Goal: Task Accomplishment & Management: Manage account settings

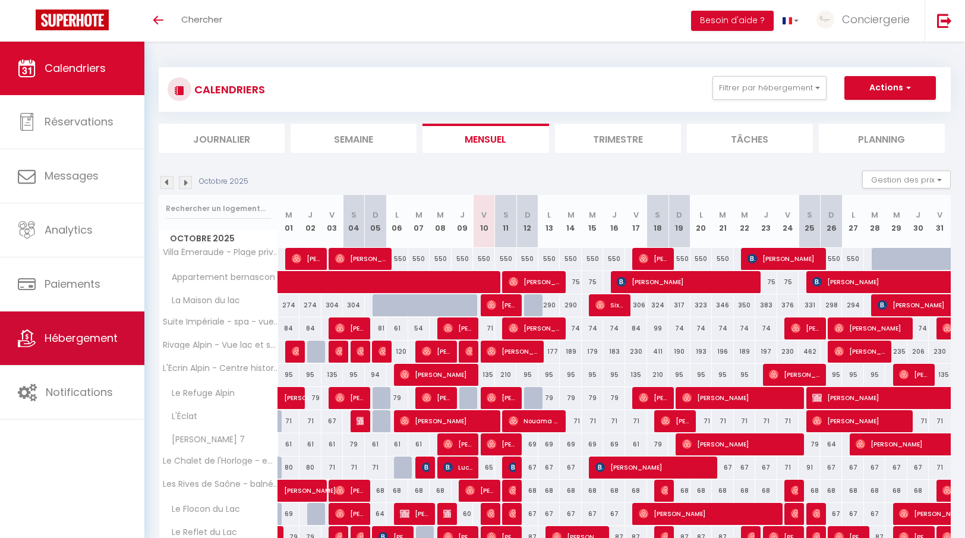
click at [108, 326] on link "Hébergement" at bounding box center [72, 337] width 144 height 53
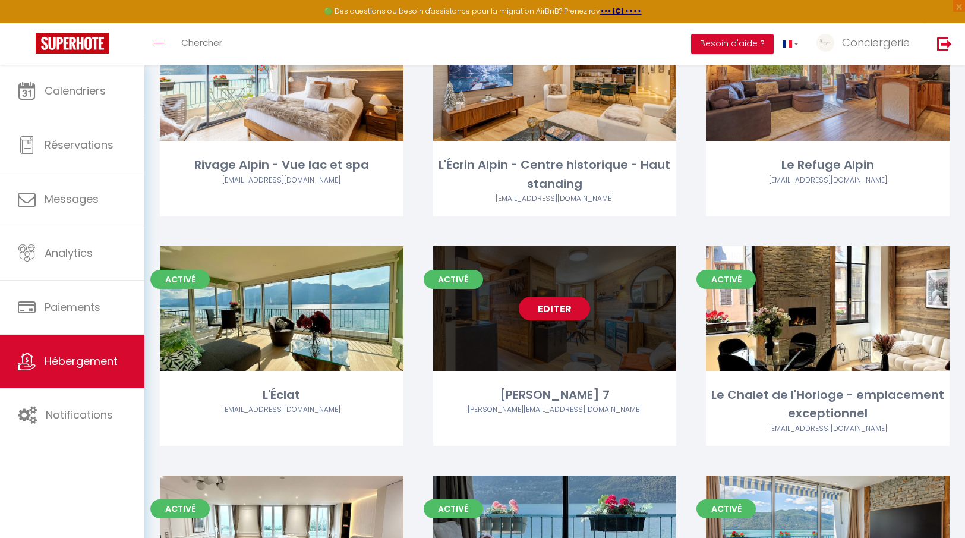
scroll to position [353, 0]
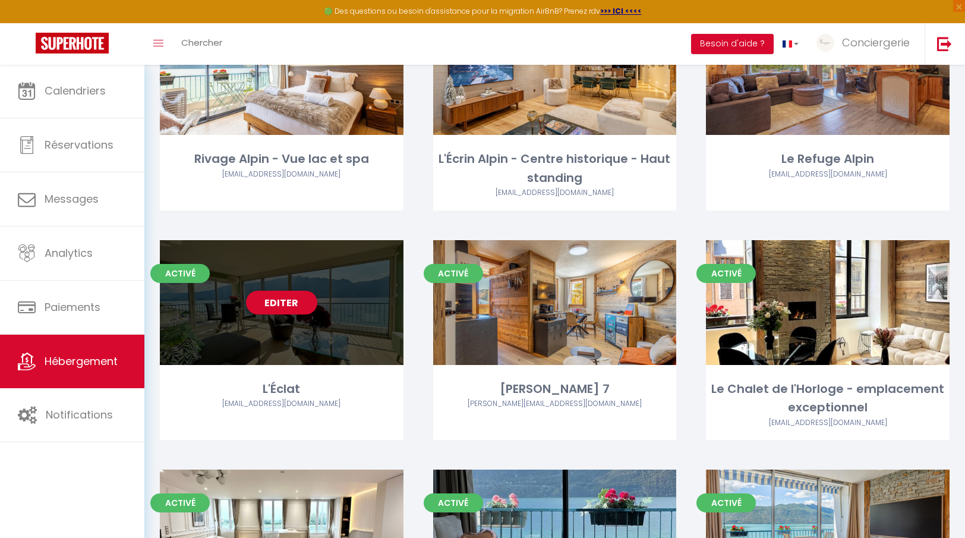
click at [377, 326] on div "Editer" at bounding box center [282, 302] width 244 height 125
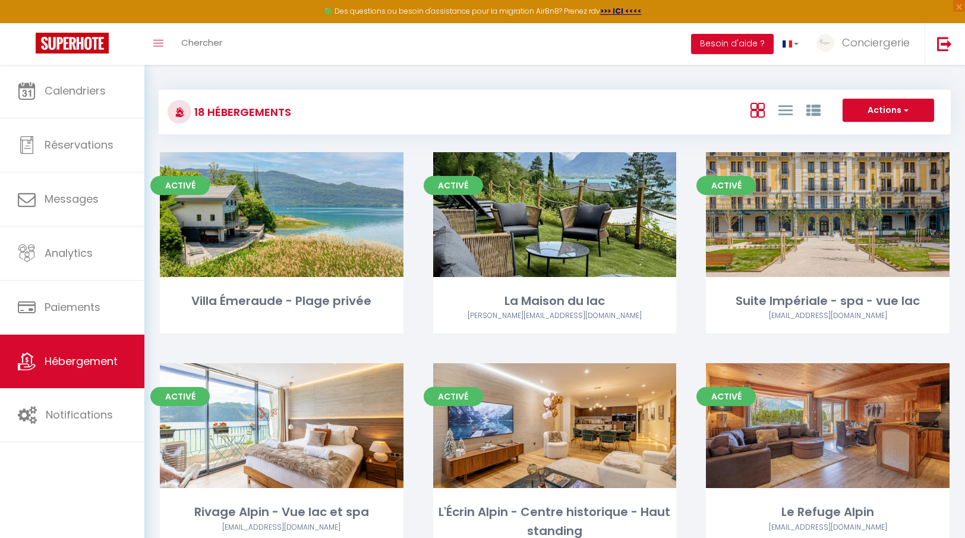
select select "3"
select select "2"
select select "1"
select select
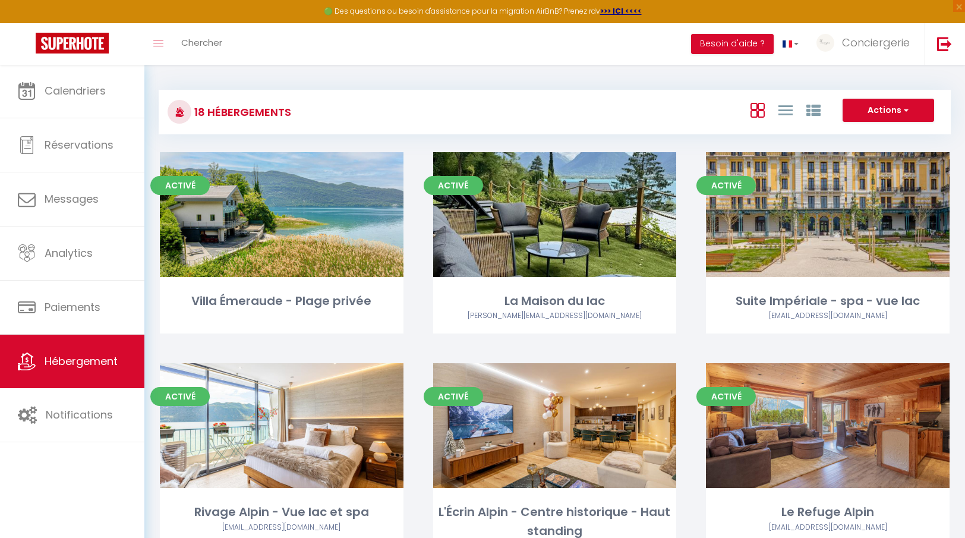
select select "28"
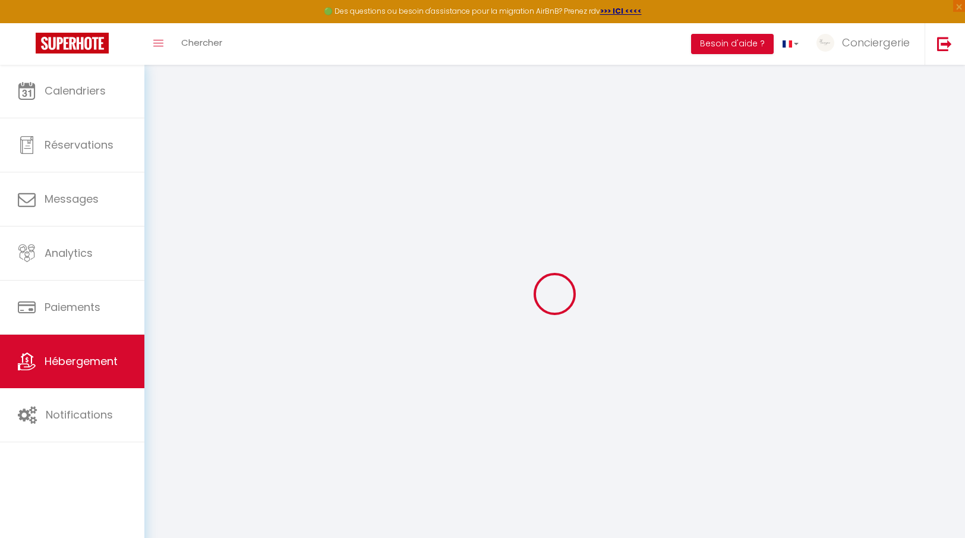
select select
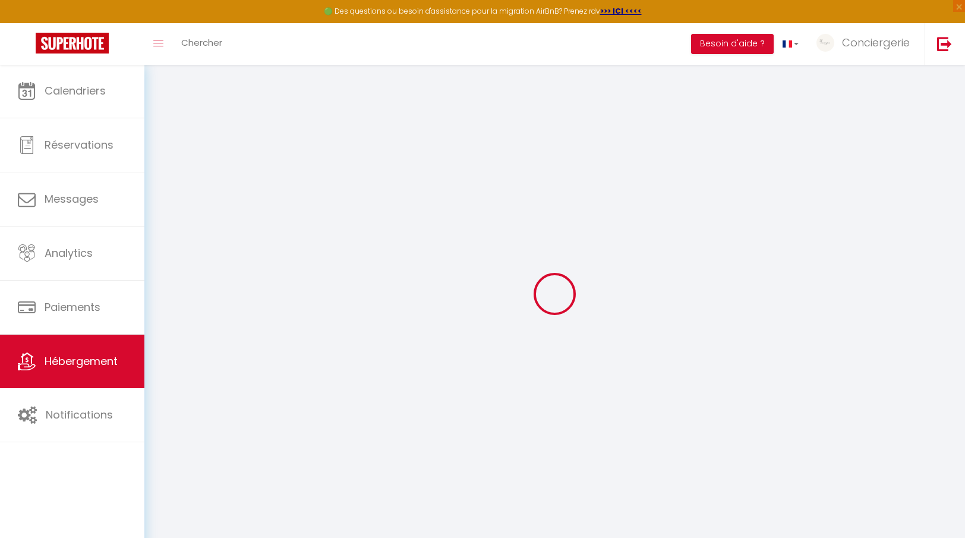
select select
checkbox input "false"
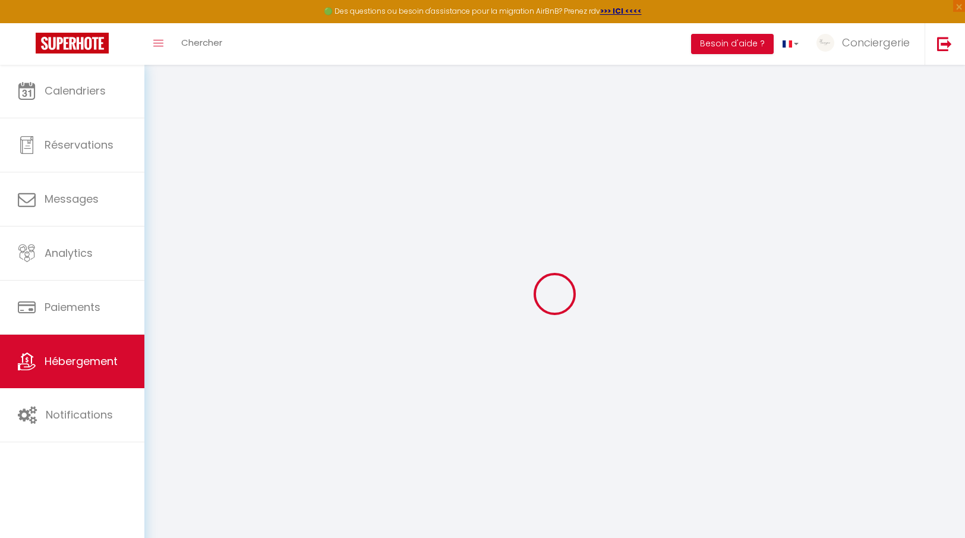
select select
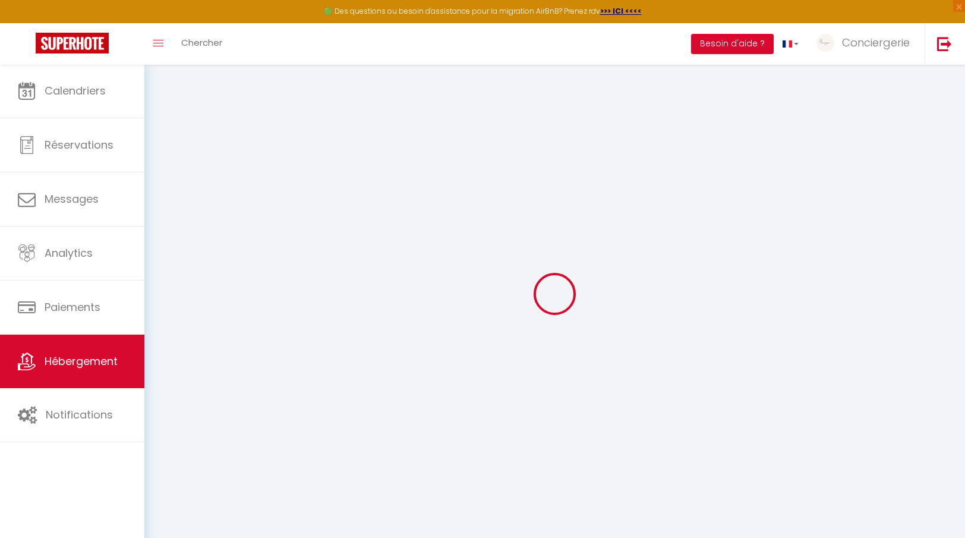
select select
checkbox input "false"
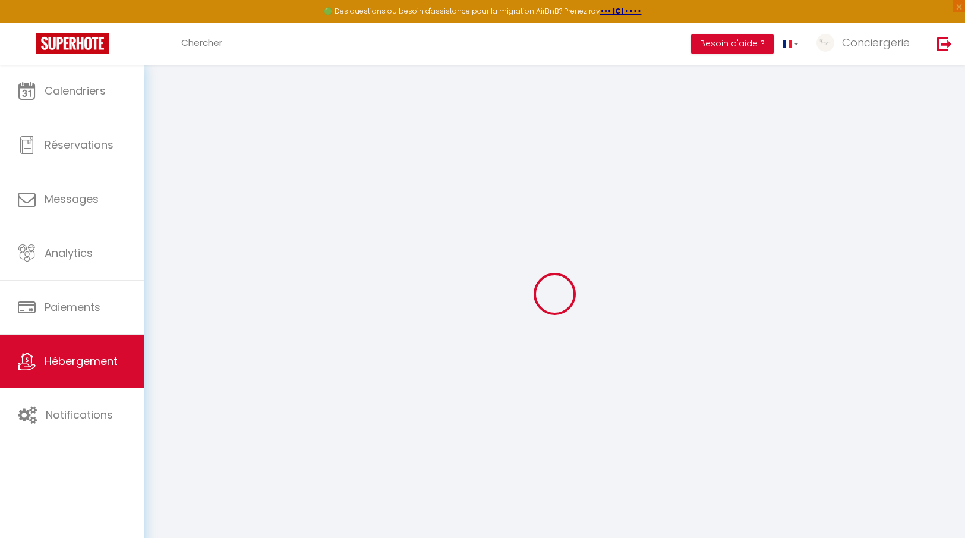
checkbox input "false"
select select
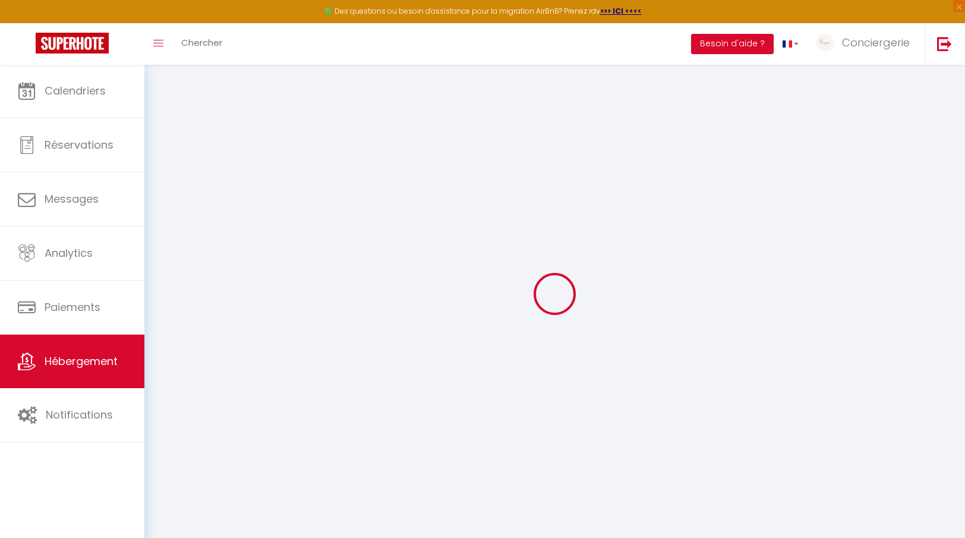
select select
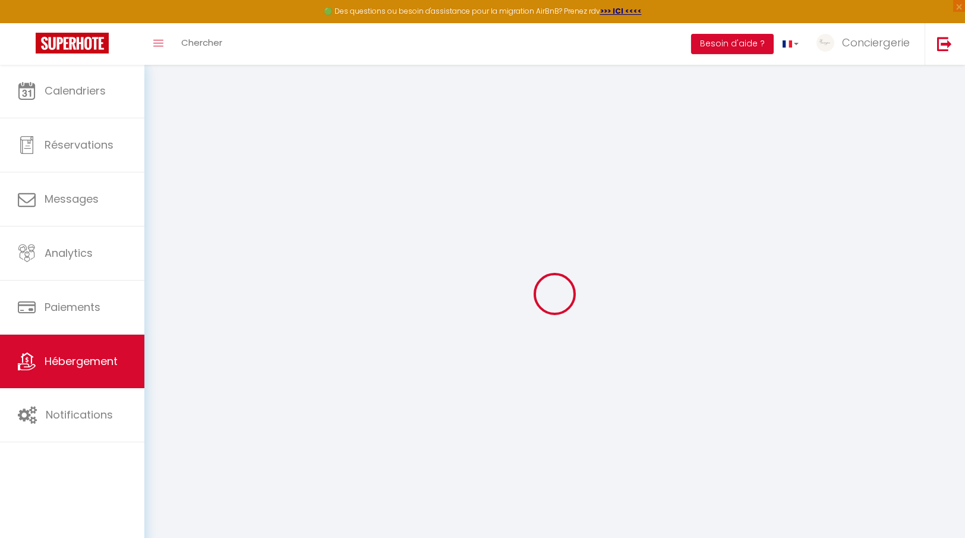
checkbox input "false"
select select
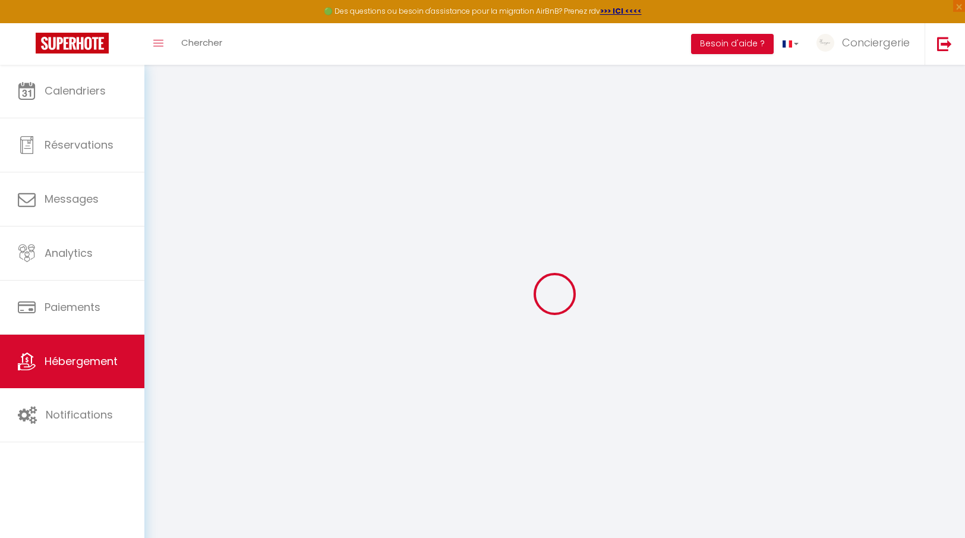
select select
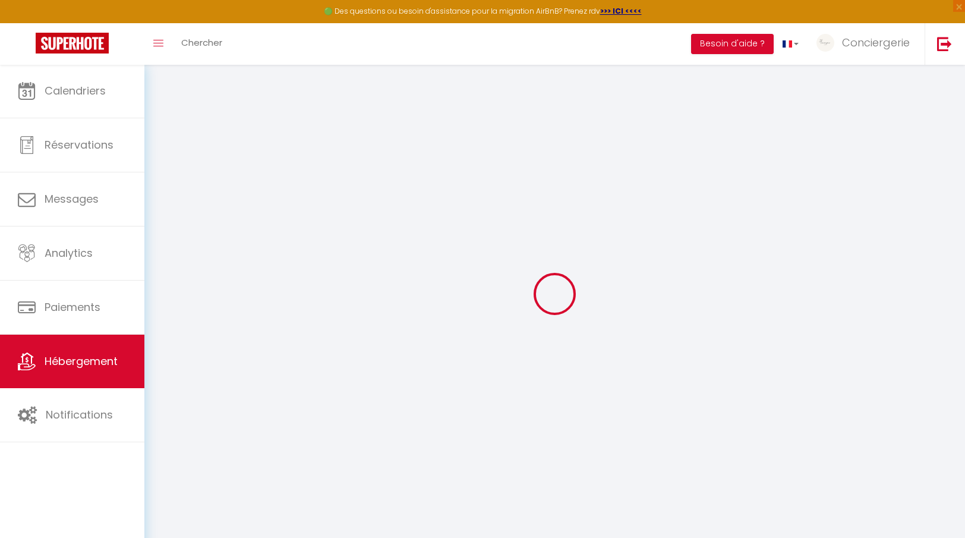
select select
checkbox input "false"
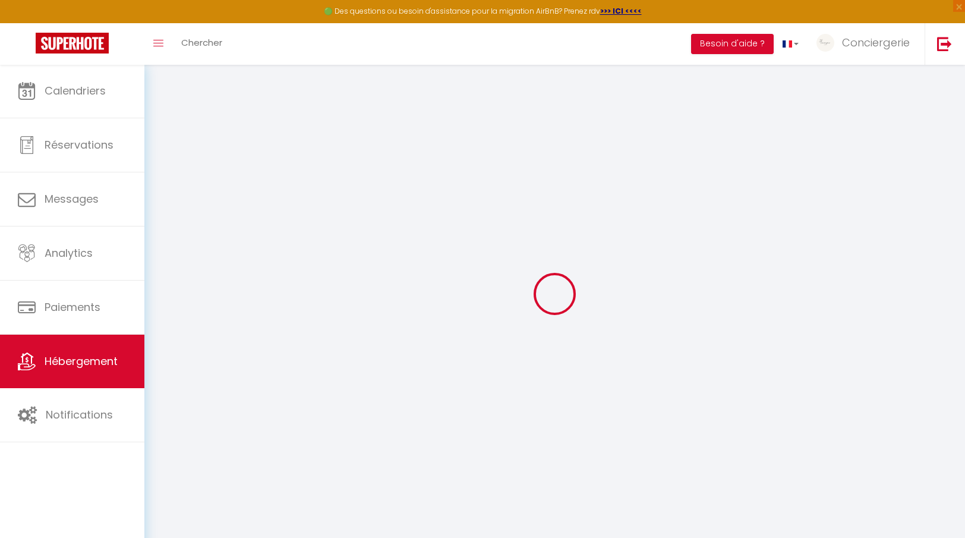
checkbox input "false"
select select
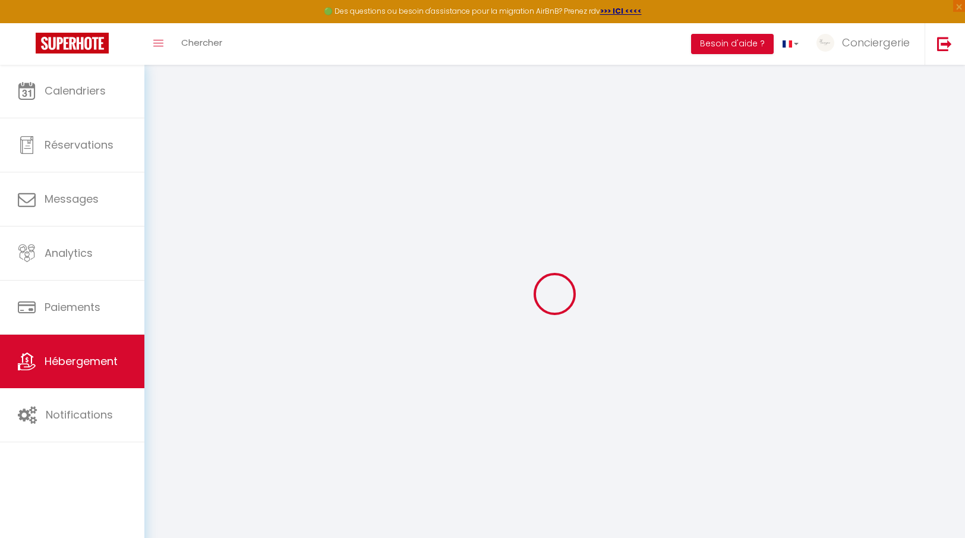
select select
checkbox input "false"
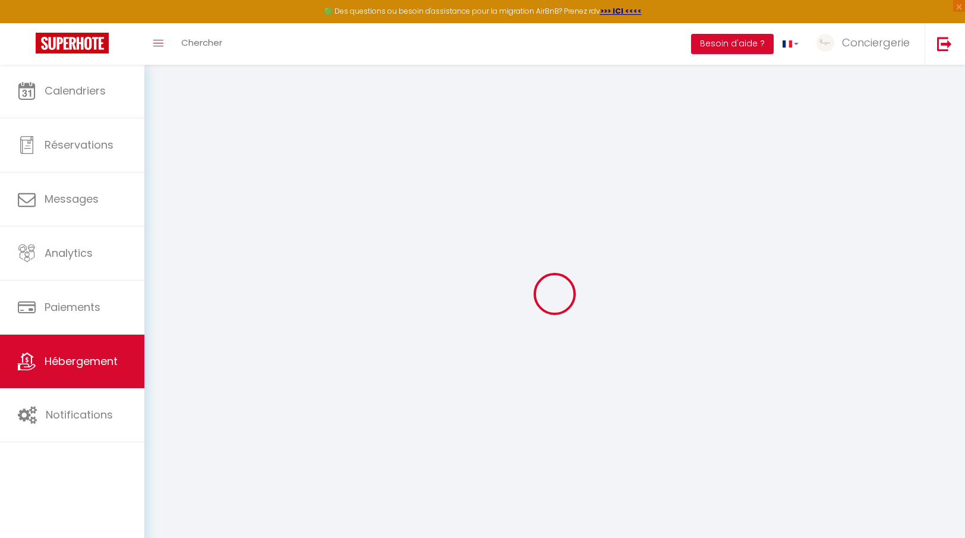
checkbox input "false"
select select
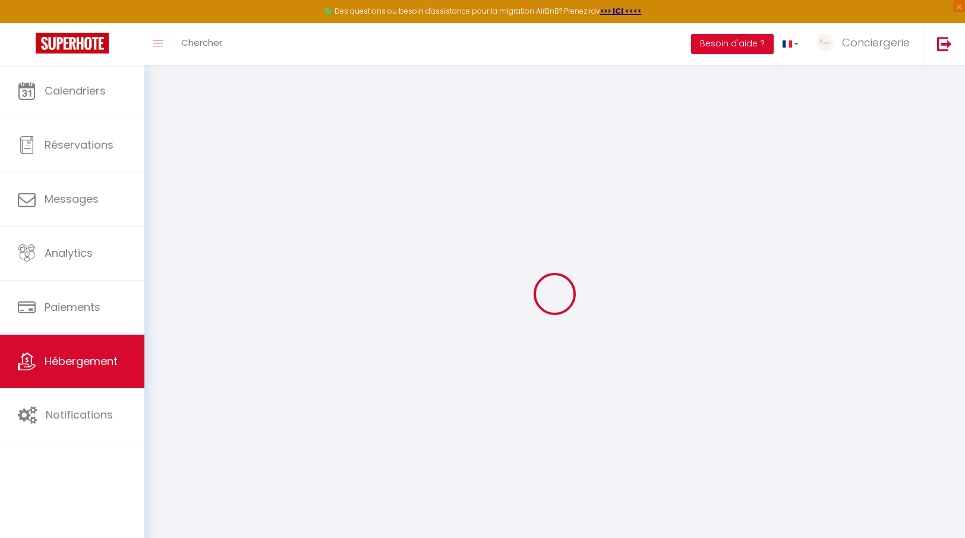
type input "L'Éclat"
type input "[PERSON_NAME]"
type input "Herbelot"
type input "[STREET_ADDRESS][PERSON_NAME]"
type input "73100"
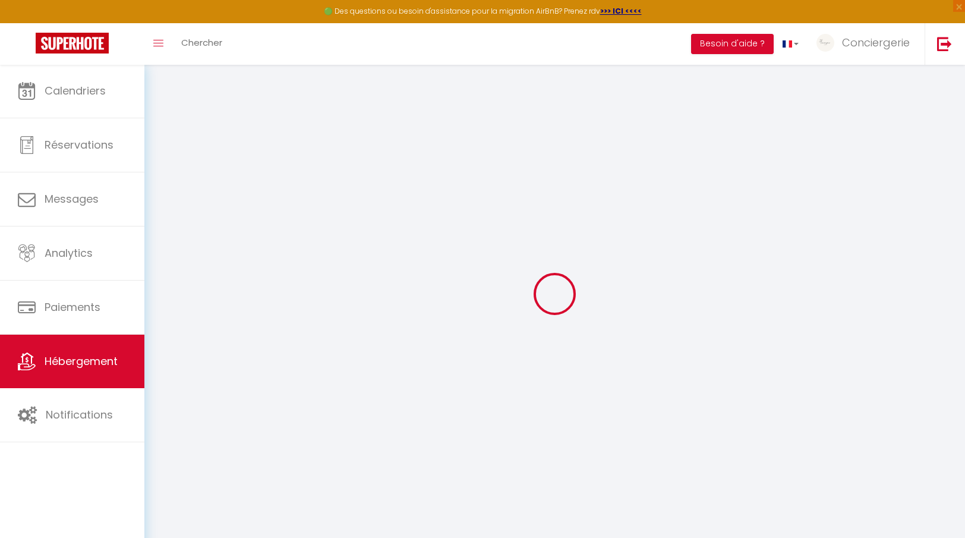
type input "Tresserve"
select select "2"
type input "82"
type input "30"
type input "70"
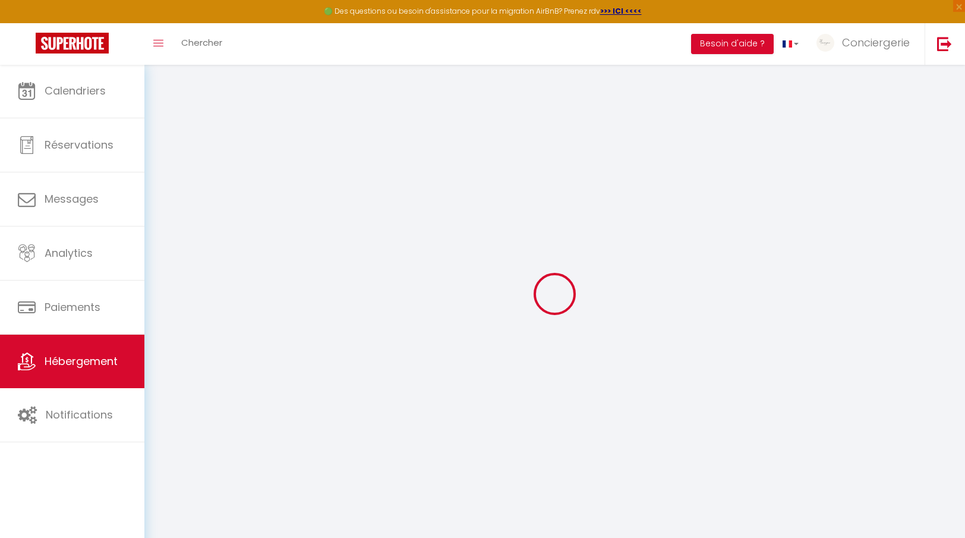
type input "300"
select select
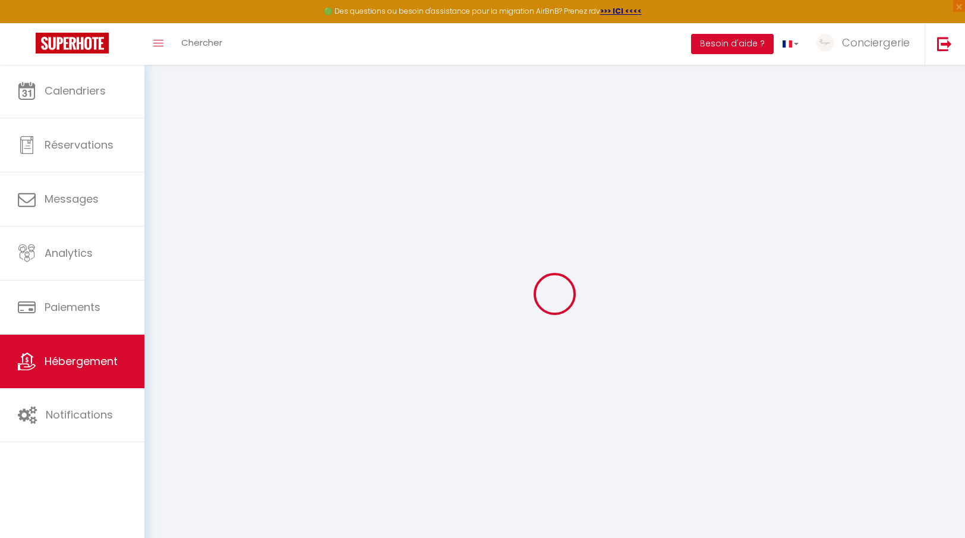
select select
type input "[STREET_ADDRESS][PERSON_NAME]"
type input "73100"
type input "Tresserve"
type input "[EMAIL_ADDRESS][DOMAIN_NAME]"
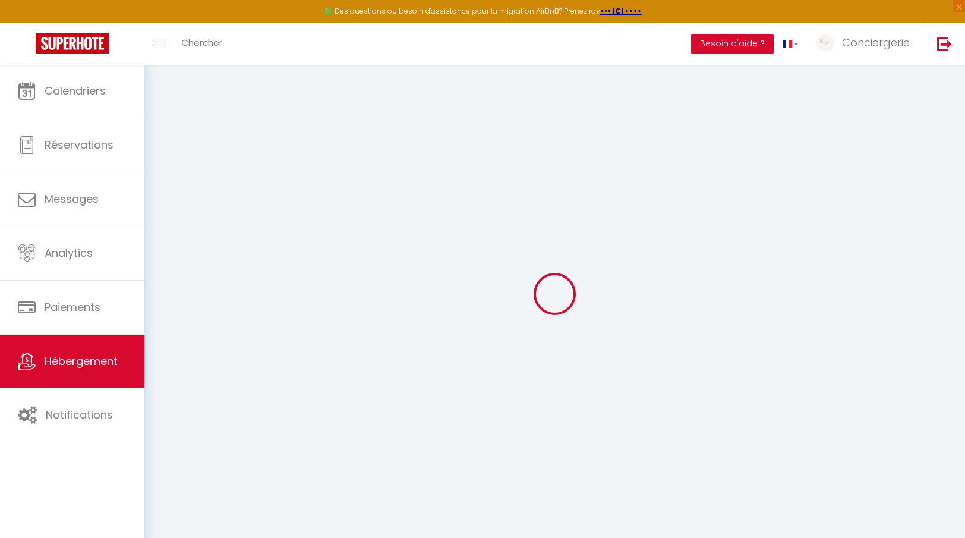
select select "4103"
checkbox input "false"
checkbox input "true"
checkbox input "false"
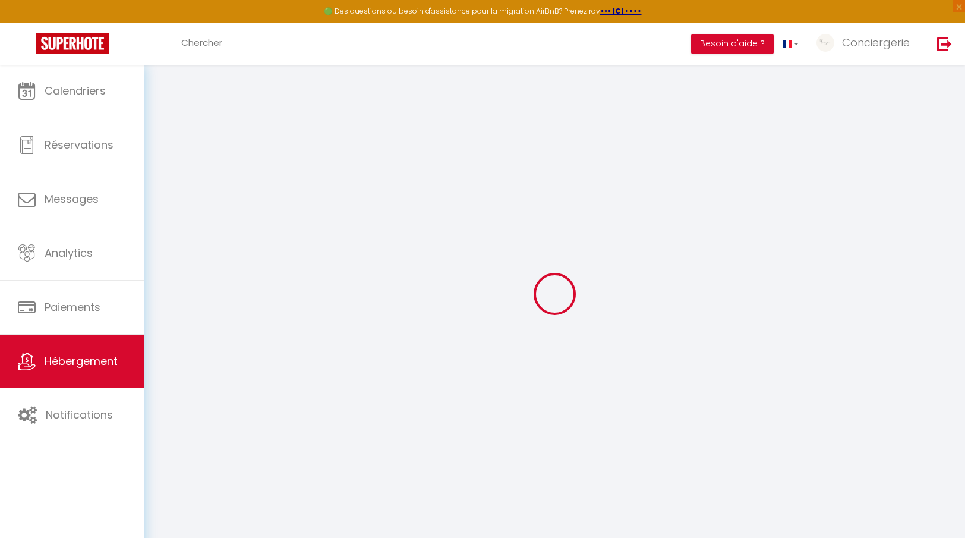
type input "55"
type input "0"
select select
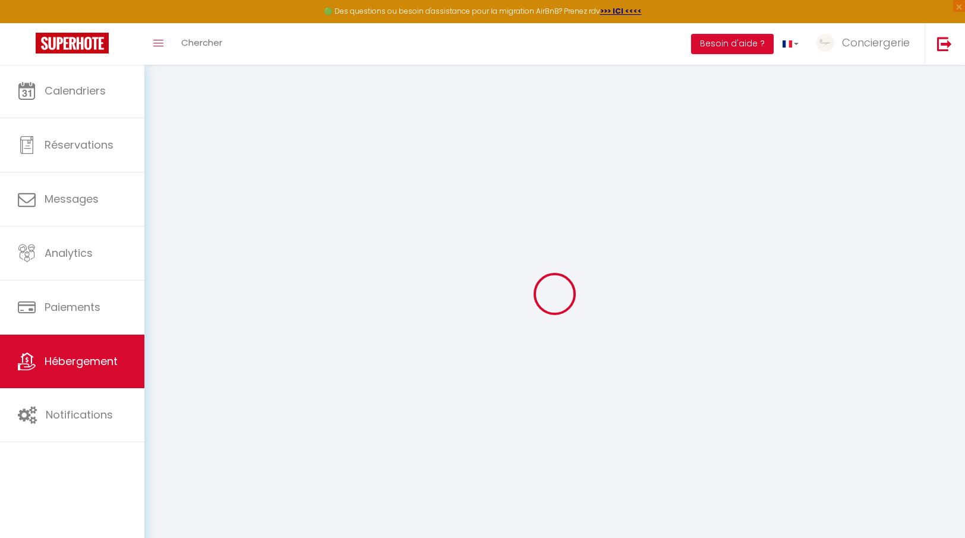
select select
checkbox input "false"
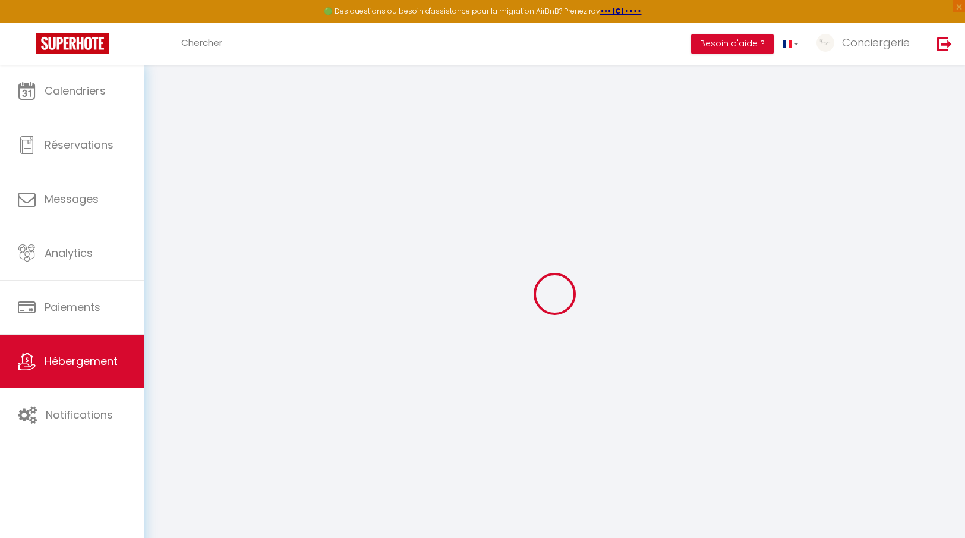
checkbox input "false"
checkbox input "true"
checkbox input "false"
select select
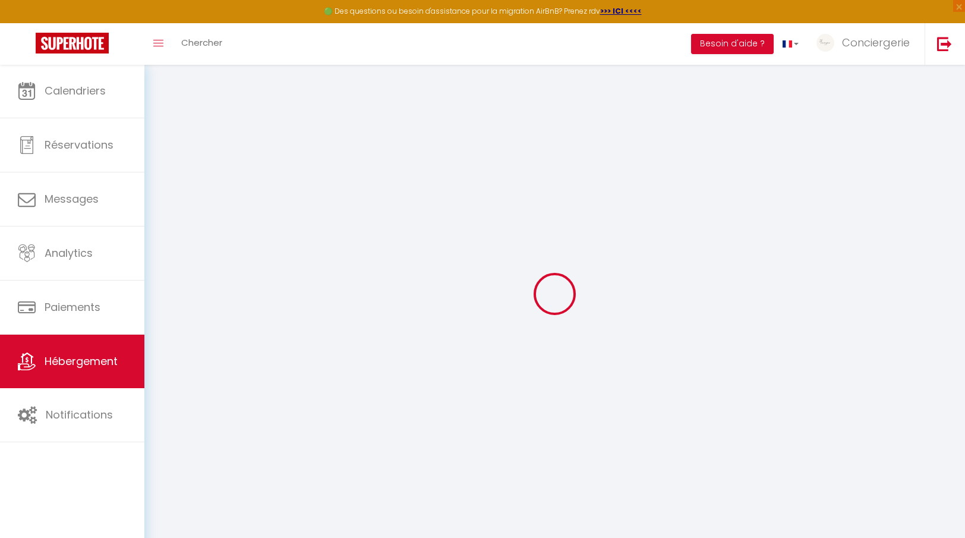
select select
checkbox input "false"
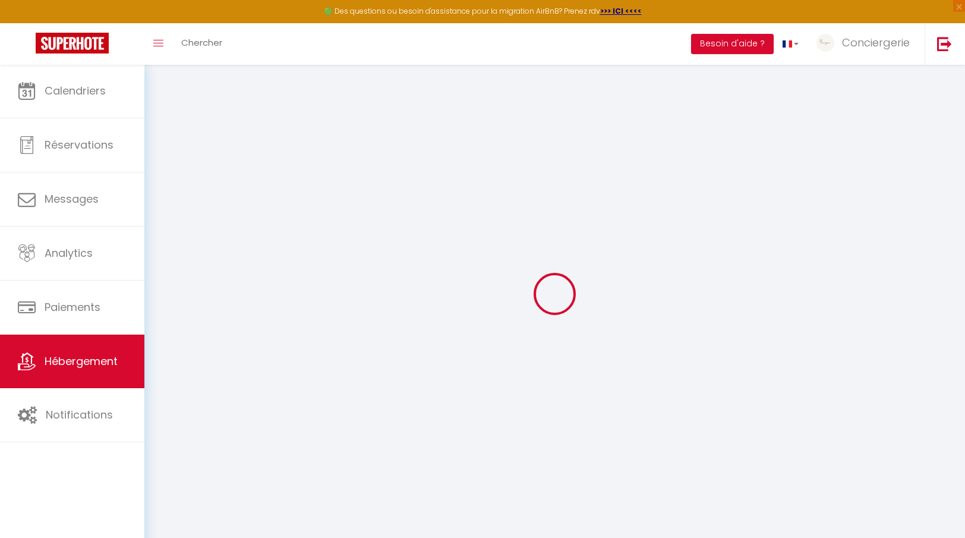
checkbox input "true"
checkbox input "false"
select select
checkbox input "false"
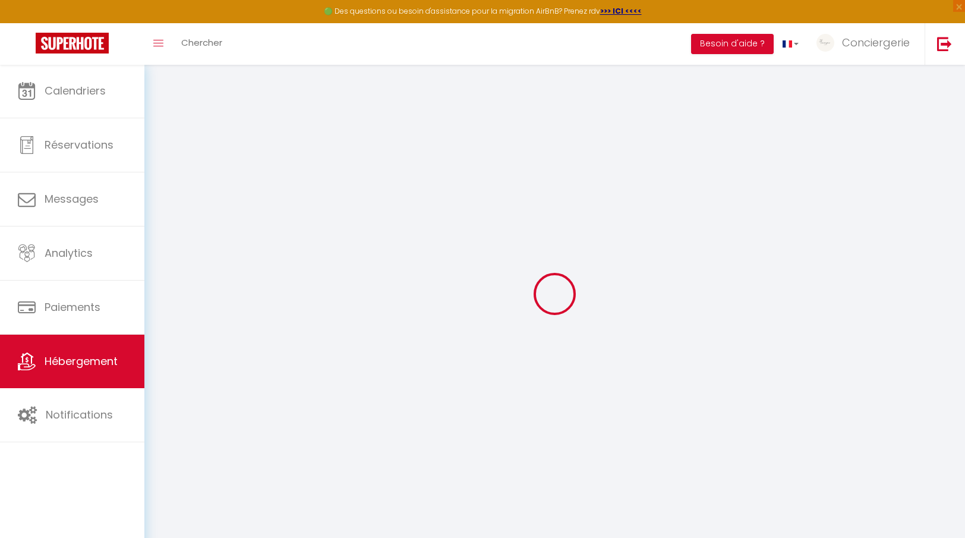
checkbox input "true"
checkbox input "false"
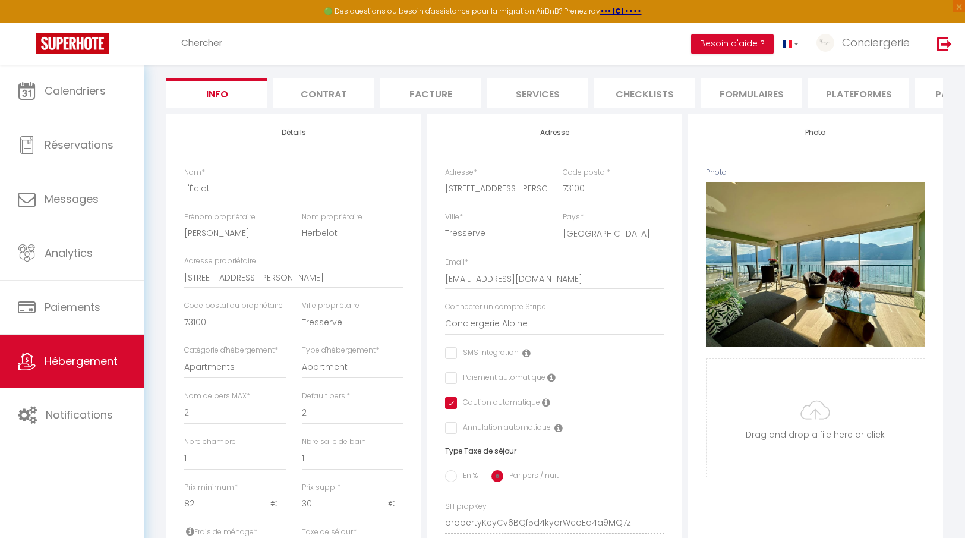
scroll to position [131, 0]
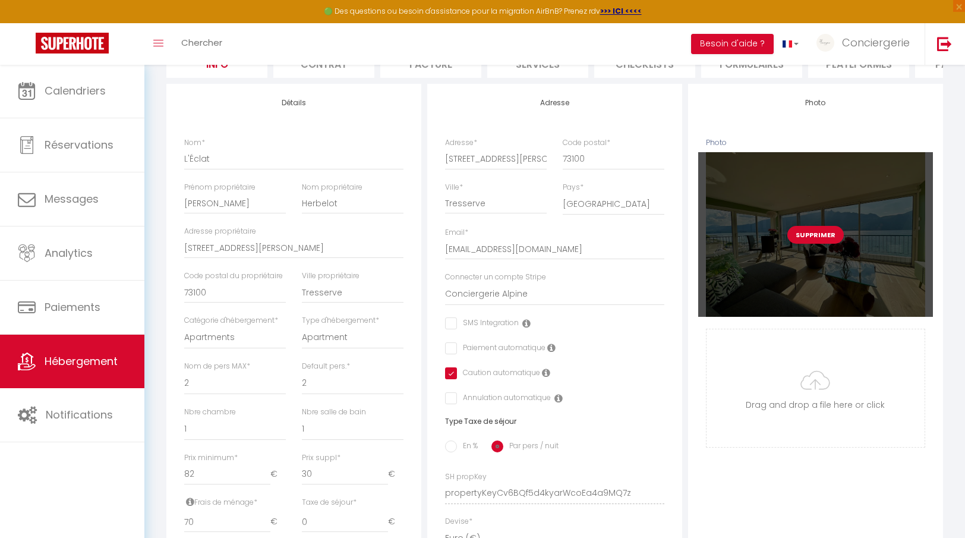
click at [820, 237] on button "Supprimer" at bounding box center [816, 235] width 56 height 18
select select
checkbox input "false"
checkbox input "true"
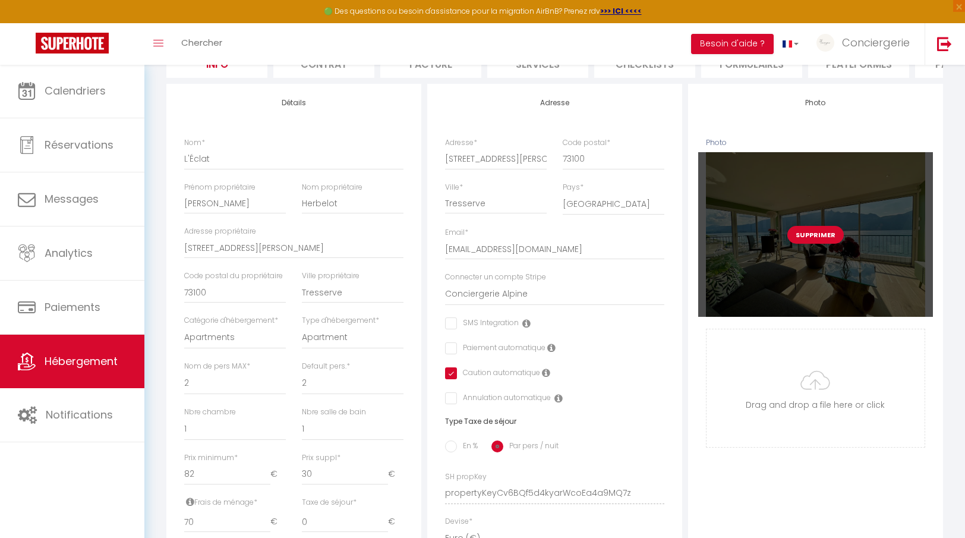
checkbox input "false"
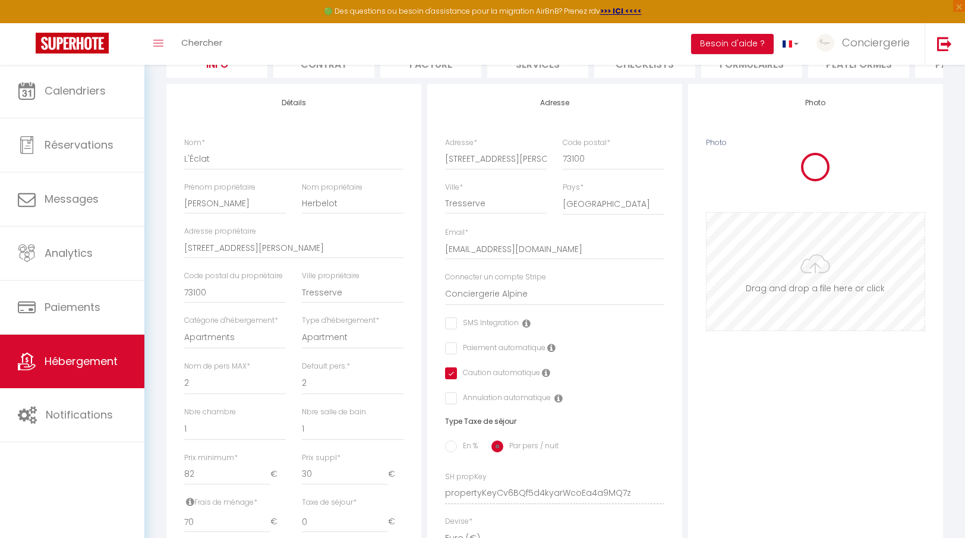
select select
checkbox input "false"
checkbox input "true"
checkbox input "false"
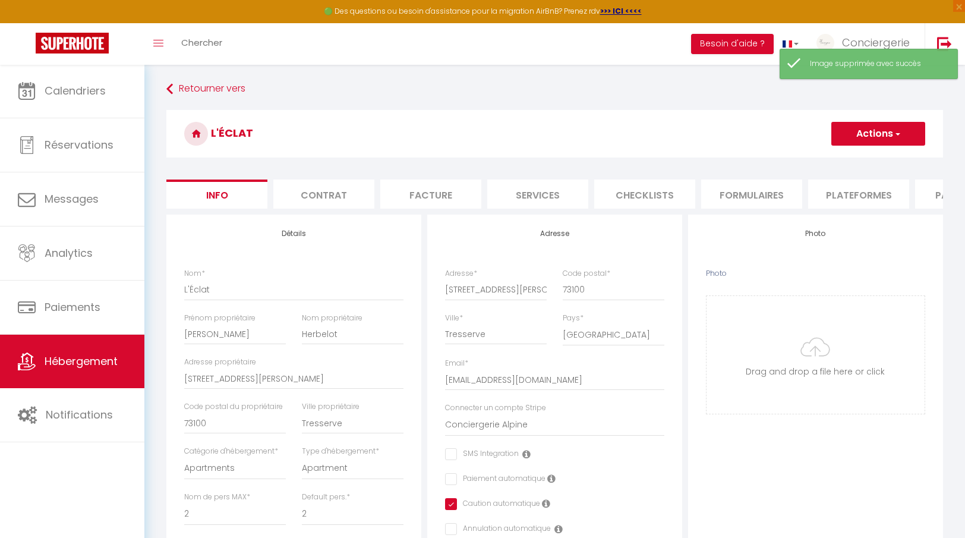
scroll to position [0, 0]
click at [328, 184] on li "Contrat" at bounding box center [323, 194] width 101 height 29
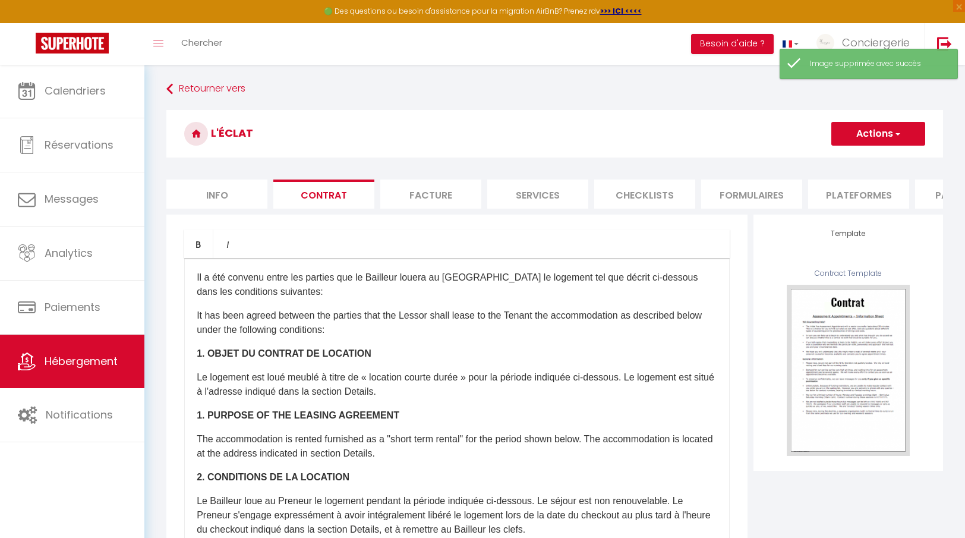
click at [657, 182] on li "Checklists" at bounding box center [644, 194] width 101 height 29
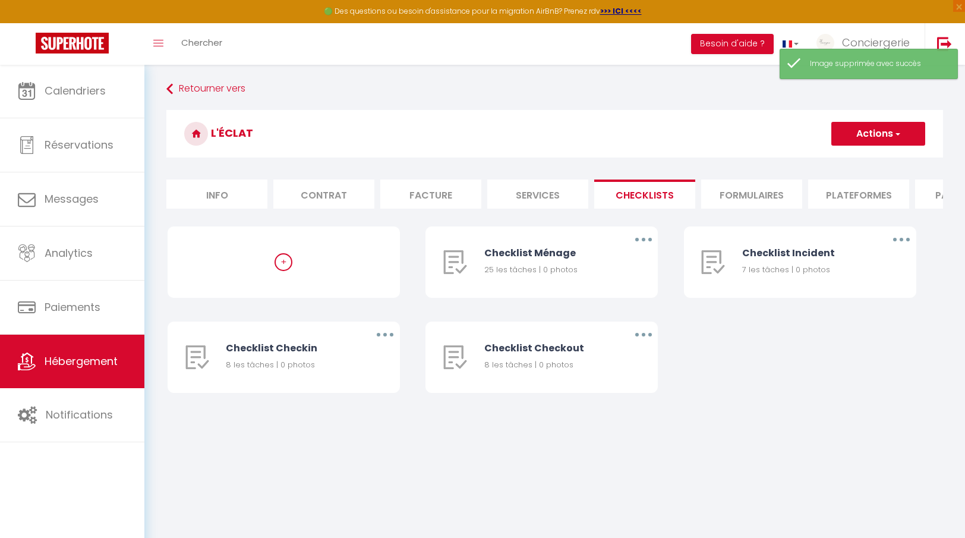
click at [771, 182] on li "Formulaires" at bounding box center [751, 194] width 101 height 29
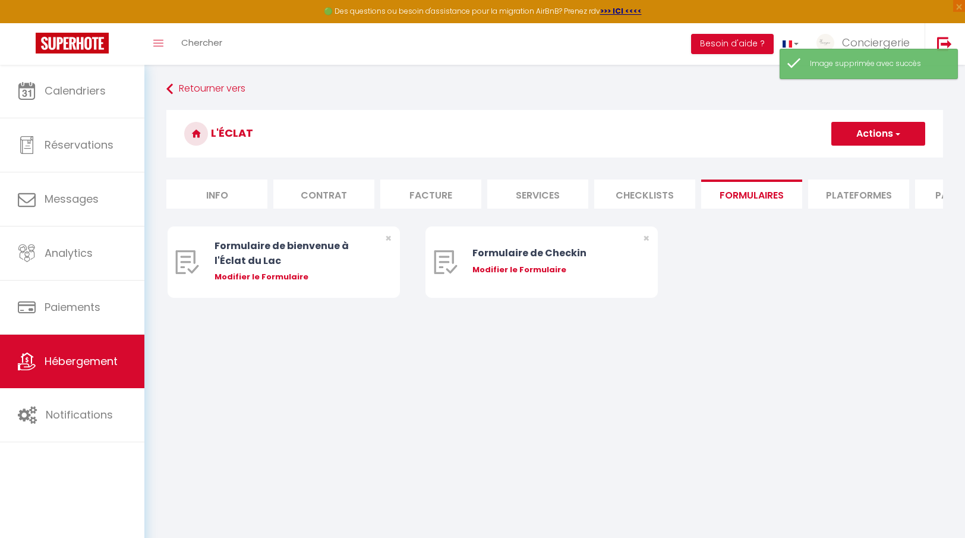
click at [843, 183] on li "Plateformes" at bounding box center [858, 194] width 101 height 29
select select
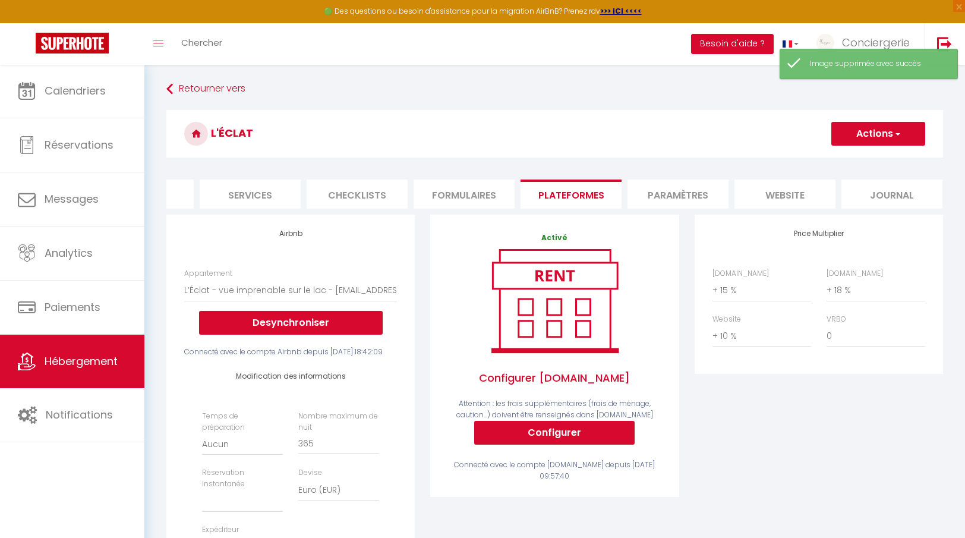
scroll to position [0, 287]
click at [804, 196] on li "website" at bounding box center [785, 194] width 101 height 29
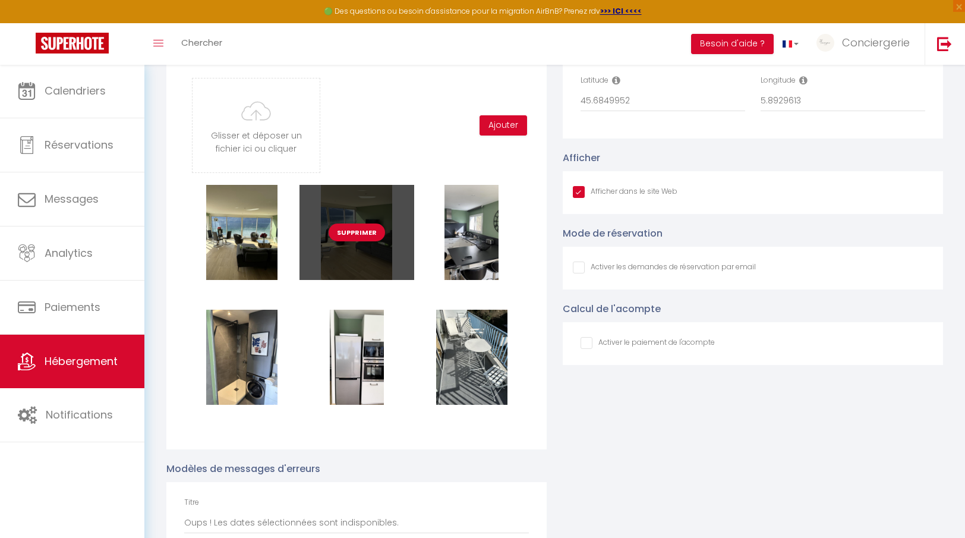
scroll to position [1289, 0]
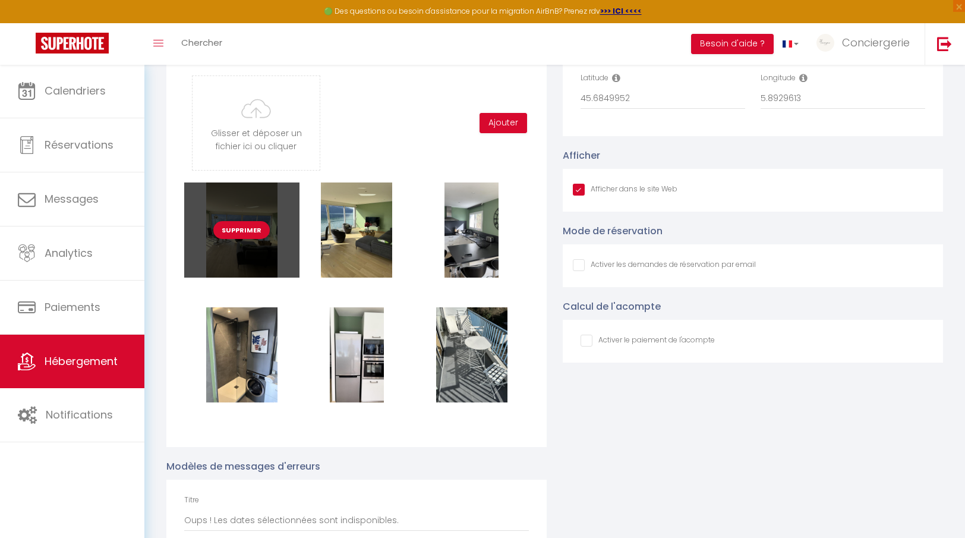
click at [263, 258] on div "Supprimer" at bounding box center [241, 229] width 115 height 95
click at [250, 235] on button "Supprimer" at bounding box center [241, 230] width 56 height 18
checkbox input "true"
checkbox input "false"
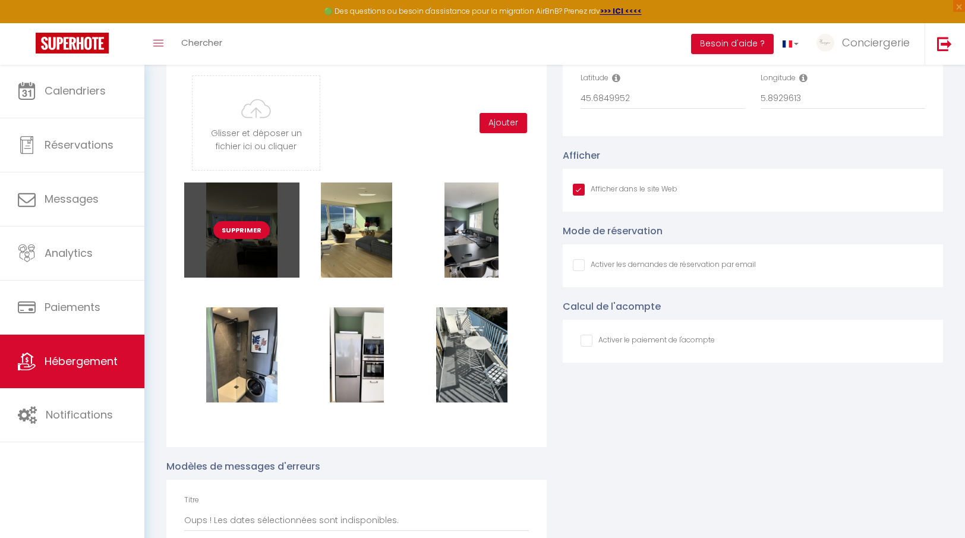
scroll to position [1228, 0]
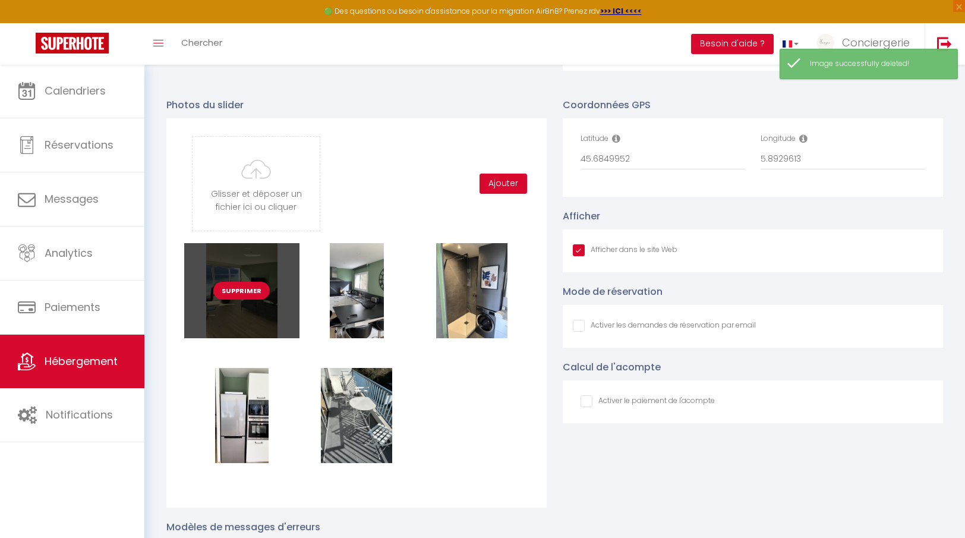
click at [241, 291] on button "Supprimer" at bounding box center [241, 291] width 56 height 18
checkbox input "true"
checkbox input "false"
checkbox input "true"
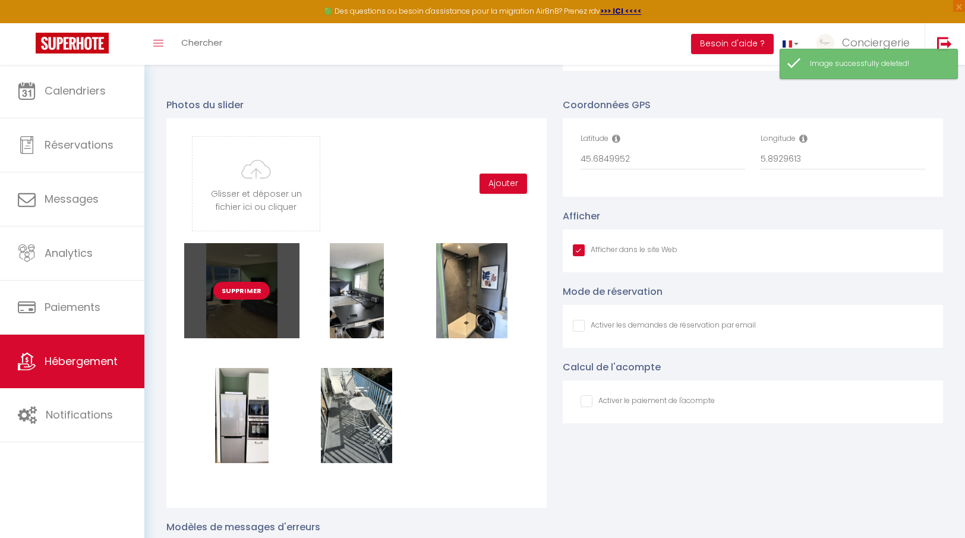
checkbox input "false"
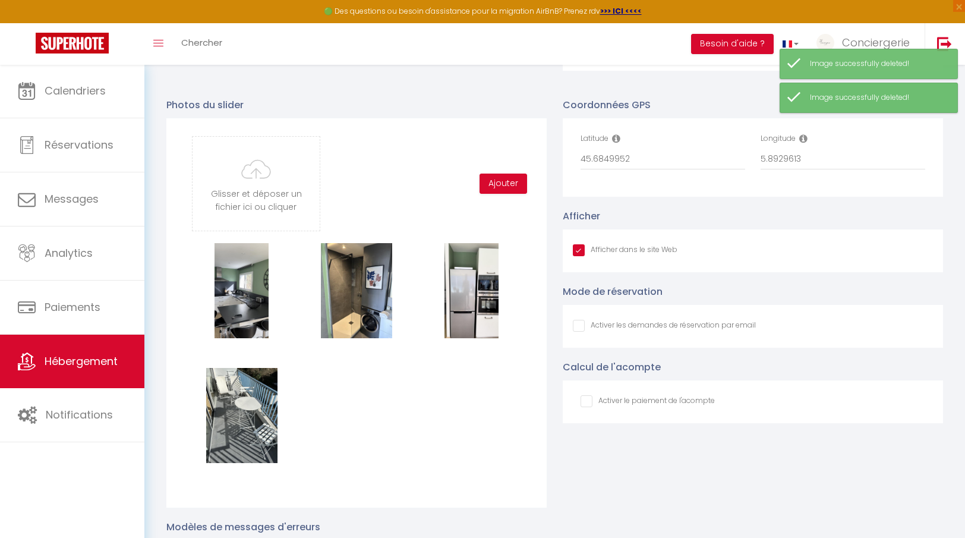
click at [241, 291] on button "Supprimer" at bounding box center [241, 291] width 56 height 18
checkbox input "true"
checkbox input "false"
checkbox input "true"
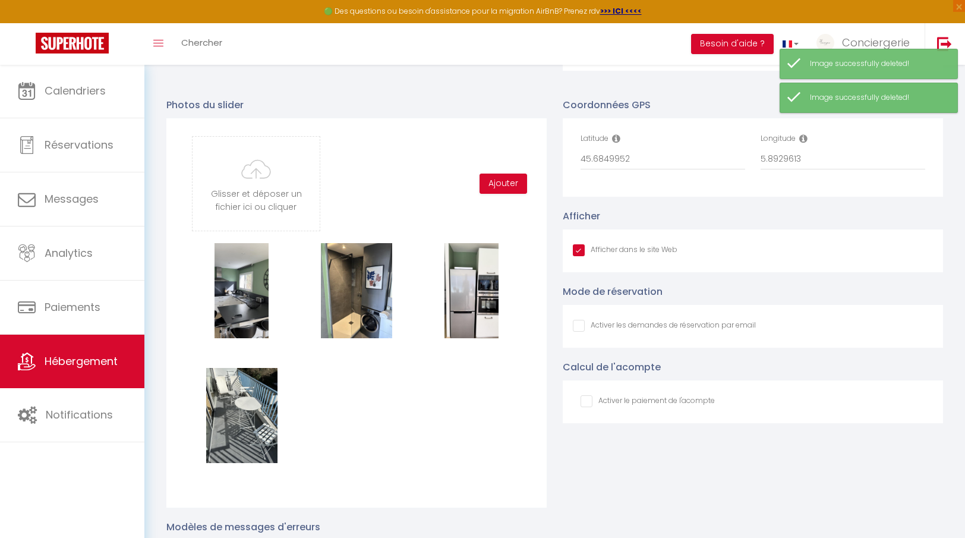
checkbox input "false"
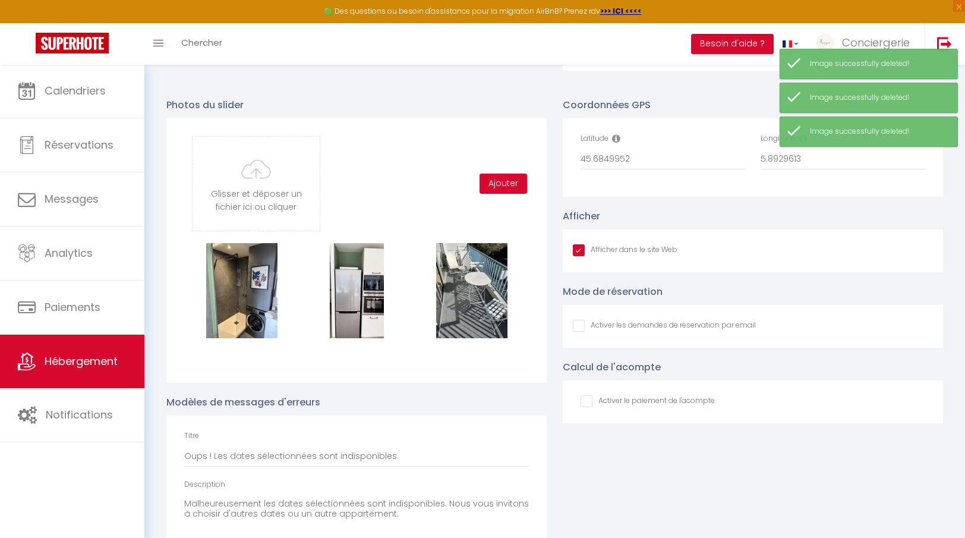
click at [241, 291] on button "Supprimer" at bounding box center [241, 291] width 56 height 18
checkbox input "true"
checkbox input "false"
checkbox input "true"
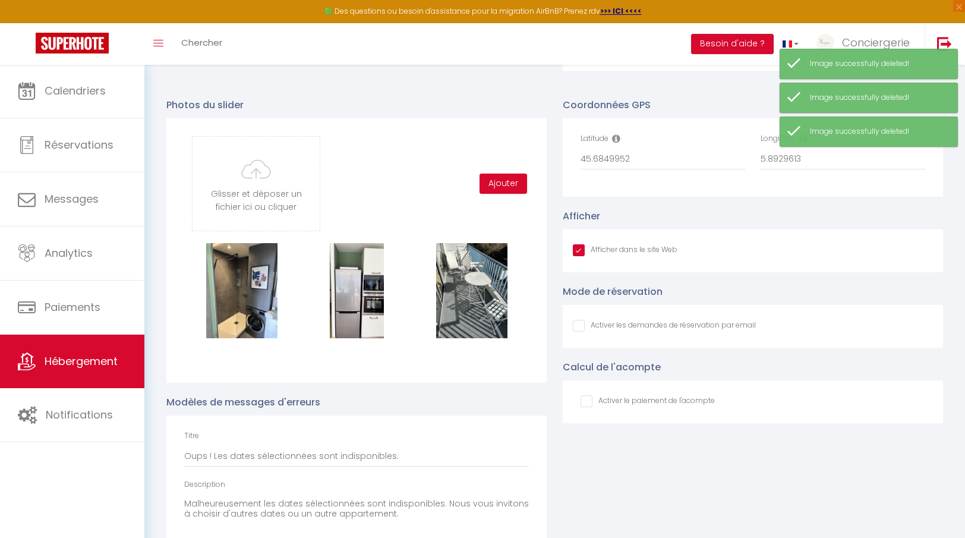
checkbox input "false"
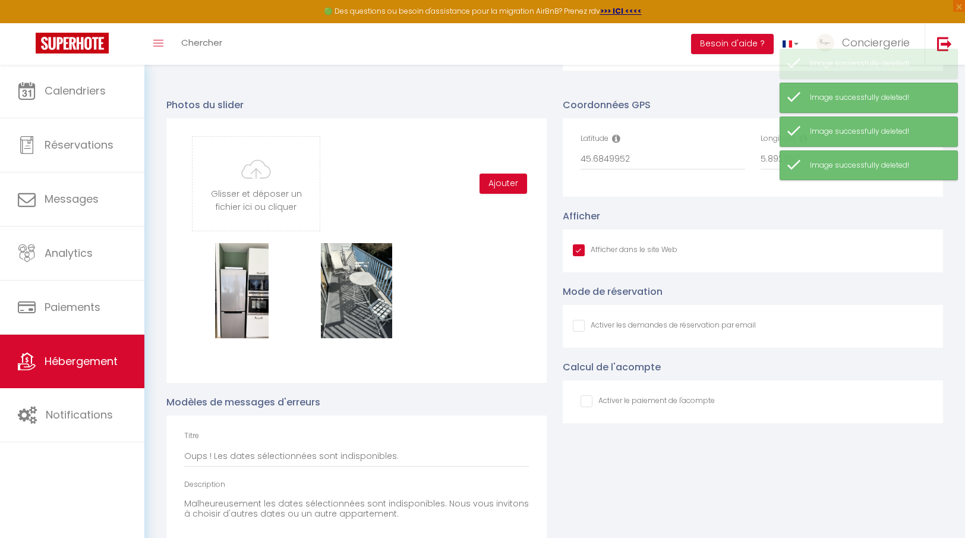
click at [241, 291] on button "Supprimer" at bounding box center [241, 291] width 56 height 18
checkbox input "true"
checkbox input "false"
checkbox input "true"
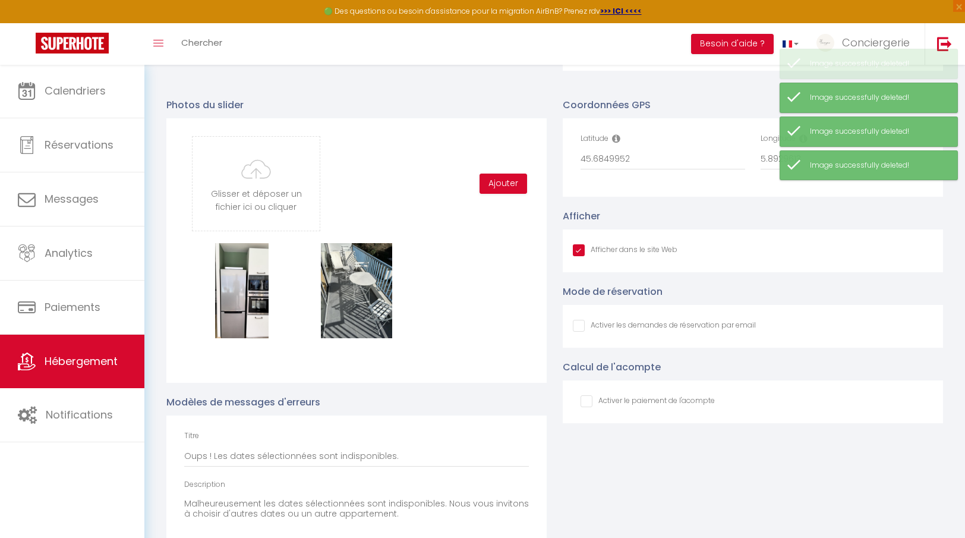
checkbox input "false"
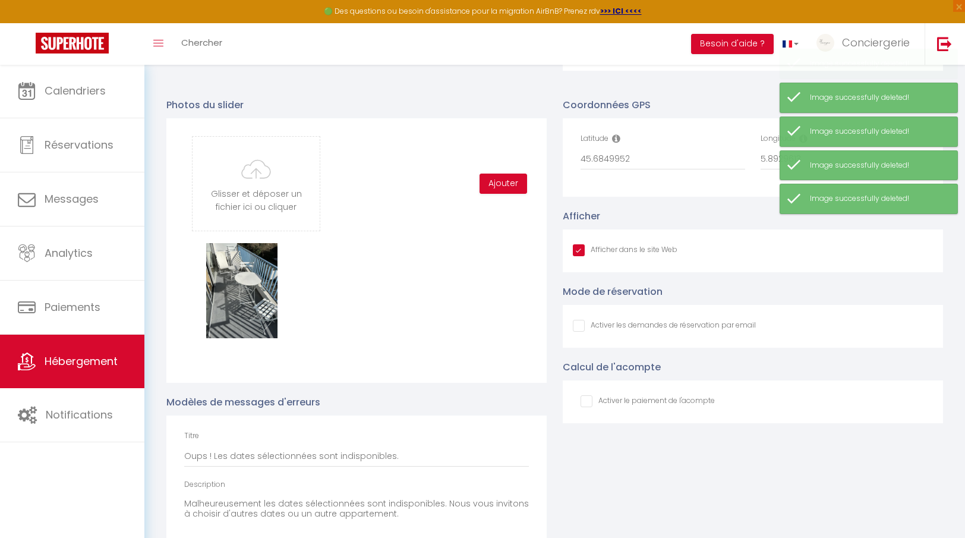
click at [241, 291] on button "Supprimer" at bounding box center [241, 291] width 56 height 18
checkbox input "true"
checkbox input "false"
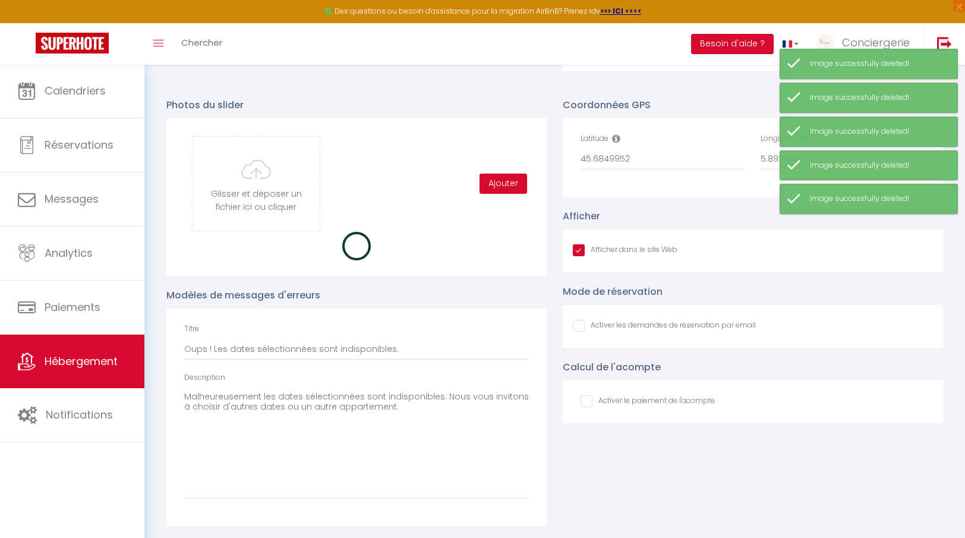
checkbox input "true"
checkbox input "false"
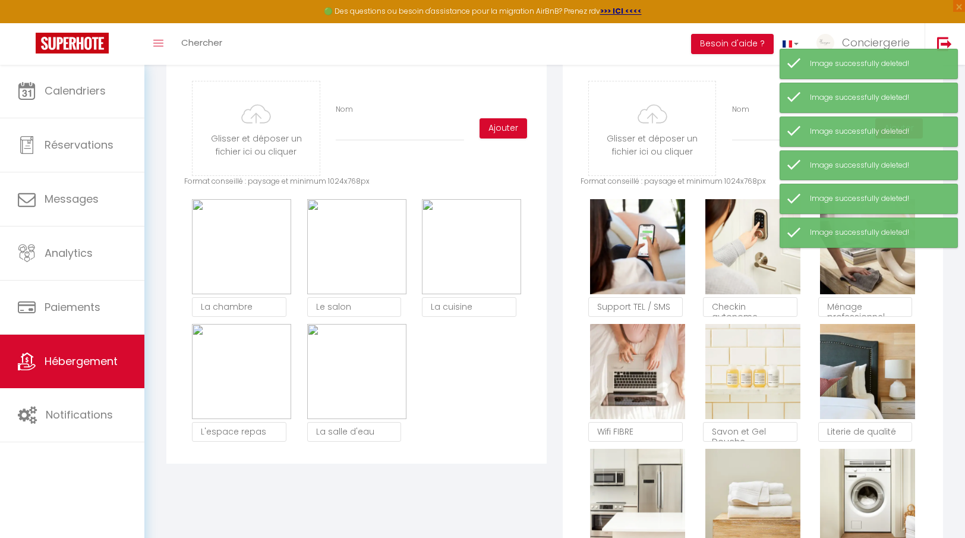
scroll to position [581, 0]
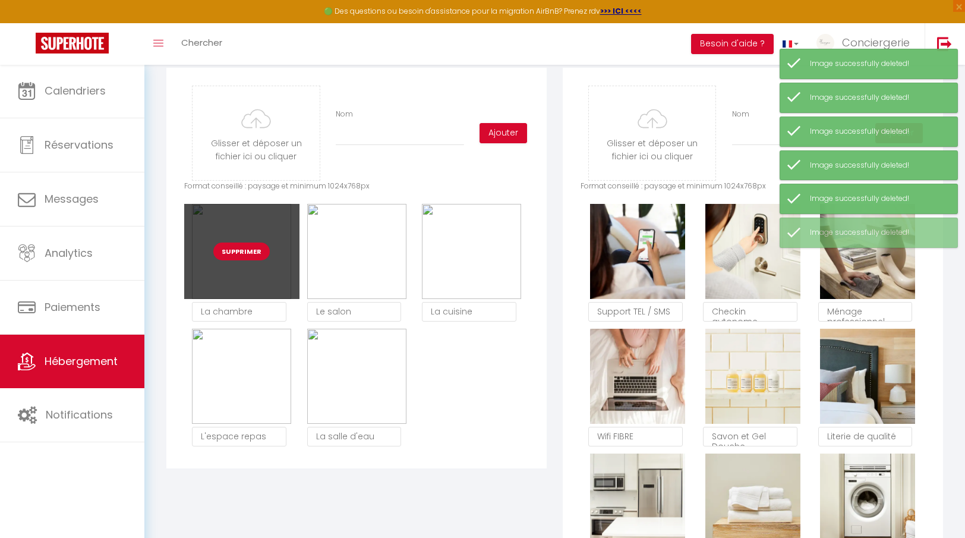
click at [247, 248] on button "Supprimer" at bounding box center [241, 252] width 56 height 18
checkbox input "true"
checkbox input "false"
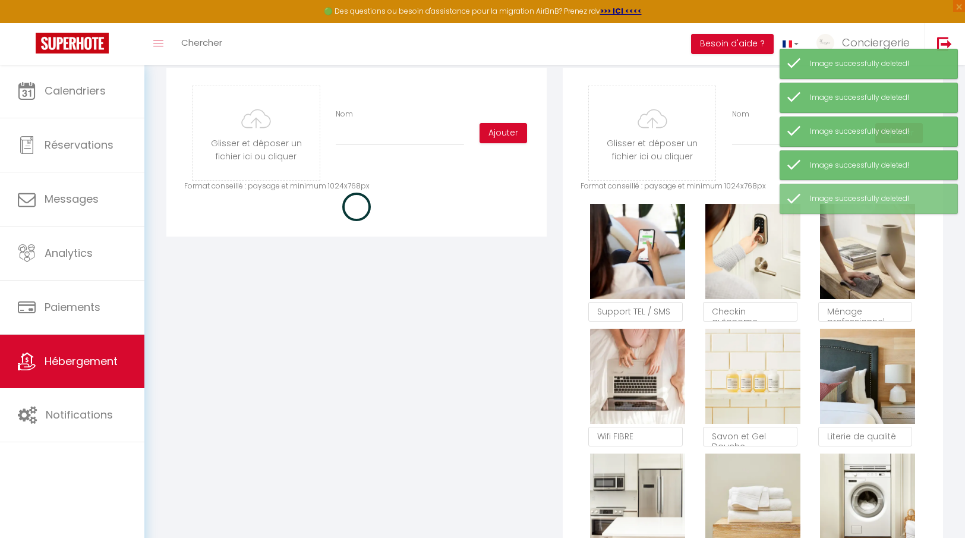
checkbox input "true"
checkbox input "false"
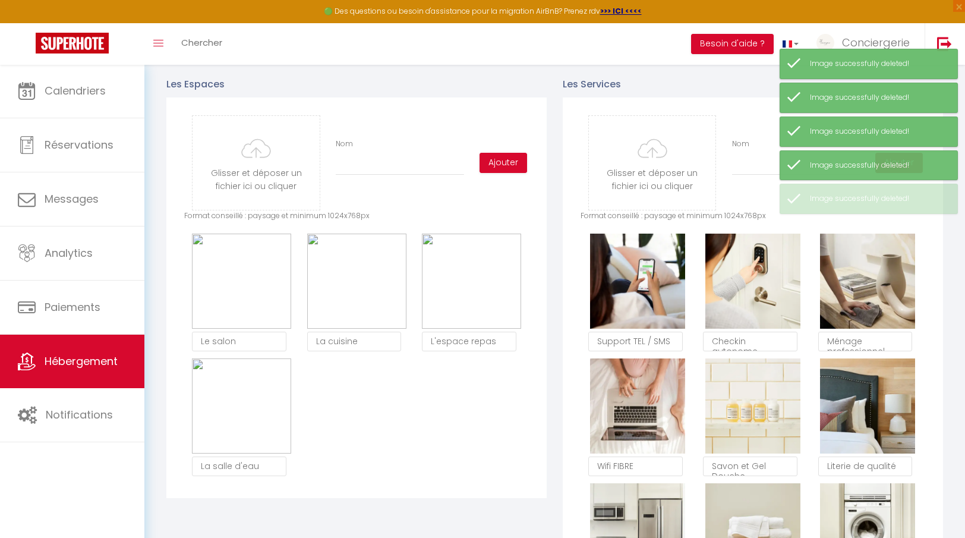
scroll to position [549, 0]
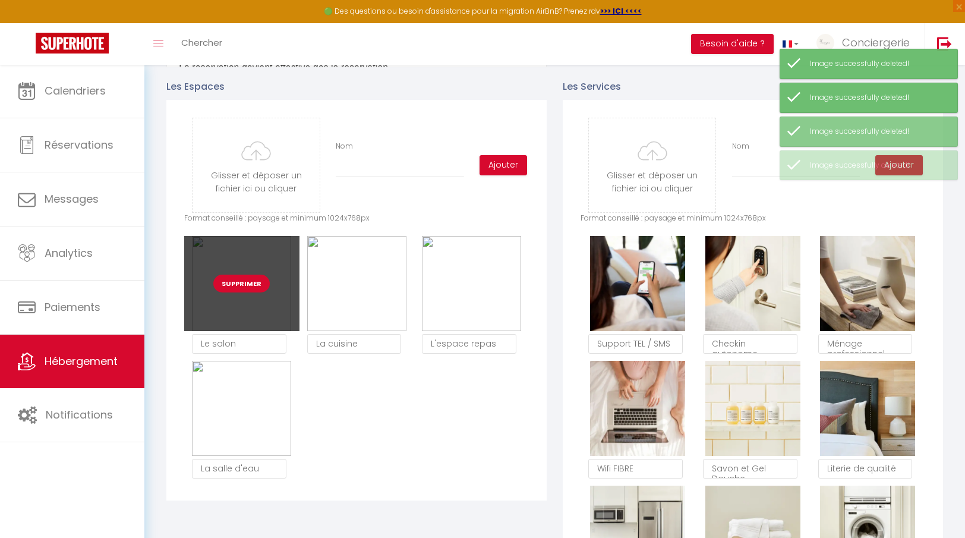
click at [247, 282] on button "Supprimer" at bounding box center [241, 284] width 56 height 18
checkbox input "true"
checkbox input "false"
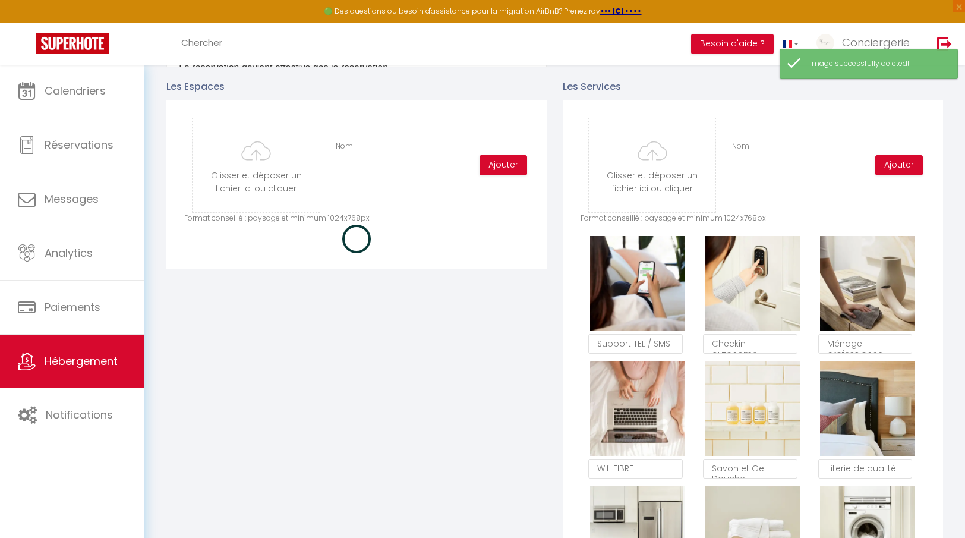
checkbox input "true"
checkbox input "false"
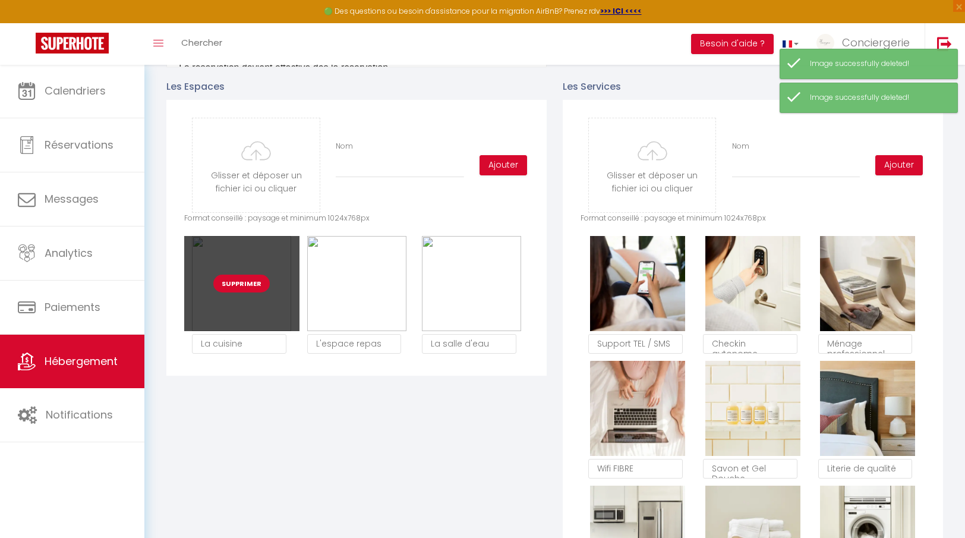
click at [247, 285] on button "Supprimer" at bounding box center [241, 284] width 56 height 18
checkbox input "true"
checkbox input "false"
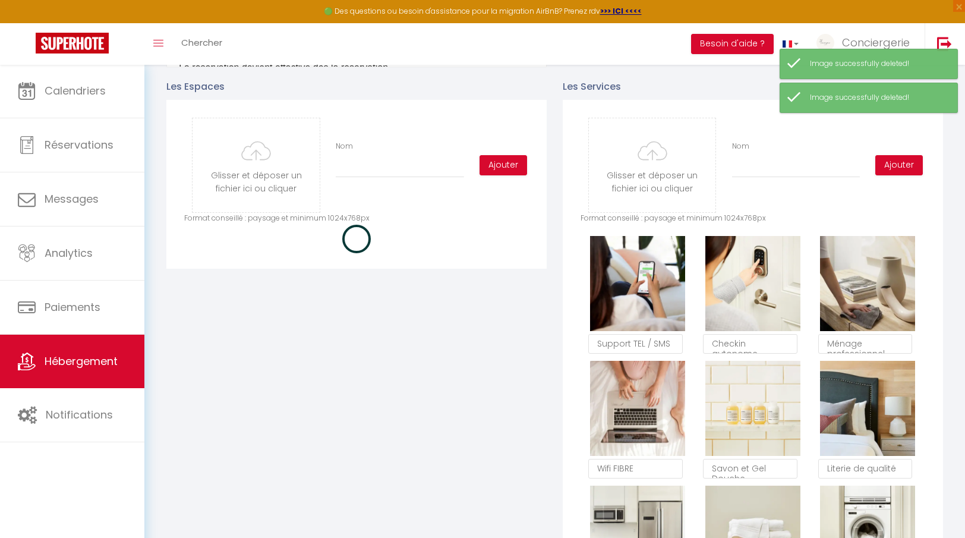
checkbox input "true"
checkbox input "false"
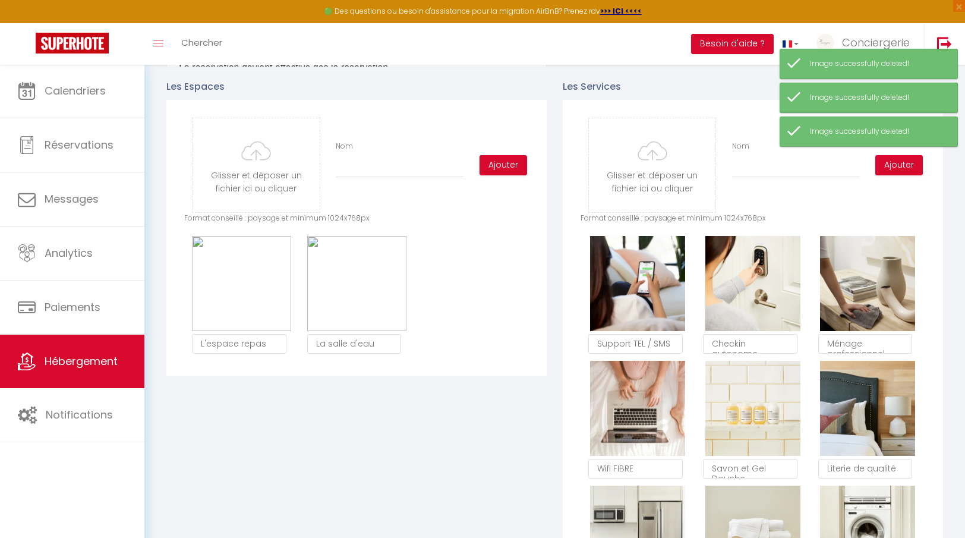
click at [247, 285] on button "Supprimer" at bounding box center [241, 284] width 56 height 18
checkbox input "true"
checkbox input "false"
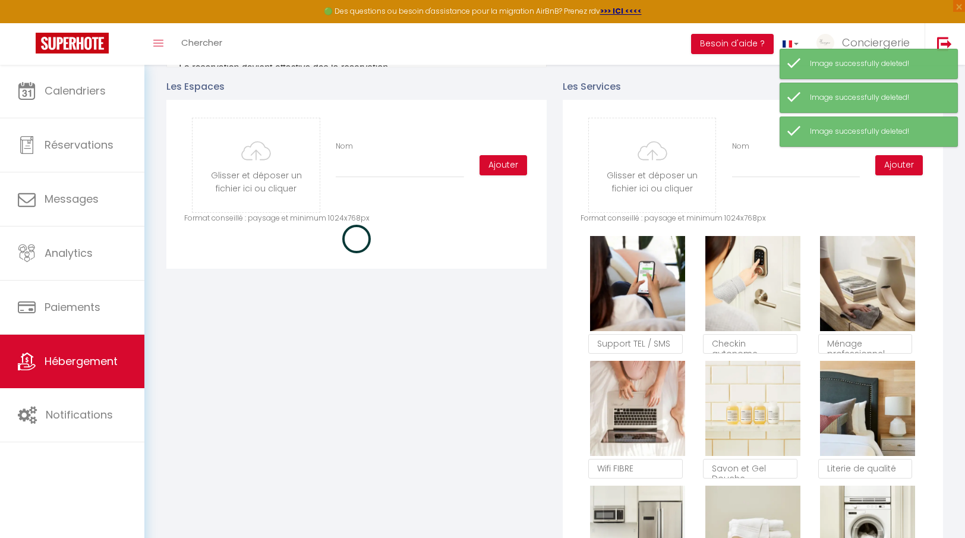
checkbox input "true"
checkbox input "false"
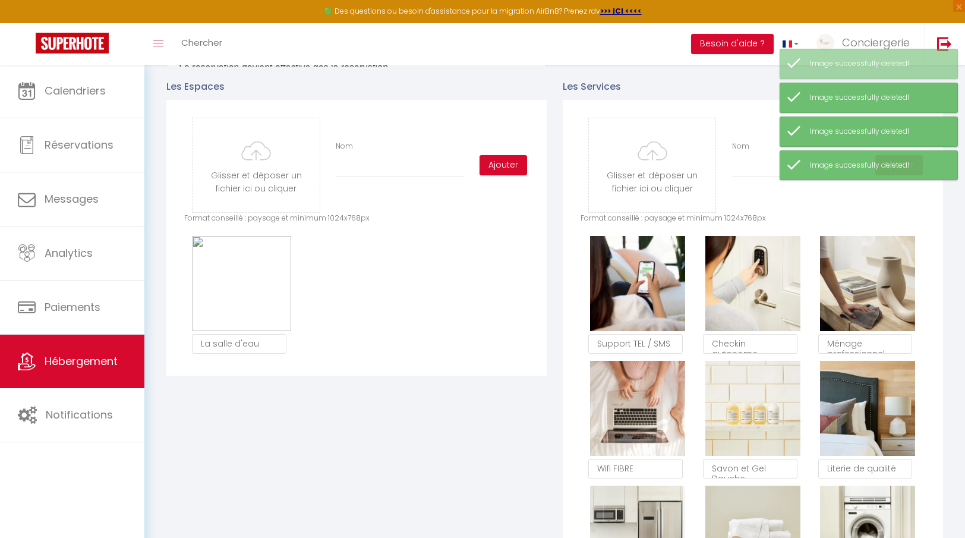
click at [247, 285] on button "Supprimer" at bounding box center [241, 284] width 56 height 18
checkbox input "true"
checkbox input "false"
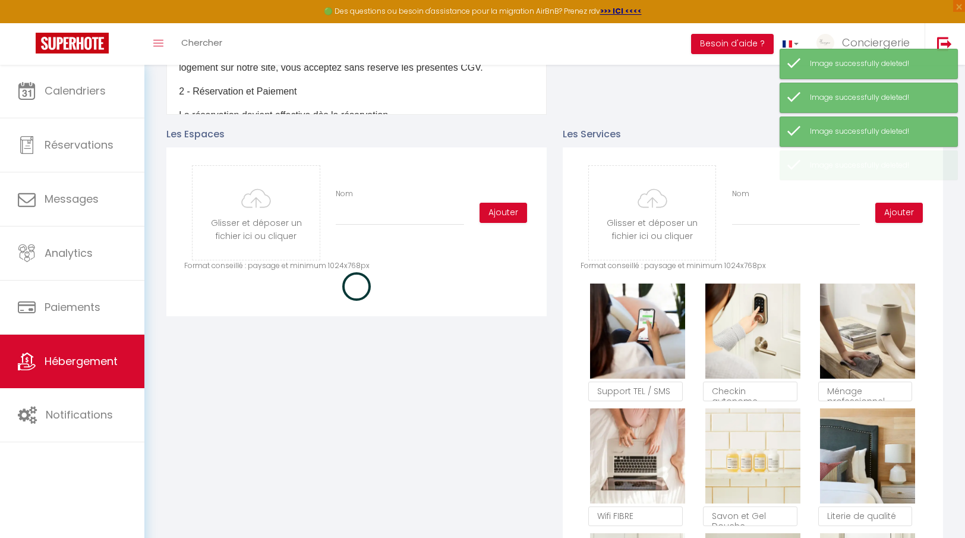
scroll to position [493, 0]
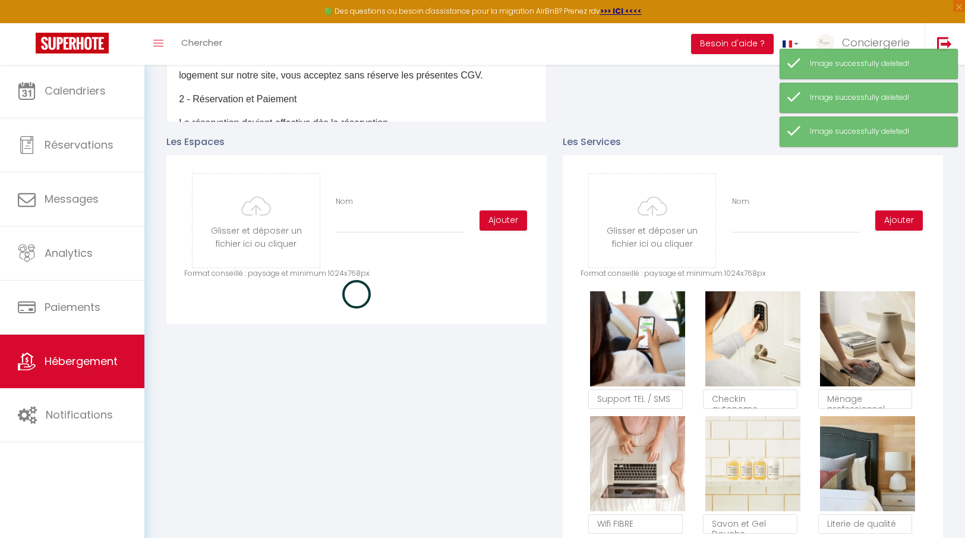
checkbox input "true"
checkbox input "false"
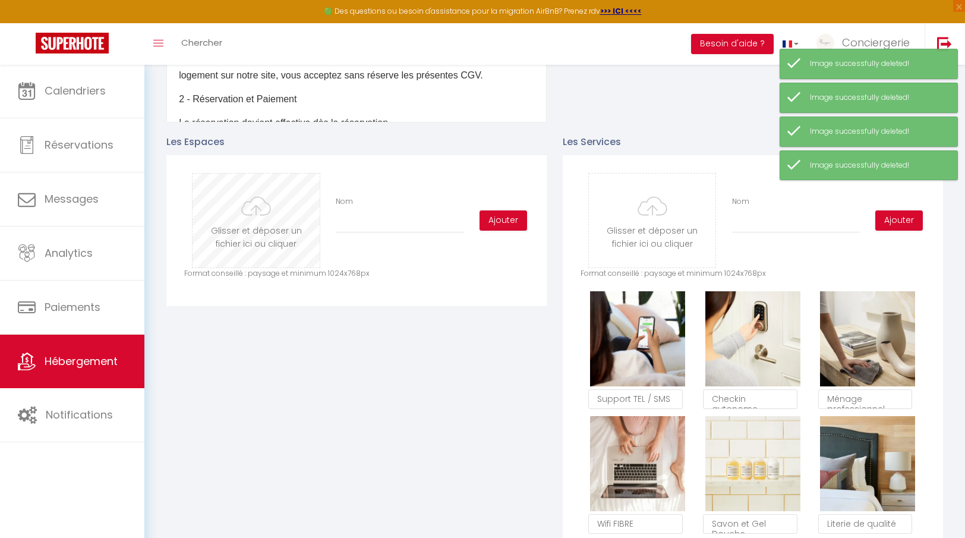
click at [281, 223] on input "file" at bounding box center [256, 221] width 127 height 94
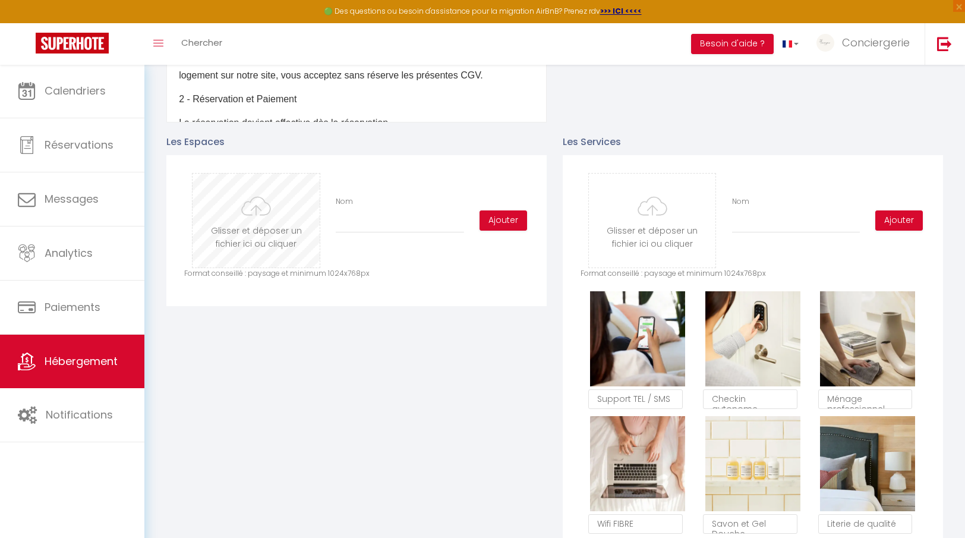
type input "C:\fakepath\©ARTPRISM2025_1.jpg"
checkbox input "true"
checkbox input "false"
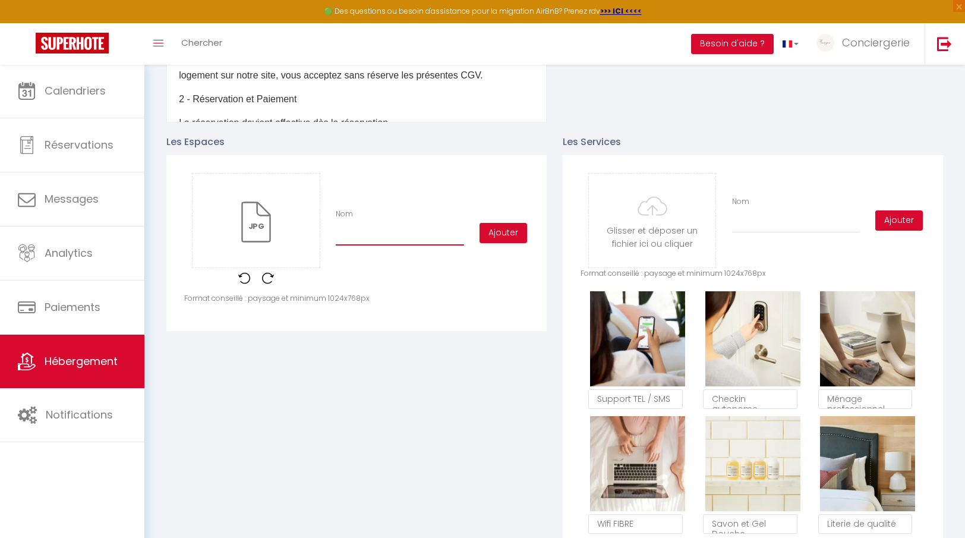
click at [401, 240] on input "Nom" at bounding box center [400, 234] width 128 height 21
type input "S"
checkbox input "true"
checkbox input "false"
click at [505, 232] on button "Ajouter" at bounding box center [504, 233] width 48 height 20
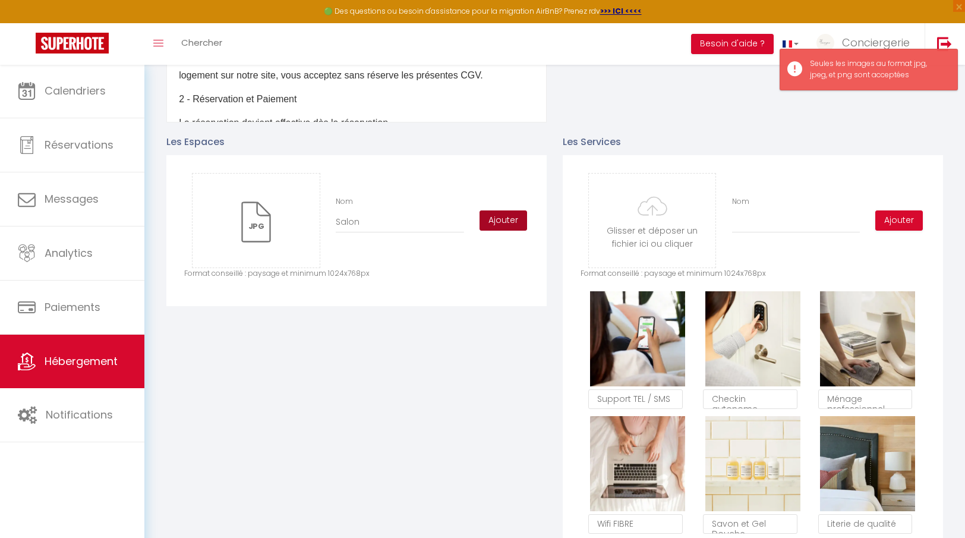
click at [499, 225] on button "Ajouter" at bounding box center [504, 220] width 48 height 20
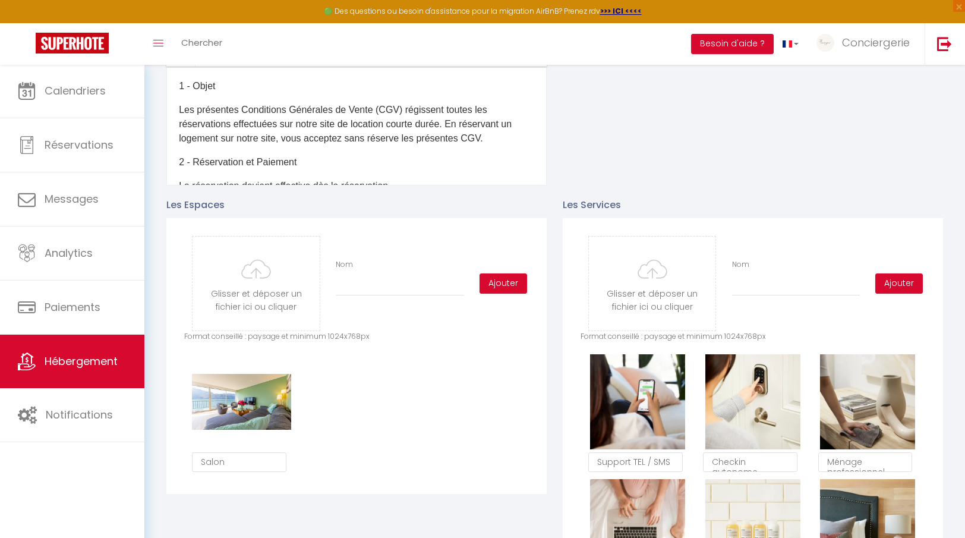
scroll to position [431, 0]
click at [290, 295] on input "file" at bounding box center [256, 283] width 127 height 94
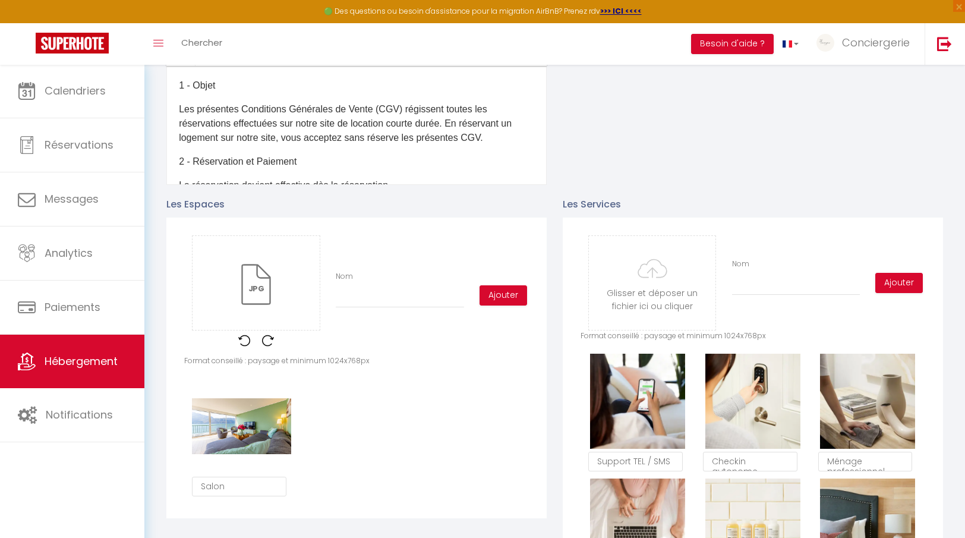
click at [367, 311] on div "Glisser et déposer un fichier ici ou cliquer Ooops, something wrong happened. R…" at bounding box center [356, 295] width 345 height 120
click at [363, 303] on input "Nom" at bounding box center [400, 297] width 128 height 21
click at [492, 299] on button "Ajouter" at bounding box center [504, 295] width 48 height 20
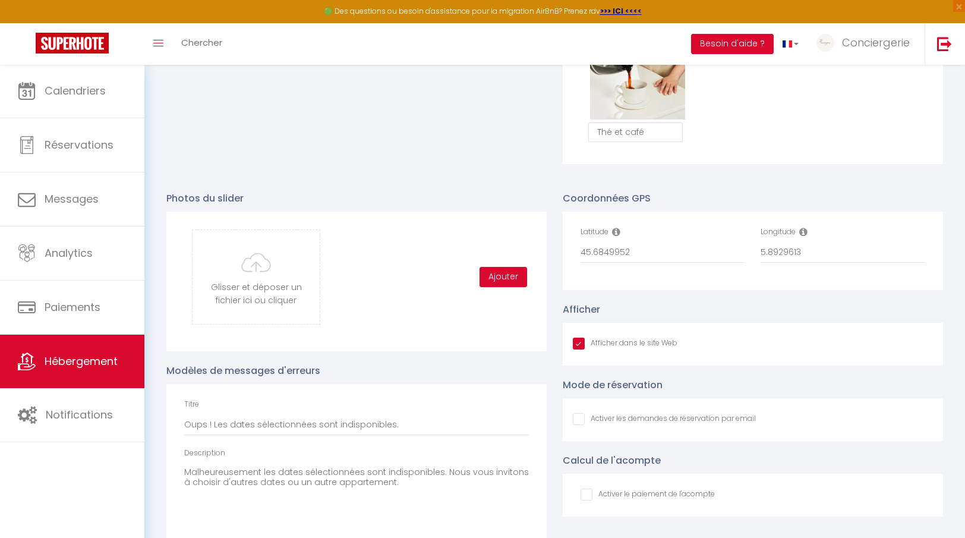
scroll to position [1135, 0]
click at [288, 291] on input "file" at bounding box center [256, 277] width 127 height 94
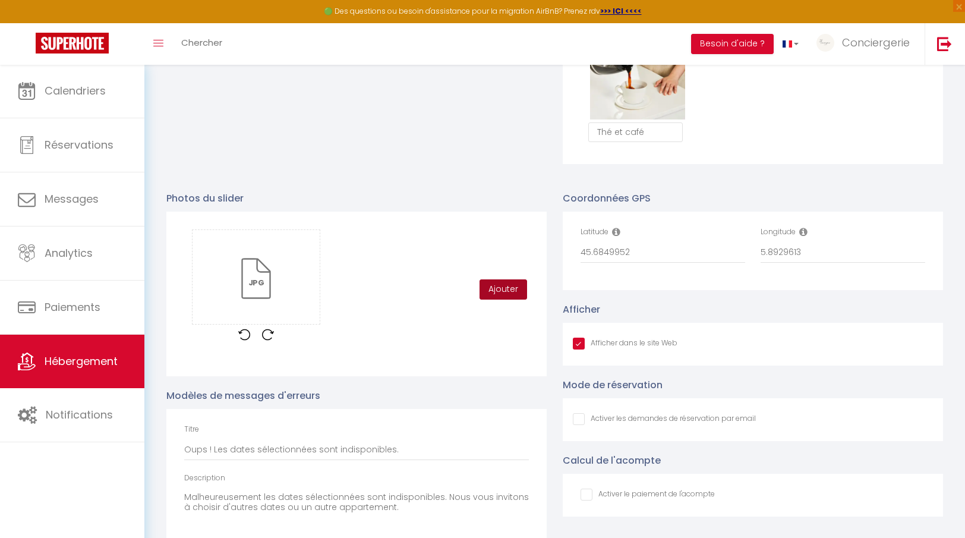
click at [500, 294] on button "Ajouter" at bounding box center [504, 289] width 48 height 20
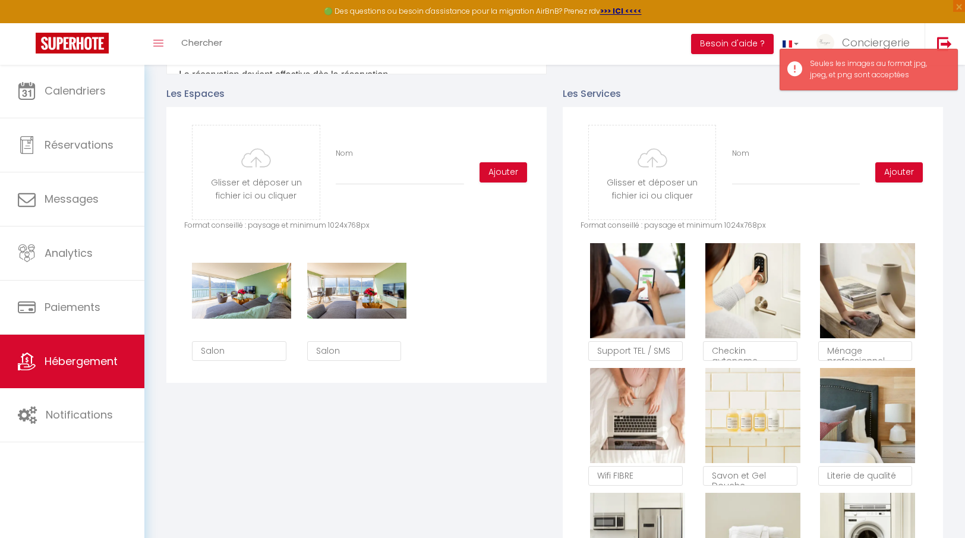
scroll to position [518, 0]
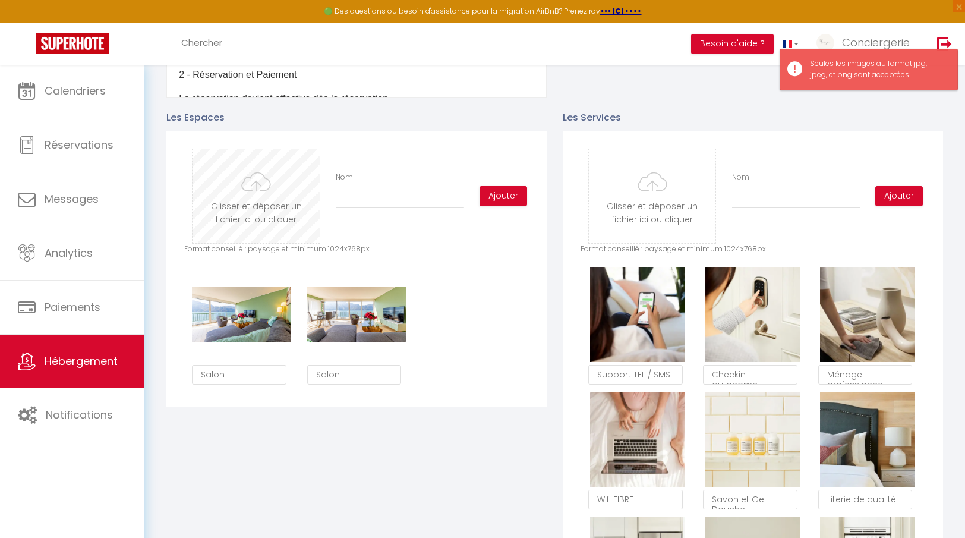
click at [284, 197] on input "file" at bounding box center [256, 196] width 127 height 94
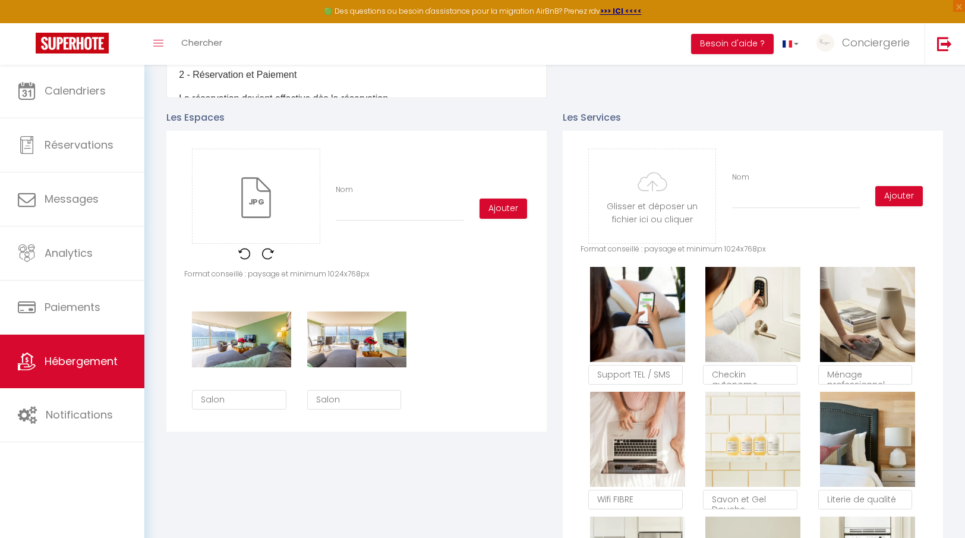
click at [371, 198] on div "Nom" at bounding box center [400, 202] width 144 height 37
click at [370, 206] on input "Nom" at bounding box center [400, 210] width 128 height 21
click at [483, 207] on button "Ajouter" at bounding box center [504, 209] width 48 height 20
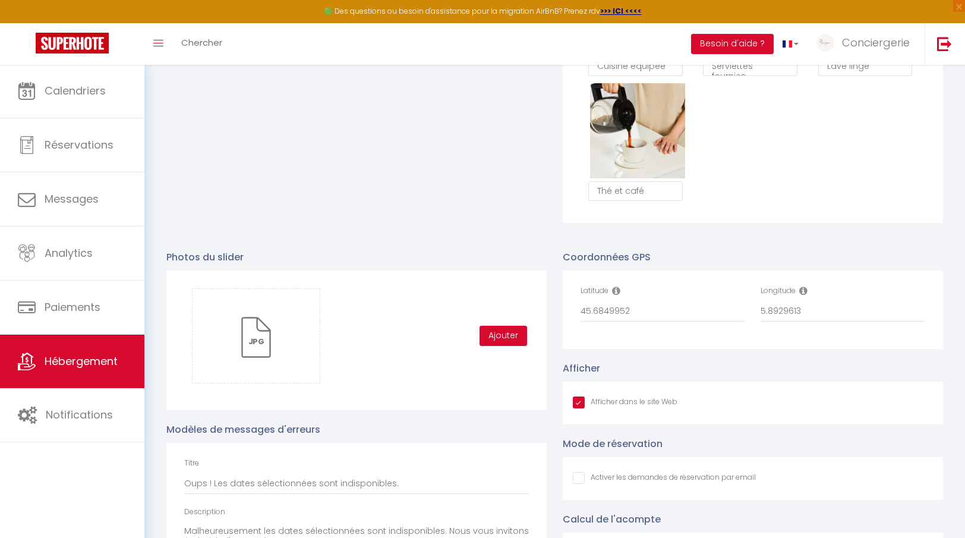
scroll to position [1075, 0]
click at [498, 341] on button "Ajouter" at bounding box center [504, 337] width 48 height 20
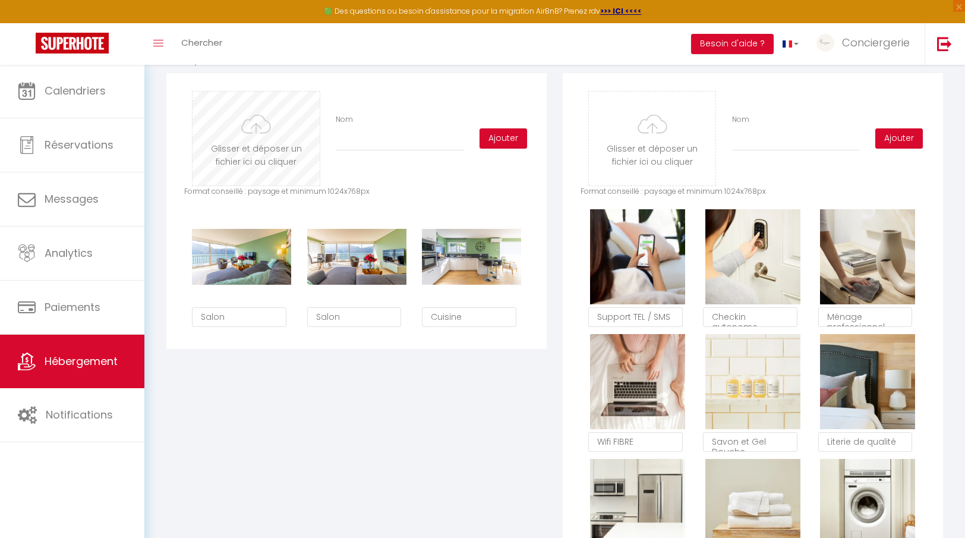
scroll to position [580, 0]
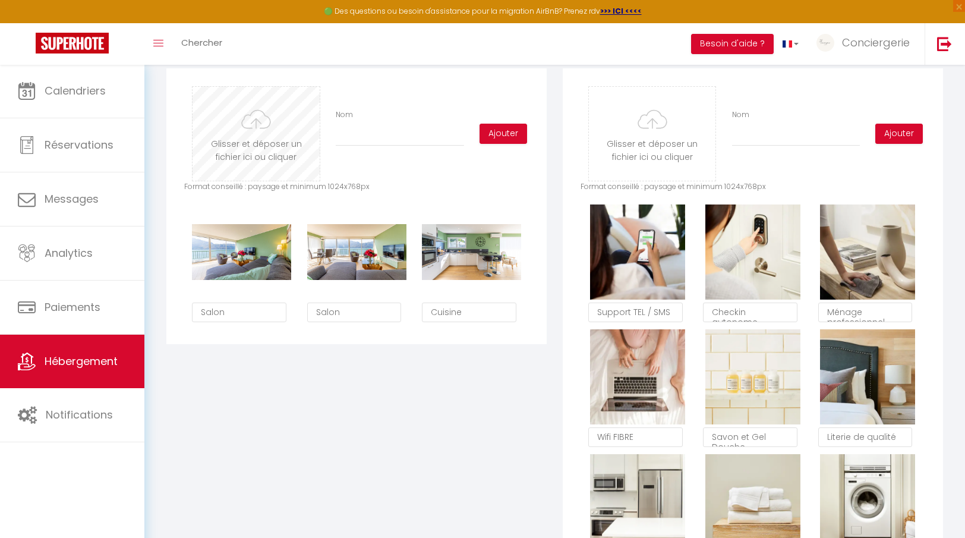
click at [278, 158] on input "file" at bounding box center [256, 134] width 127 height 94
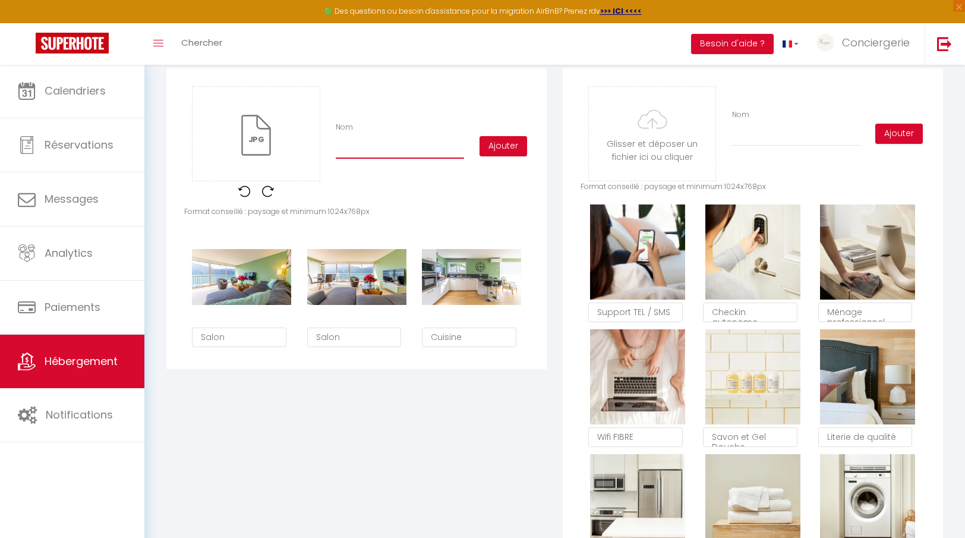
click at [394, 153] on input "Nom" at bounding box center [400, 147] width 128 height 21
click at [493, 149] on button "Ajouter" at bounding box center [504, 146] width 48 height 20
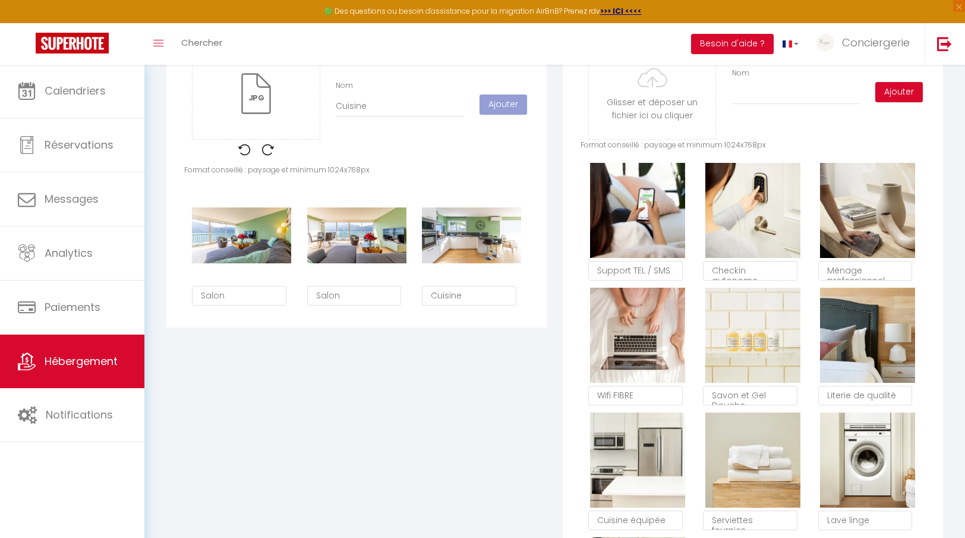
scroll to position [619, 0]
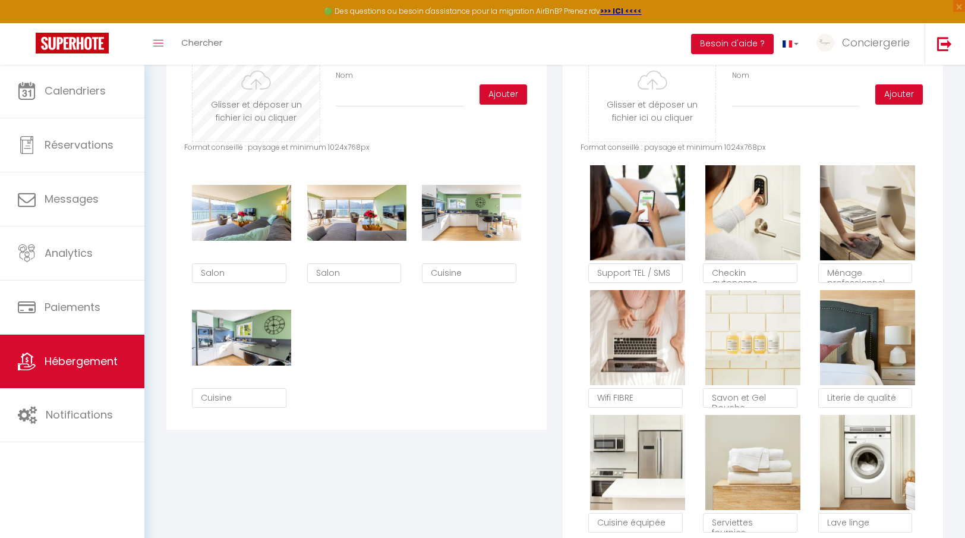
click at [270, 108] on input "file" at bounding box center [256, 95] width 127 height 94
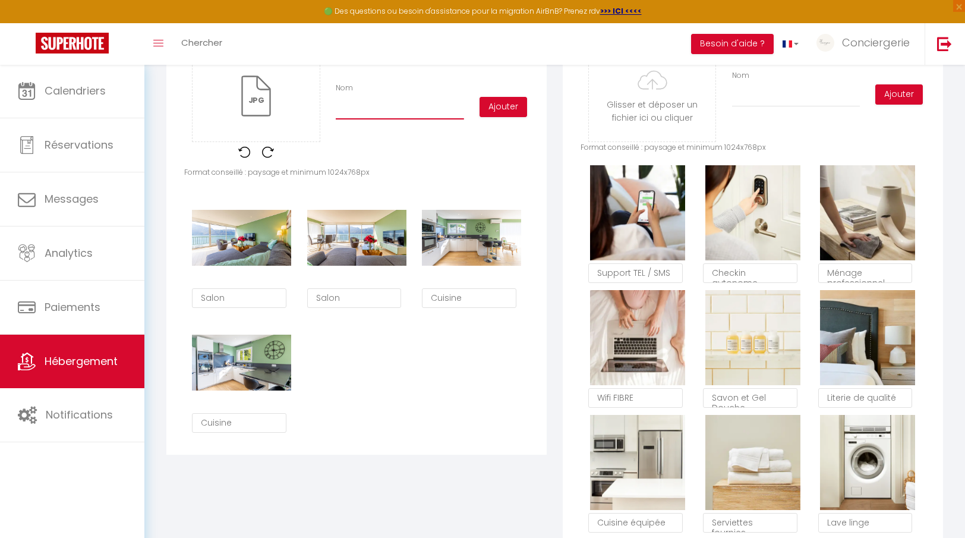
click at [372, 114] on input "Nom" at bounding box center [400, 108] width 128 height 21
click at [487, 97] on button "Ajouter" at bounding box center [504, 107] width 48 height 20
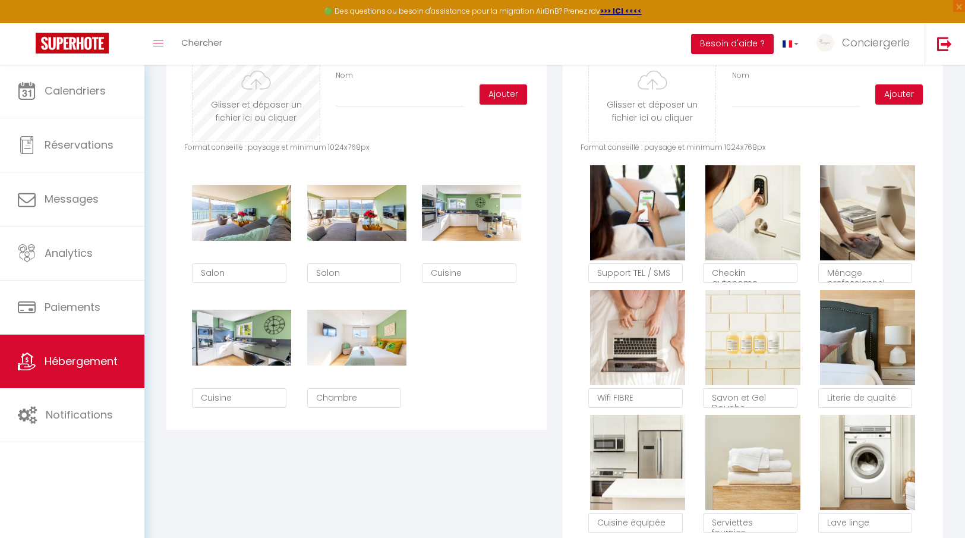
click at [260, 102] on input "file" at bounding box center [256, 95] width 127 height 94
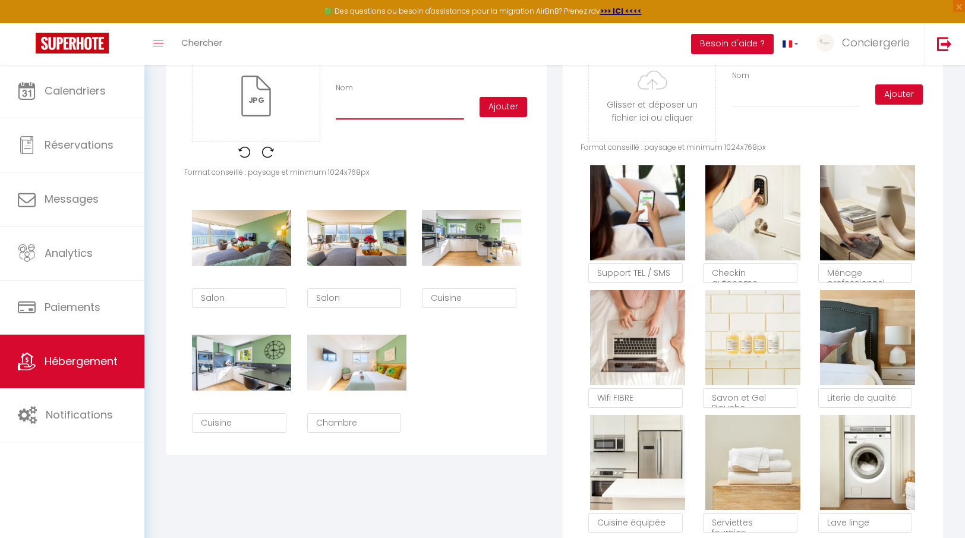
click at [389, 96] on div "Nom" at bounding box center [400, 101] width 144 height 37
click at [486, 105] on button "Ajouter" at bounding box center [504, 107] width 48 height 20
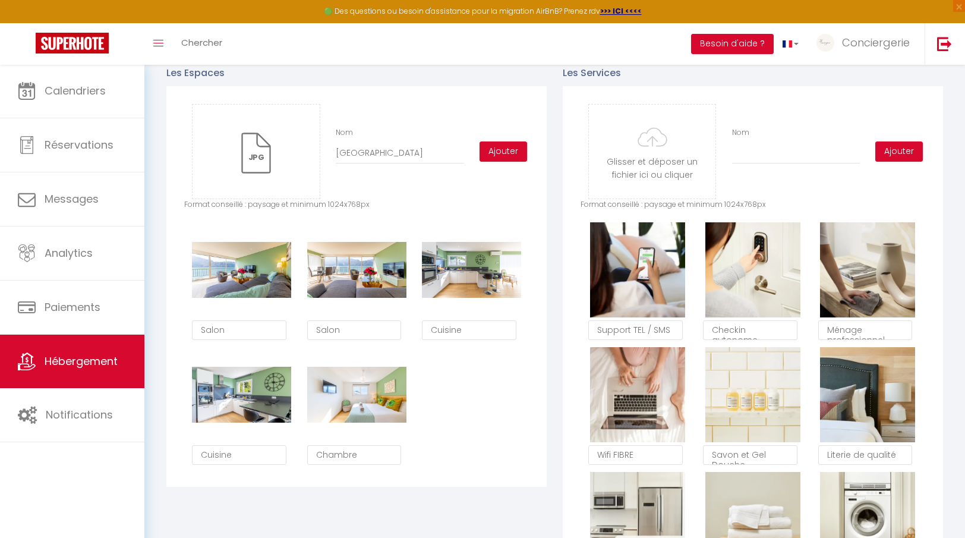
scroll to position [552, 0]
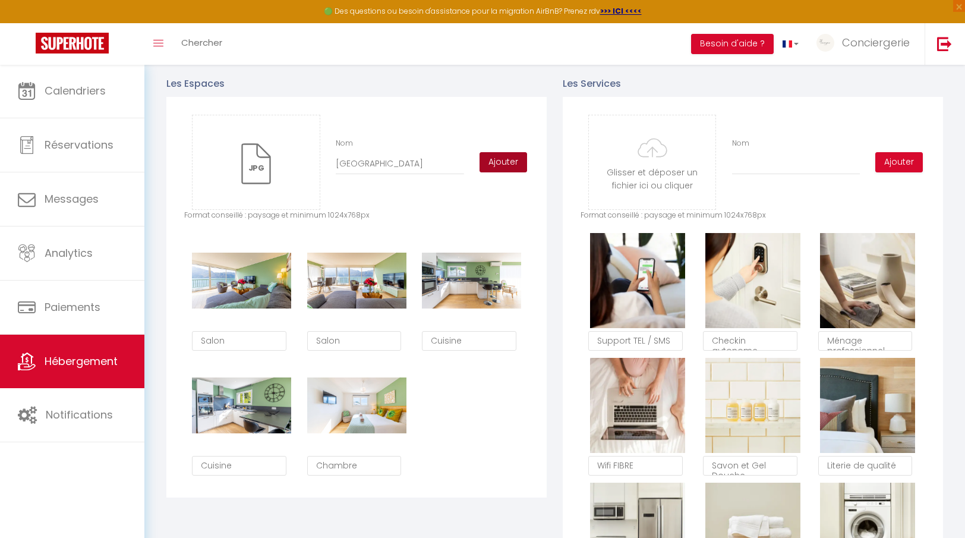
click at [514, 152] on button "Ajouter" at bounding box center [504, 162] width 48 height 20
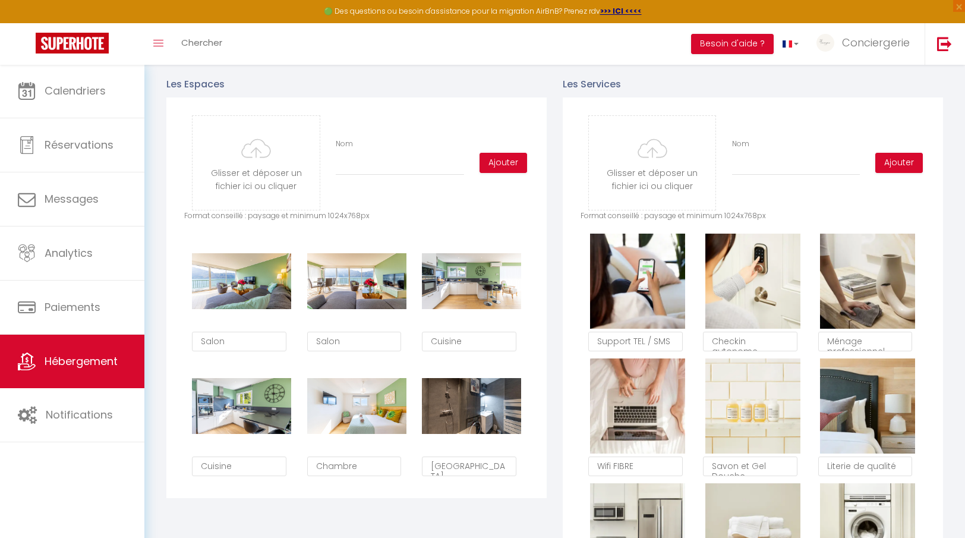
scroll to position [565, 0]
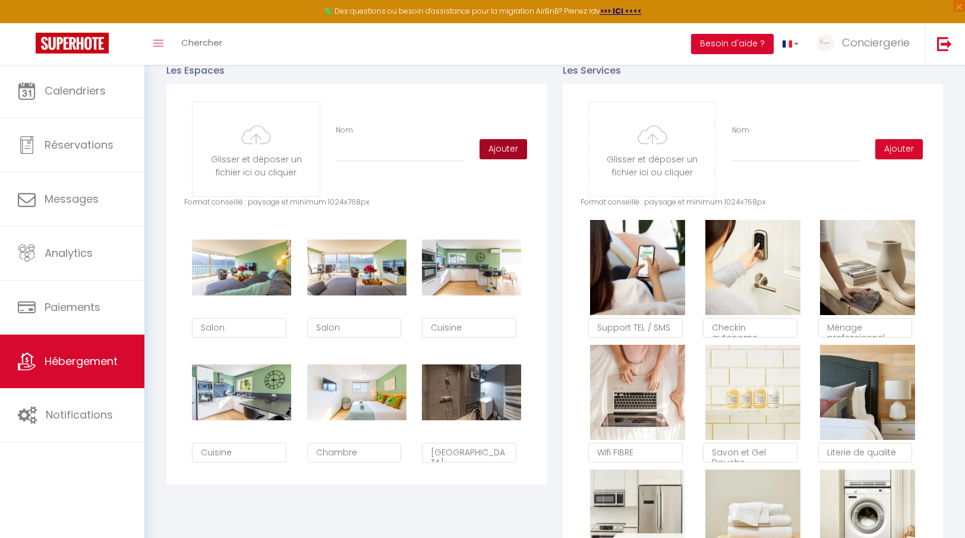
click at [504, 152] on button "Ajouter" at bounding box center [504, 149] width 48 height 20
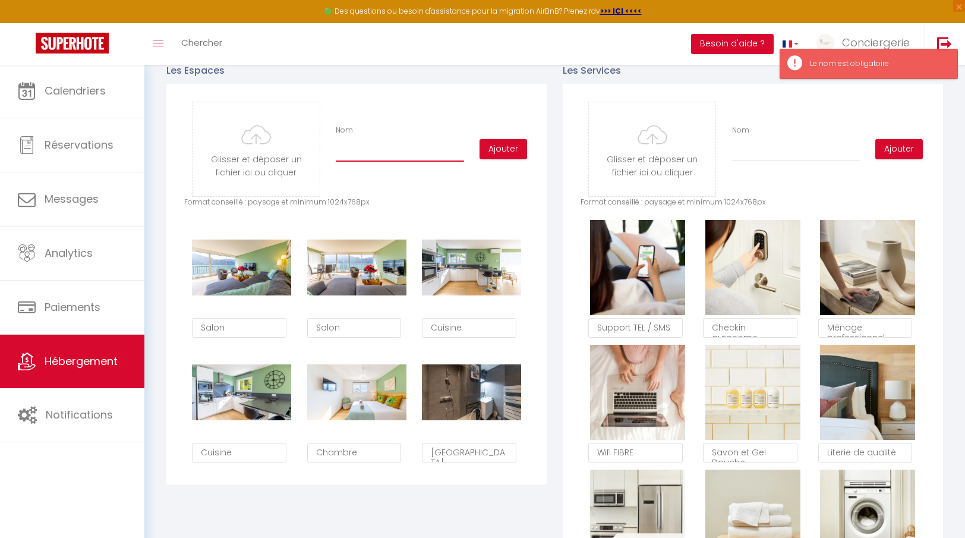
click at [408, 156] on input "Nom" at bounding box center [400, 150] width 128 height 21
click at [283, 168] on input "file" at bounding box center [256, 149] width 127 height 94
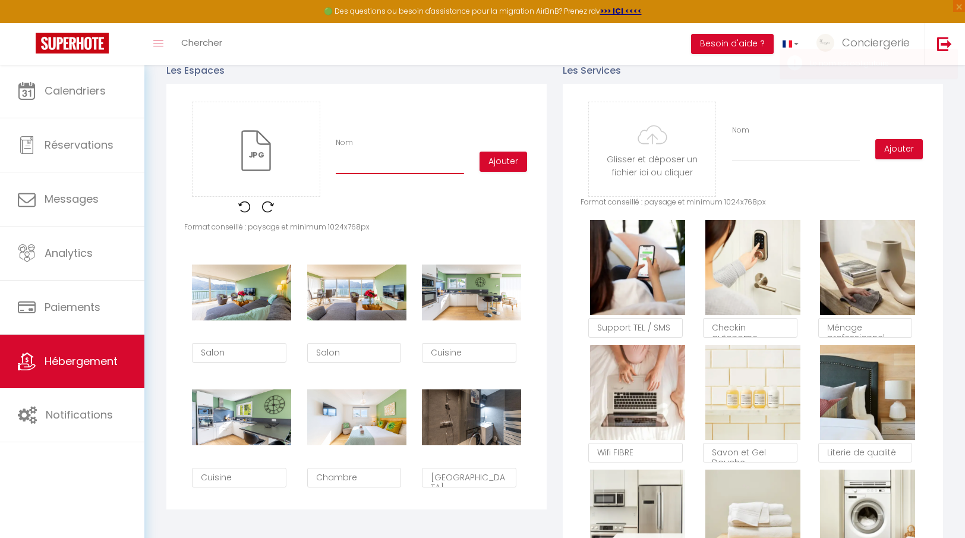
click at [395, 160] on input "Nom" at bounding box center [400, 163] width 128 height 21
click at [488, 166] on button "Ajouter" at bounding box center [504, 162] width 48 height 20
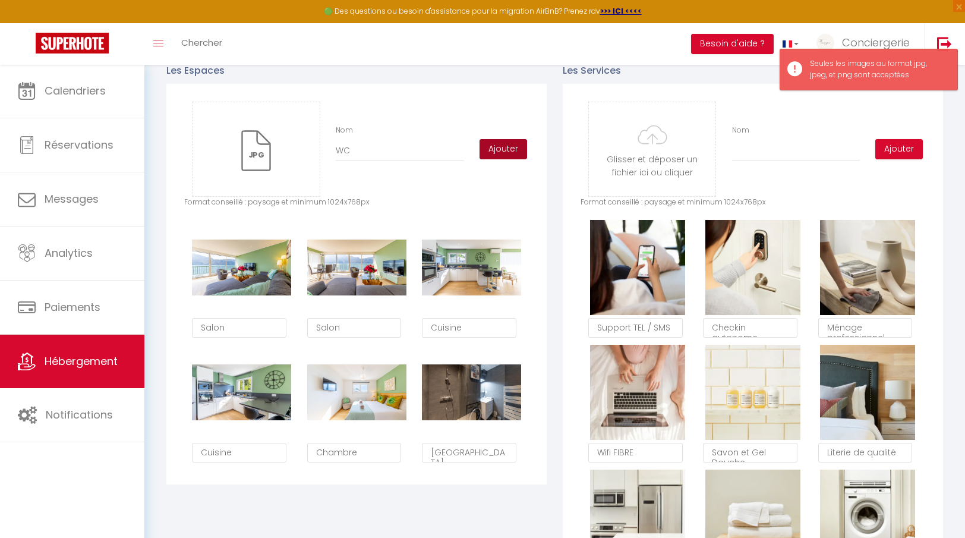
click at [513, 149] on button "Ajouter" at bounding box center [504, 149] width 48 height 20
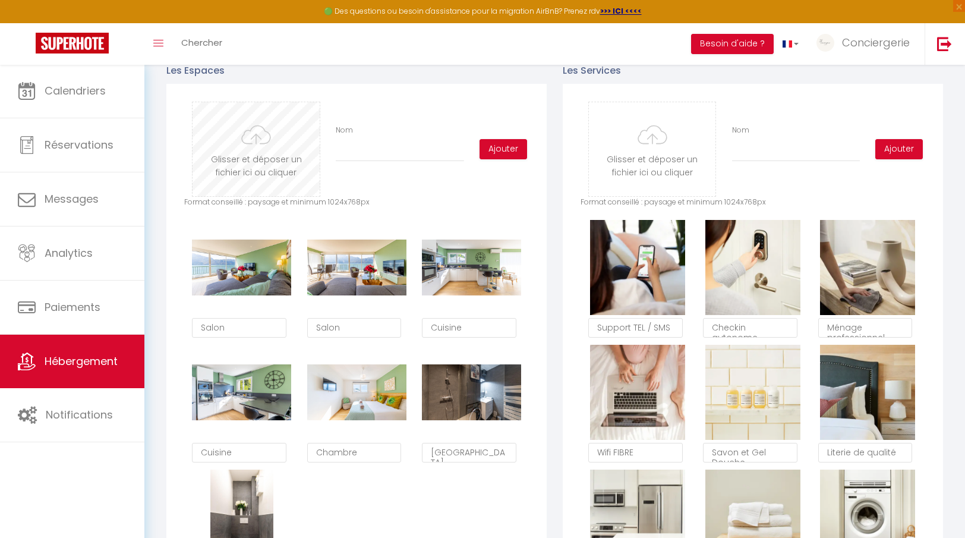
click at [276, 165] on input "file" at bounding box center [256, 149] width 127 height 94
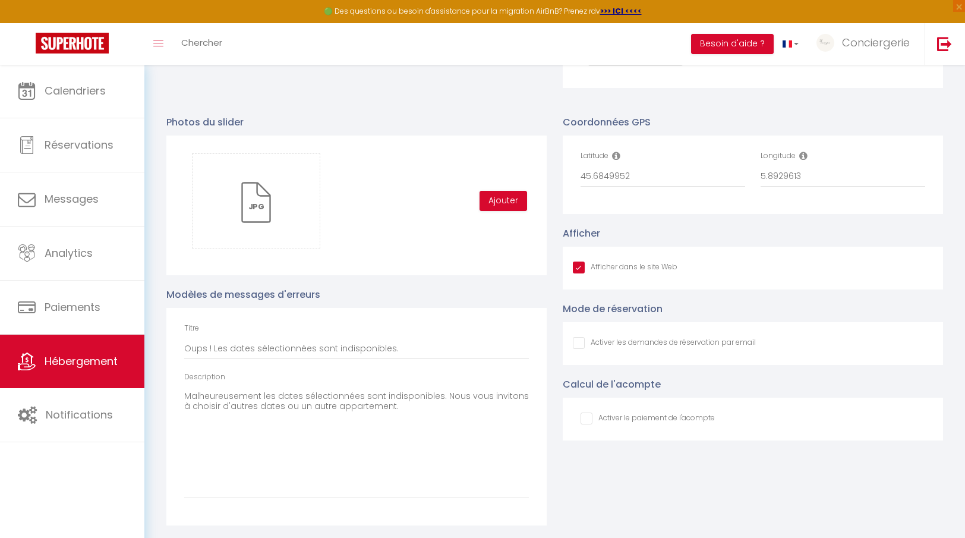
scroll to position [1210, 0]
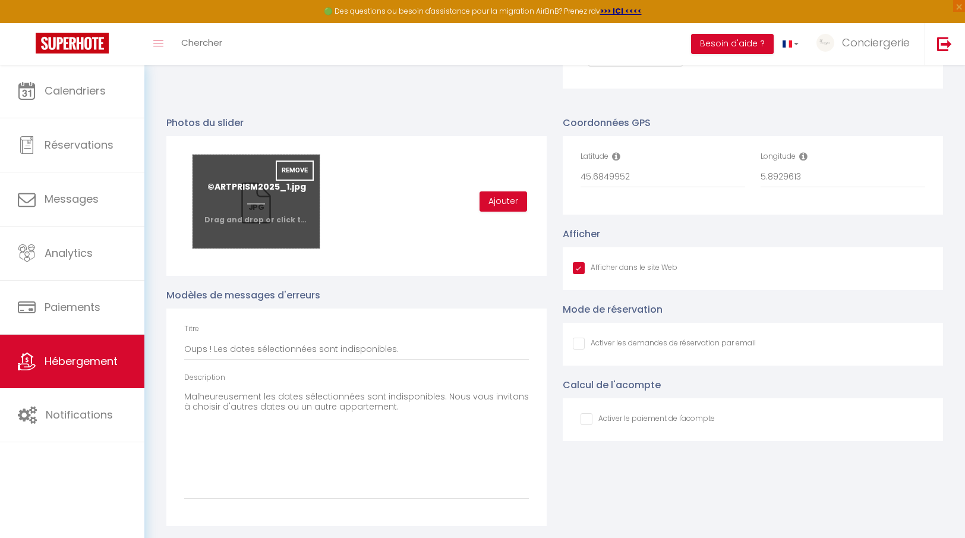
click at [281, 237] on input "file" at bounding box center [256, 202] width 127 height 94
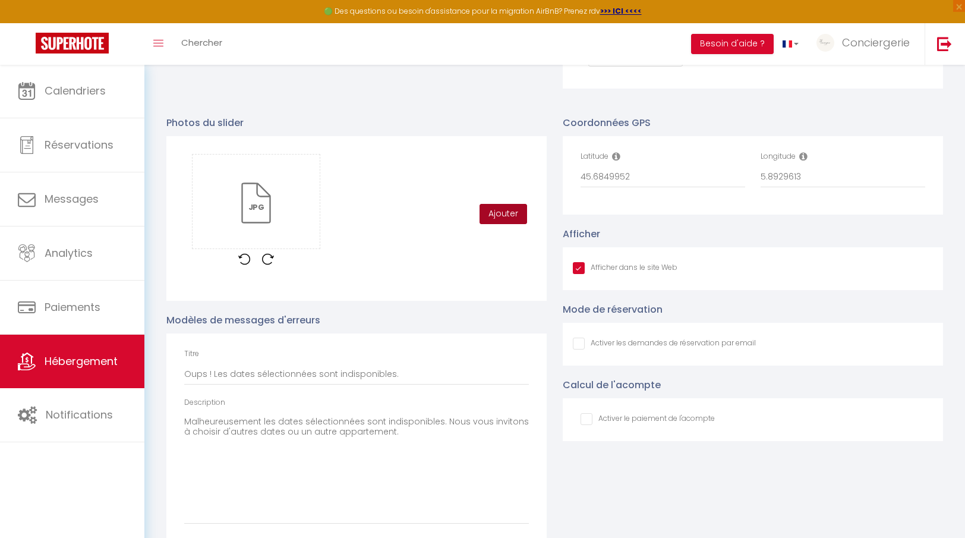
click at [511, 212] on button "Ajouter" at bounding box center [504, 214] width 48 height 20
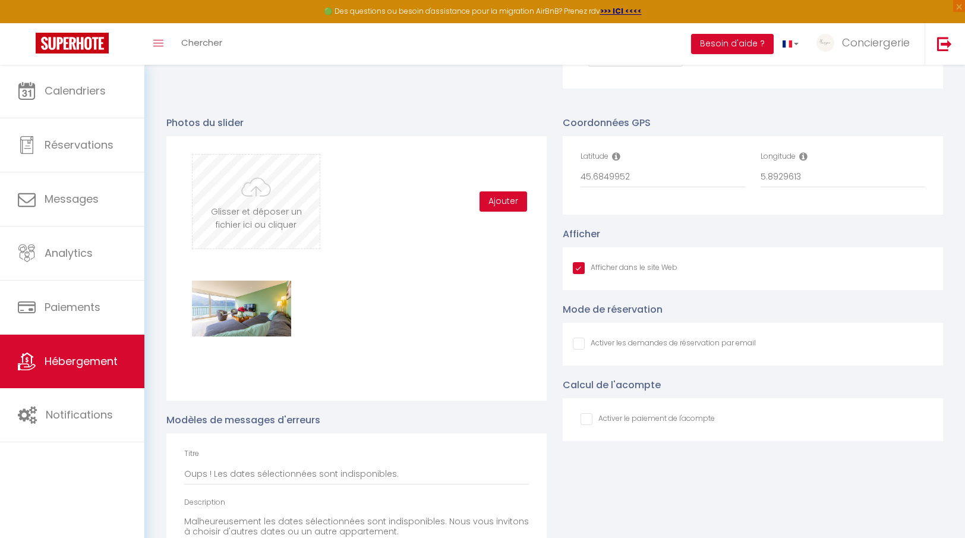
click at [284, 216] on input "file" at bounding box center [256, 202] width 127 height 94
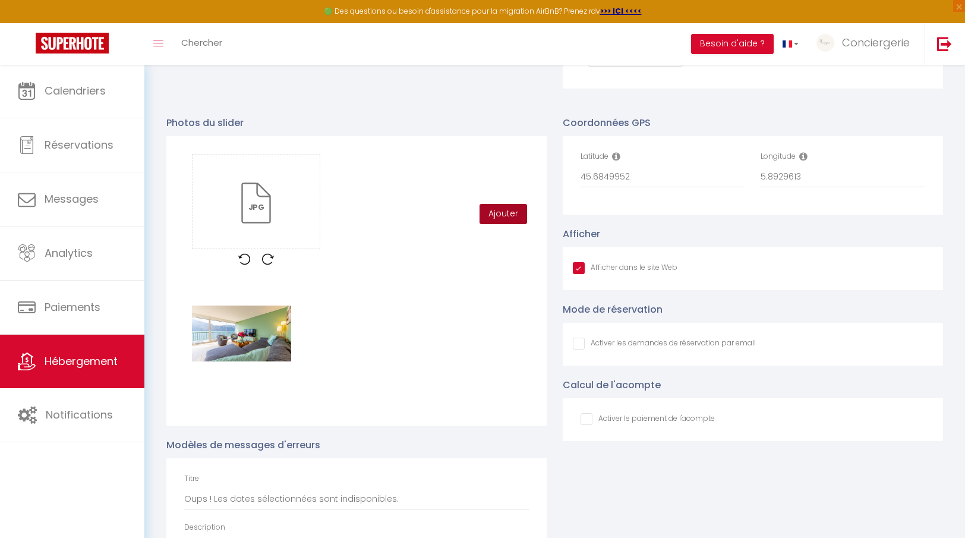
click at [502, 219] on button "Ajouter" at bounding box center [504, 214] width 48 height 20
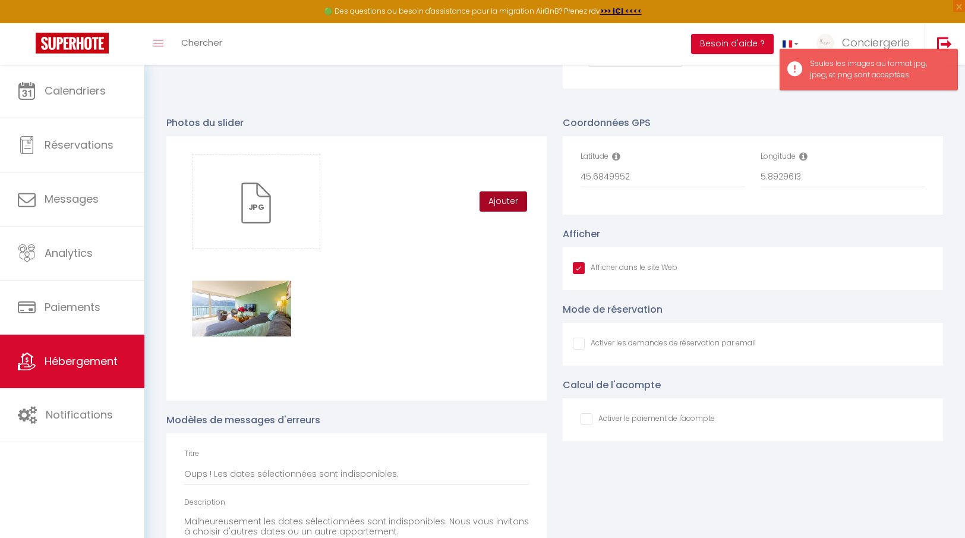
click at [502, 206] on button "Ajouter" at bounding box center [504, 201] width 48 height 20
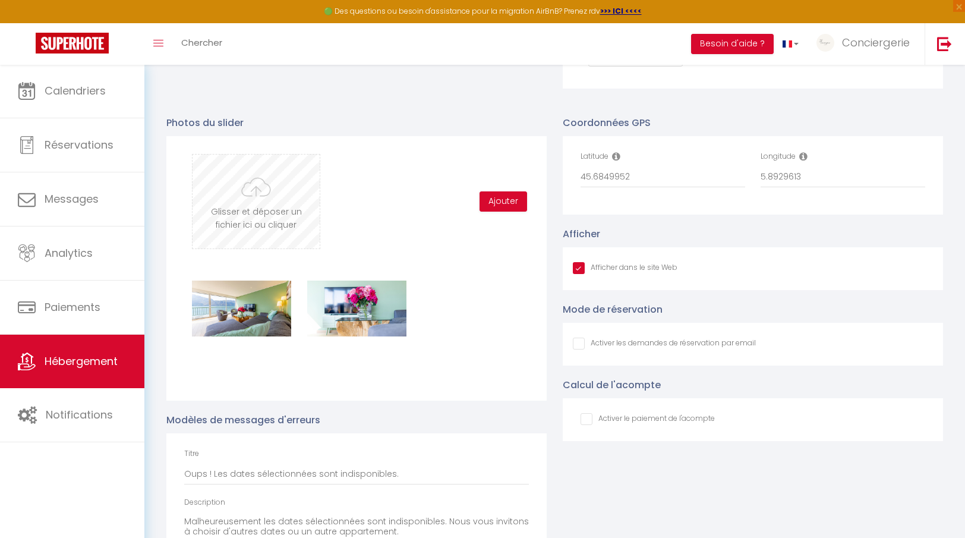
click at [287, 203] on input "file" at bounding box center [256, 202] width 127 height 94
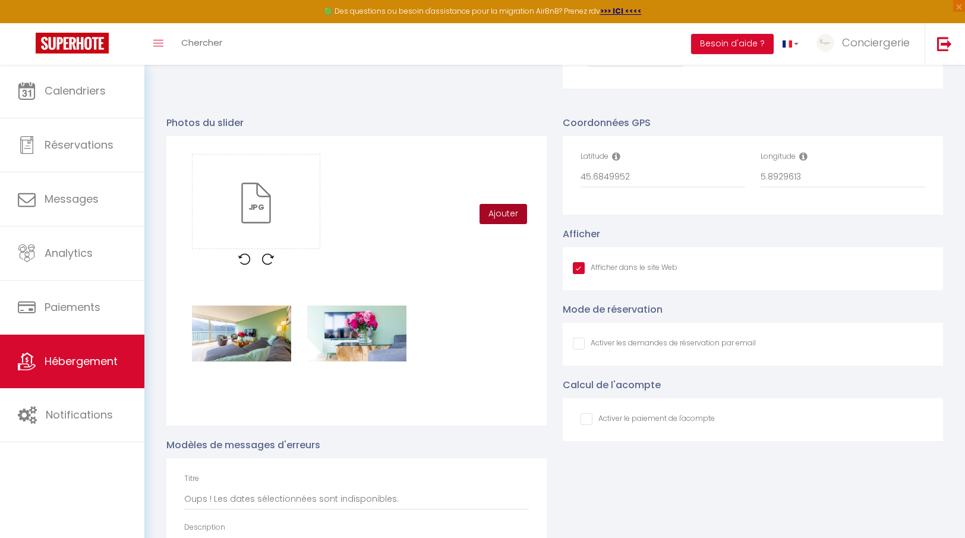
click at [515, 216] on button "Ajouter" at bounding box center [504, 214] width 48 height 20
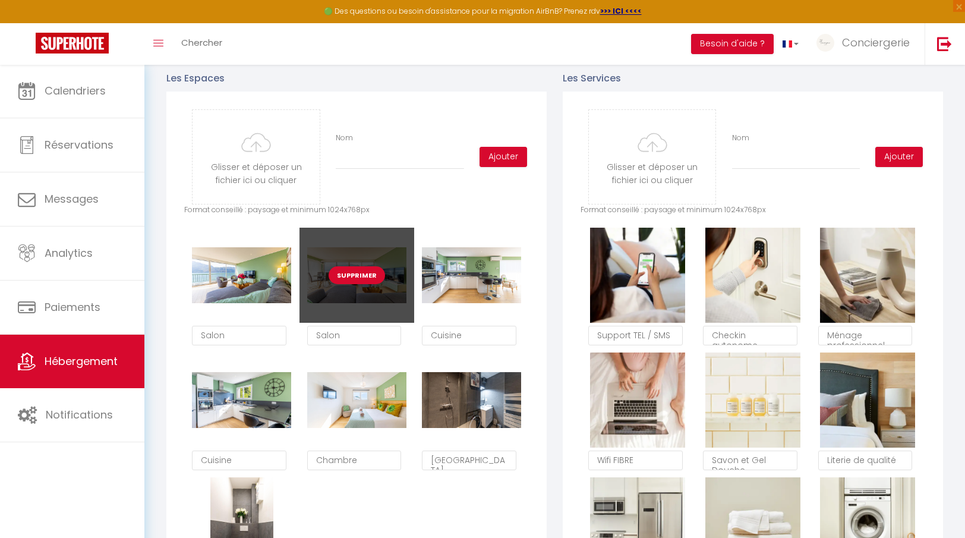
scroll to position [520, 0]
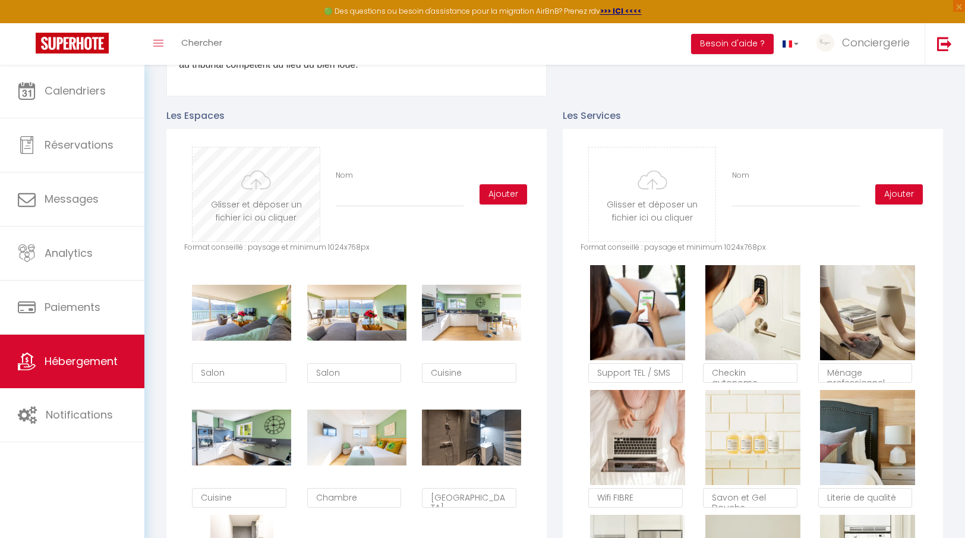
click at [269, 202] on input "file" at bounding box center [256, 194] width 127 height 94
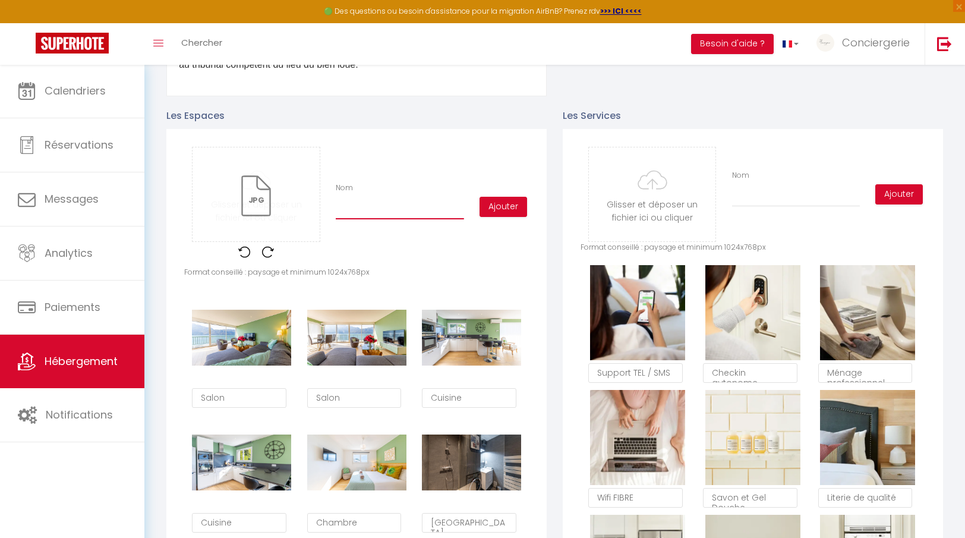
click at [407, 215] on input "Nom" at bounding box center [400, 208] width 128 height 21
click at [495, 203] on button "Ajouter" at bounding box center [504, 207] width 48 height 20
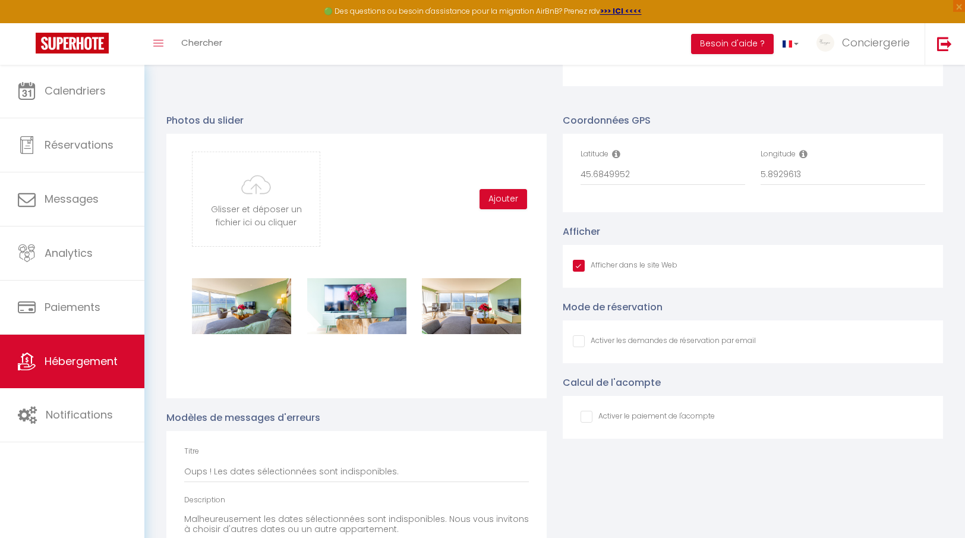
scroll to position [1213, 0]
click at [252, 207] on input "file" at bounding box center [256, 199] width 127 height 94
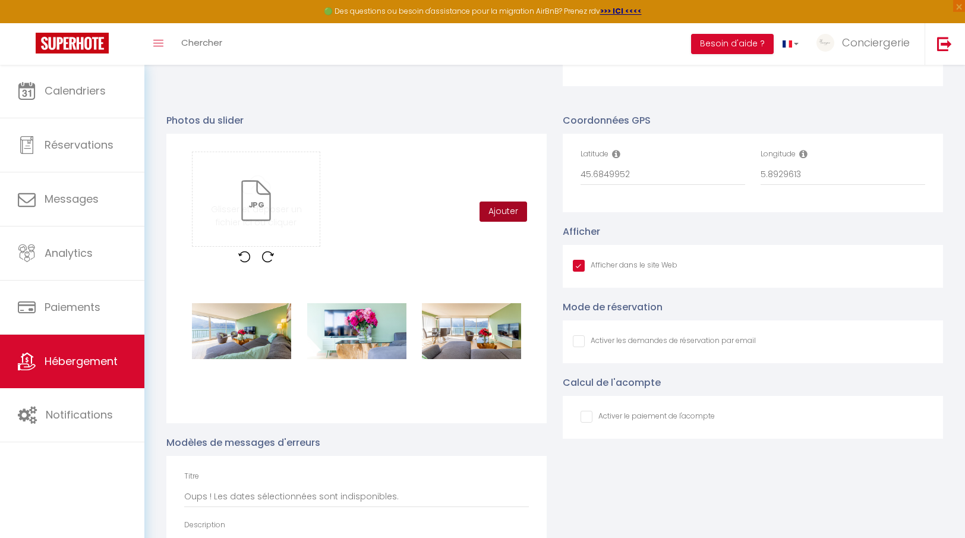
click at [513, 212] on button "Ajouter" at bounding box center [504, 212] width 48 height 20
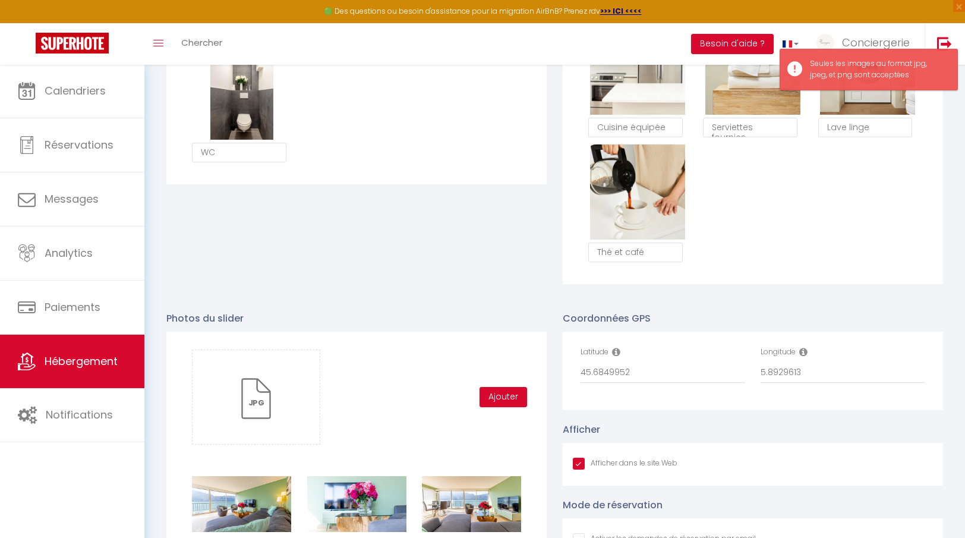
scroll to position [1030, 0]
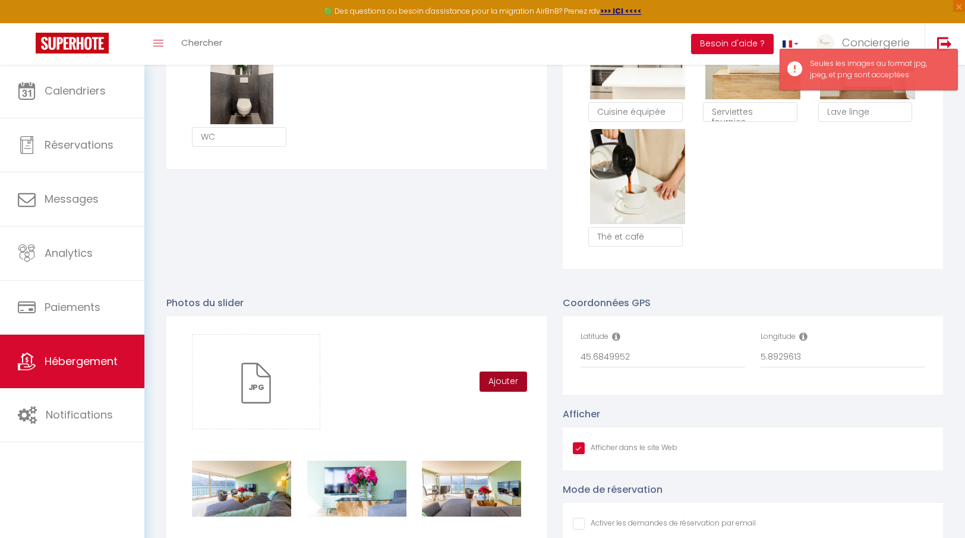
click at [498, 377] on button "Ajouter" at bounding box center [504, 382] width 48 height 20
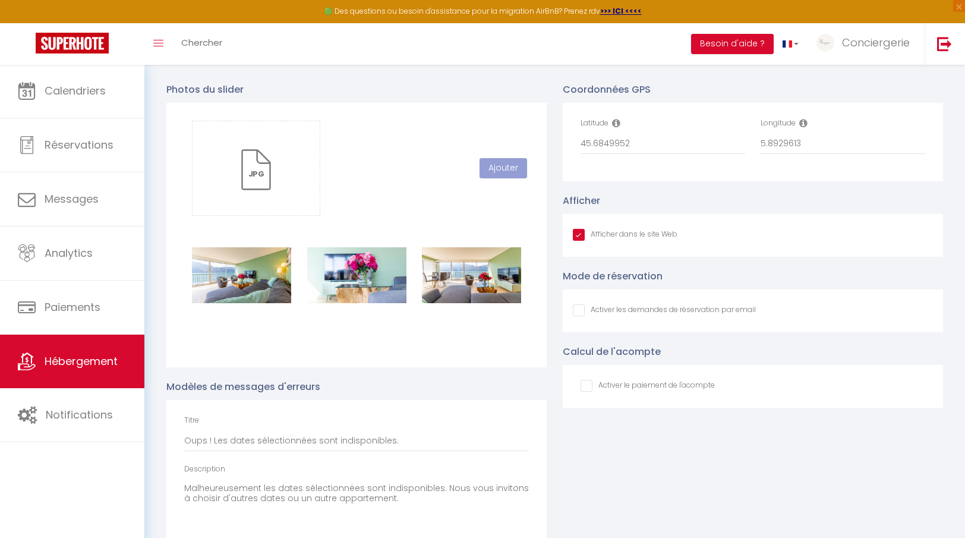
scroll to position [1245, 0]
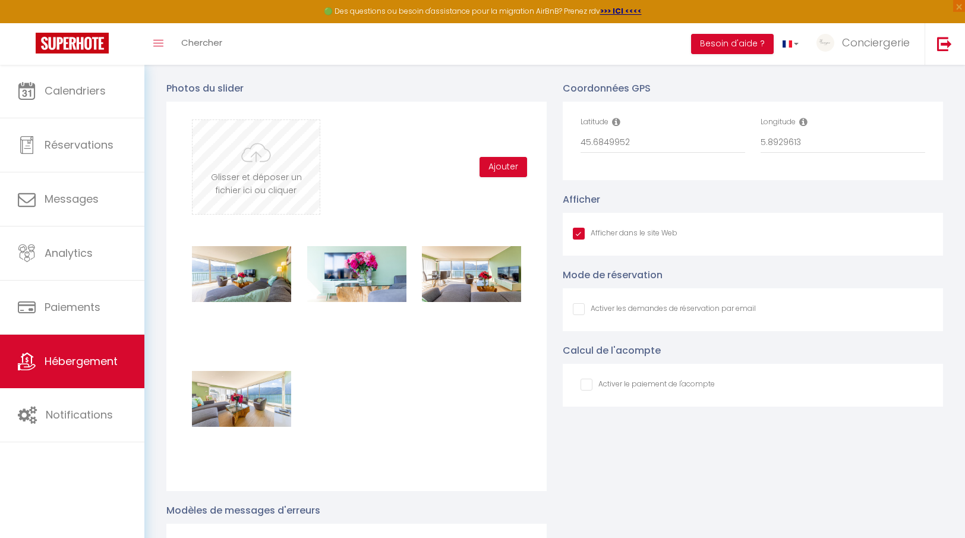
click at [269, 169] on input "file" at bounding box center [256, 167] width 127 height 94
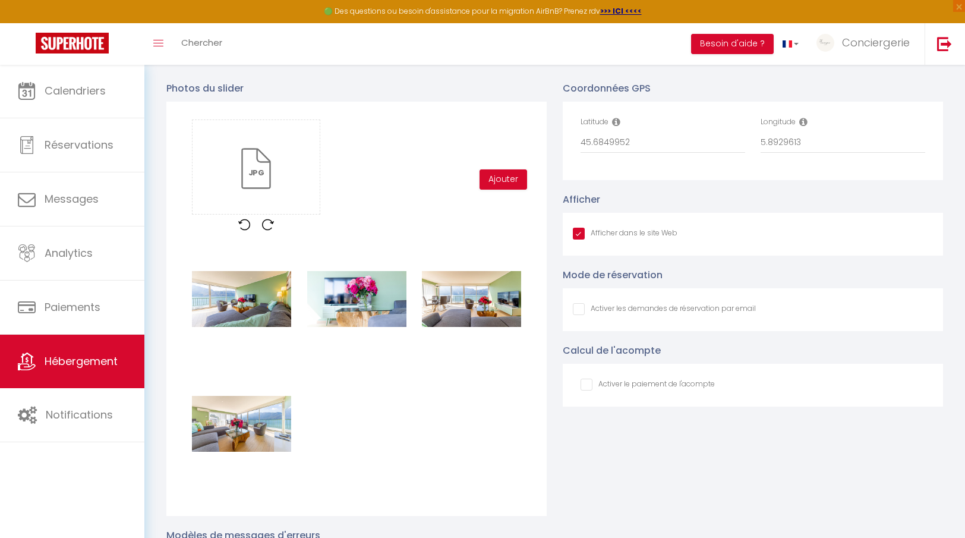
click at [516, 191] on div "Glisser et déposer un fichier ici ou cliquer Ooops, something wrong happened. R…" at bounding box center [356, 179] width 345 height 120
click at [512, 184] on button "Ajouter" at bounding box center [504, 179] width 48 height 20
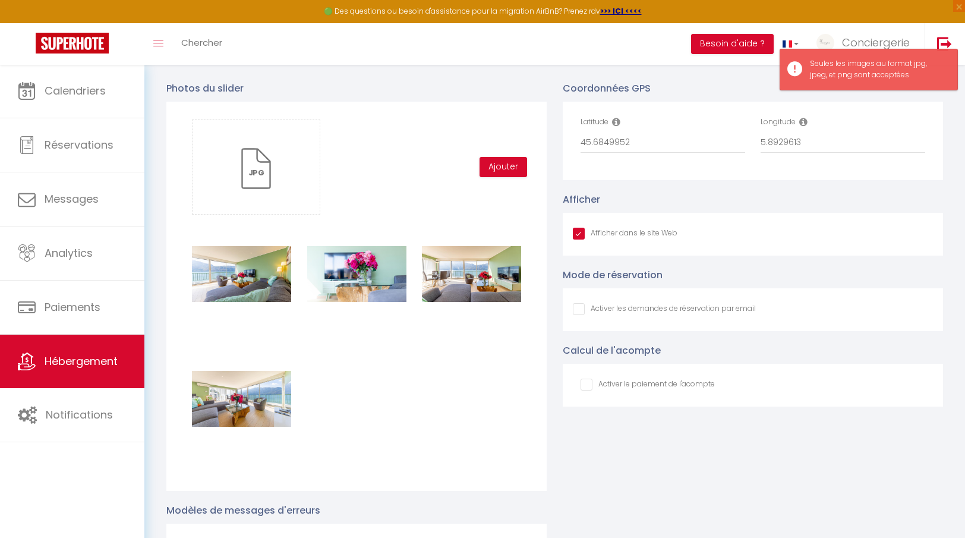
click at [508, 178] on div "Glisser et déposer un fichier ici ou cliquer Ooops, something wrong happened. R…" at bounding box center [356, 166] width 345 height 95
click at [508, 177] on div "Glisser et déposer un fichier ici ou cliquer Ooops, something wrong happened. R…" at bounding box center [356, 166] width 345 height 95
click at [508, 168] on button "Ajouter" at bounding box center [504, 167] width 48 height 20
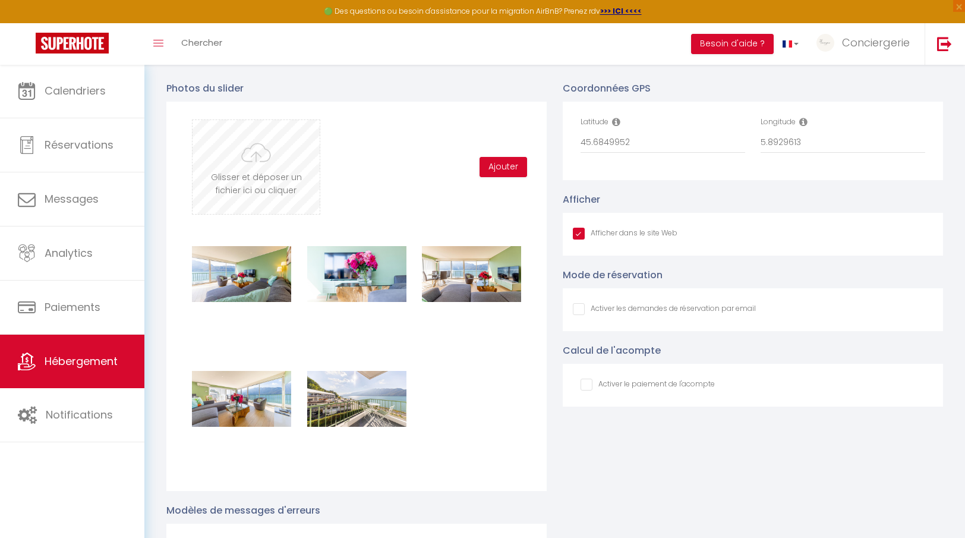
click at [245, 172] on input "file" at bounding box center [256, 167] width 127 height 94
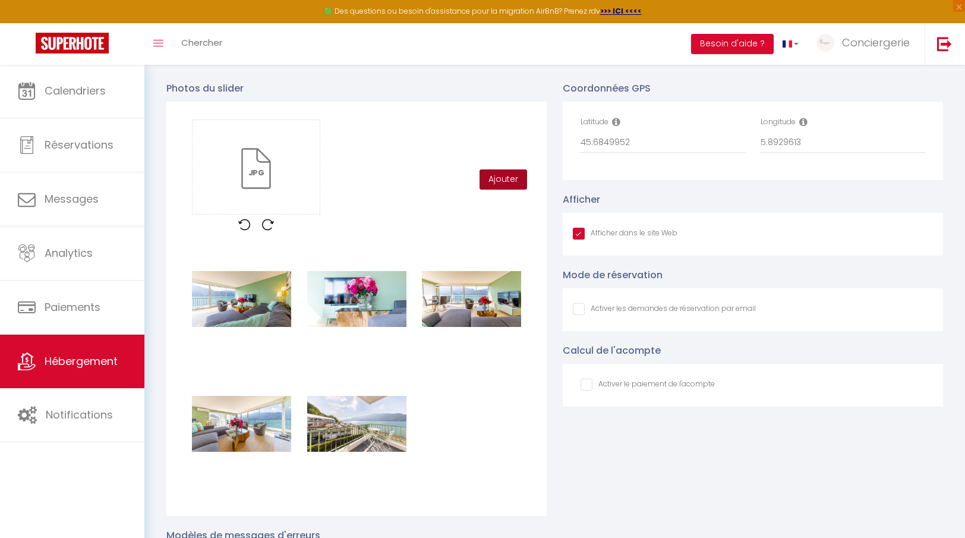
click at [508, 181] on button "Ajouter" at bounding box center [504, 179] width 48 height 20
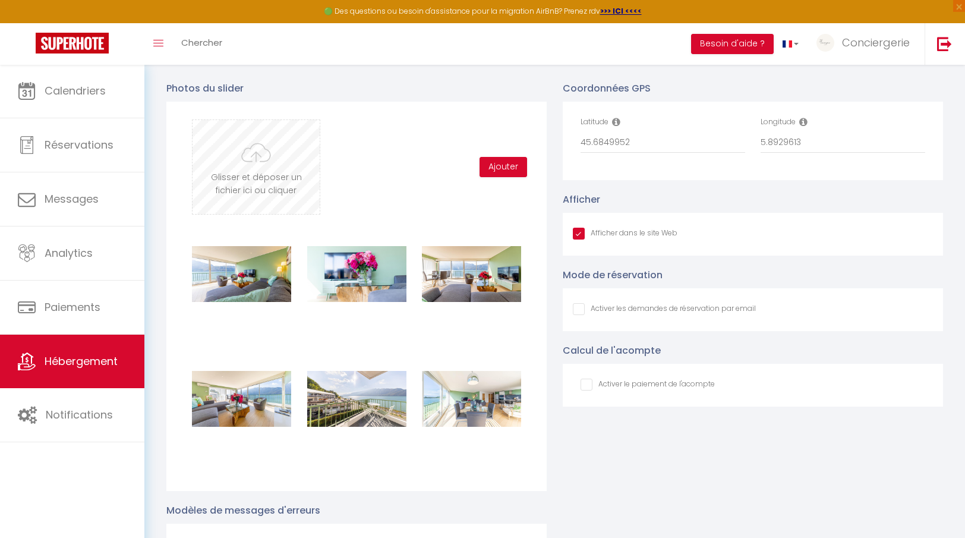
click at [235, 155] on input "file" at bounding box center [256, 167] width 127 height 94
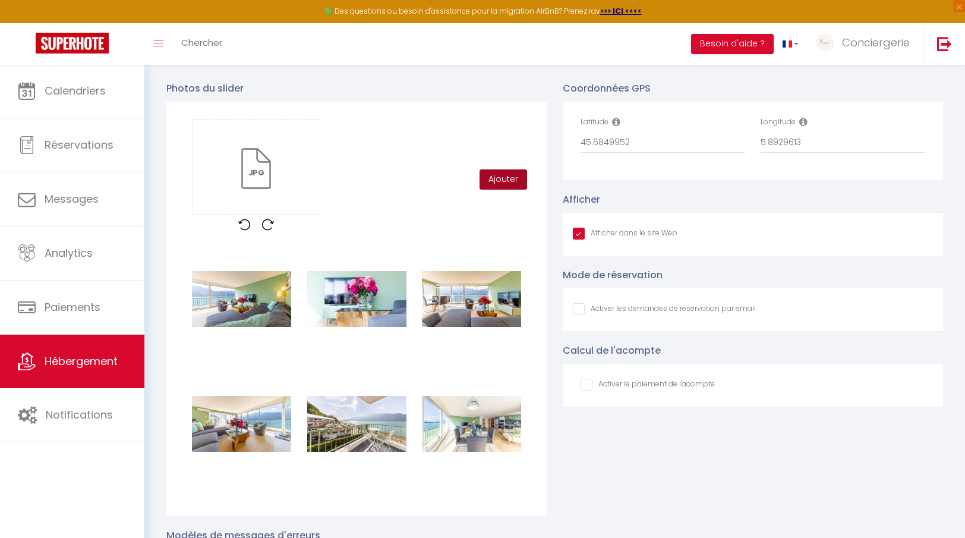
click at [501, 181] on button "Ajouter" at bounding box center [504, 179] width 48 height 20
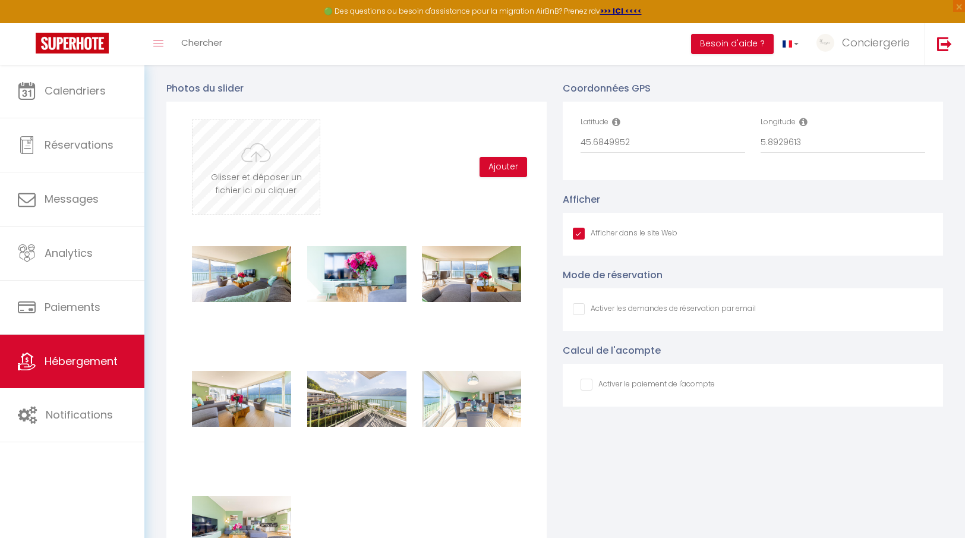
click at [292, 210] on input "file" at bounding box center [256, 167] width 127 height 94
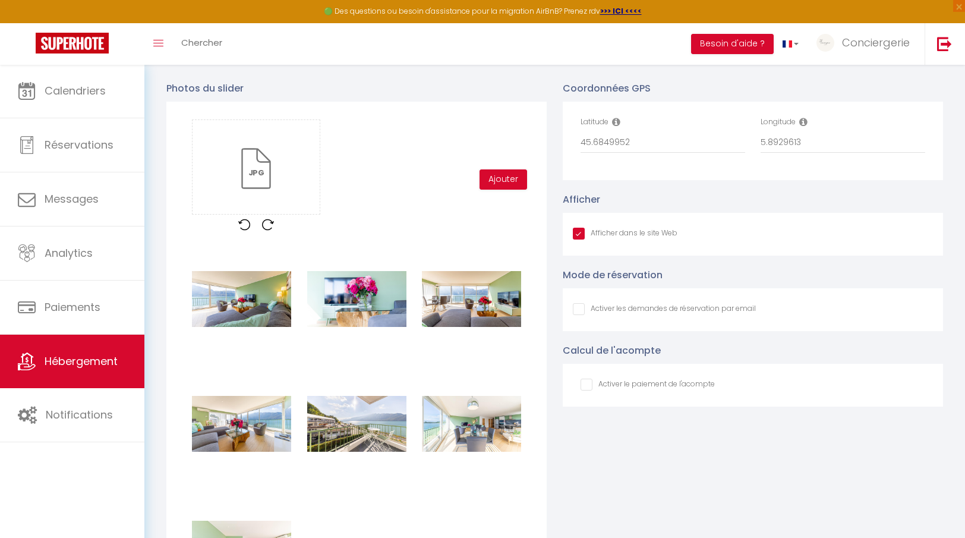
click at [522, 189] on div "Glisser et déposer un fichier ici ou cliquer Ooops, something wrong happened. R…" at bounding box center [356, 179] width 345 height 120
click at [512, 179] on button "Ajouter" at bounding box center [504, 179] width 48 height 20
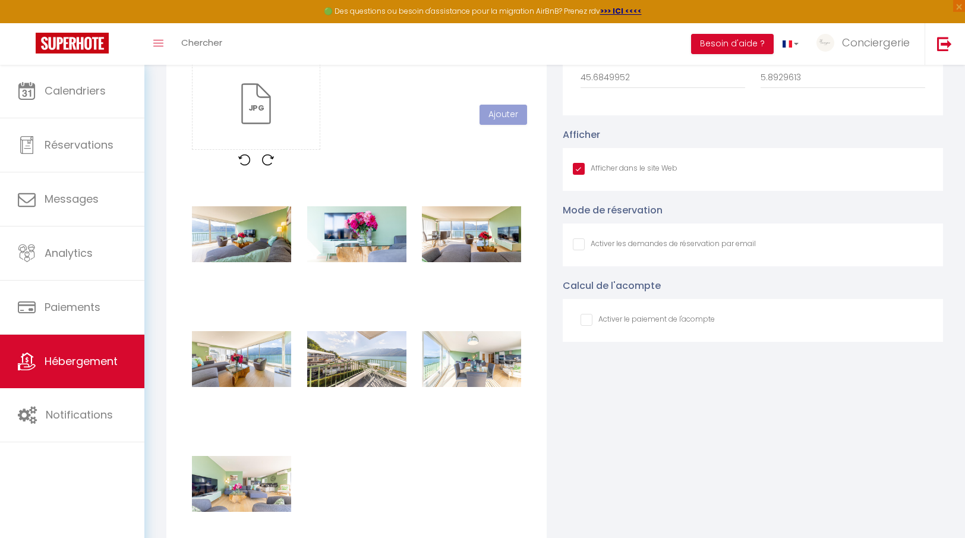
scroll to position [1308, 0]
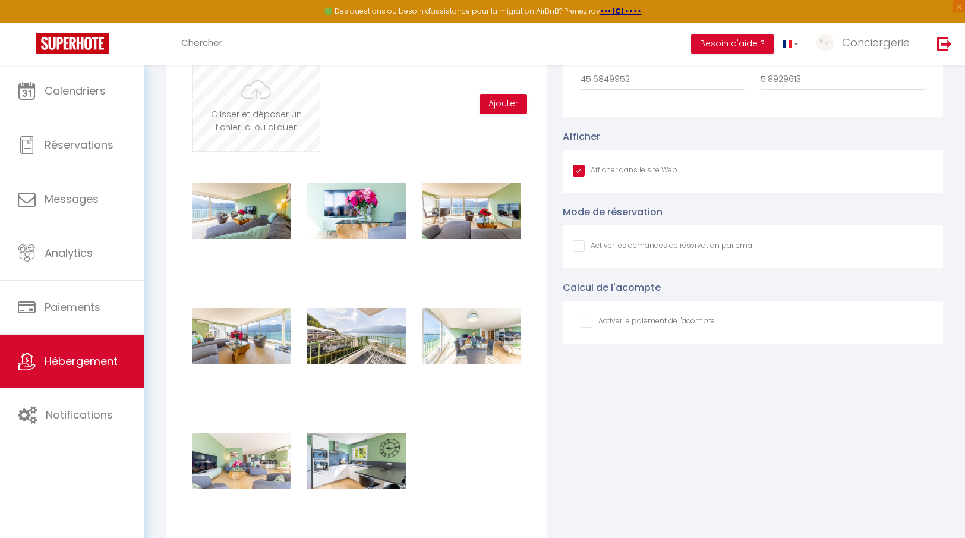
click at [294, 116] on input "file" at bounding box center [256, 104] width 127 height 94
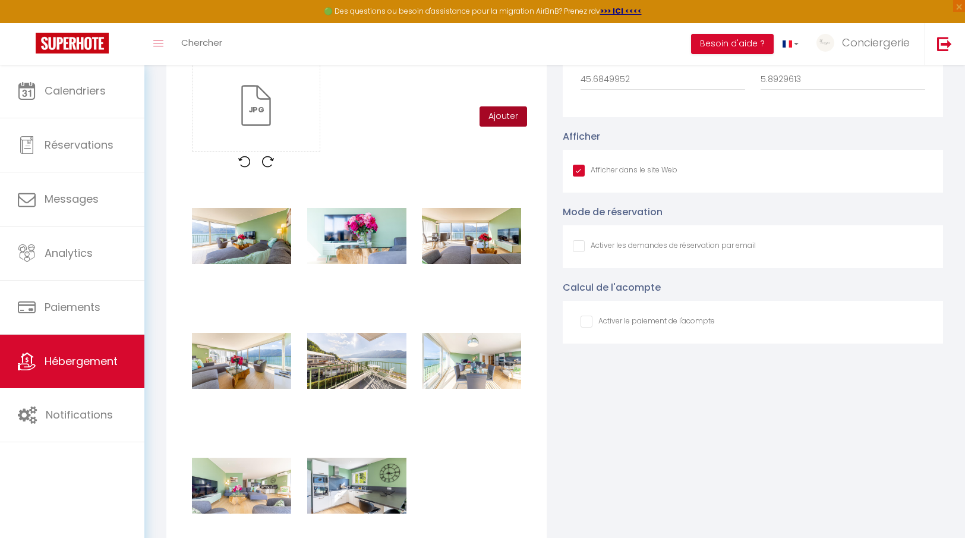
click at [523, 119] on button "Ajouter" at bounding box center [504, 116] width 48 height 20
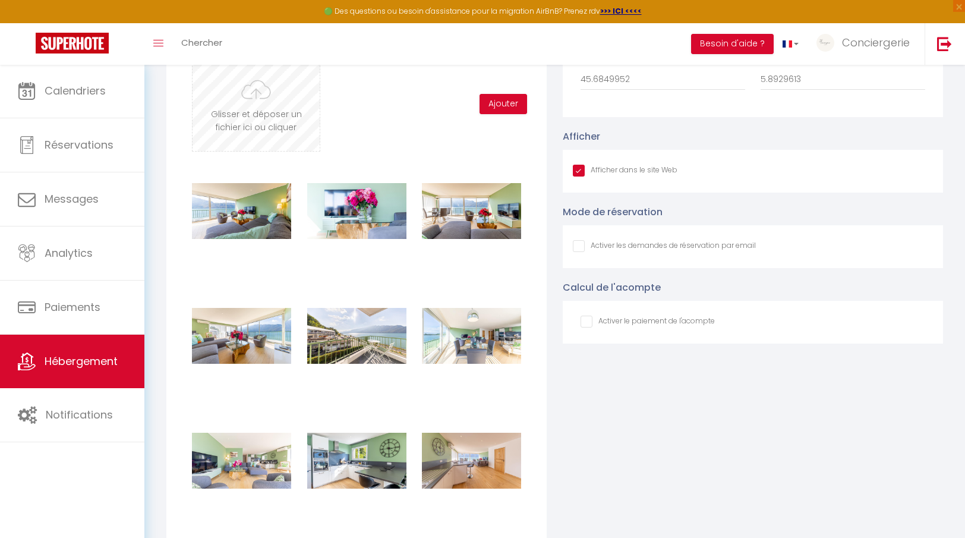
click at [313, 114] on input "file" at bounding box center [256, 104] width 127 height 94
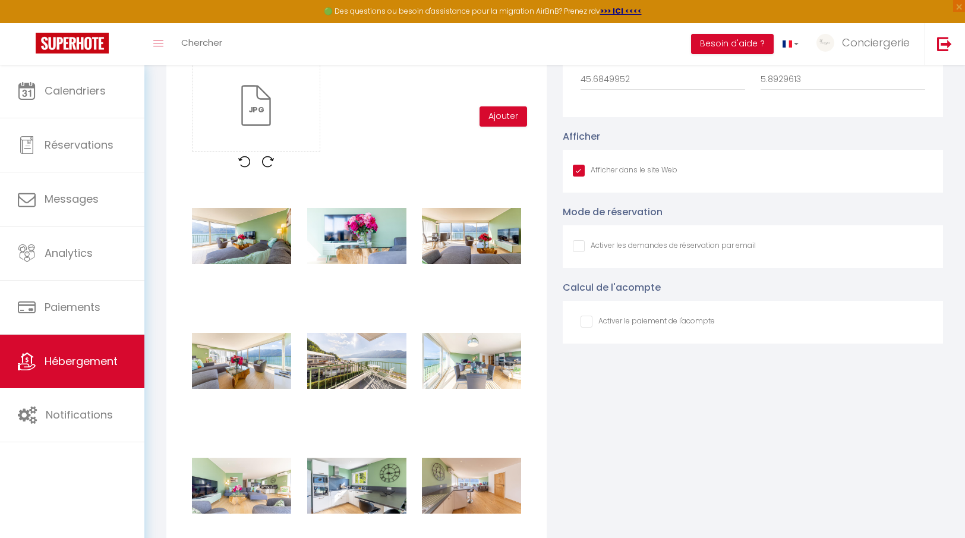
click at [503, 127] on div "Glisser et déposer un fichier ici ou cliquer Ooops, something wrong happened. R…" at bounding box center [356, 116] width 345 height 120
click at [503, 120] on button "Ajouter" at bounding box center [504, 116] width 48 height 20
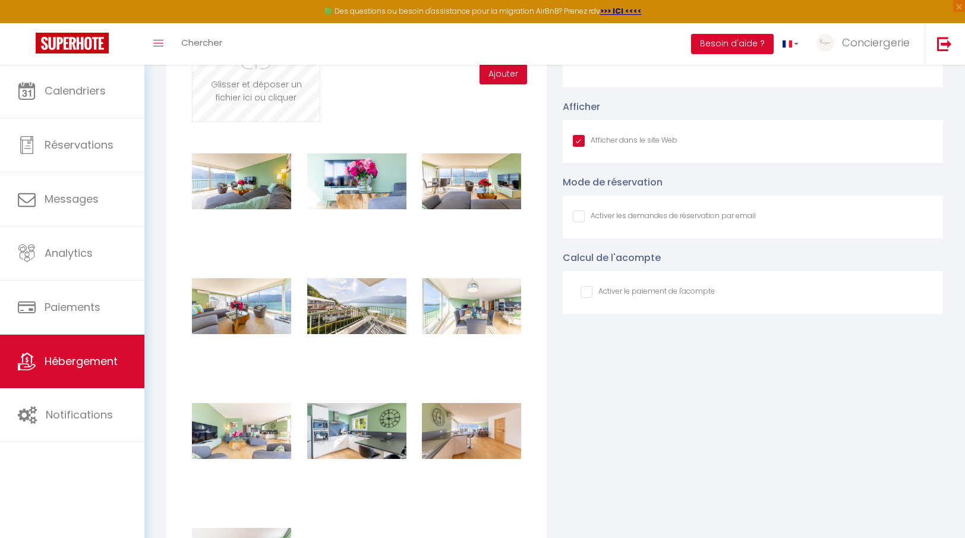
scroll to position [1333, 0]
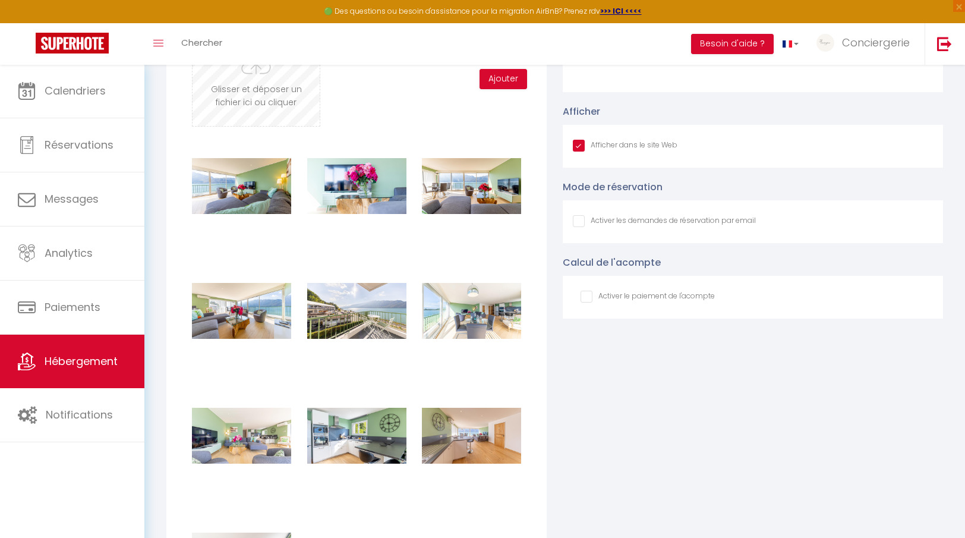
click at [251, 87] on input "file" at bounding box center [256, 79] width 127 height 94
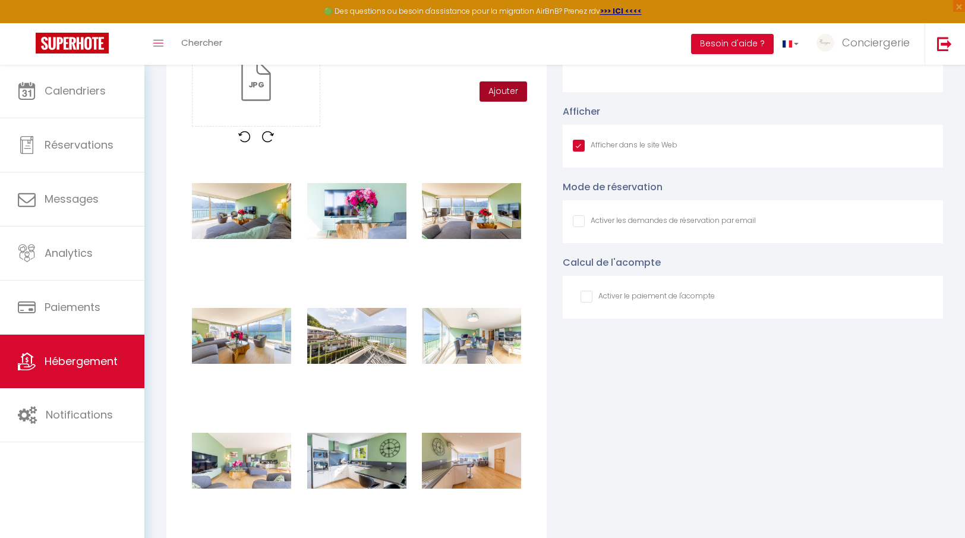
click at [515, 94] on button "Ajouter" at bounding box center [504, 91] width 48 height 20
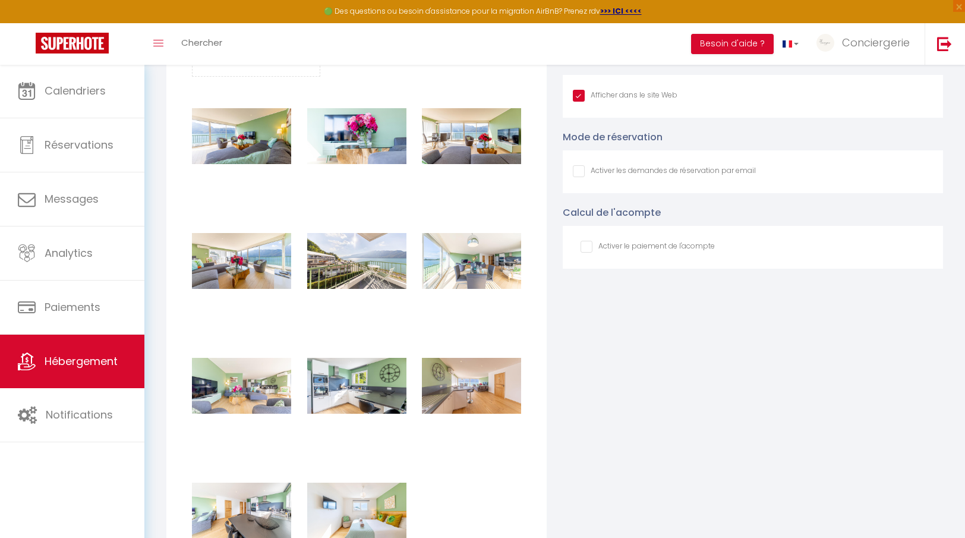
scroll to position [1365, 0]
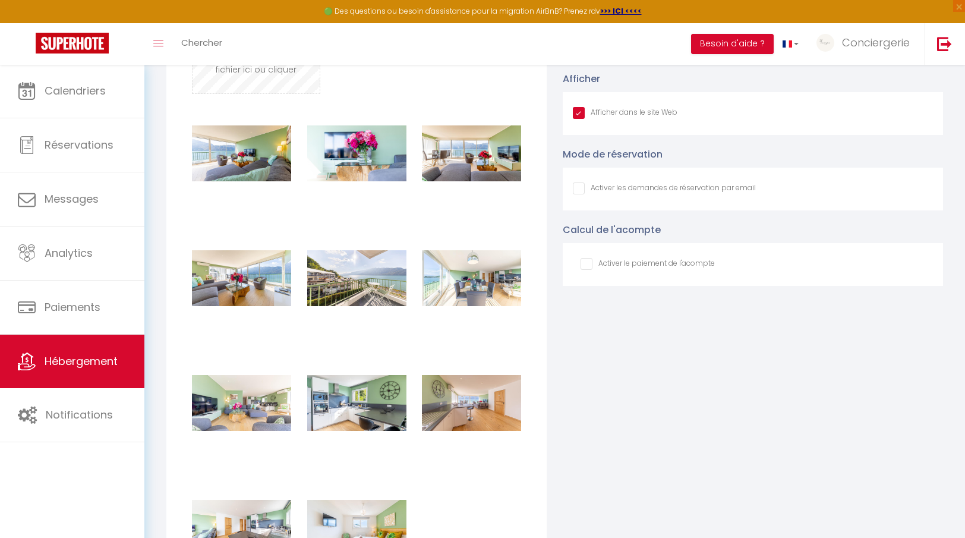
click at [254, 80] on input "file" at bounding box center [256, 46] width 127 height 94
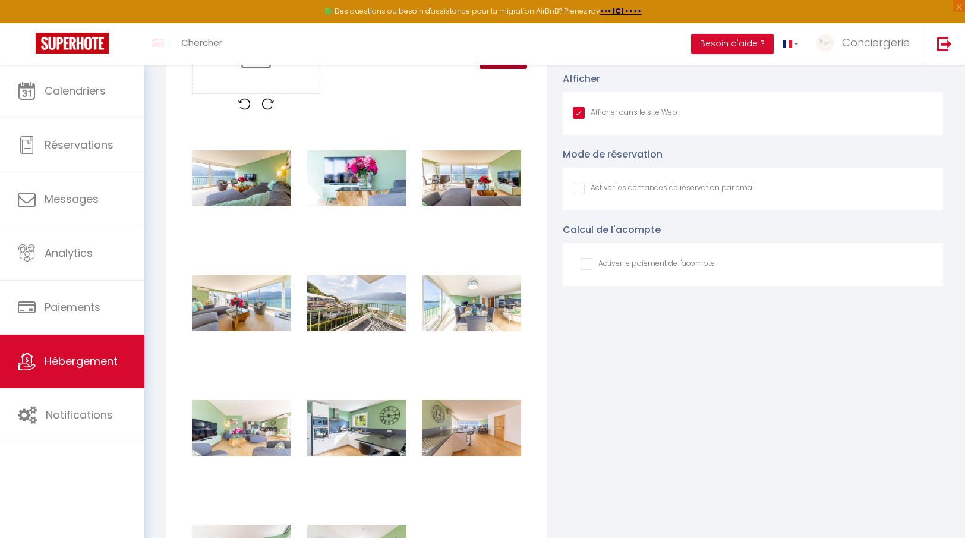
click at [492, 67] on button "Ajouter" at bounding box center [504, 59] width 48 height 20
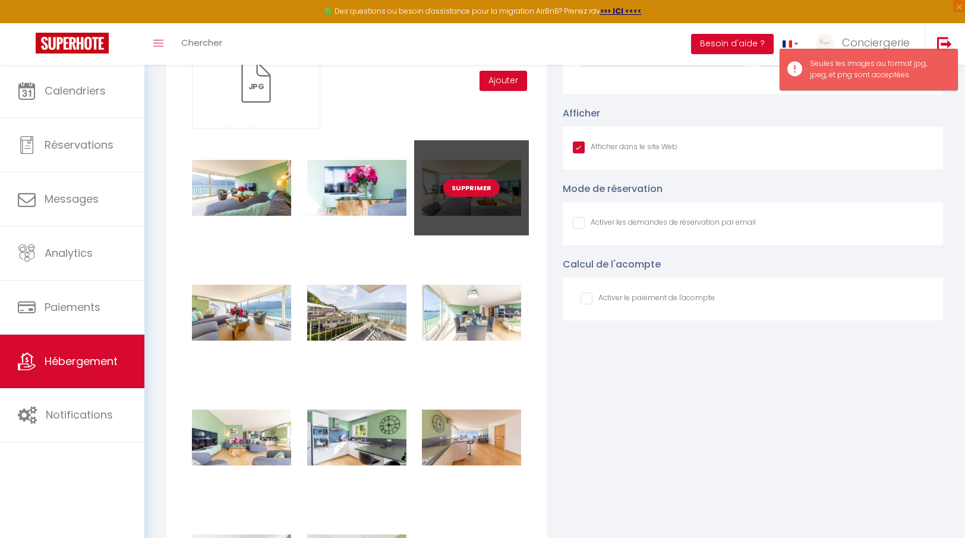
scroll to position [1326, 0]
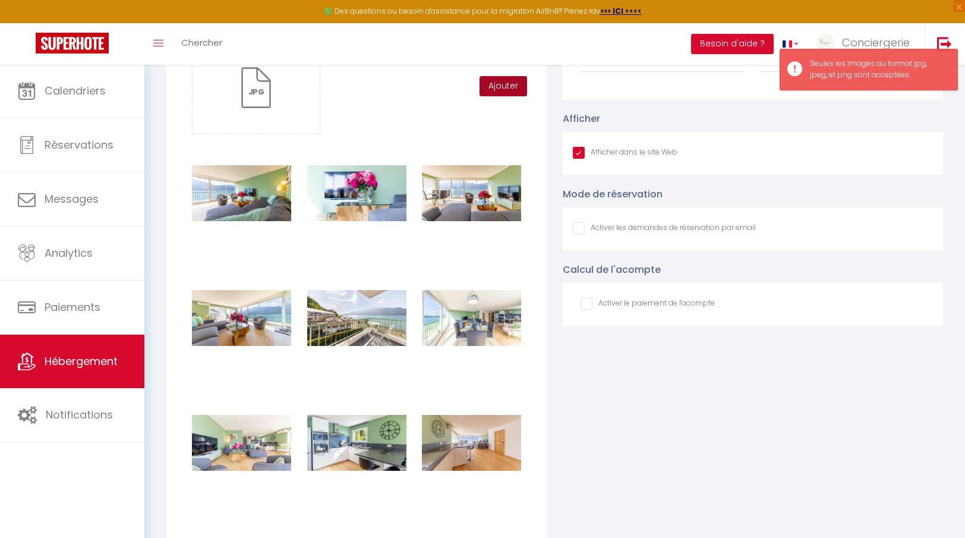
click at [493, 93] on button "Ajouter" at bounding box center [504, 86] width 48 height 20
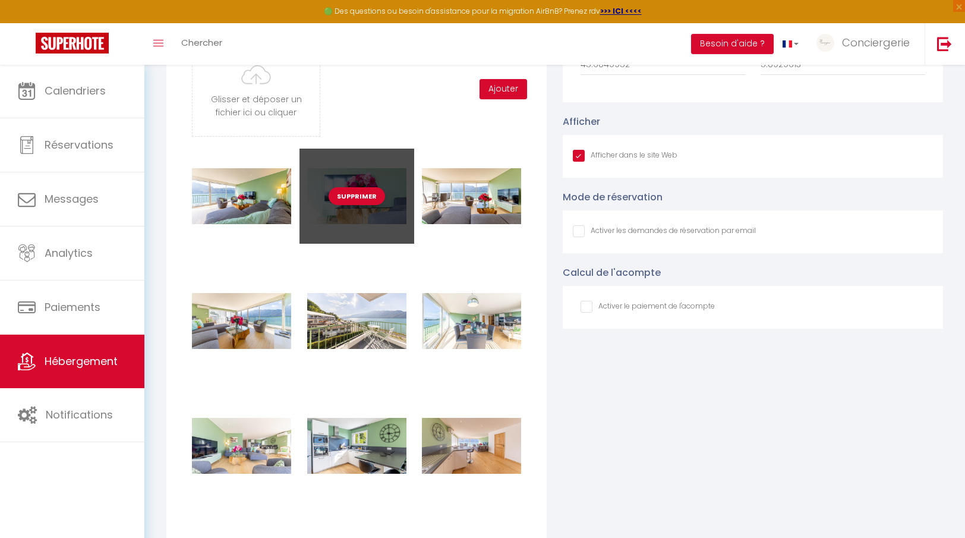
scroll to position [1276, 0]
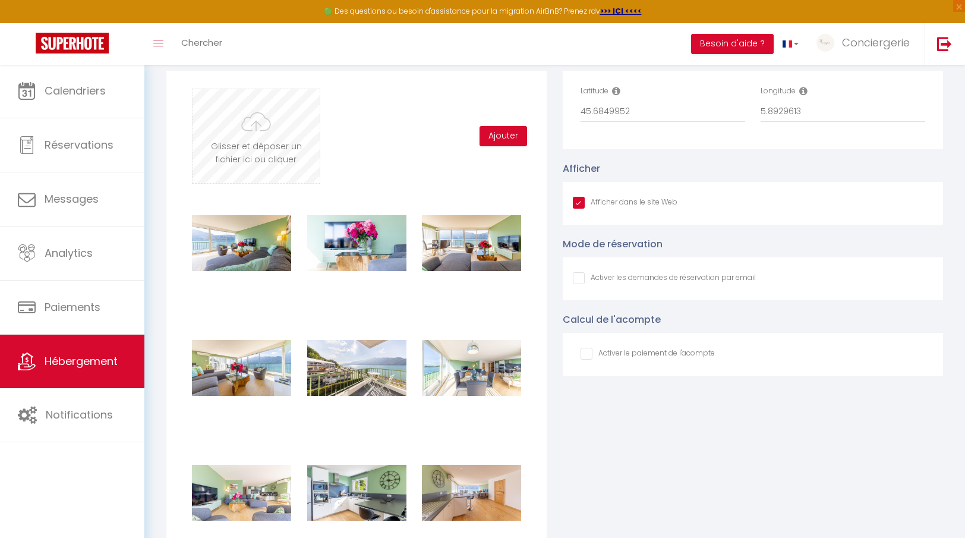
click at [260, 137] on input "file" at bounding box center [256, 136] width 127 height 94
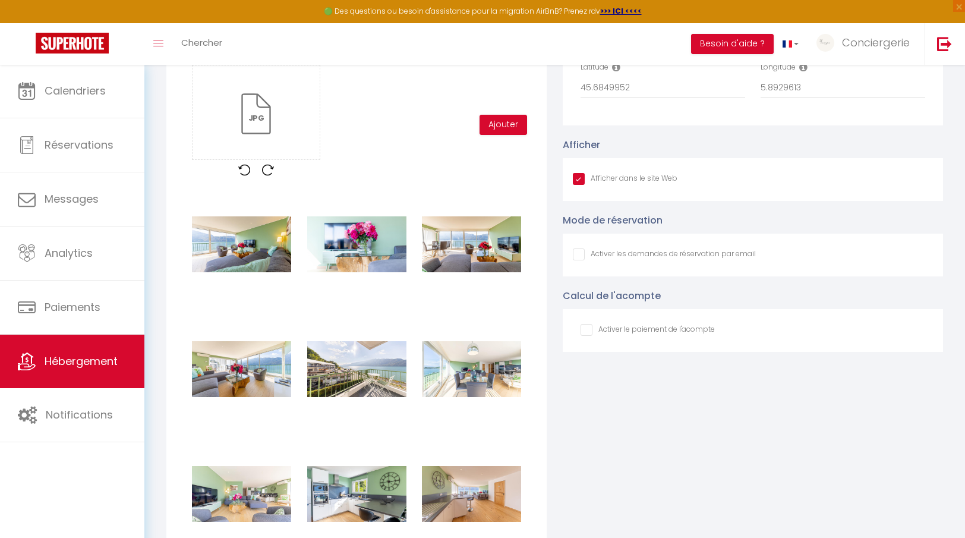
scroll to position [1283, 0]
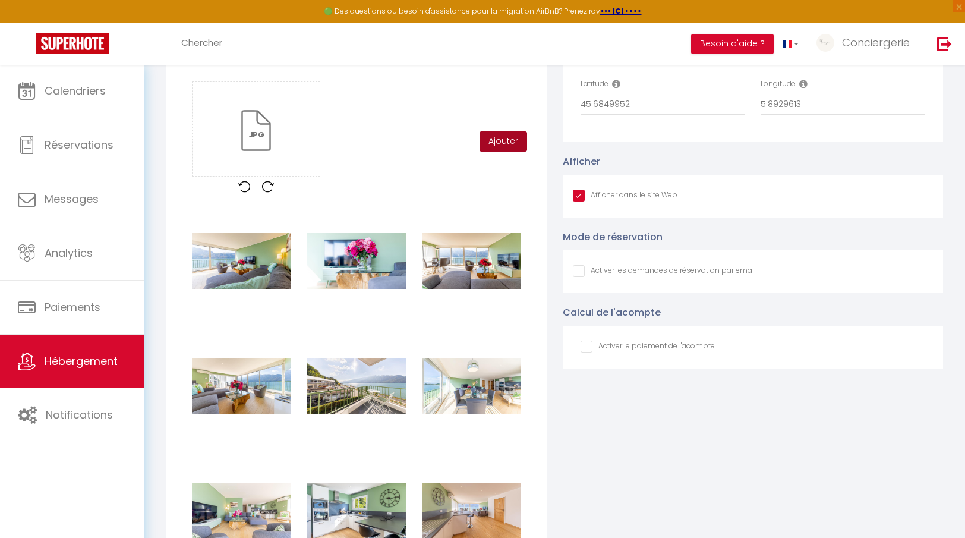
click at [511, 143] on button "Ajouter" at bounding box center [504, 141] width 48 height 20
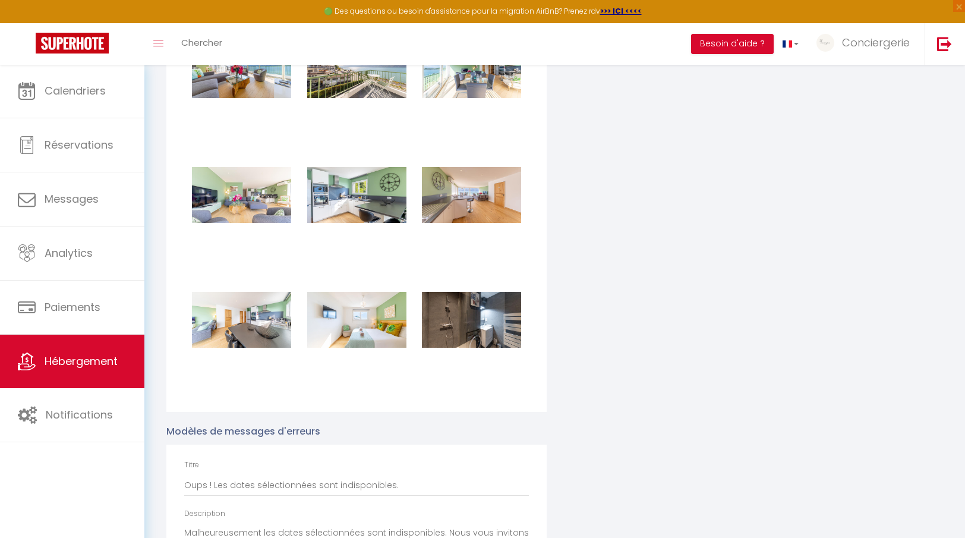
scroll to position [1654, 0]
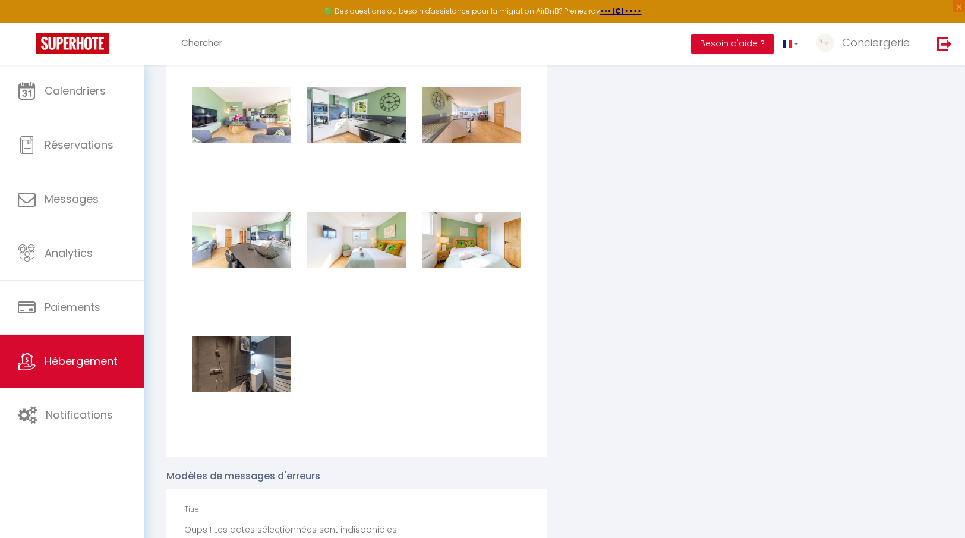
click at [465, 316] on div "Supprimer Supprimer Supprimer Supprimer Supprimer Supprimer Supprimer Supprimer…" at bounding box center [356, 130] width 345 height 624
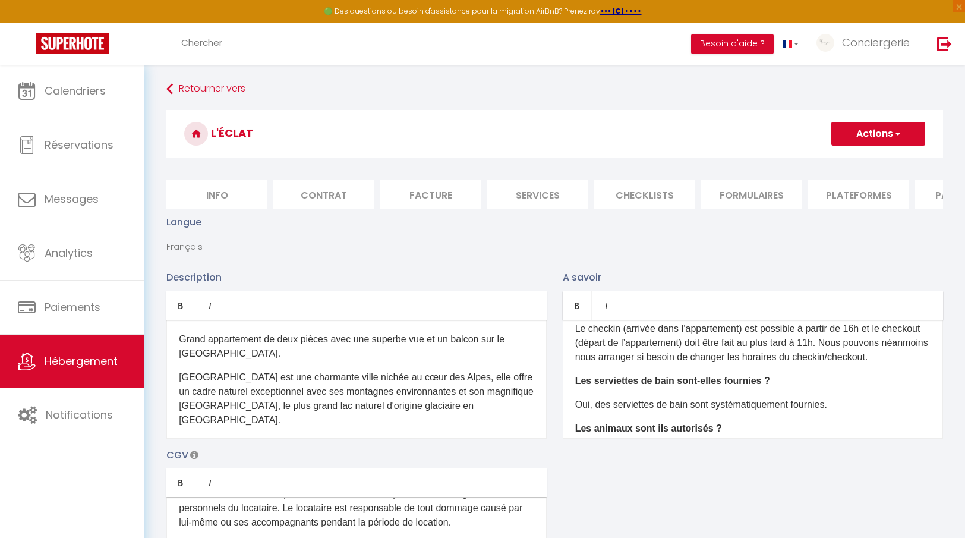
scroll to position [0, -1]
click at [242, 191] on li "Info" at bounding box center [216, 194] width 101 height 29
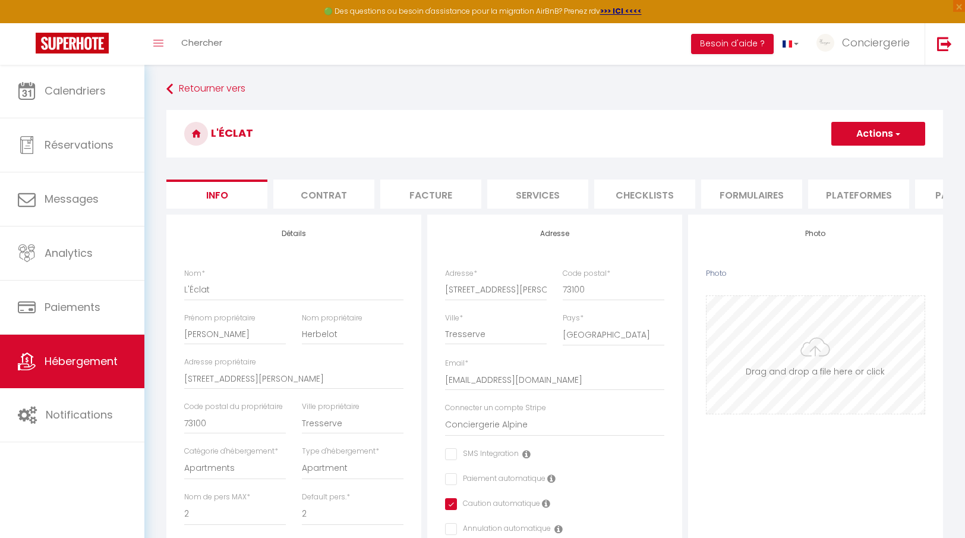
click at [811, 348] on input "Photo" at bounding box center [816, 355] width 218 height 118
click at [892, 141] on button "Actions" at bounding box center [879, 134] width 94 height 24
click at [844, 159] on input "Enregistrer" at bounding box center [832, 160] width 44 height 12
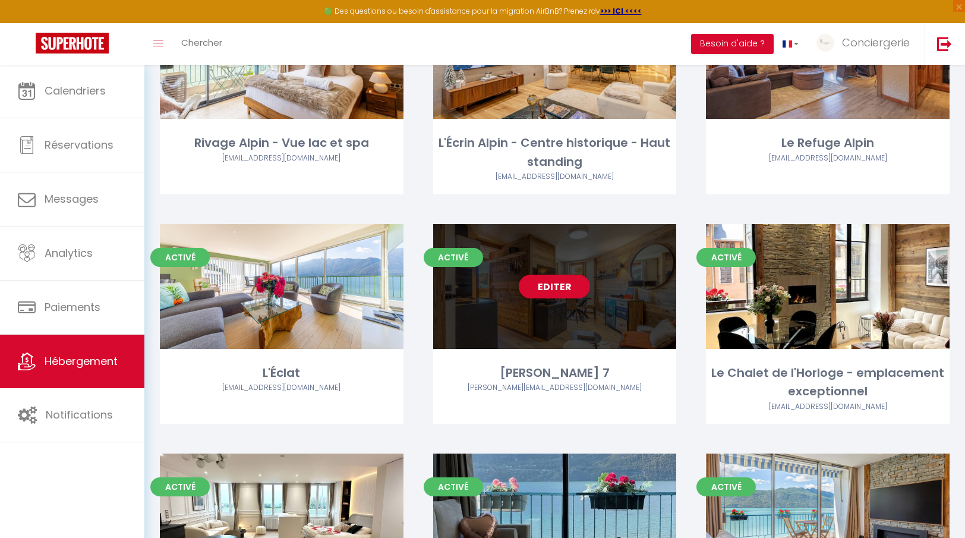
scroll to position [369, 0]
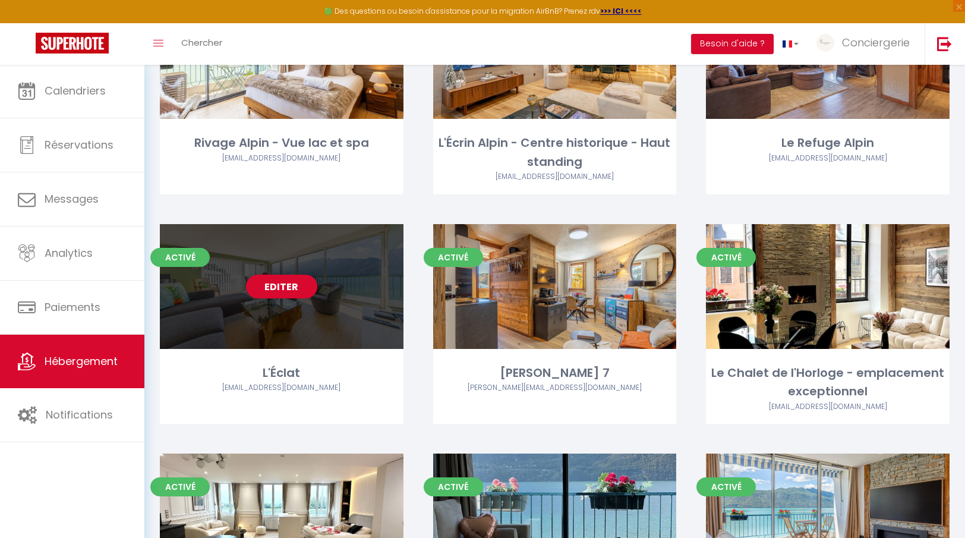
click at [342, 287] on div "Editer" at bounding box center [282, 286] width 244 height 125
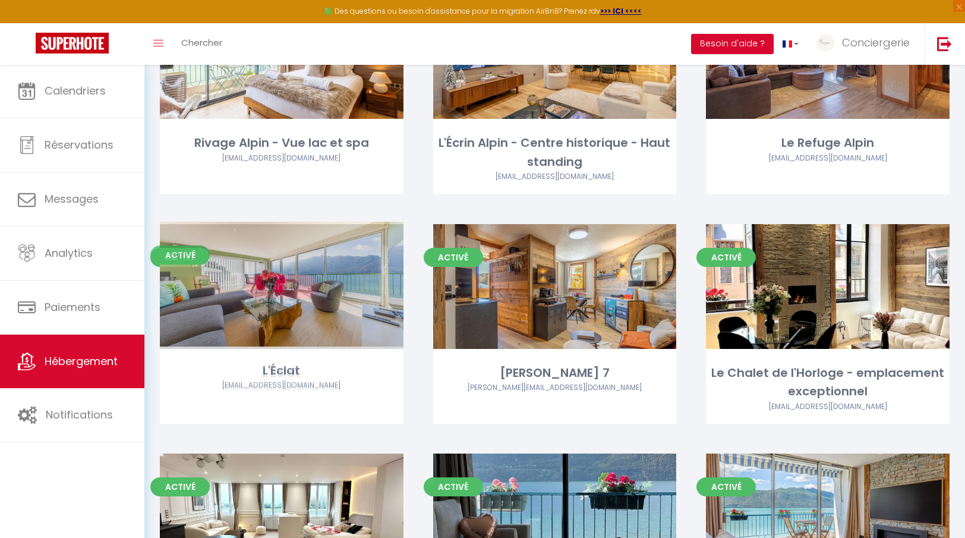
click at [288, 285] on link "Editer" at bounding box center [281, 287] width 71 height 24
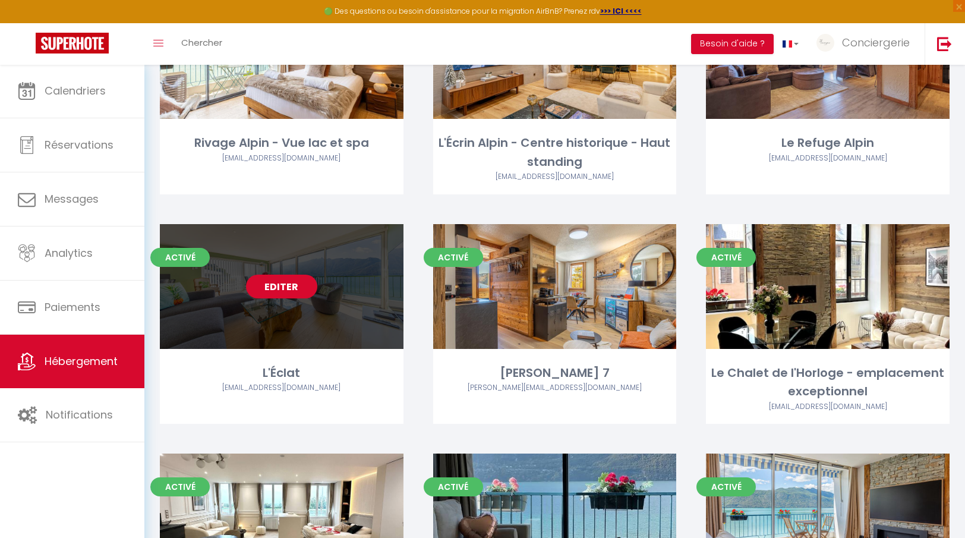
click at [288, 285] on link "Editer" at bounding box center [281, 287] width 71 height 24
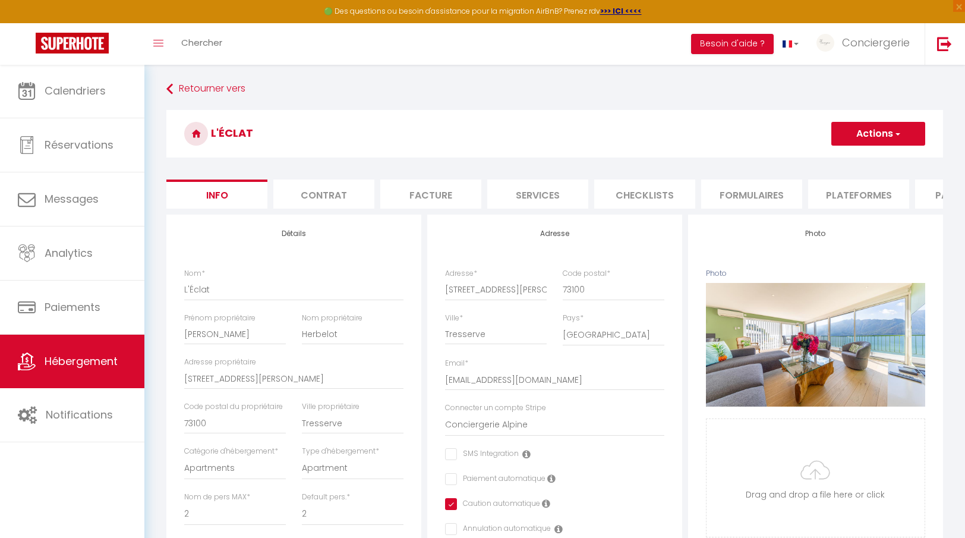
drag, startPoint x: 839, startPoint y: 195, endPoint x: 740, endPoint y: 141, distance: 112.2
click at [740, 141] on h3 "L'Éclat" at bounding box center [554, 134] width 777 height 48
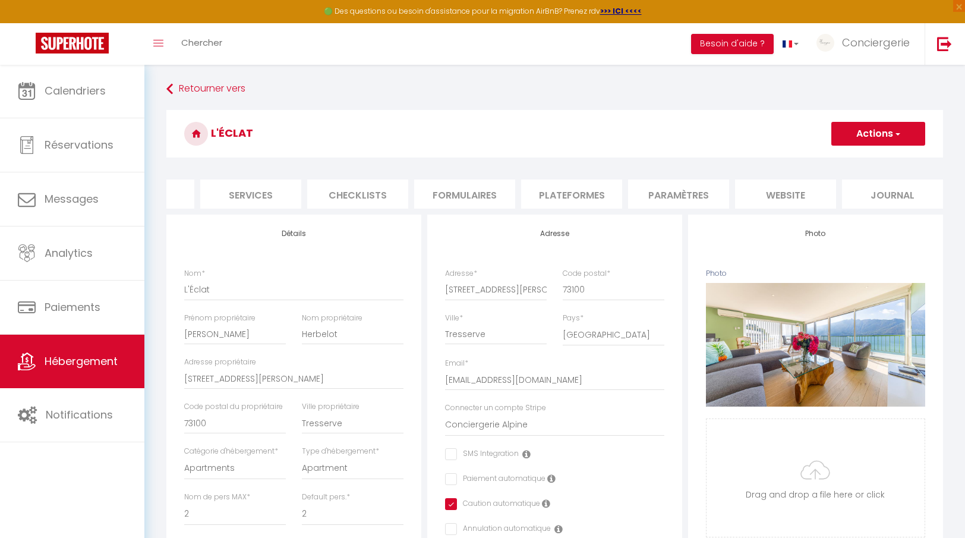
click at [799, 197] on li "website" at bounding box center [785, 194] width 101 height 29
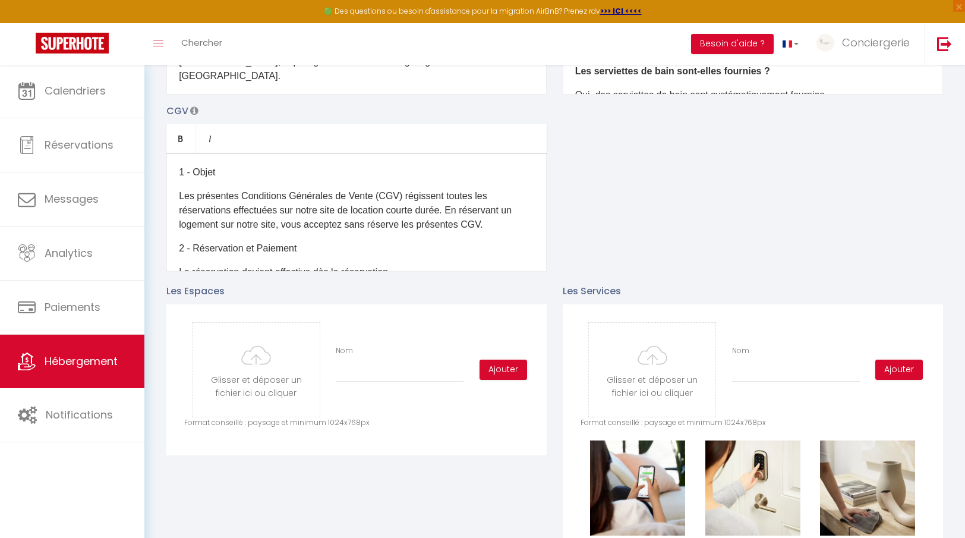
scroll to position [341, 0]
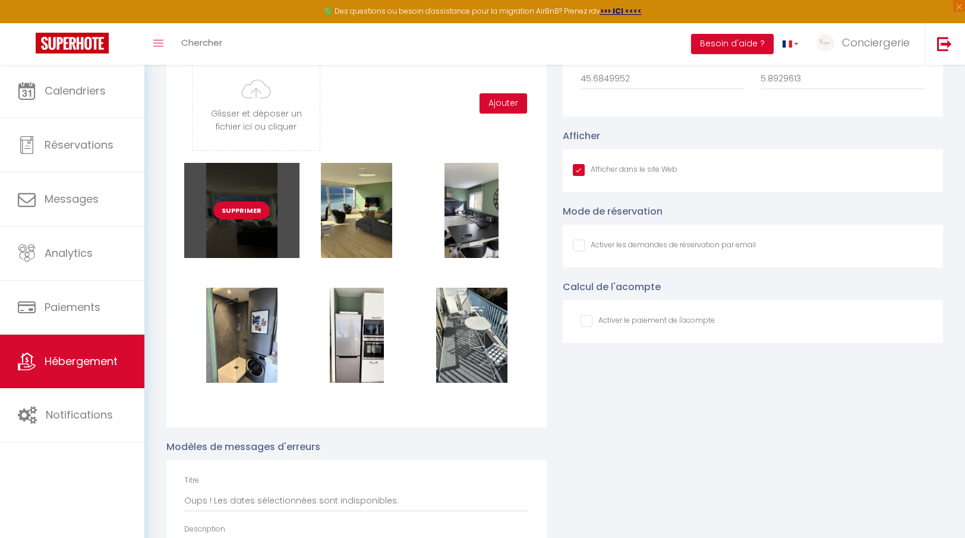
click at [249, 216] on button "Supprimer" at bounding box center [241, 211] width 56 height 18
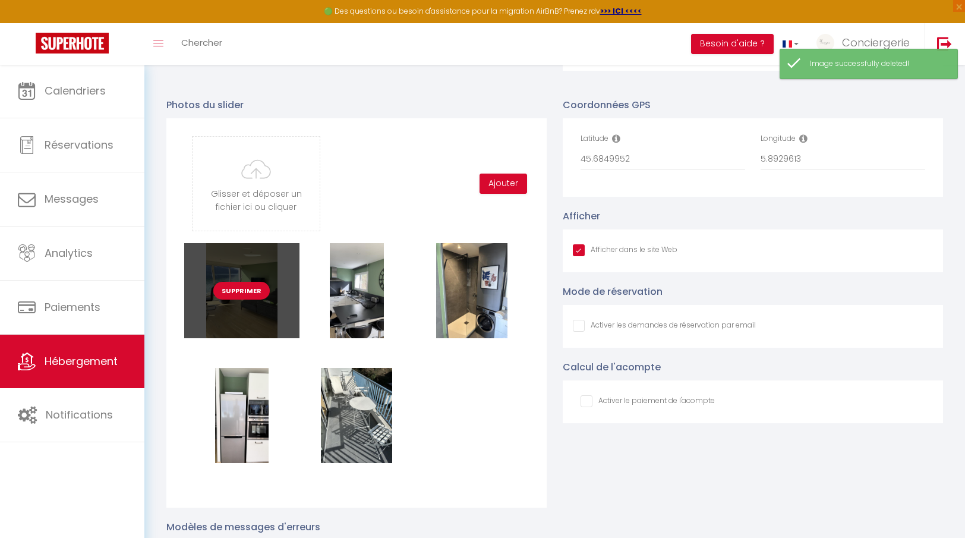
click at [253, 285] on button "Supprimer" at bounding box center [241, 291] width 56 height 18
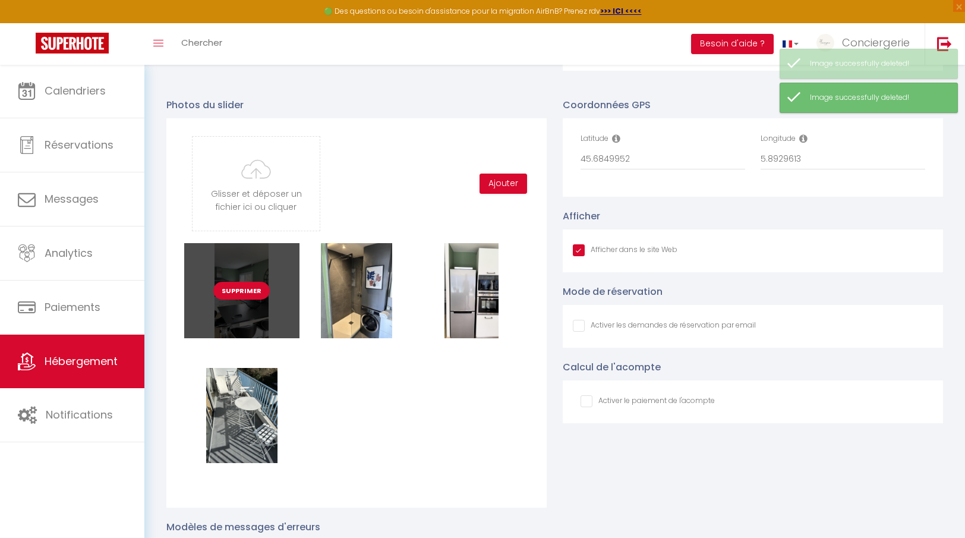
click at [254, 291] on button "Supprimer" at bounding box center [241, 291] width 56 height 18
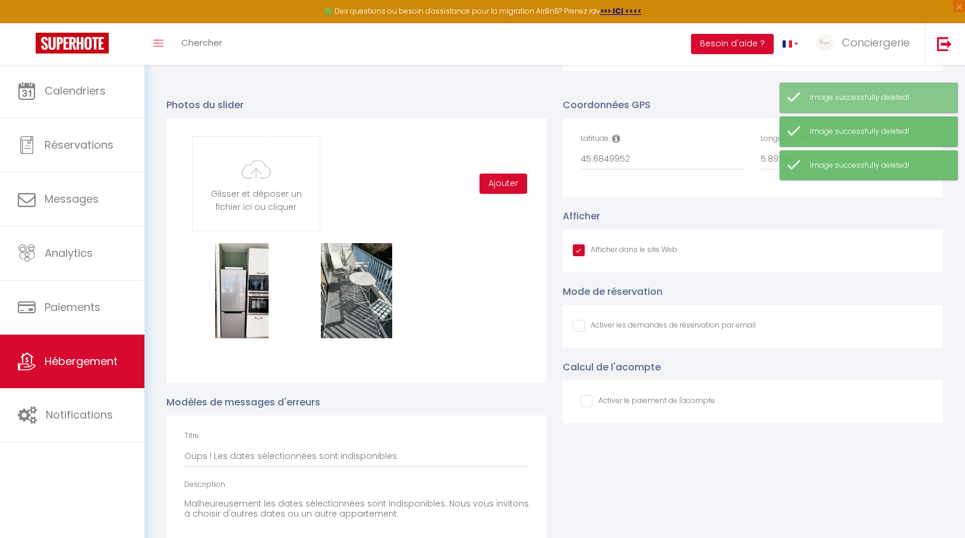
click at [254, 291] on button "Supprimer" at bounding box center [241, 291] width 56 height 18
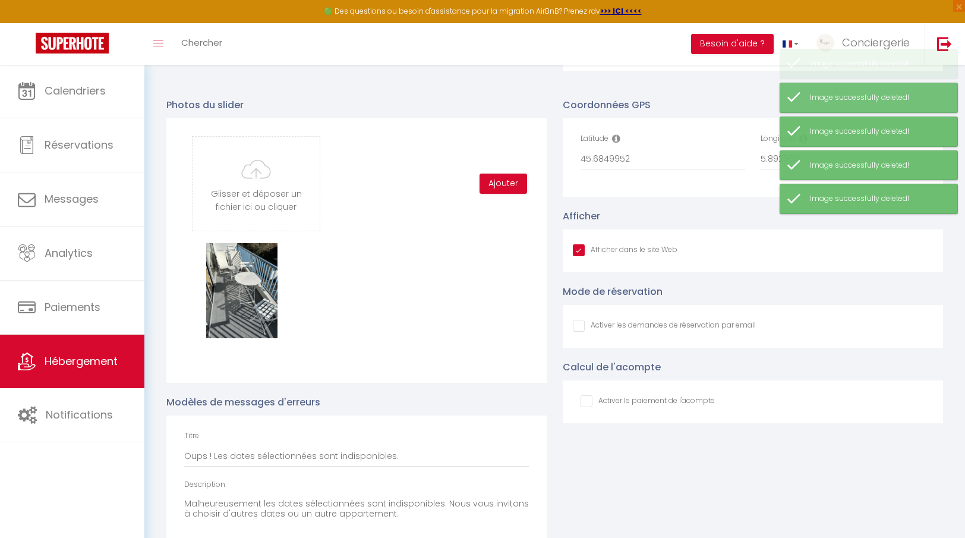
click at [254, 291] on button "Supprimer" at bounding box center [241, 291] width 56 height 18
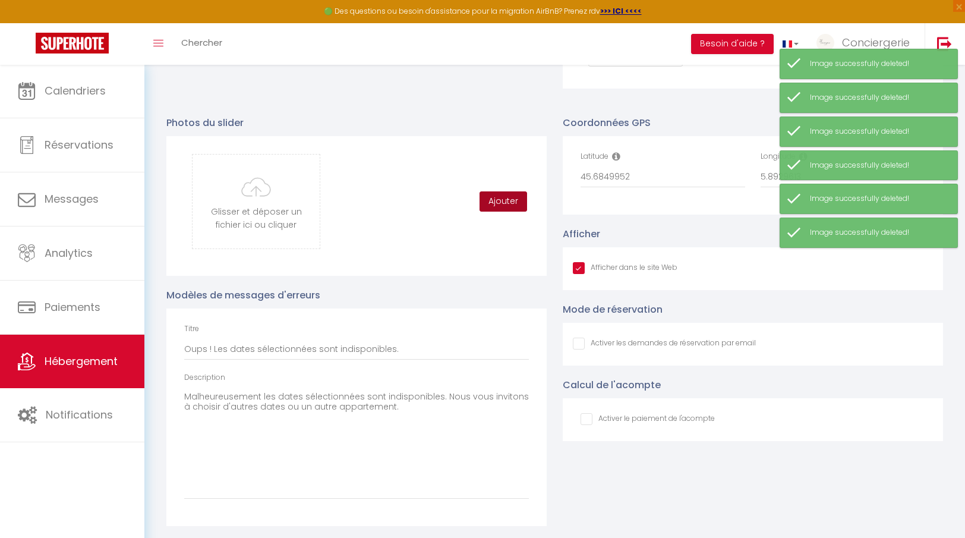
click at [499, 203] on button "Ajouter" at bounding box center [504, 201] width 48 height 20
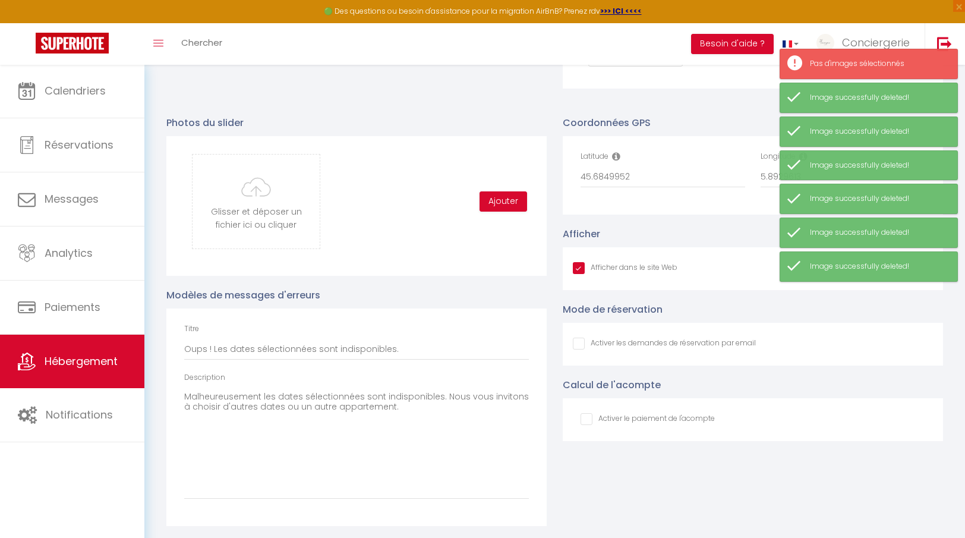
click at [329, 197] on div "Glisser et déposer un fichier ici ou cliquer Ooops, something wrong happened. R…" at bounding box center [356, 201] width 345 height 95
click at [295, 201] on input "file" at bounding box center [256, 202] width 127 height 94
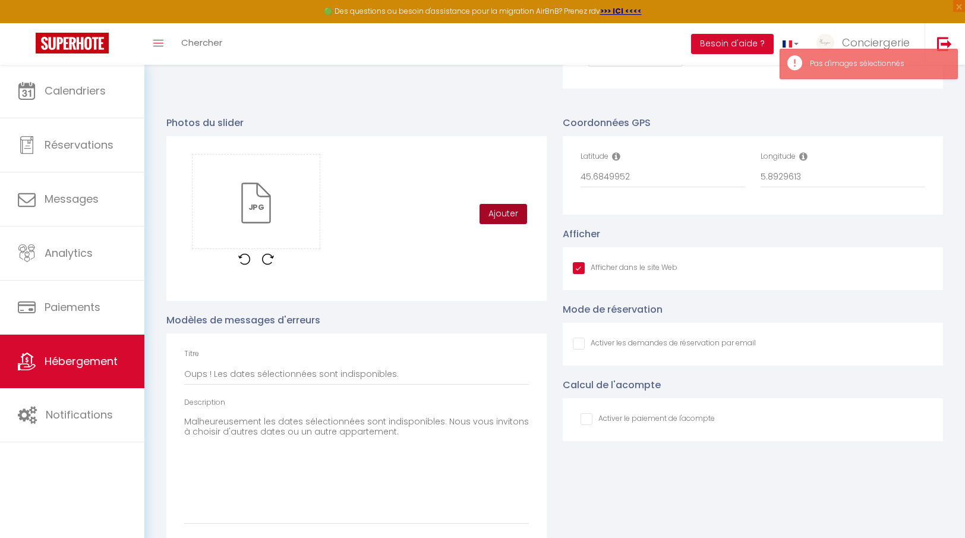
click at [507, 210] on button "Ajouter" at bounding box center [504, 214] width 48 height 20
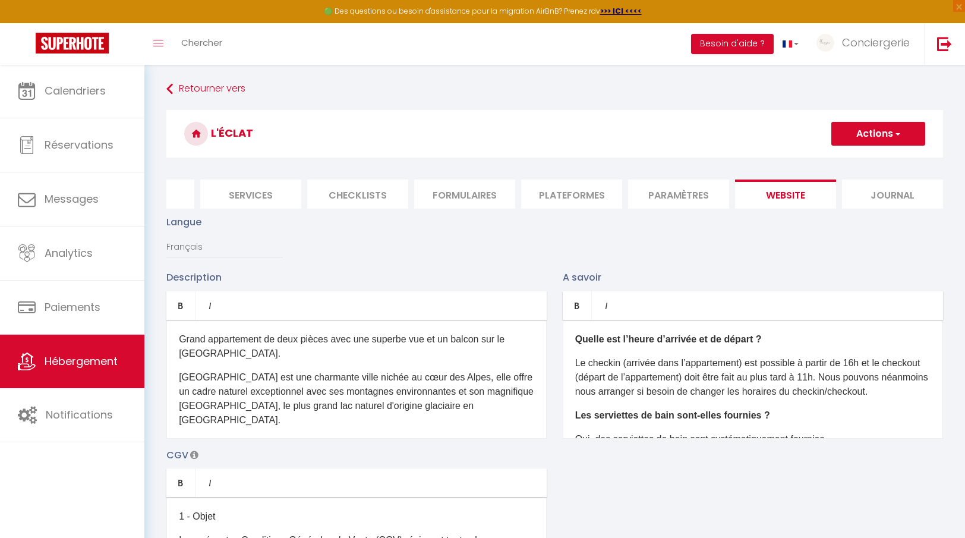
scroll to position [-1, 0]
click at [889, 147] on div "L'Éclat Actions Enregistrer" at bounding box center [554, 137] width 777 height 54
click at [889, 135] on button "Actions" at bounding box center [879, 134] width 94 height 24
click at [877, 160] on input "Enregistrer" at bounding box center [865, 160] width 44 height 12
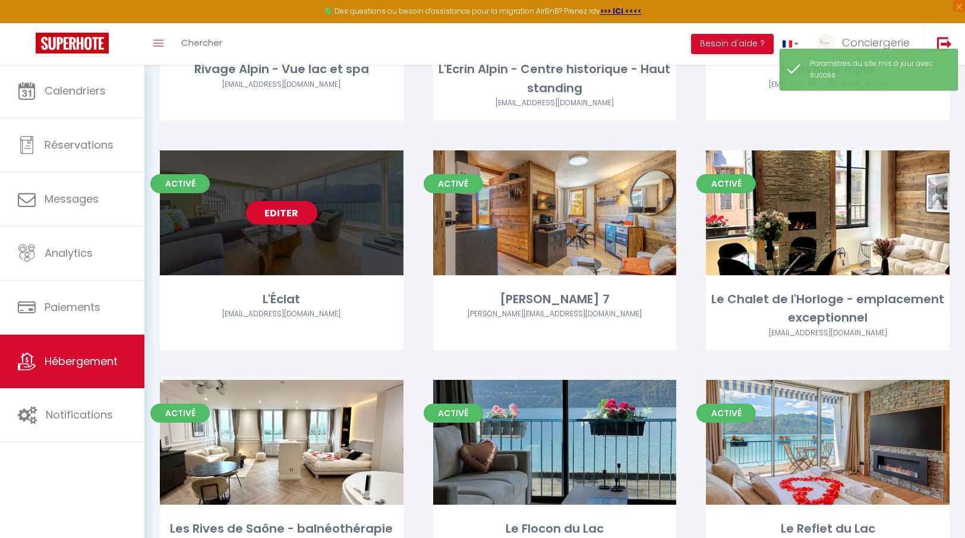
scroll to position [452, 0]
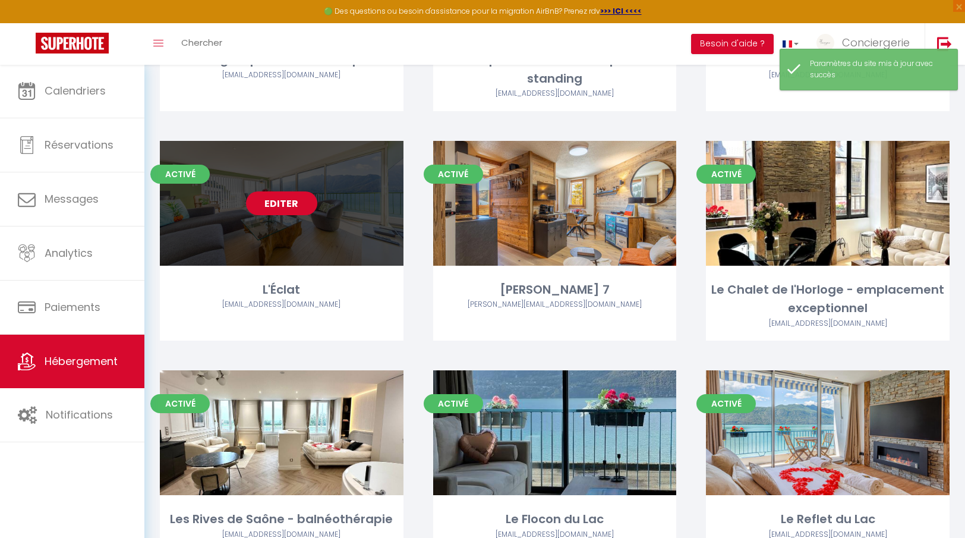
click at [292, 201] on link "Editer" at bounding box center [281, 203] width 71 height 24
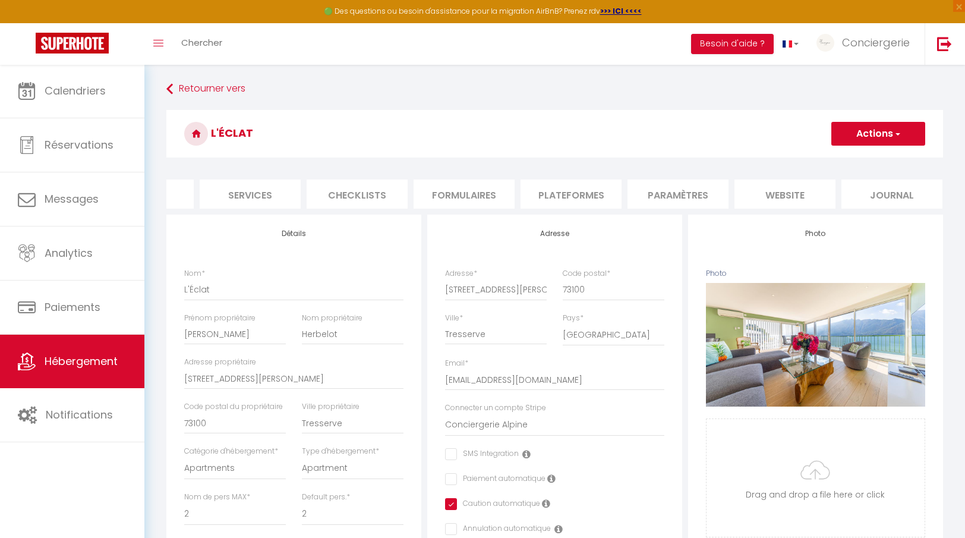
scroll to position [0, 287]
click at [798, 196] on li "website" at bounding box center [785, 194] width 101 height 29
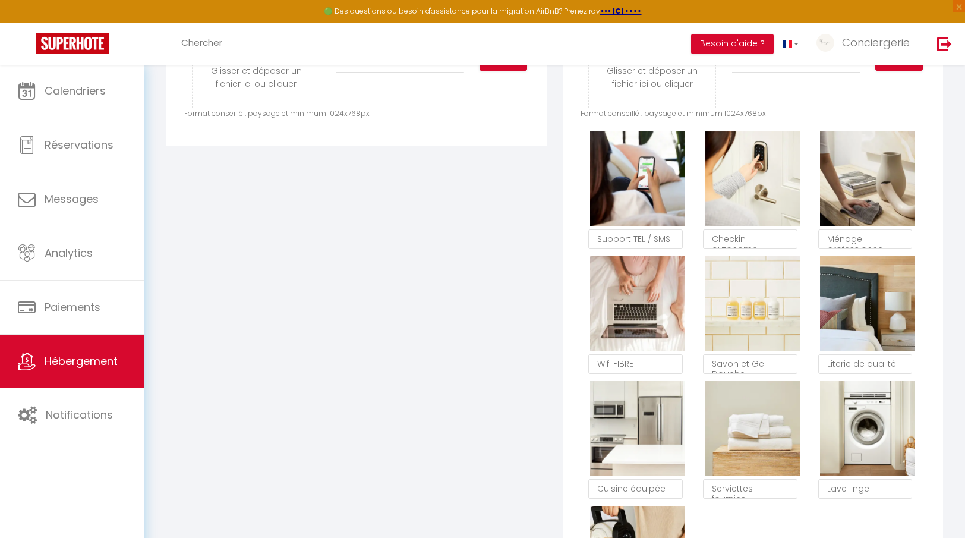
scroll to position [541, 0]
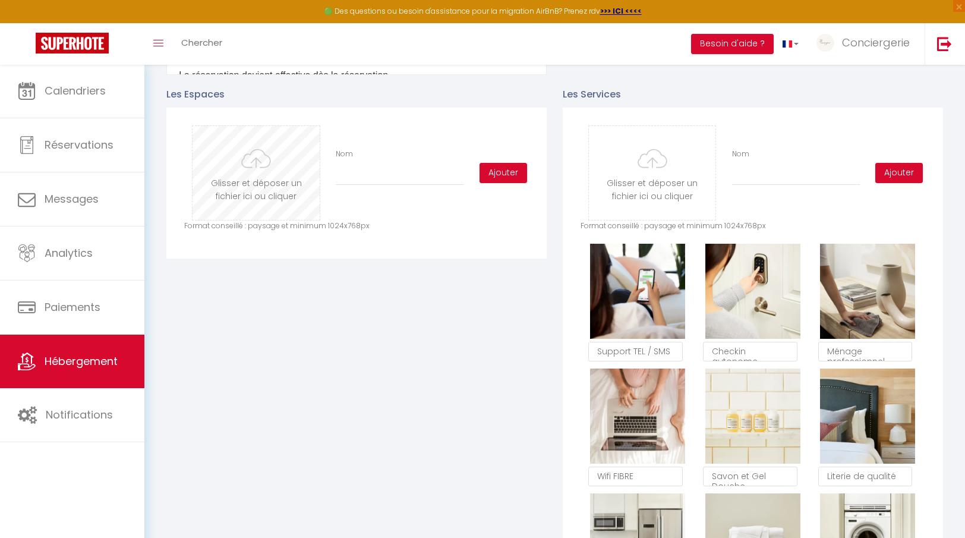
click at [256, 166] on input "file" at bounding box center [256, 173] width 127 height 94
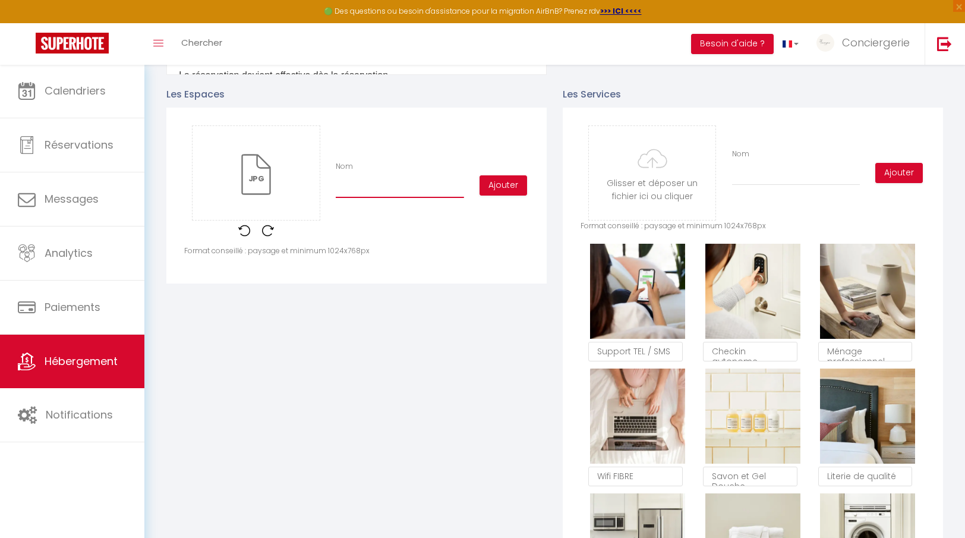
click at [358, 183] on input "Nom" at bounding box center [400, 187] width 128 height 21
click at [503, 197] on div "Glisser et déposer un fichier ici ou cliquer Ooops, something wrong happened. R…" at bounding box center [356, 185] width 345 height 120
click at [505, 187] on button "Ajouter" at bounding box center [504, 185] width 48 height 20
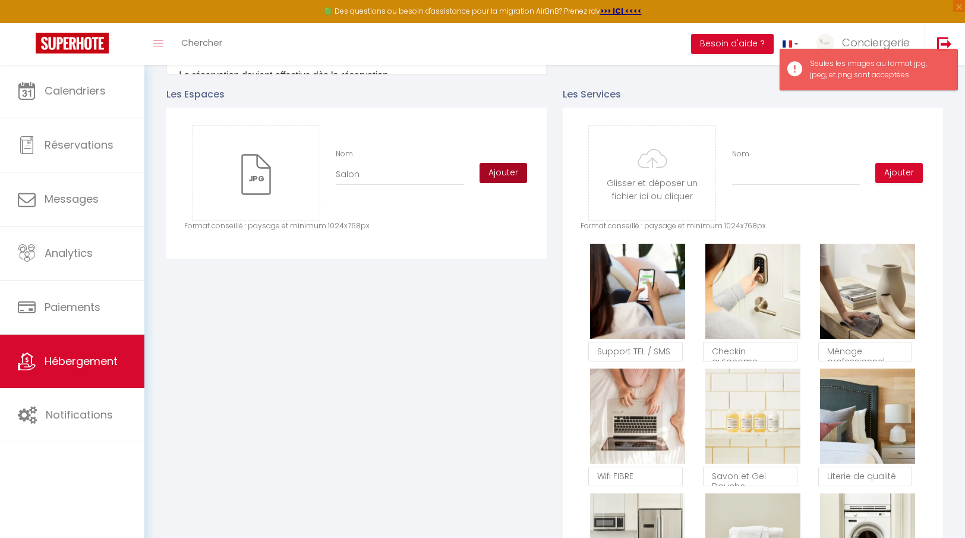
click at [525, 174] on button "Ajouter" at bounding box center [504, 173] width 48 height 20
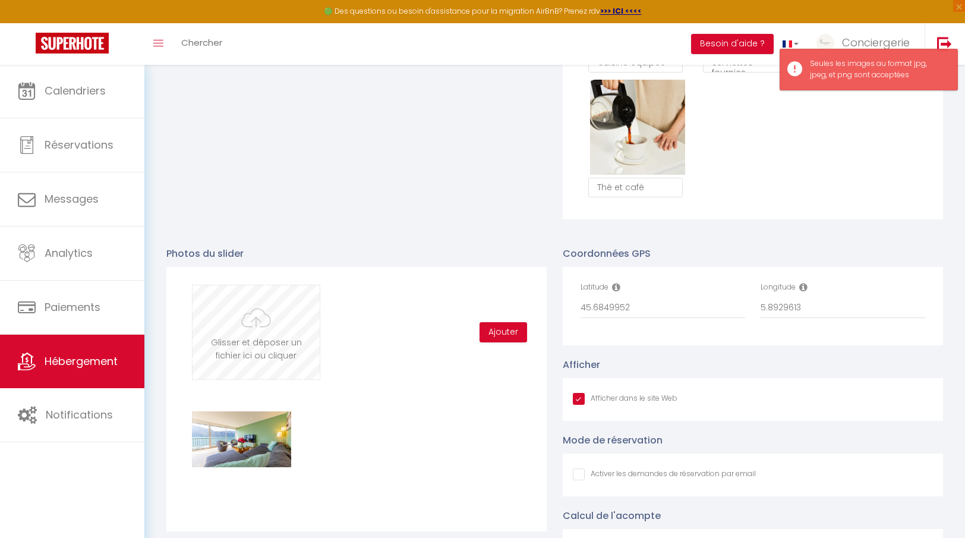
scroll to position [1080, 0]
click at [246, 331] on input "file" at bounding box center [256, 332] width 127 height 94
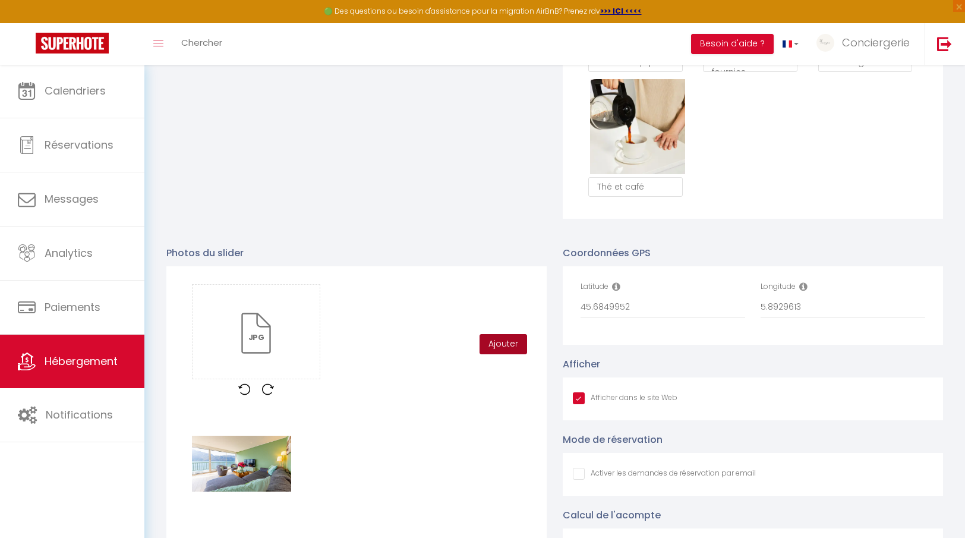
click at [517, 344] on button "Ajouter" at bounding box center [504, 344] width 48 height 20
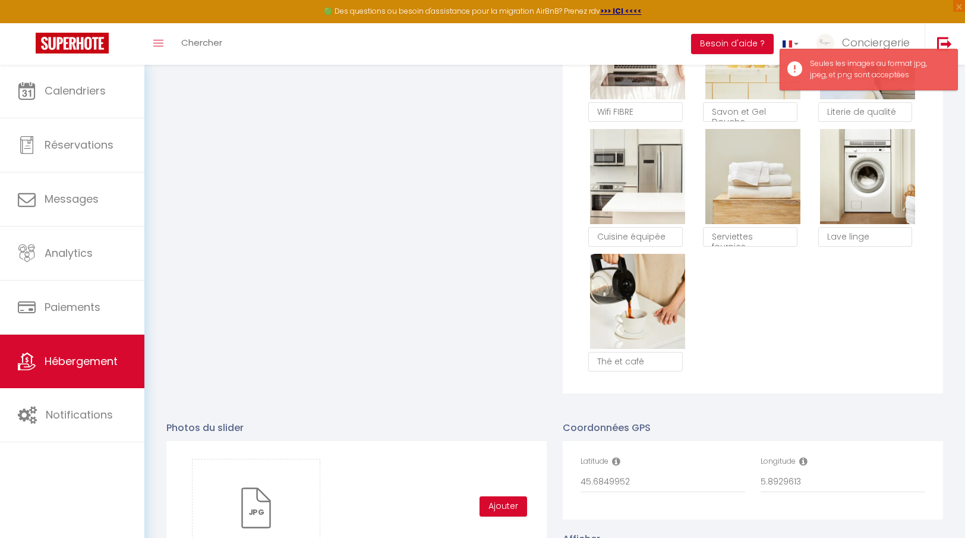
scroll to position [898, 0]
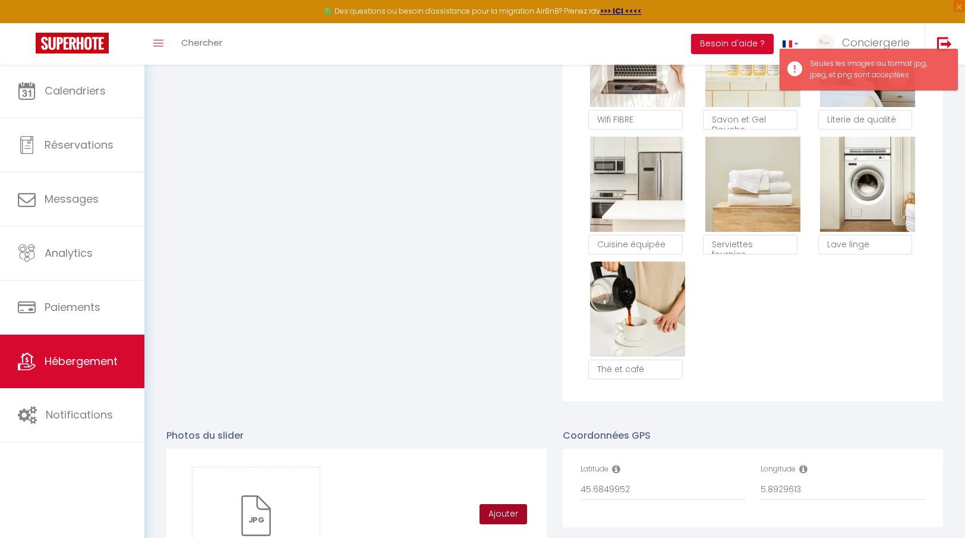
click at [498, 509] on button "Ajouter" at bounding box center [504, 514] width 48 height 20
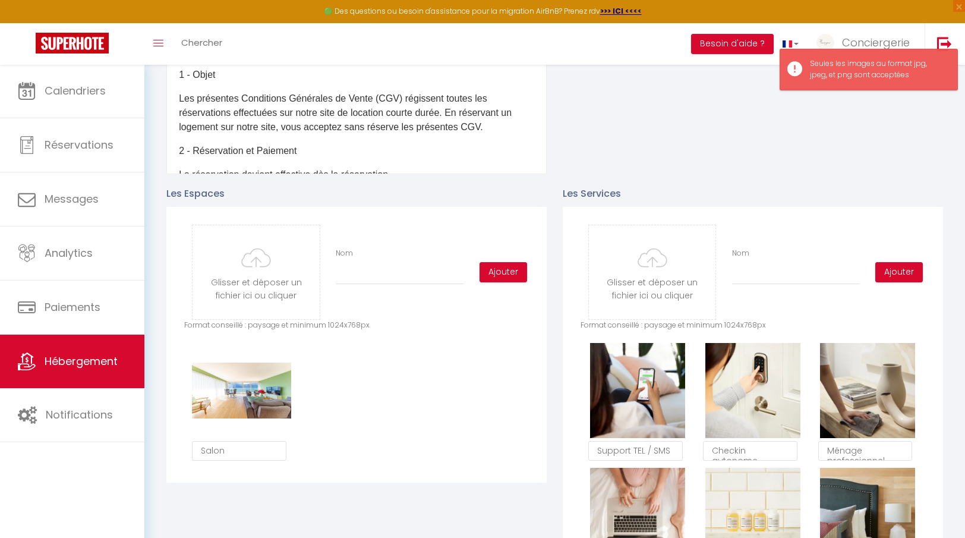
scroll to position [434, 0]
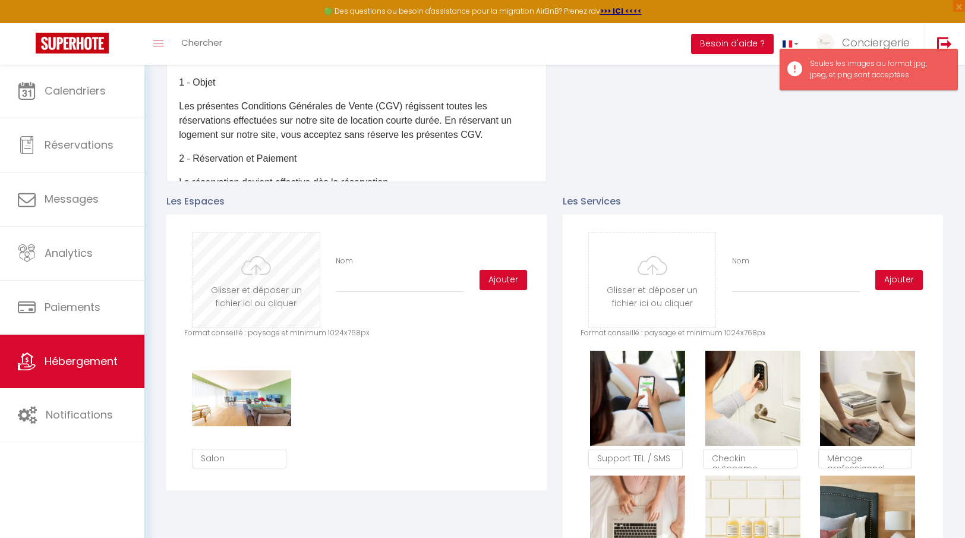
click at [269, 274] on input "file" at bounding box center [256, 280] width 127 height 94
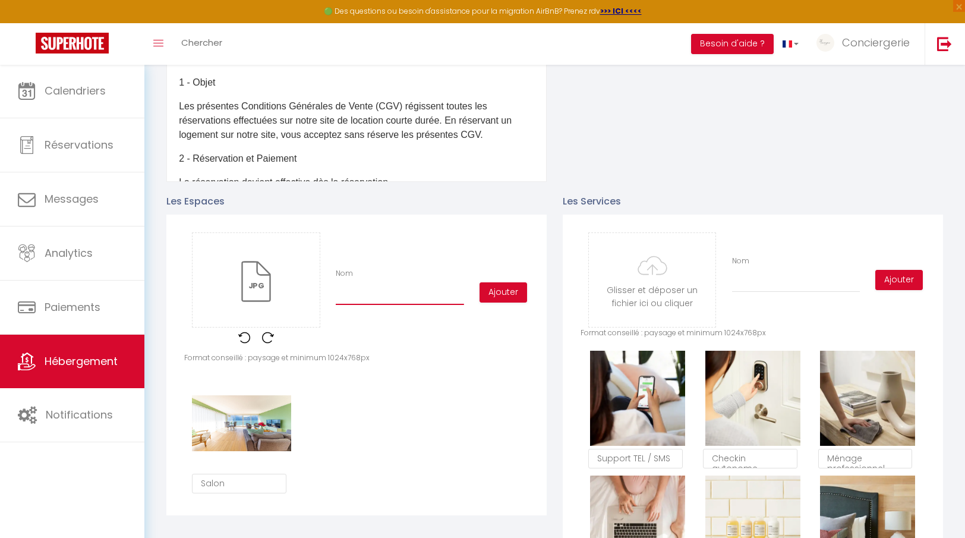
click at [371, 298] on input "Nom" at bounding box center [400, 294] width 128 height 21
click at [486, 289] on button "Ajouter" at bounding box center [504, 292] width 48 height 20
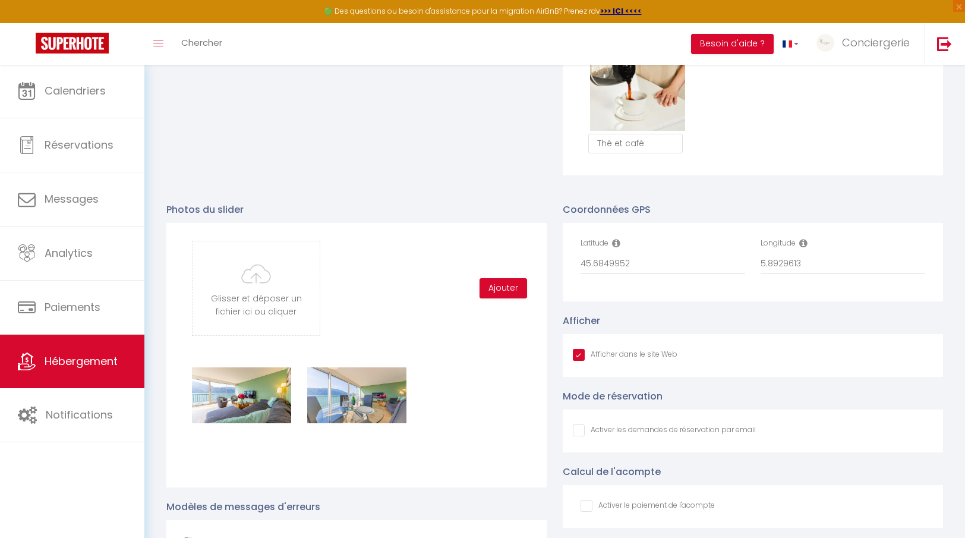
scroll to position [1134, 0]
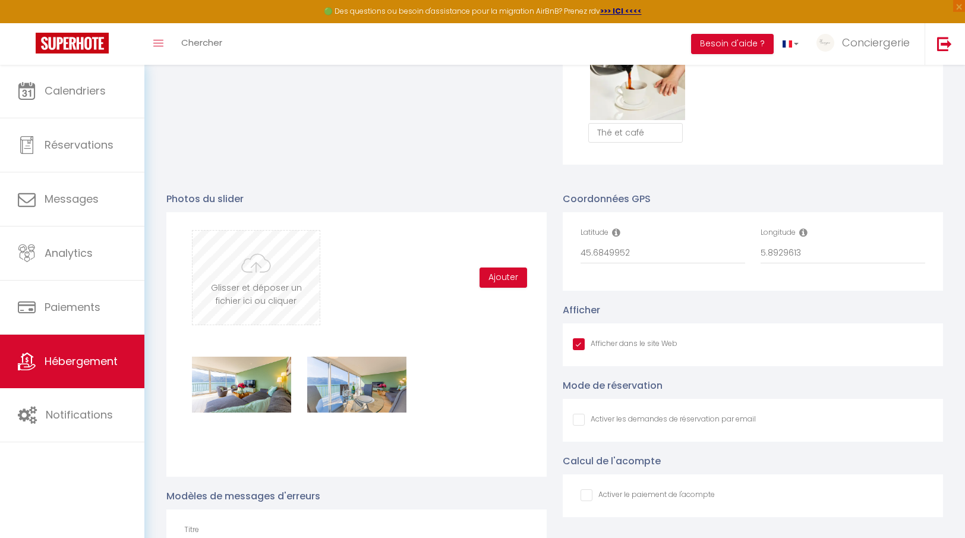
click at [257, 297] on input "file" at bounding box center [256, 278] width 127 height 94
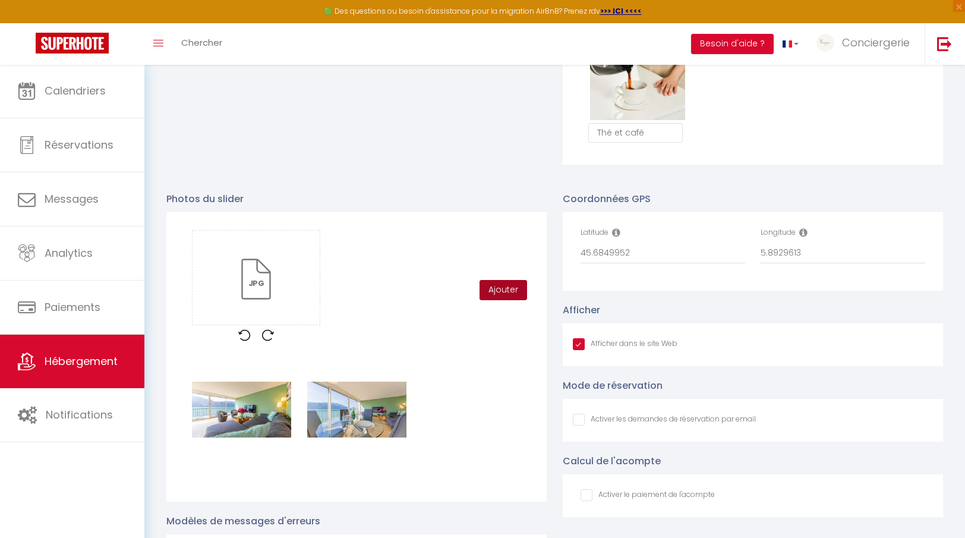
click at [507, 298] on div "Glisser et déposer un fichier ici ou cliquer Ooops, something wrong happened. R…" at bounding box center [356, 290] width 345 height 120
click at [506, 288] on button "Ajouter" at bounding box center [504, 290] width 48 height 20
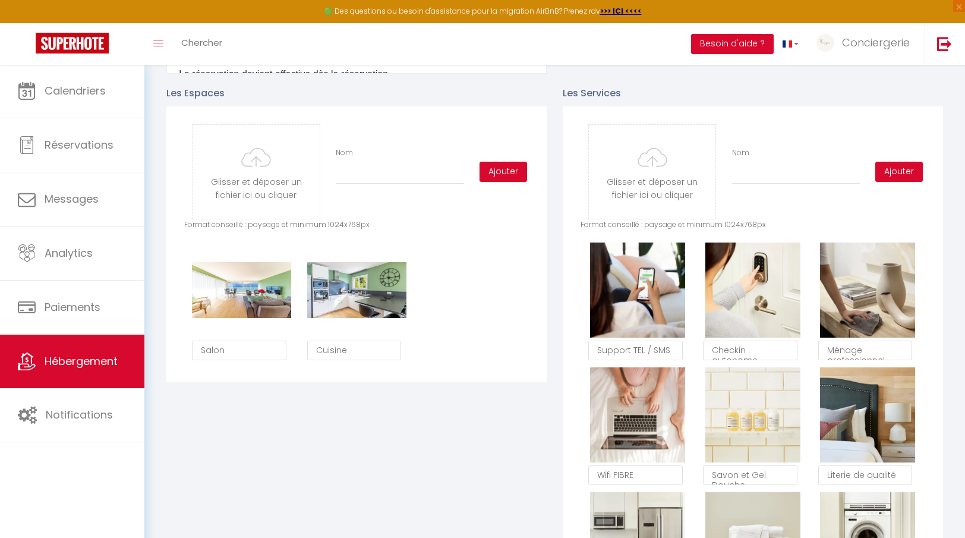
scroll to position [524, 0]
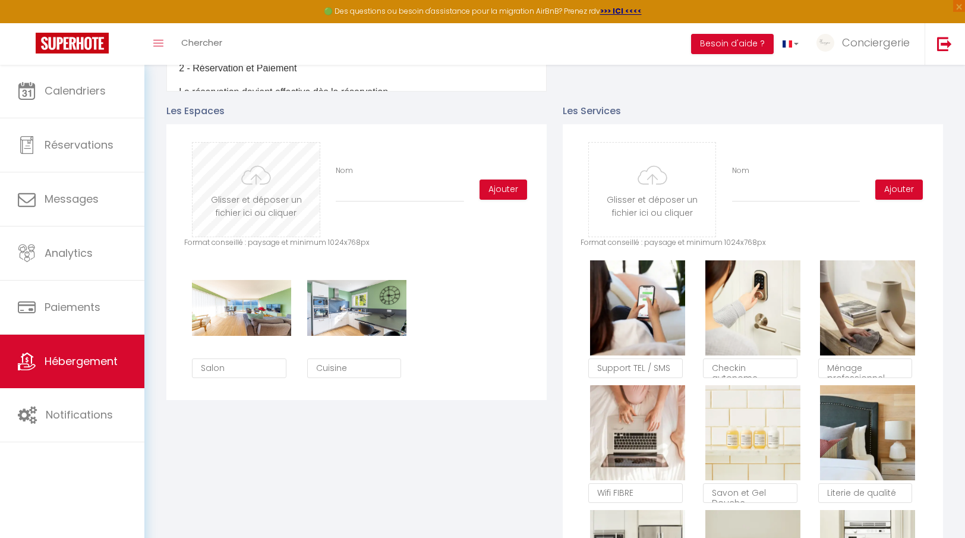
click at [278, 200] on input "file" at bounding box center [256, 190] width 127 height 94
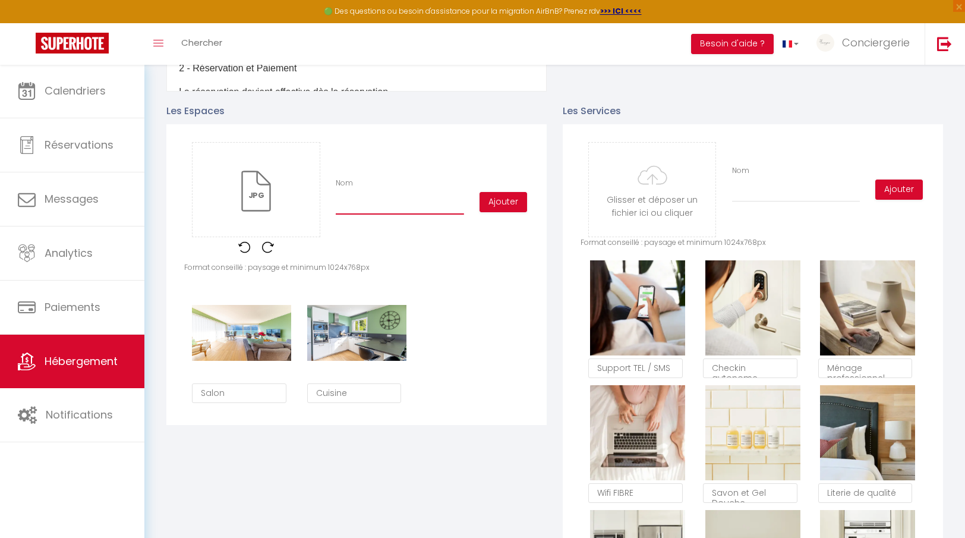
click at [374, 209] on input "Nom" at bounding box center [400, 203] width 128 height 21
click at [483, 202] on button "Ajouter" at bounding box center [504, 202] width 48 height 20
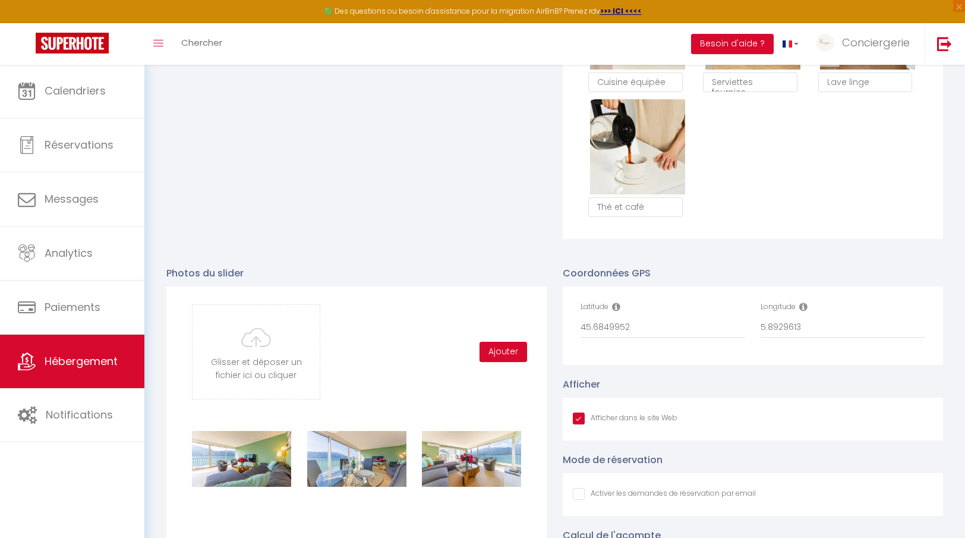
scroll to position [1271, 0]
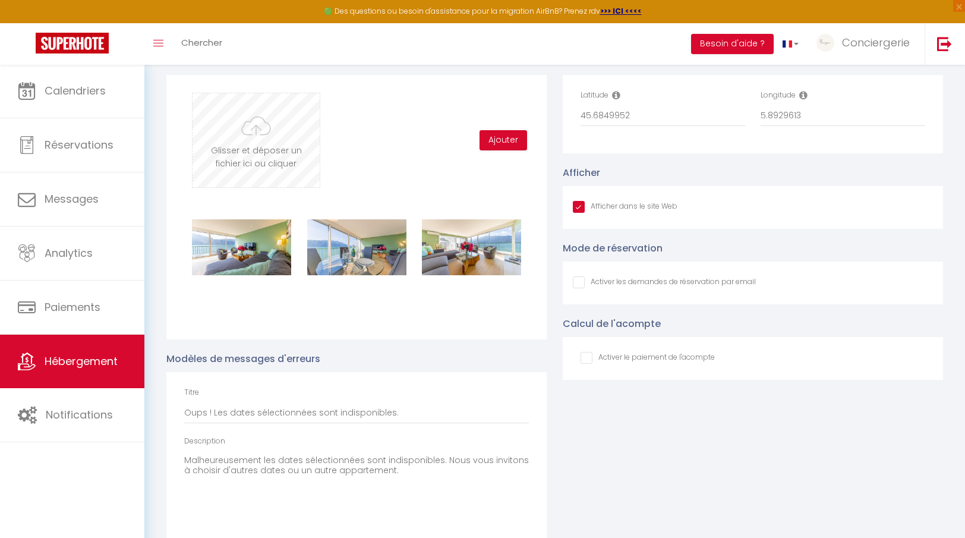
click at [285, 162] on input "file" at bounding box center [256, 140] width 127 height 94
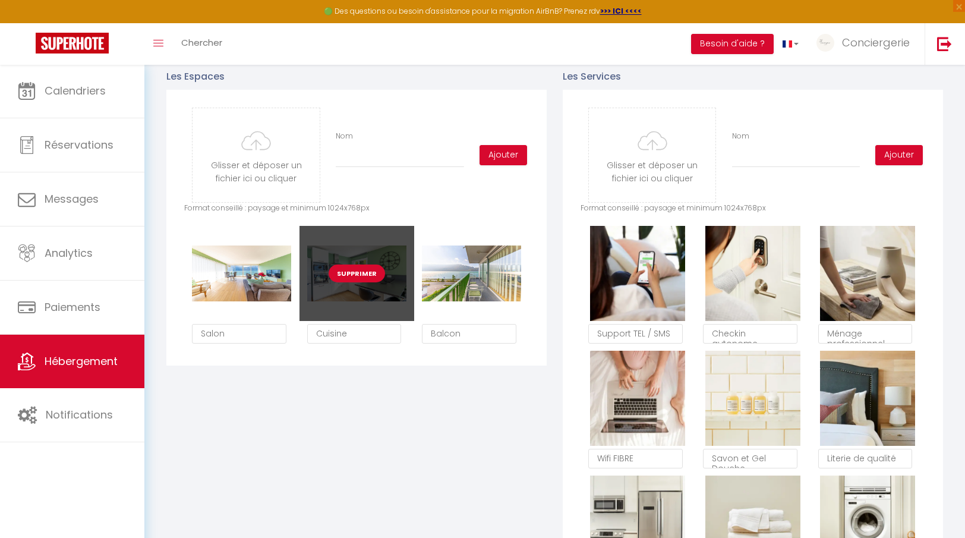
scroll to position [558, 0]
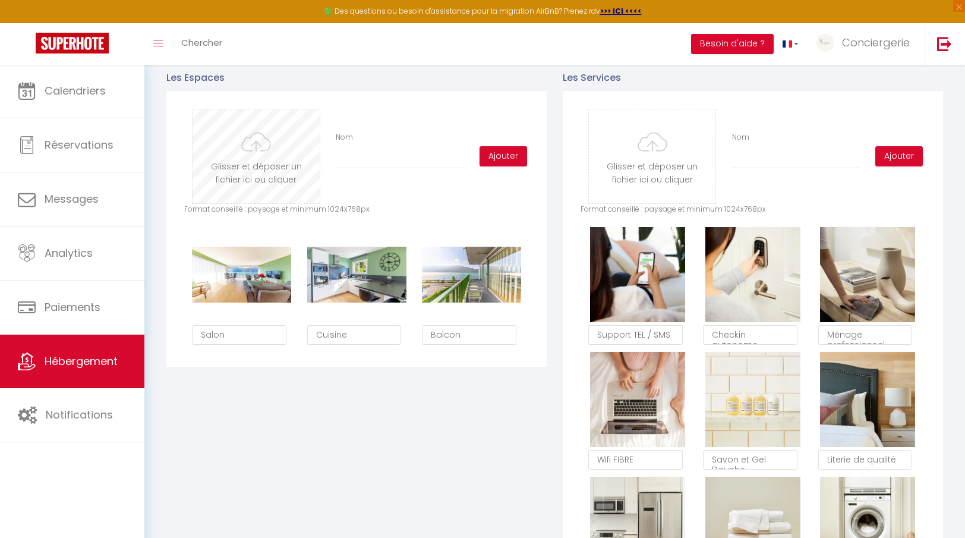
click at [269, 156] on input "file" at bounding box center [256, 156] width 127 height 94
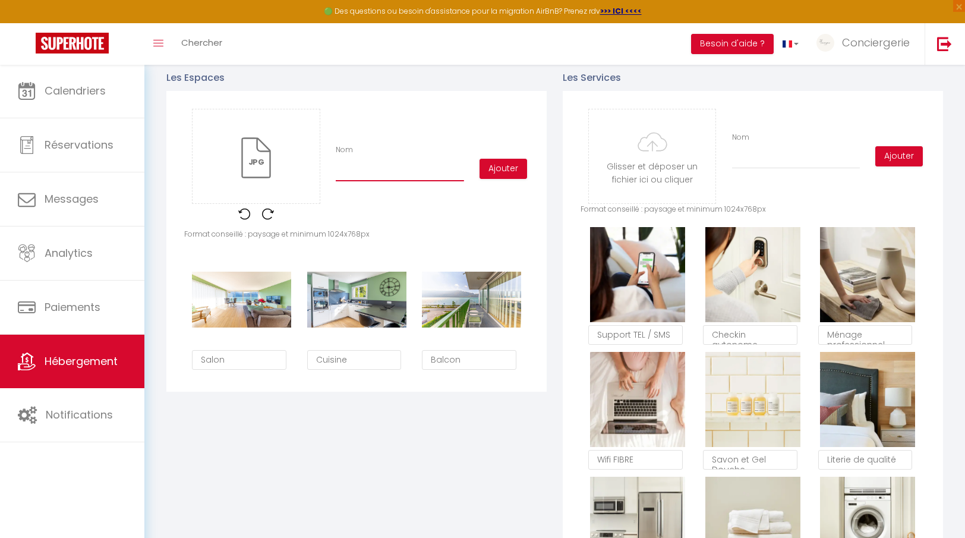
click at [368, 163] on input "Nom" at bounding box center [400, 170] width 128 height 21
click at [492, 175] on button "Ajouter" at bounding box center [504, 169] width 48 height 20
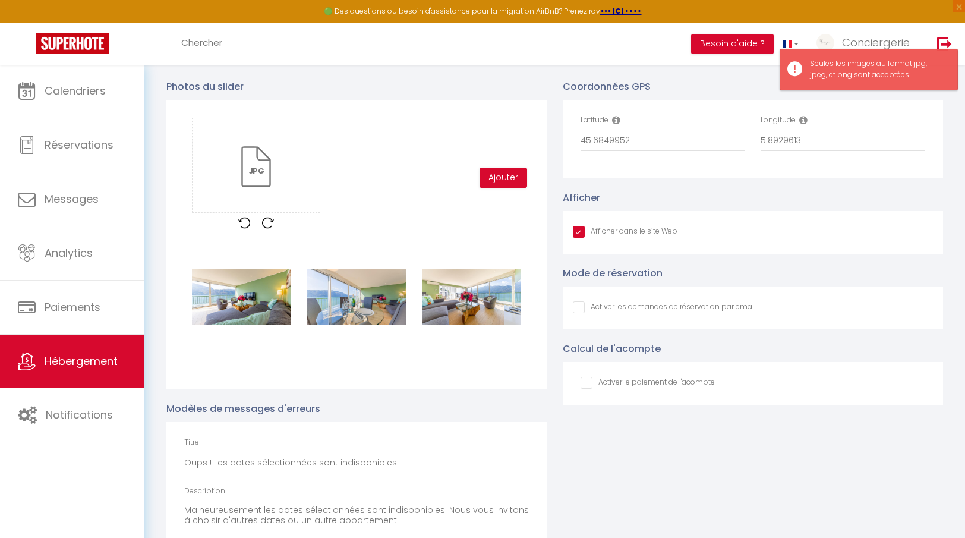
scroll to position [1260, 0]
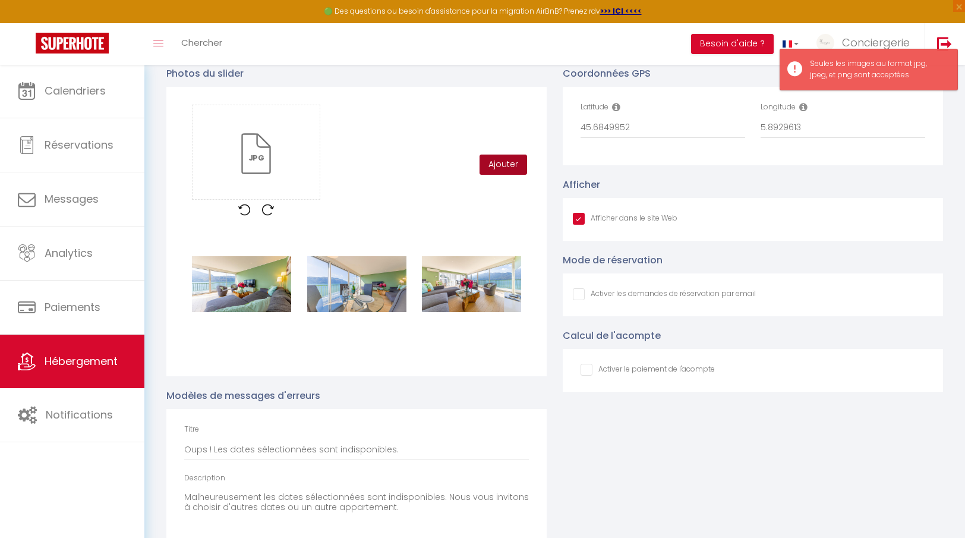
click at [485, 158] on button "Ajouter" at bounding box center [504, 165] width 48 height 20
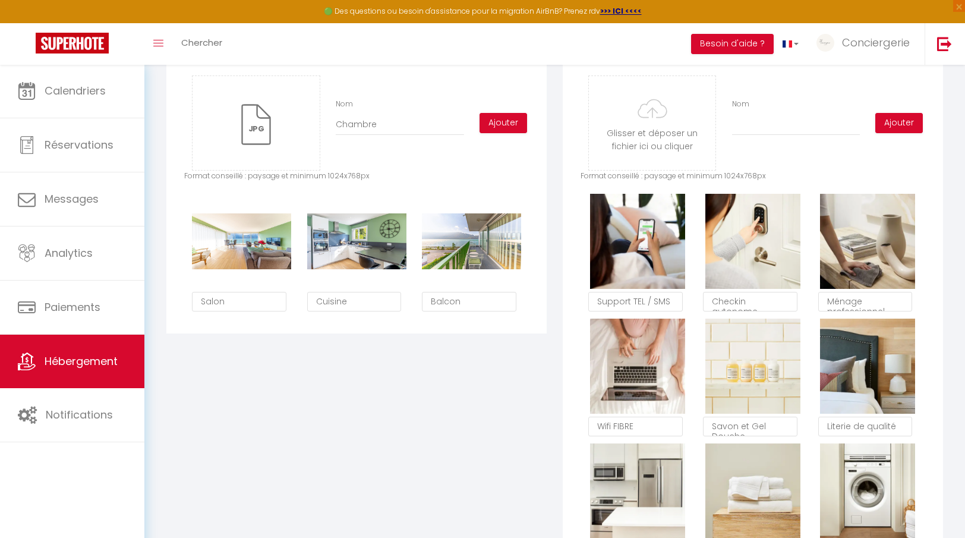
scroll to position [584, 0]
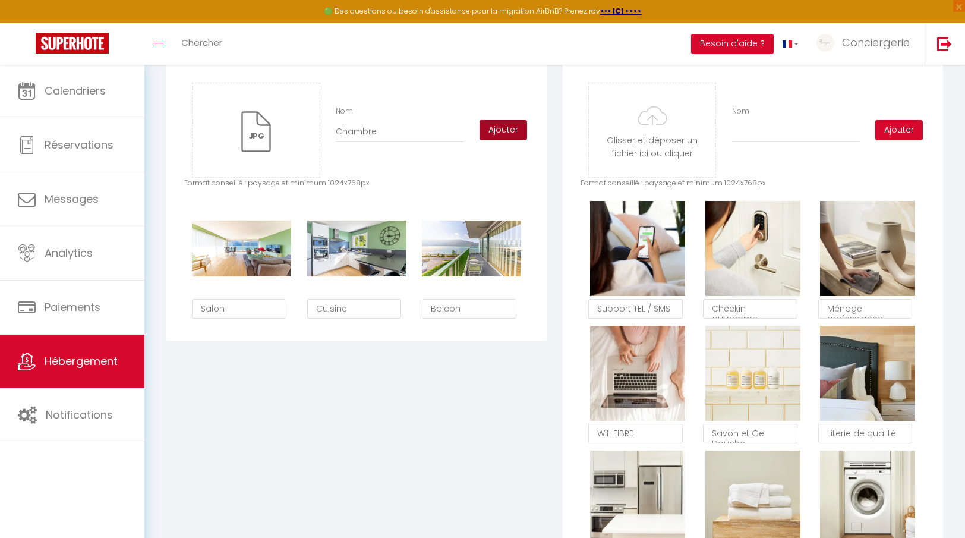
click at [511, 137] on button "Ajouter" at bounding box center [504, 130] width 48 height 20
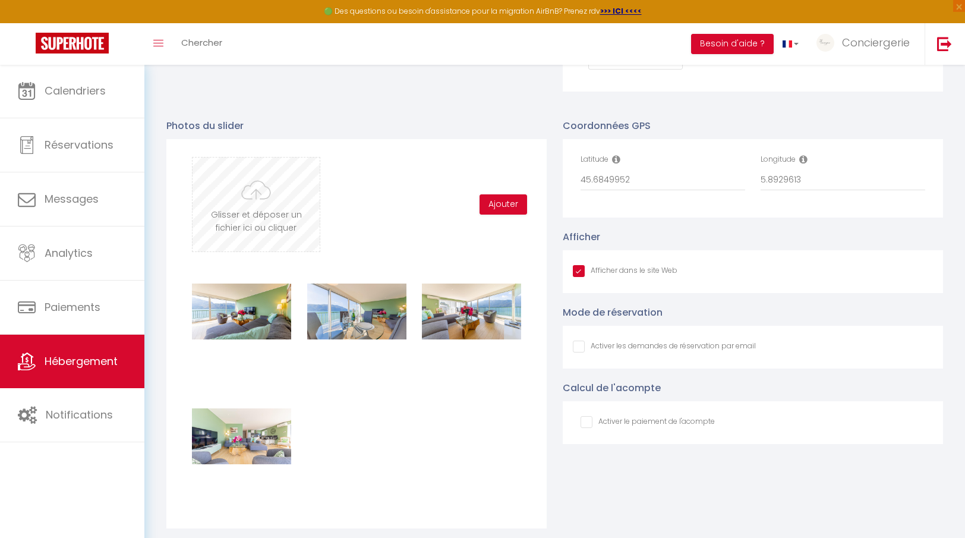
scroll to position [1201, 0]
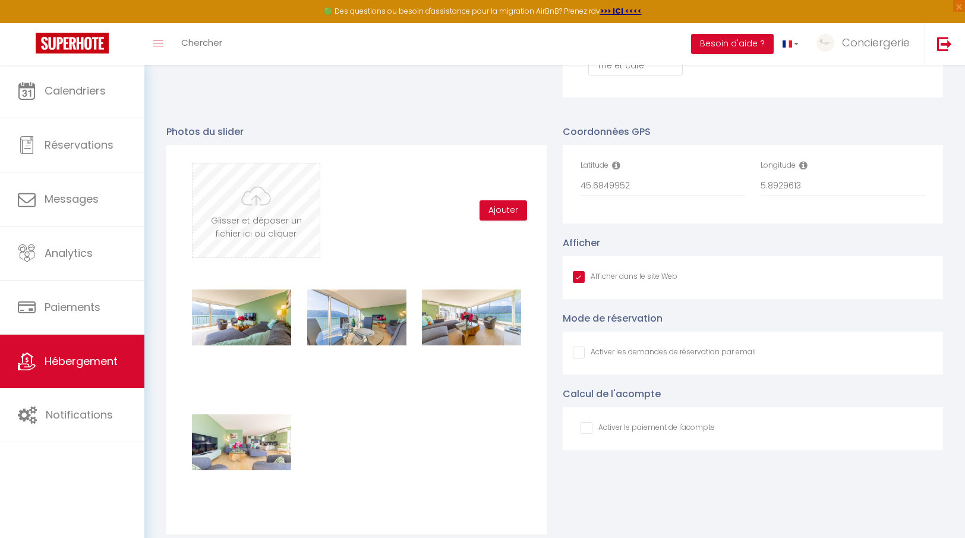
click at [276, 225] on input "file" at bounding box center [256, 210] width 127 height 94
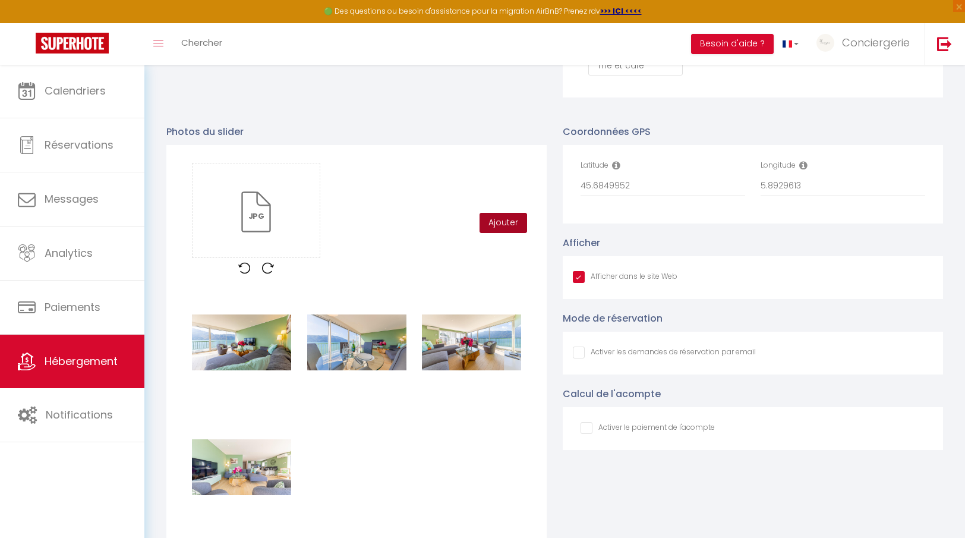
click at [517, 222] on button "Ajouter" at bounding box center [504, 223] width 48 height 20
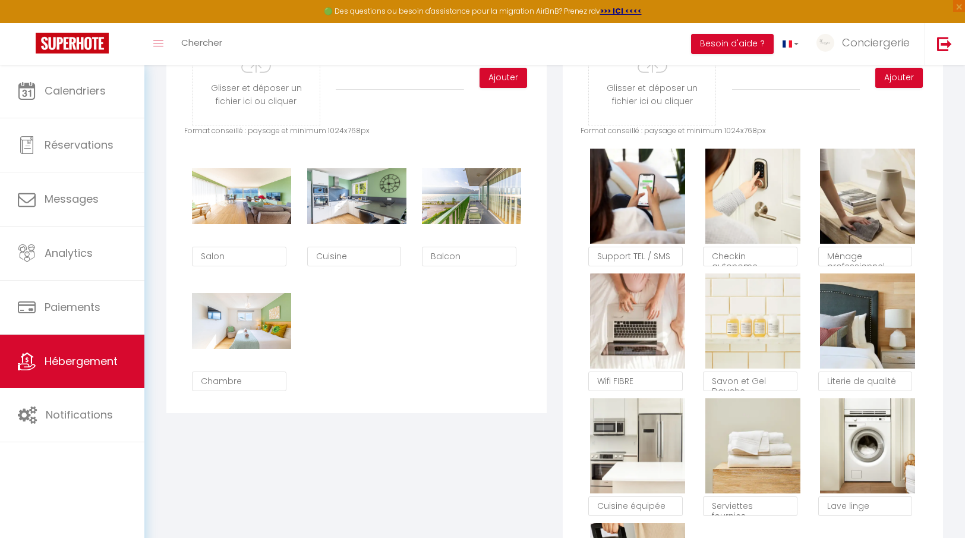
scroll to position [623, 0]
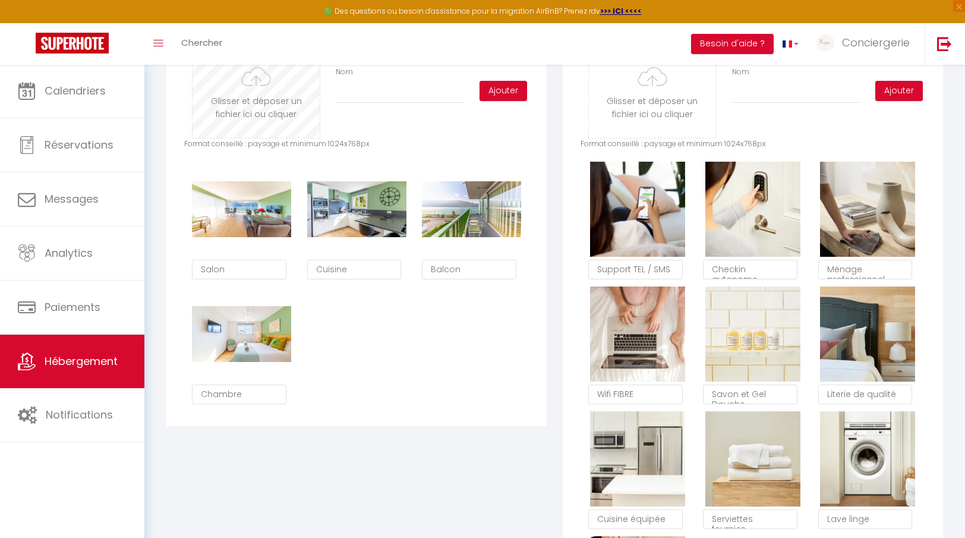
click at [264, 94] on input "file" at bounding box center [256, 91] width 127 height 94
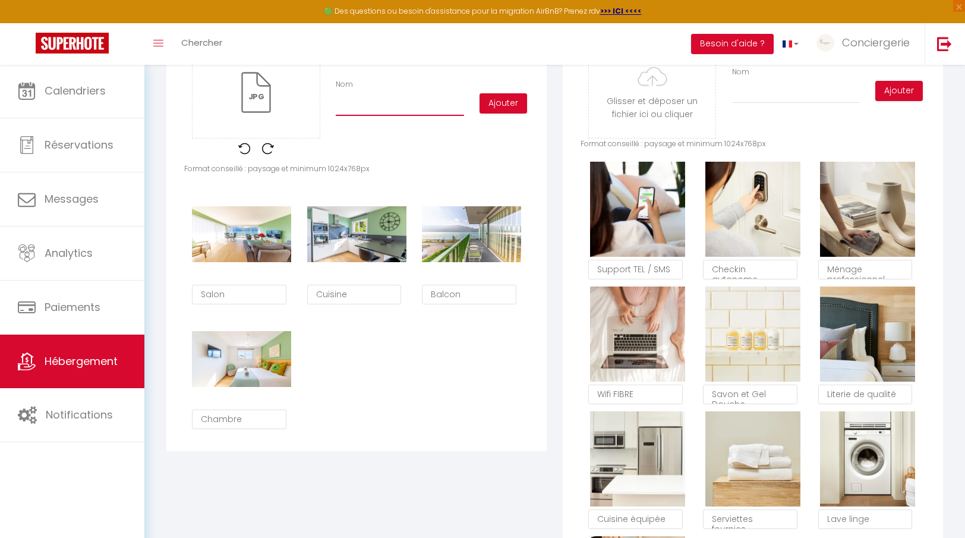
click at [374, 108] on input "Nom" at bounding box center [400, 105] width 128 height 21
click at [486, 96] on button "Ajouter" at bounding box center [504, 103] width 48 height 20
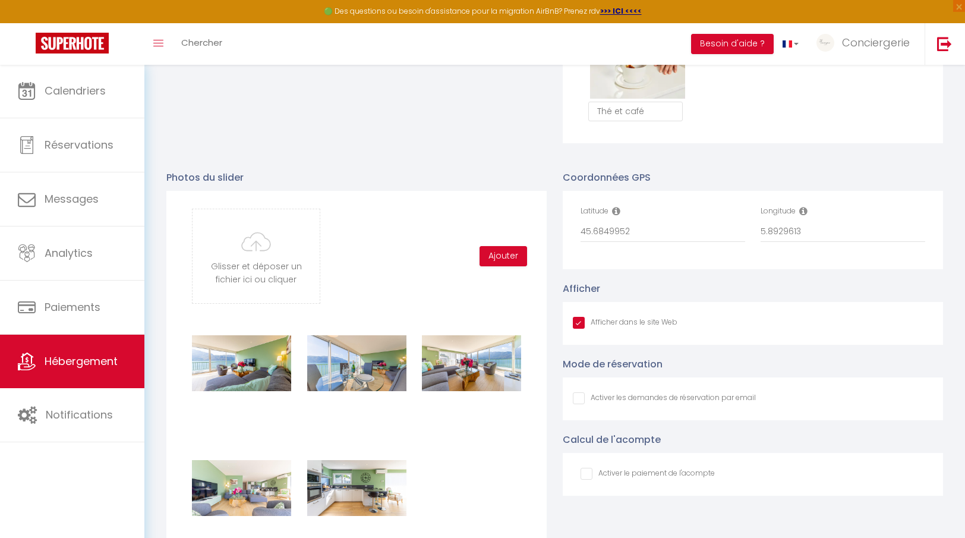
scroll to position [1178, 0]
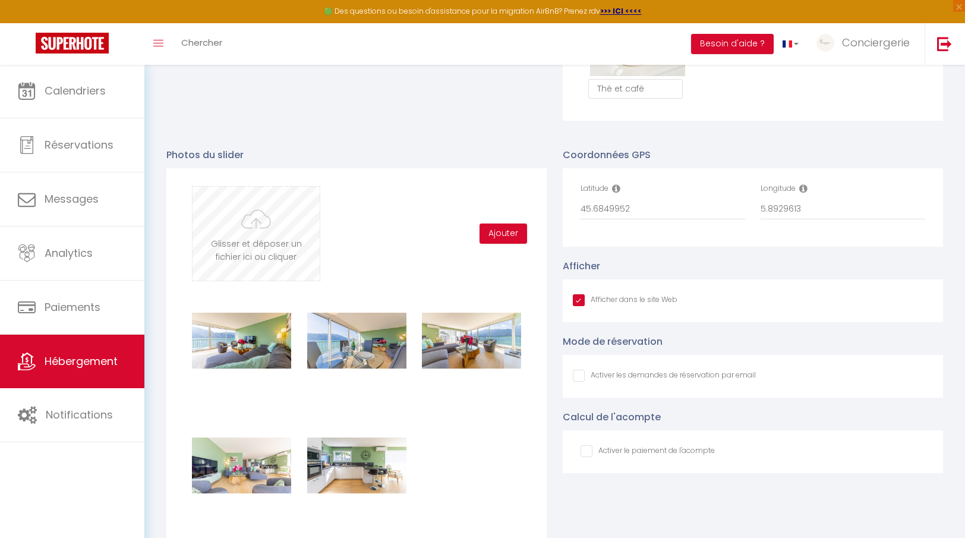
click at [301, 232] on input "file" at bounding box center [256, 234] width 127 height 94
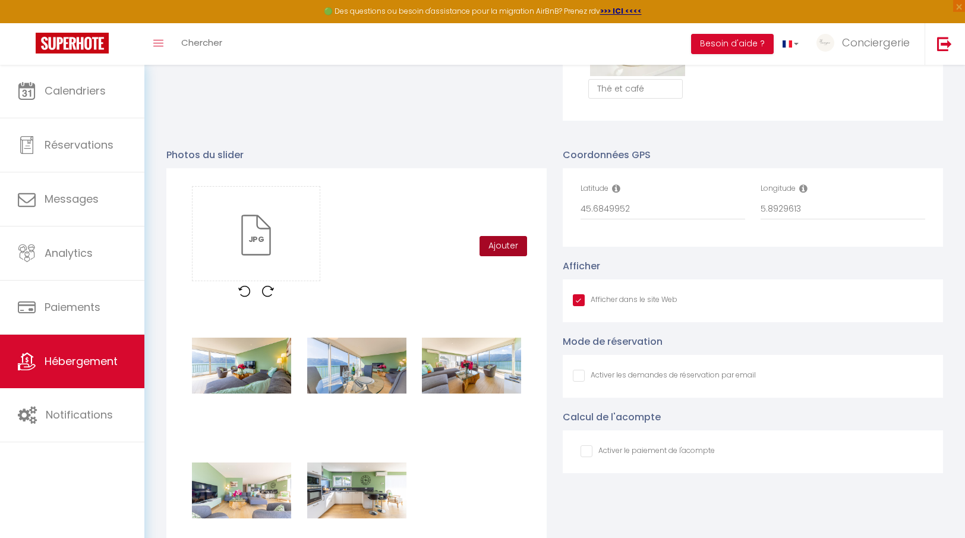
drag, startPoint x: 513, startPoint y: 259, endPoint x: 514, endPoint y: 253, distance: 6.0
click at [513, 259] on div "Glisser et déposer un fichier ici ou cliquer Ooops, something wrong happened. R…" at bounding box center [356, 246] width 345 height 120
click at [514, 243] on button "Ajouter" at bounding box center [504, 246] width 48 height 20
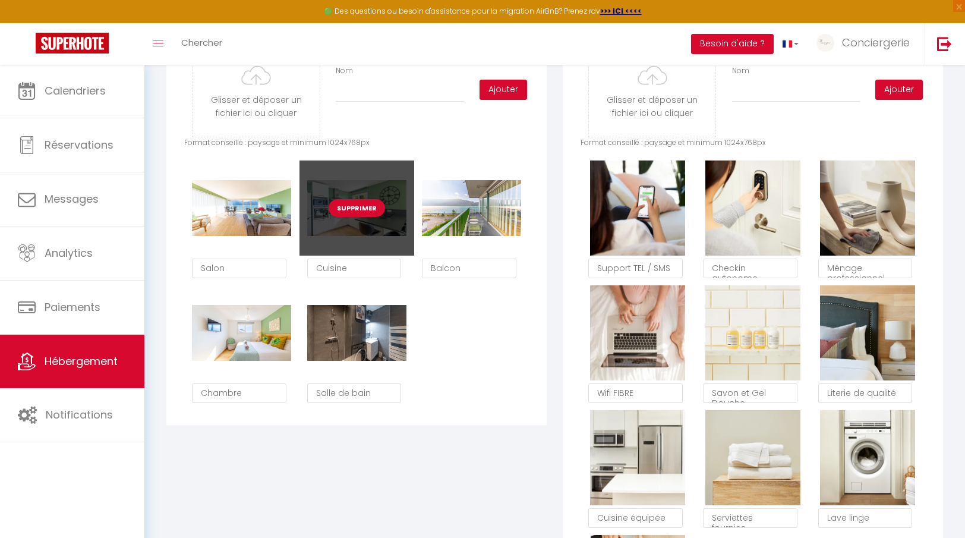
scroll to position [613, 0]
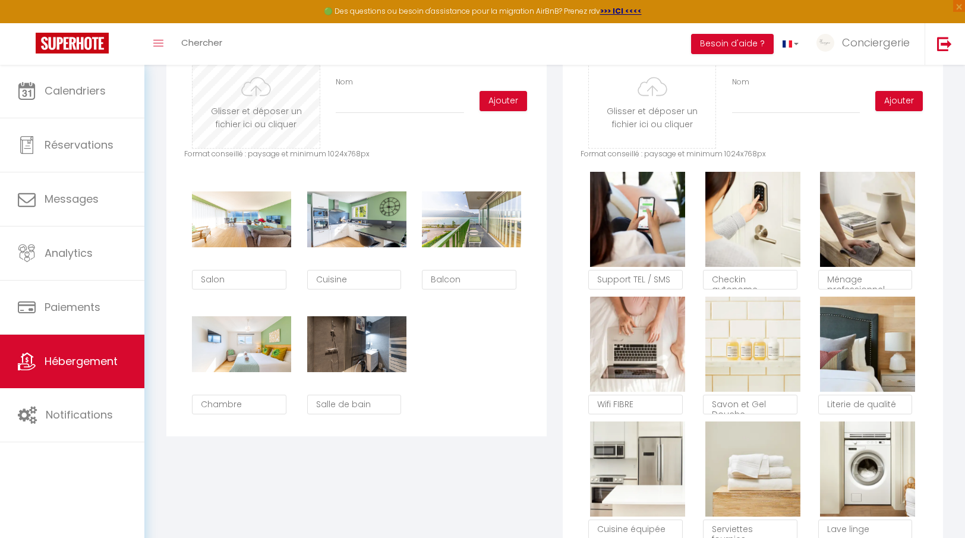
click at [266, 120] on input "file" at bounding box center [256, 101] width 127 height 94
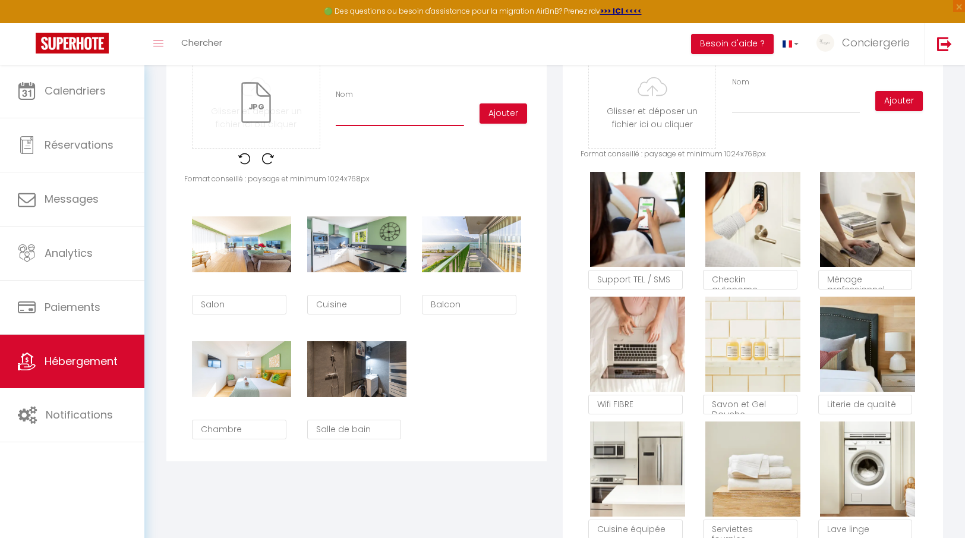
click at [382, 112] on input "Nom" at bounding box center [400, 115] width 128 height 21
click at [473, 112] on div "Ajouter" at bounding box center [501, 113] width 58 height 20
click at [495, 116] on button "Ajouter" at bounding box center [504, 113] width 48 height 20
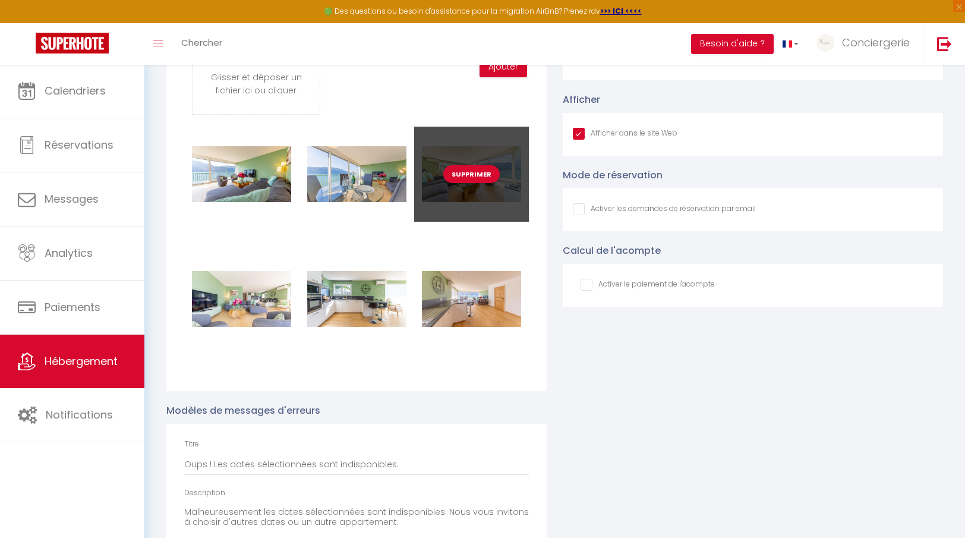
scroll to position [1326, 0]
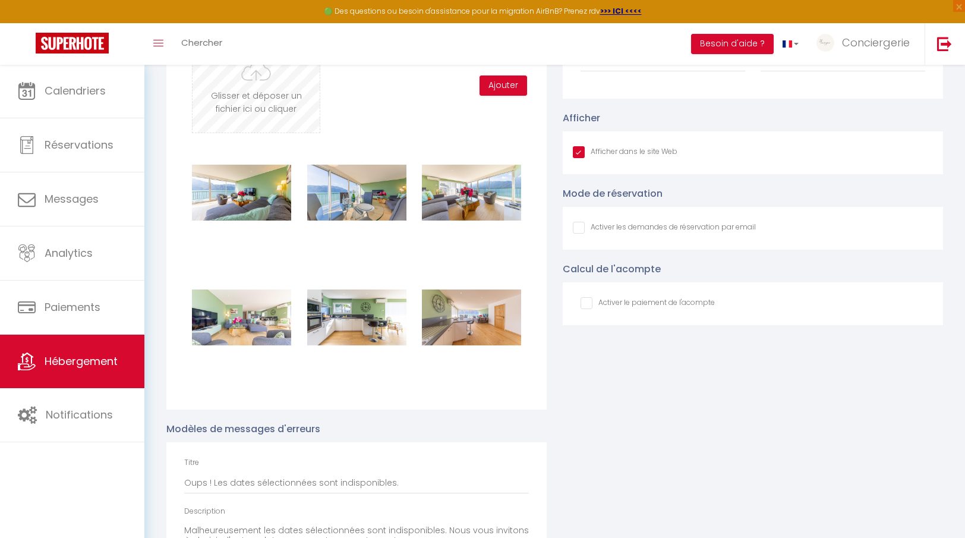
click at [285, 131] on input "file" at bounding box center [256, 86] width 127 height 94
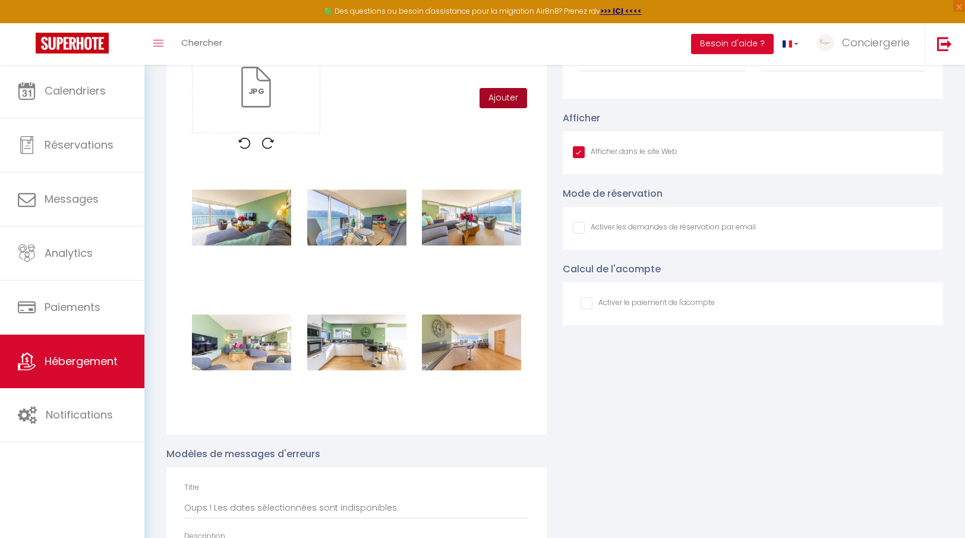
click at [498, 100] on button "Ajouter" at bounding box center [504, 98] width 48 height 20
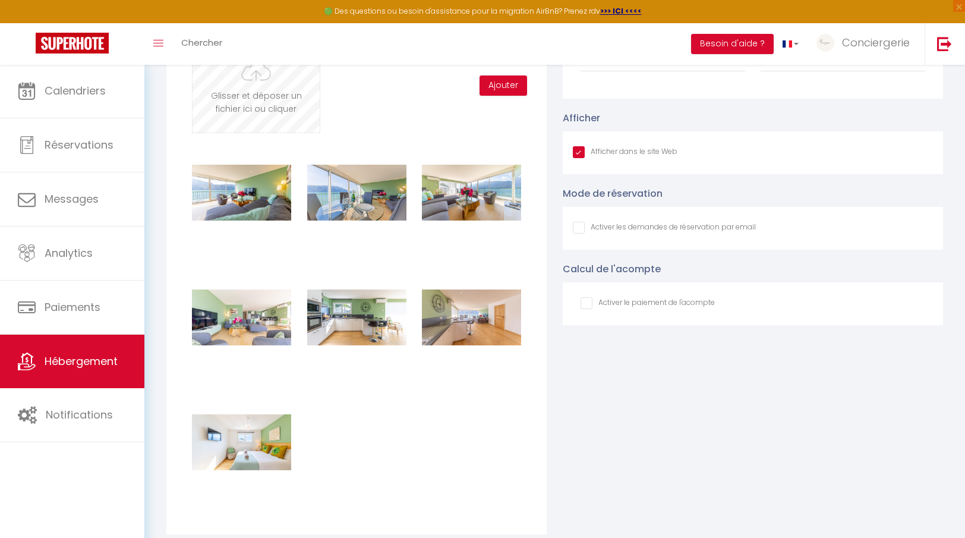
click at [287, 95] on input "file" at bounding box center [256, 86] width 127 height 94
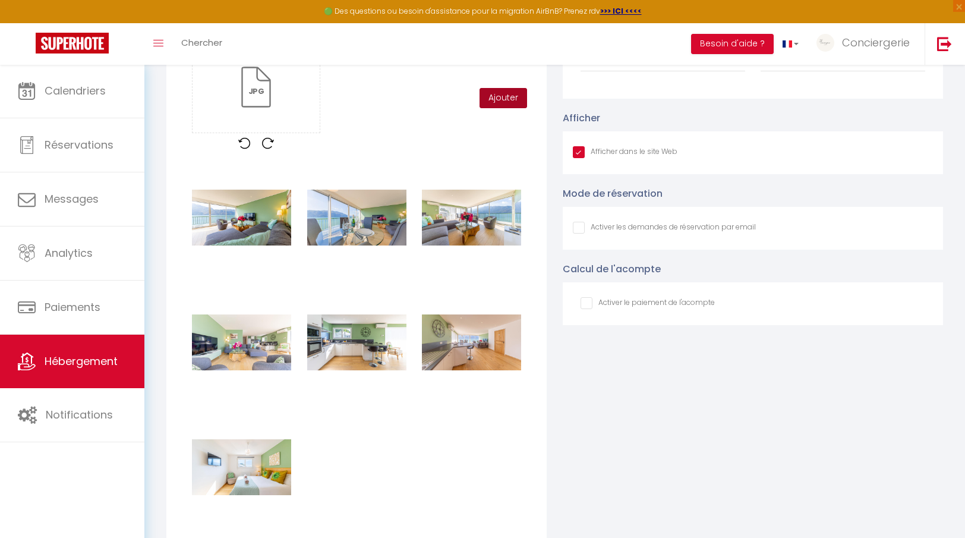
click at [493, 98] on button "Ajouter" at bounding box center [504, 98] width 48 height 20
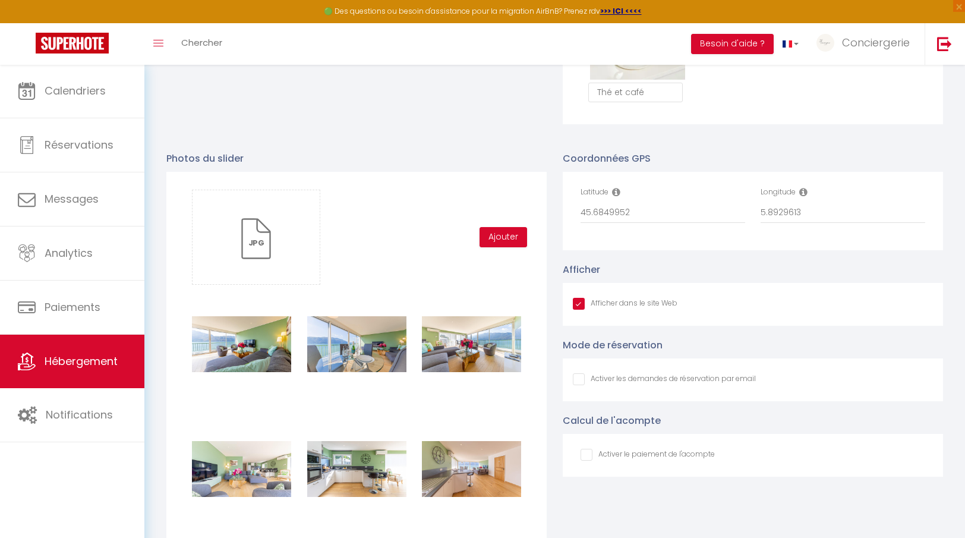
scroll to position [1170, 0]
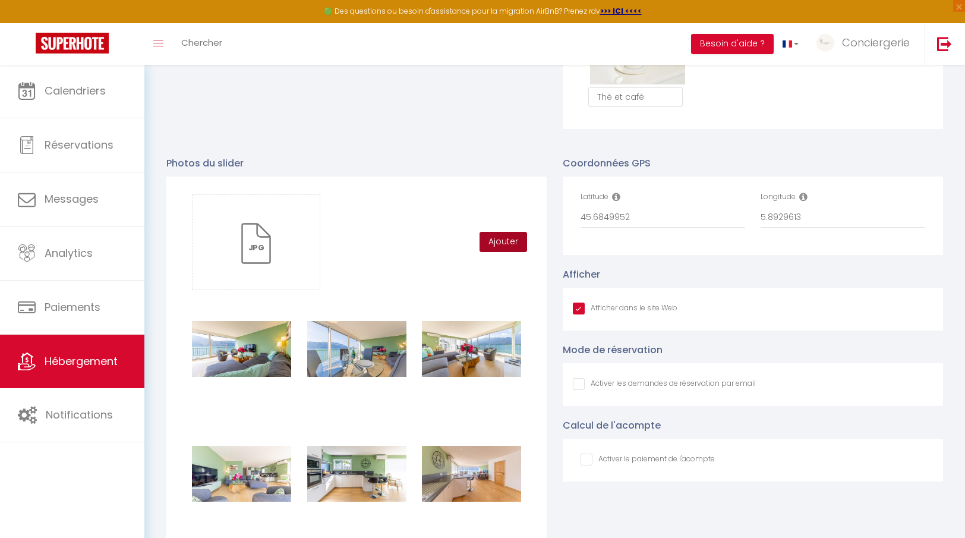
click at [512, 244] on button "Ajouter" at bounding box center [504, 242] width 48 height 20
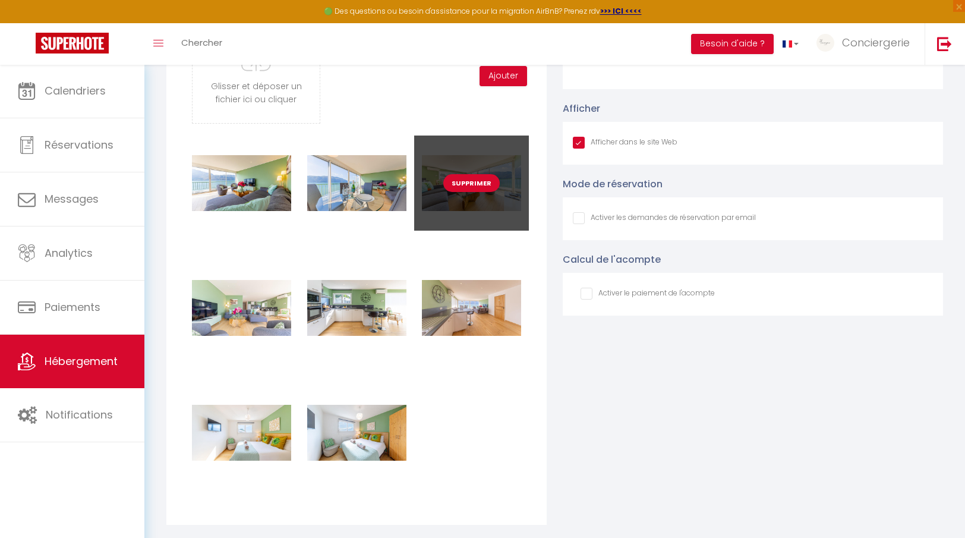
scroll to position [1336, 0]
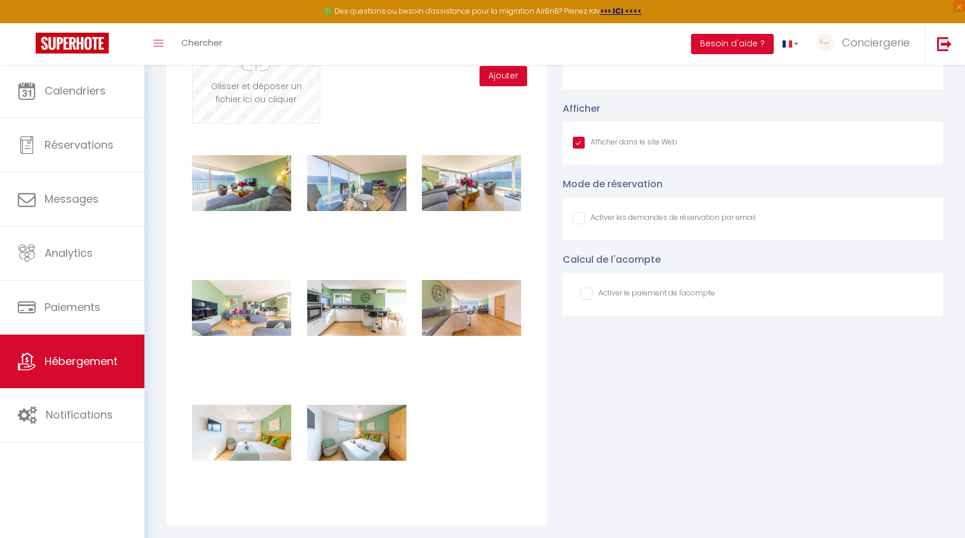
click at [304, 104] on input "file" at bounding box center [256, 76] width 127 height 94
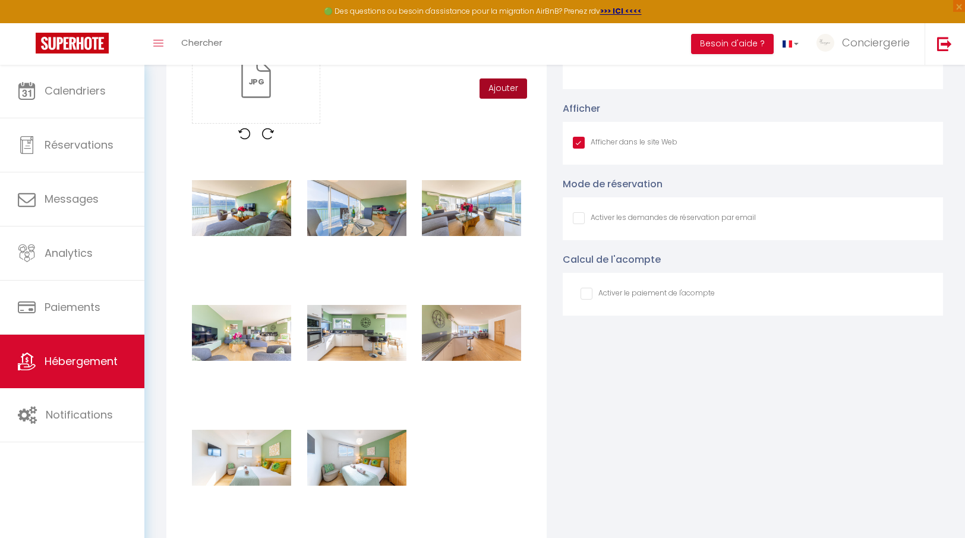
click at [514, 90] on button "Ajouter" at bounding box center [504, 88] width 48 height 20
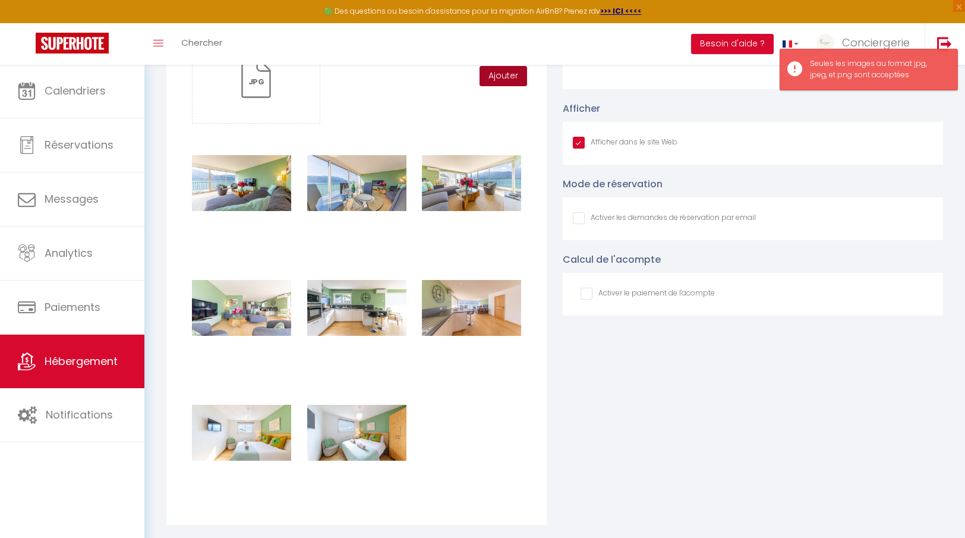
click at [511, 73] on button "Ajouter" at bounding box center [504, 76] width 48 height 20
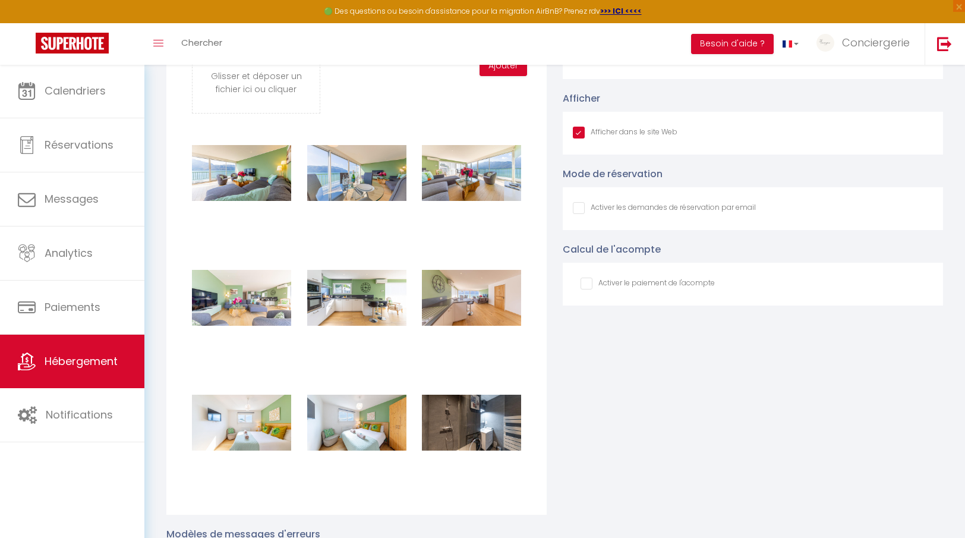
scroll to position [1346, 0]
click at [265, 91] on input "file" at bounding box center [256, 66] width 127 height 94
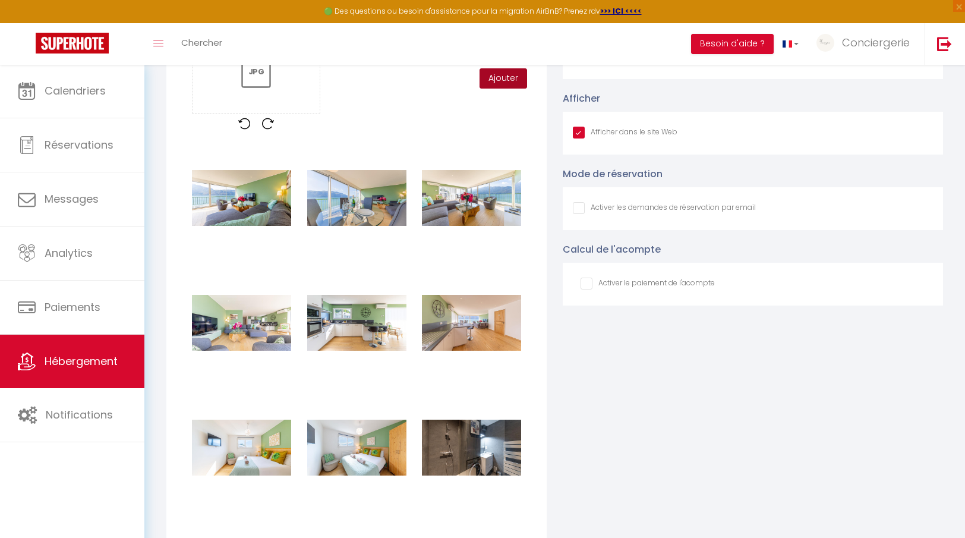
click at [511, 80] on button "Ajouter" at bounding box center [504, 78] width 48 height 20
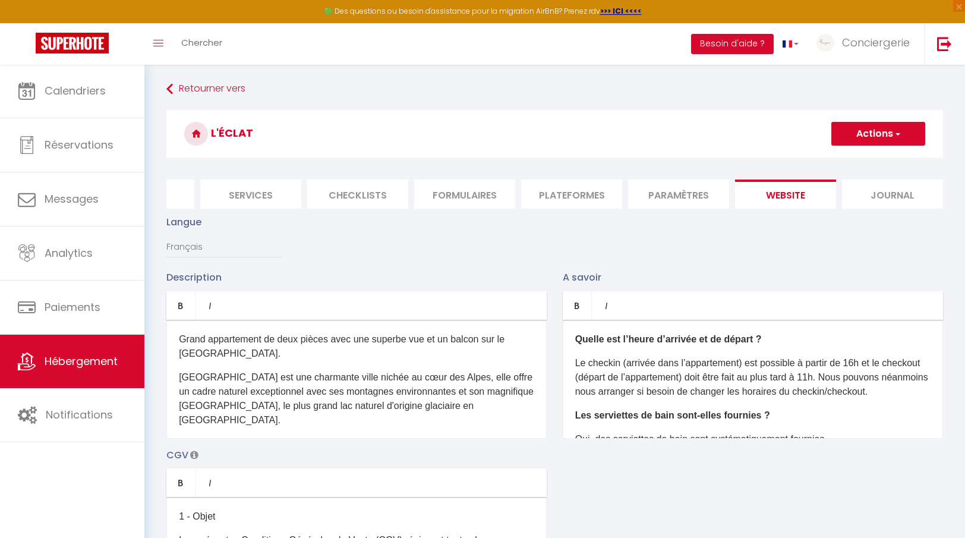
scroll to position [-1, 0]
click at [896, 138] on span "button" at bounding box center [897, 134] width 8 height 12
click at [877, 159] on input "Enregistrer" at bounding box center [865, 160] width 44 height 12
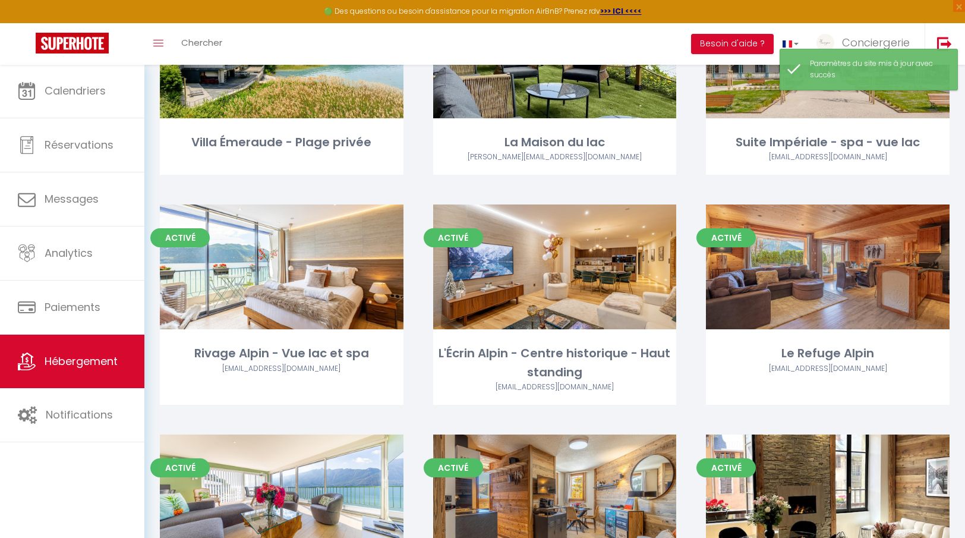
scroll to position [469, 0]
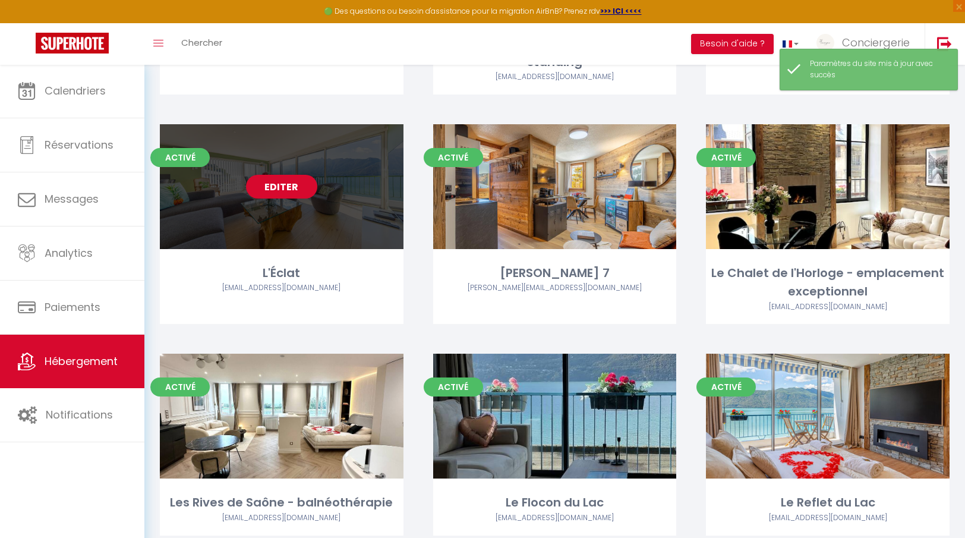
click at [310, 206] on div "Editer" at bounding box center [282, 186] width 244 height 125
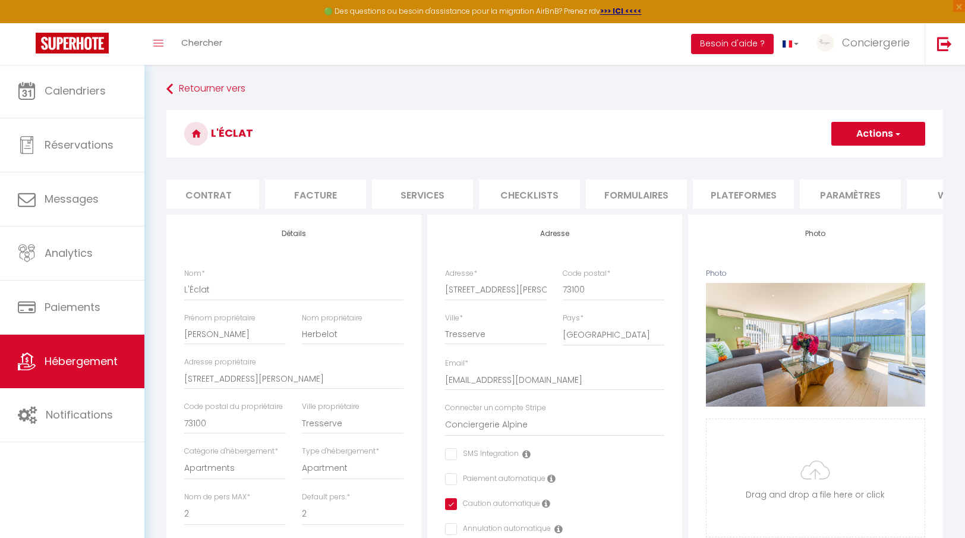
scroll to position [0, 135]
click at [930, 195] on li "website" at bounding box center [937, 194] width 101 height 29
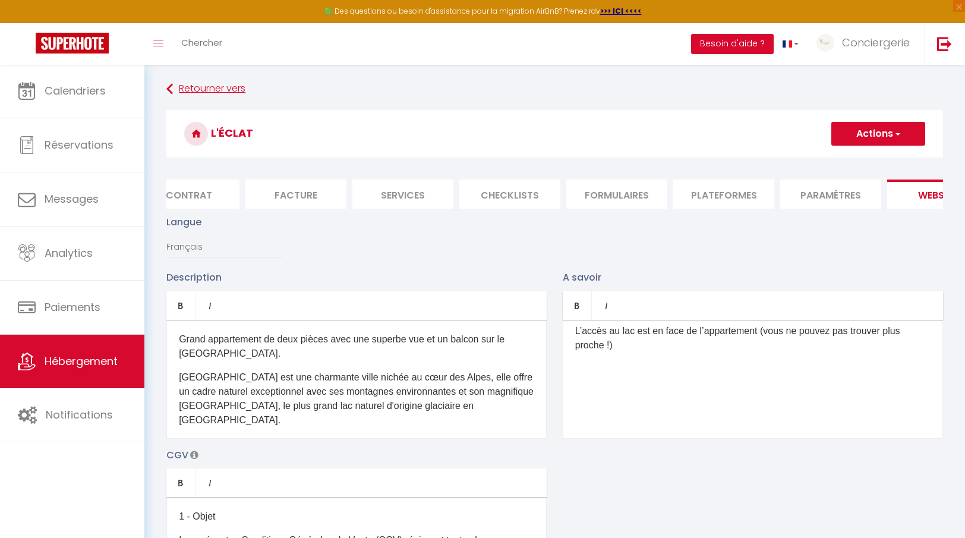
click at [216, 91] on link "Retourner vers" at bounding box center [554, 88] width 777 height 21
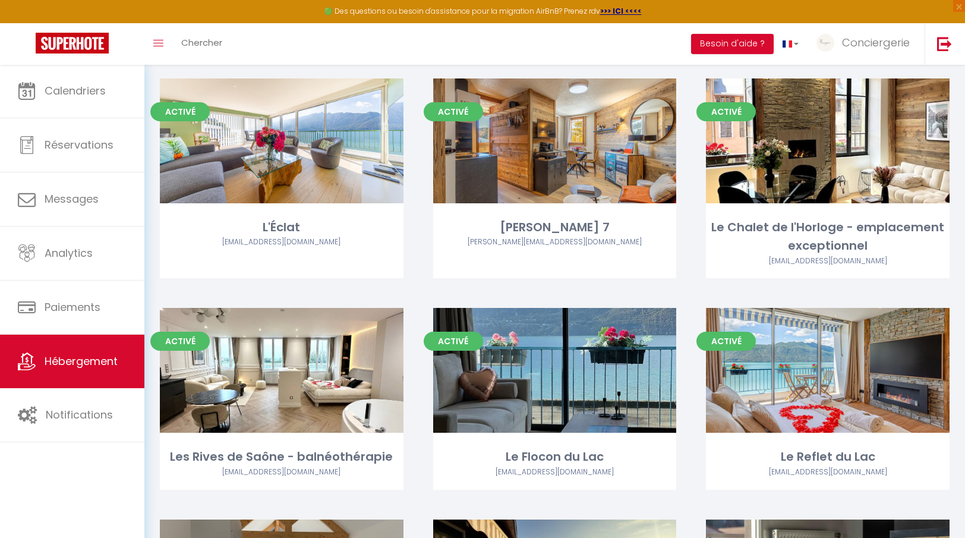
scroll to position [521, 0]
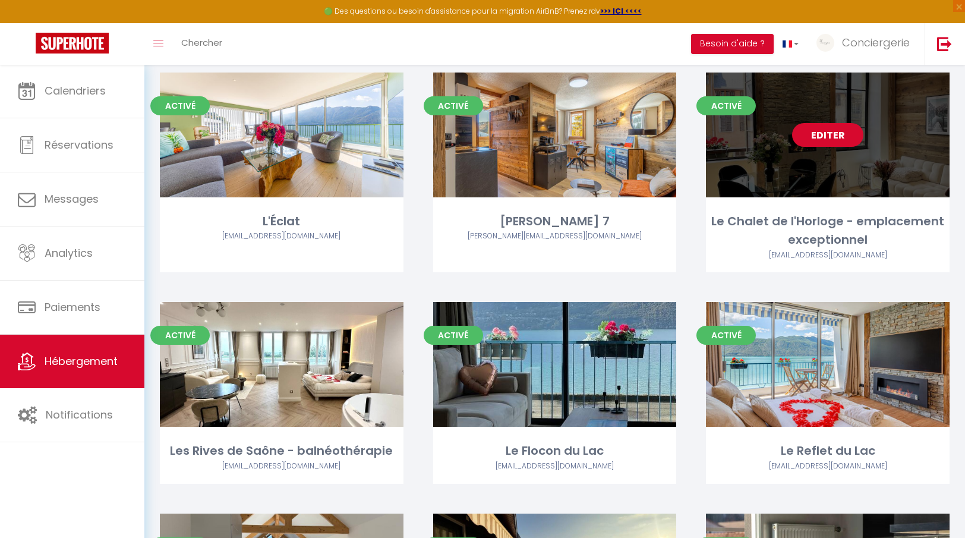
click at [807, 133] on link "Editer" at bounding box center [827, 135] width 71 height 24
click at [828, 131] on link "Editer" at bounding box center [827, 135] width 71 height 24
click at [827, 137] on link "Editer" at bounding box center [827, 135] width 71 height 24
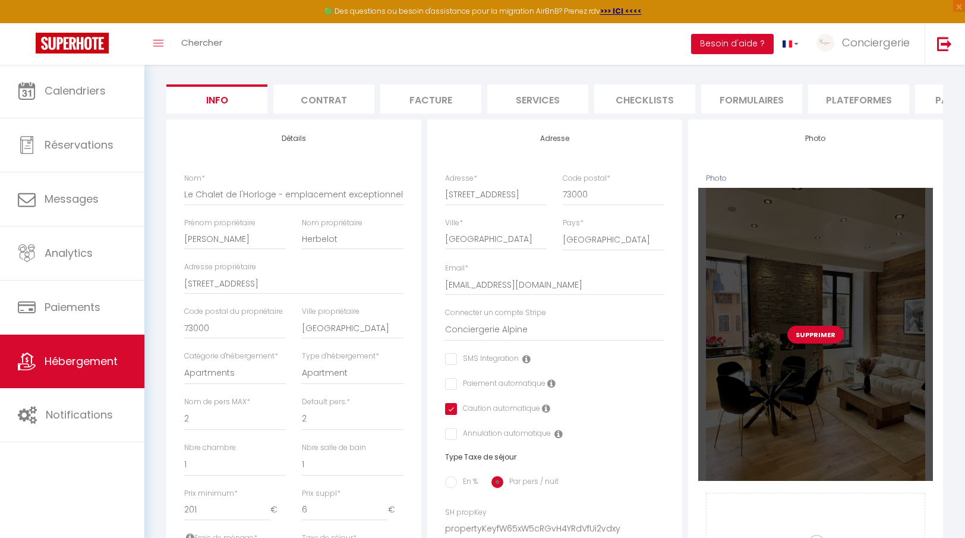
scroll to position [105, 0]
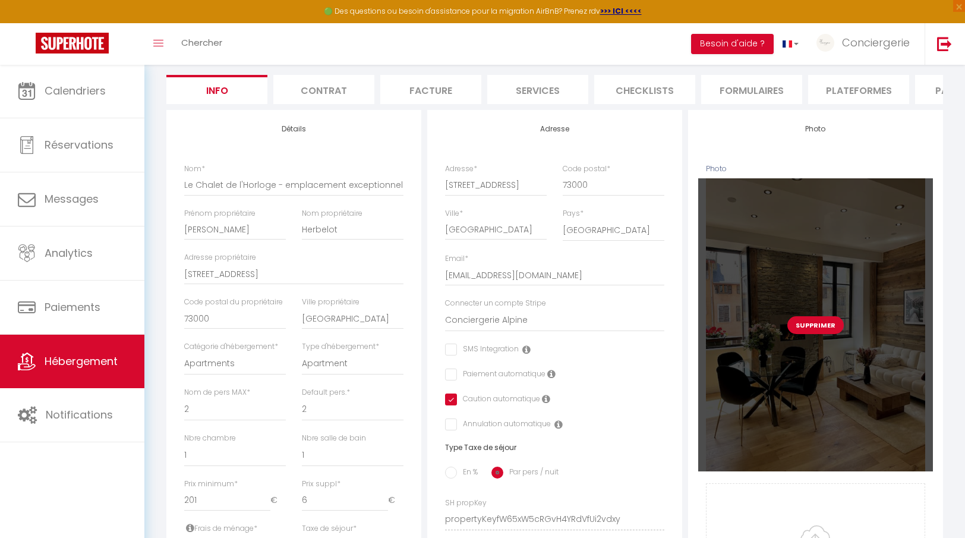
click at [829, 323] on button "Supprimer" at bounding box center [816, 325] width 56 height 18
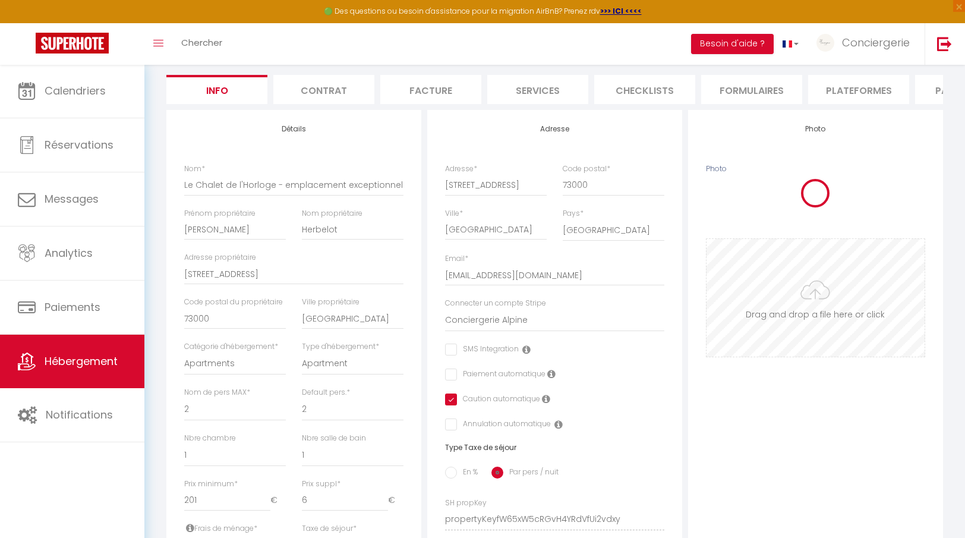
click at [818, 313] on input "Photo" at bounding box center [816, 298] width 218 height 118
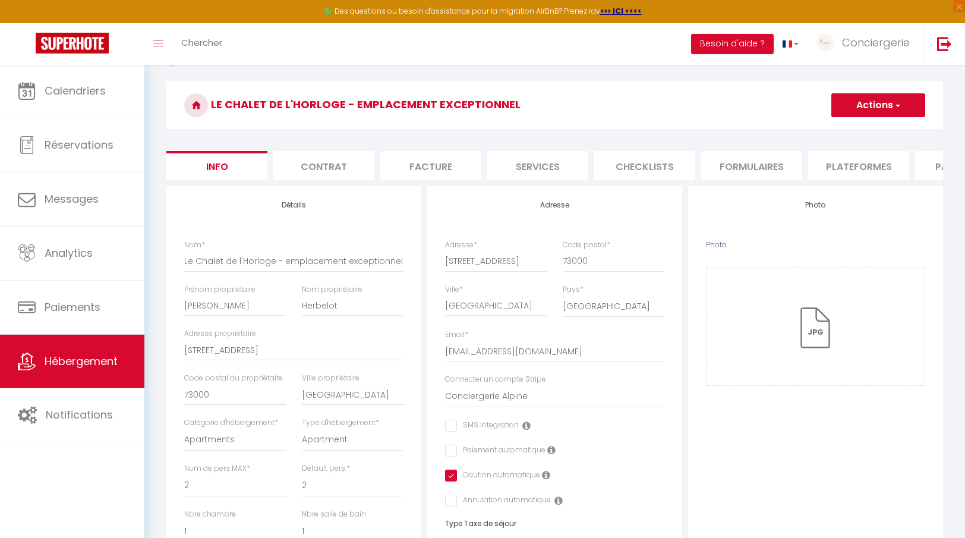
scroll to position [29, 0]
click at [855, 122] on h3 "Le Chalet de l'Horloge - emplacement exceptionnel" at bounding box center [554, 105] width 777 height 48
click at [859, 110] on button "Actions" at bounding box center [879, 105] width 94 height 24
click at [855, 127] on link "Enregistrer" at bounding box center [861, 131] width 127 height 15
click at [847, 129] on div "Le Chalet de l'Horloge - emplacement exceptionnel Actions Enregistrer Dupliquer…" at bounding box center [554, 108] width 777 height 54
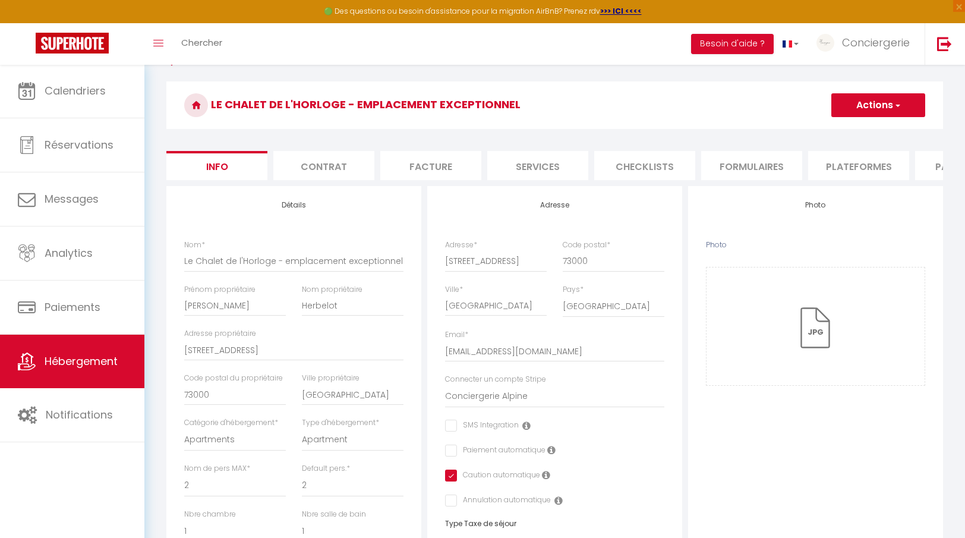
click at [852, 106] on button "Actions" at bounding box center [879, 105] width 94 height 24
click at [844, 132] on input "Enregistrer" at bounding box center [832, 131] width 44 height 12
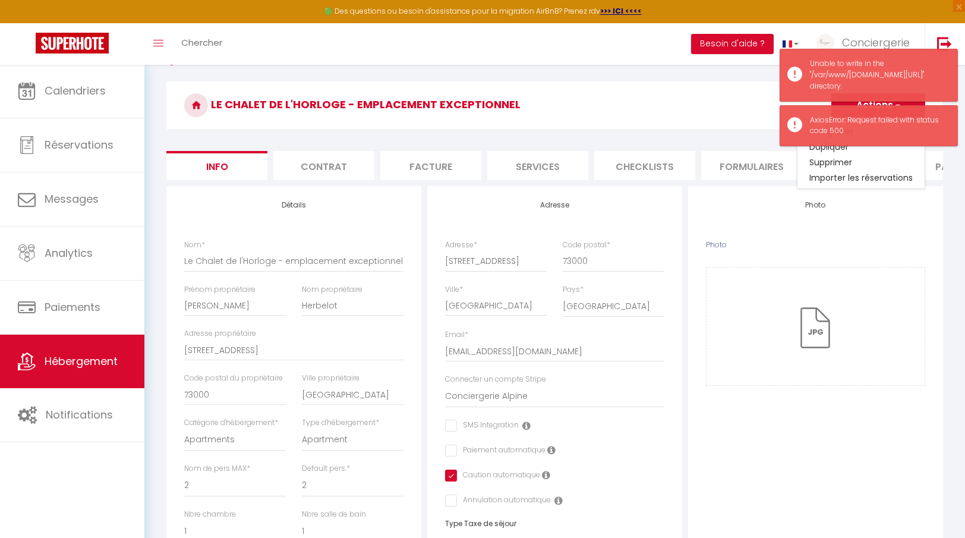
click at [767, 124] on h3 "Le Chalet de l'Horloge - emplacement exceptionnel" at bounding box center [554, 105] width 777 height 48
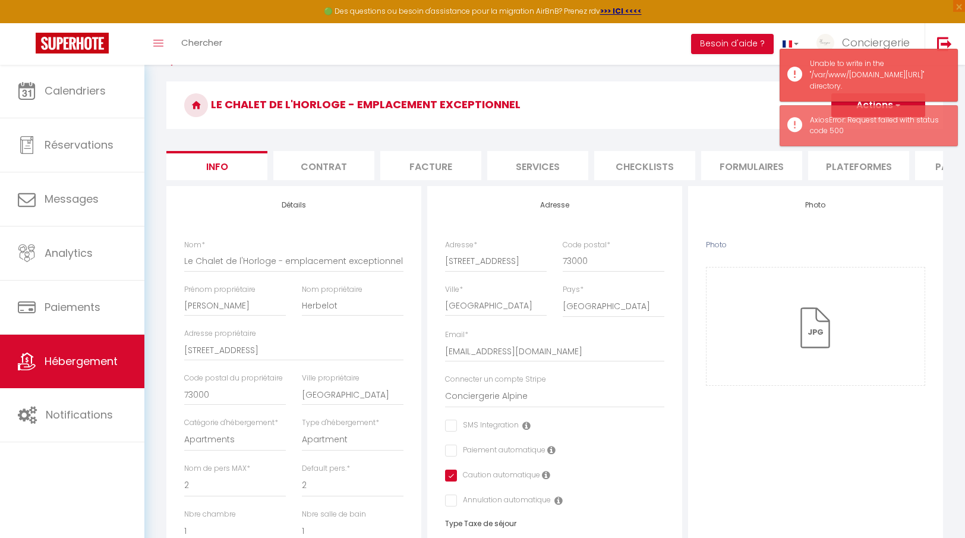
click at [751, 140] on form "Le Chalet de l'Horloge - emplacement exceptionnel Actions Enregistrer Dupliquer…" at bounding box center [554, 534] width 777 height 906
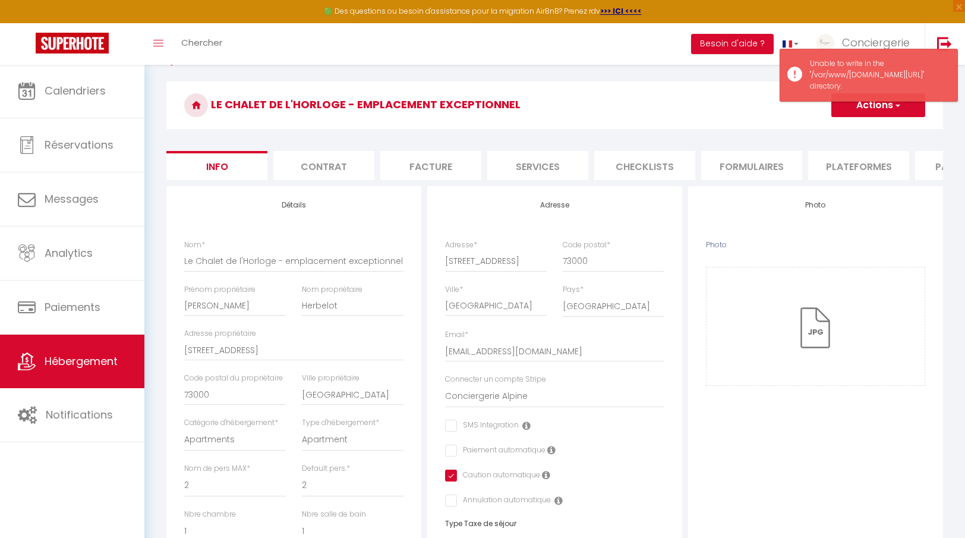
click at [903, 129] on div "Le Chalet de l'Horloge - emplacement exceptionnel Actions Enregistrer Dupliquer…" at bounding box center [554, 108] width 777 height 54
click at [880, 111] on button "Actions" at bounding box center [879, 105] width 94 height 24
click at [845, 131] on input "Enregistrer" at bounding box center [832, 131] width 44 height 12
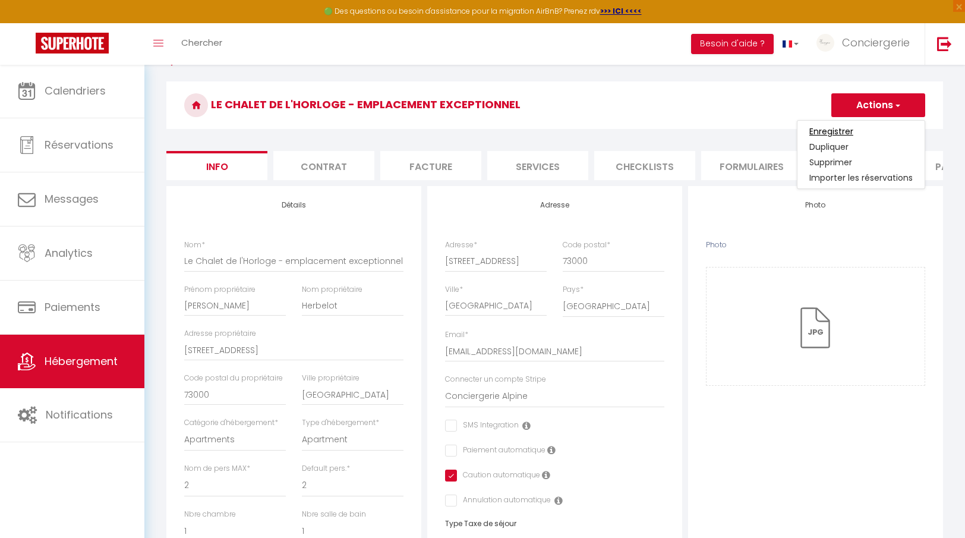
click at [836, 130] on input "Enregistrer" at bounding box center [832, 131] width 44 height 12
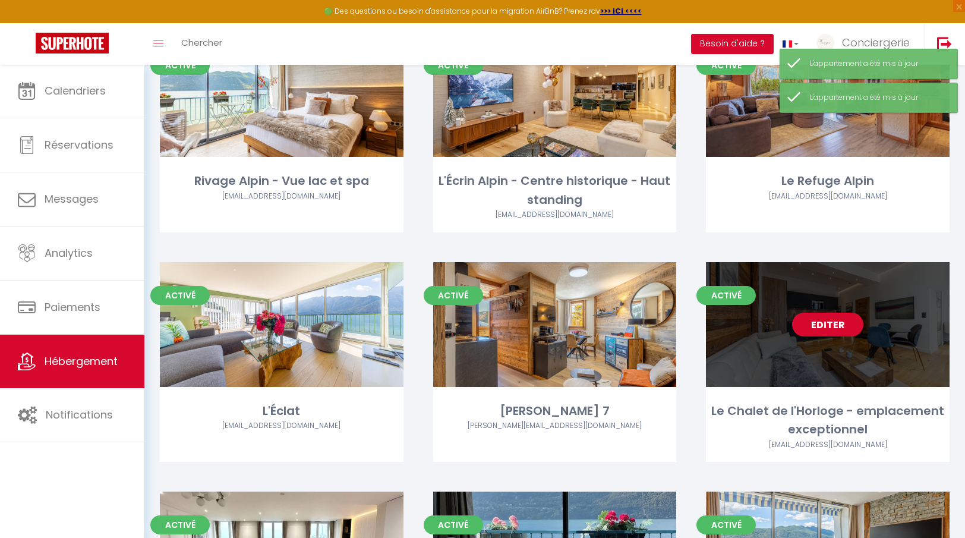
scroll to position [336, 0]
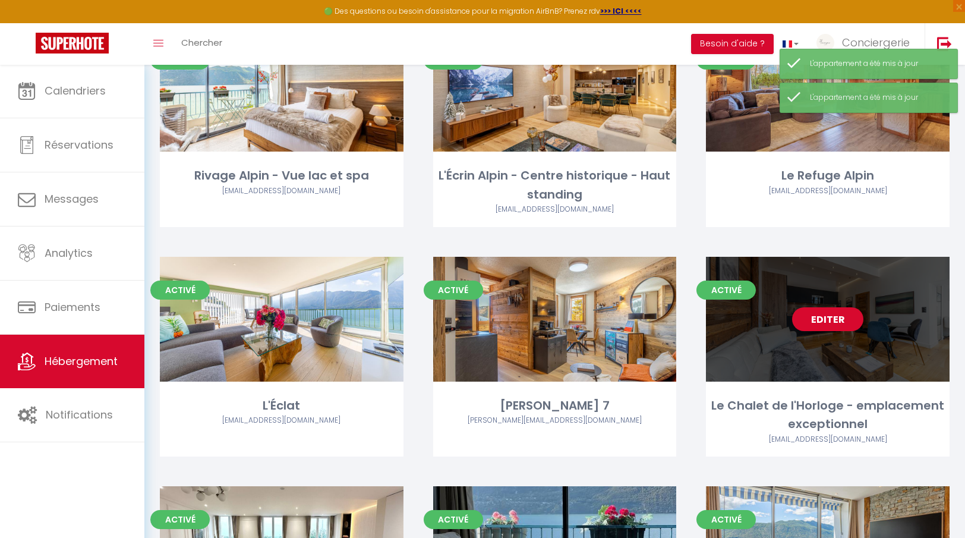
click at [839, 304] on div "Editer" at bounding box center [828, 319] width 244 height 125
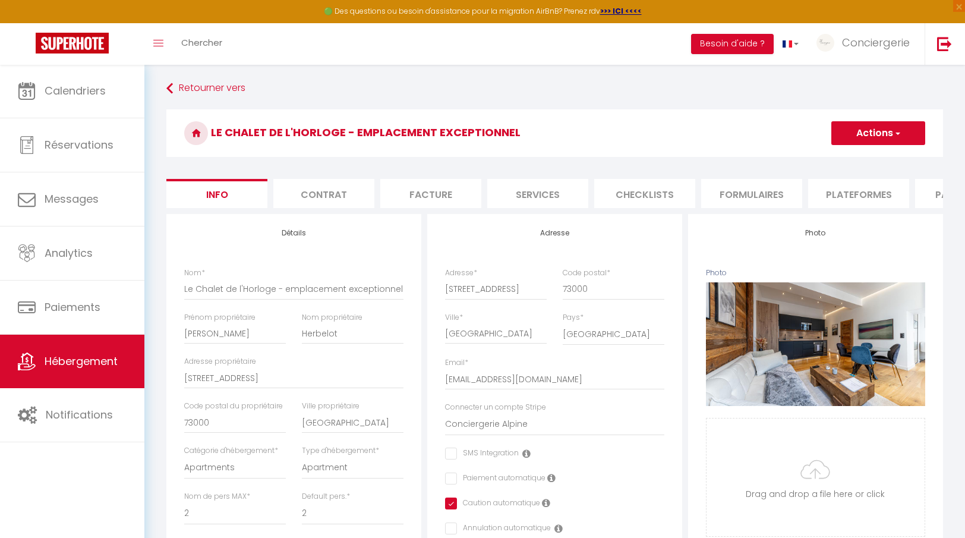
scroll to position [1, 0]
click at [934, 197] on li "Paramètres" at bounding box center [965, 193] width 101 height 29
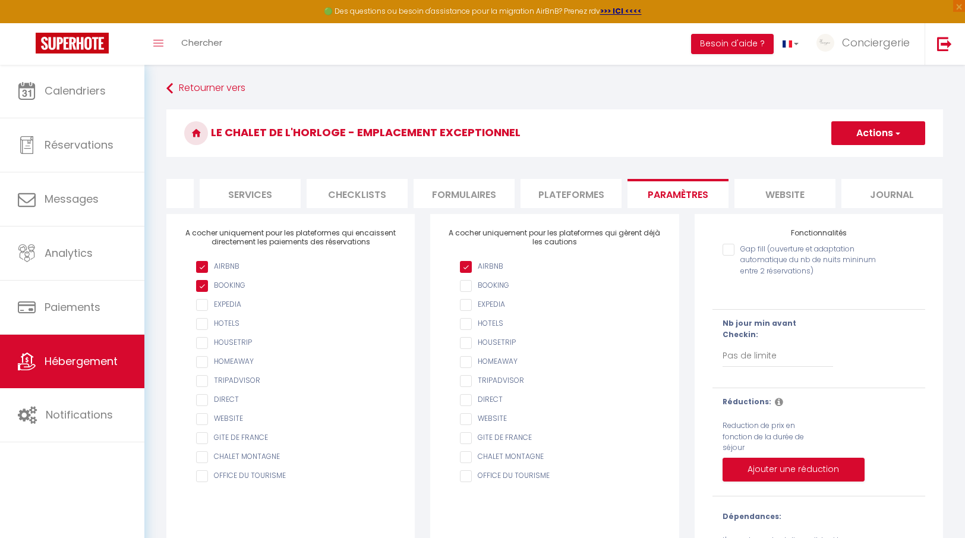
scroll to position [0, 287]
click at [799, 191] on li "website" at bounding box center [785, 193] width 101 height 29
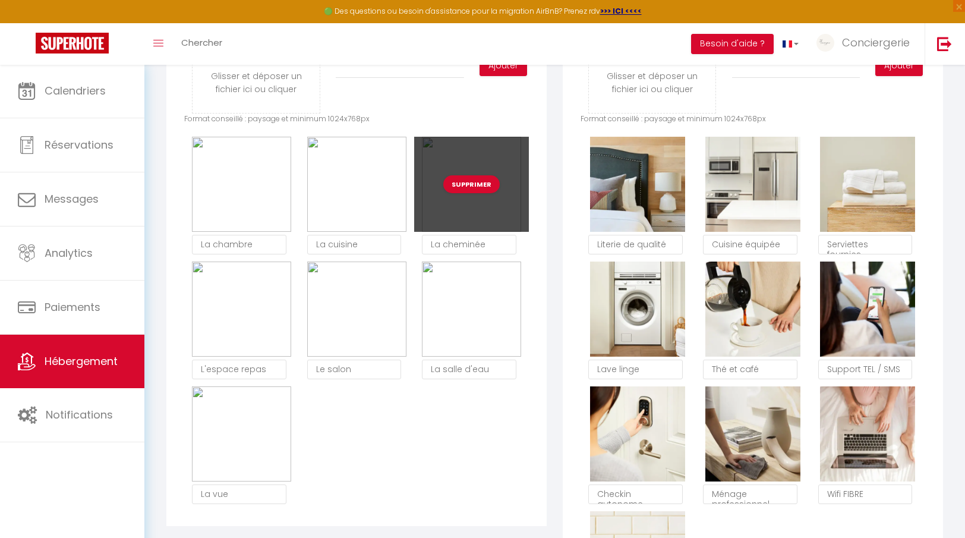
scroll to position [648, 0]
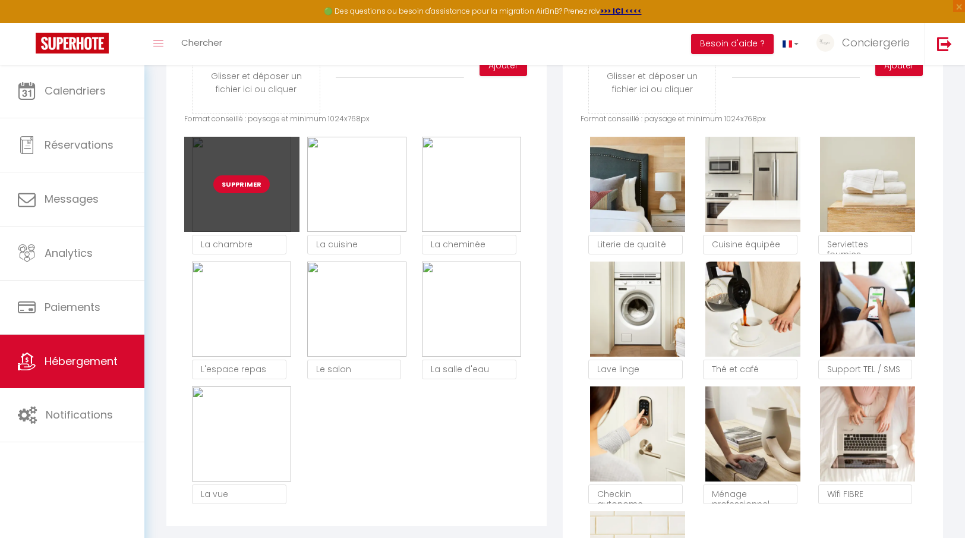
click at [253, 182] on button "Supprimer" at bounding box center [241, 184] width 56 height 18
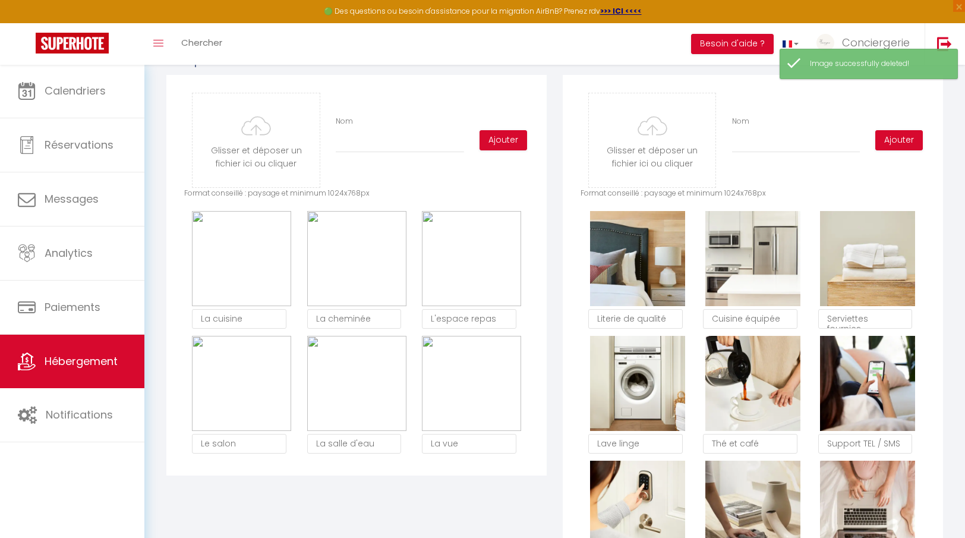
scroll to position [575, 0]
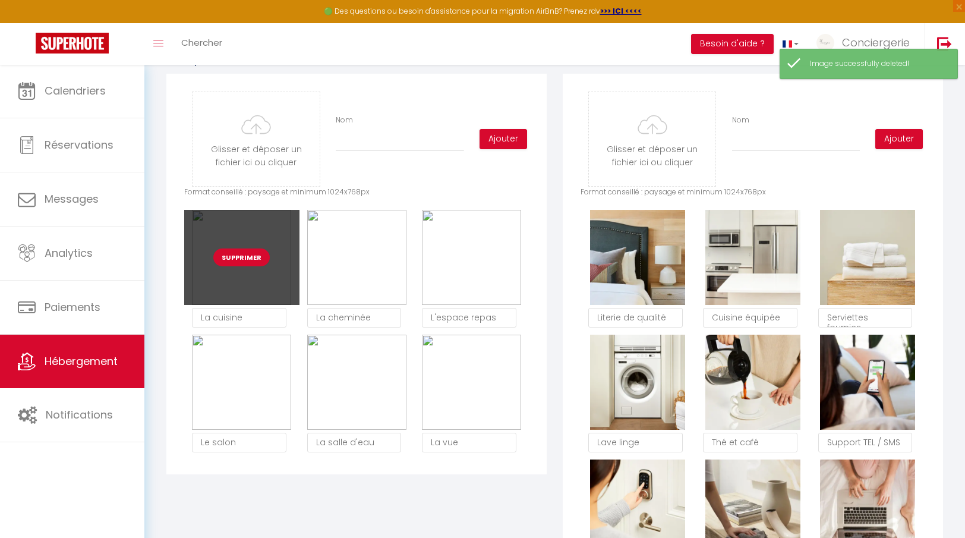
click at [233, 257] on button "Supprimer" at bounding box center [241, 257] width 56 height 18
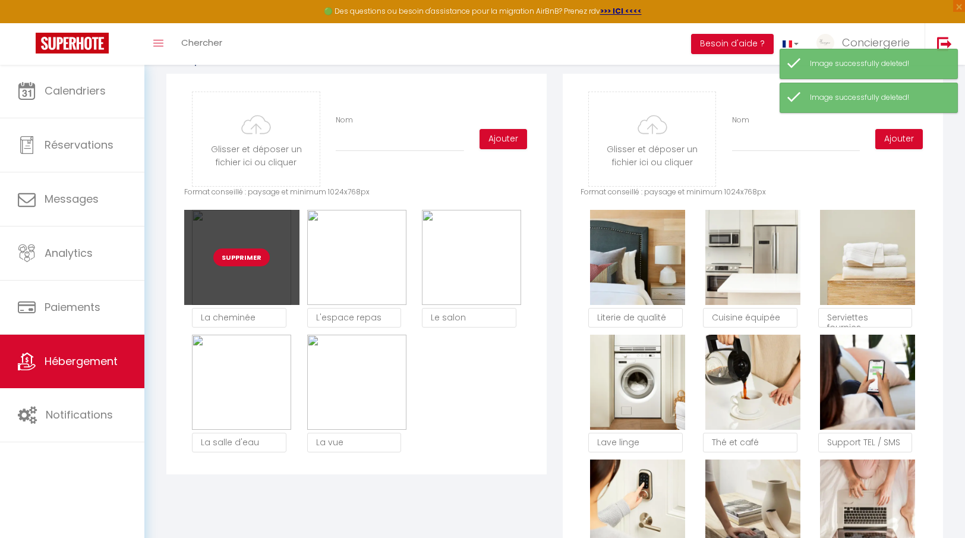
click at [244, 262] on button "Supprimer" at bounding box center [241, 257] width 56 height 18
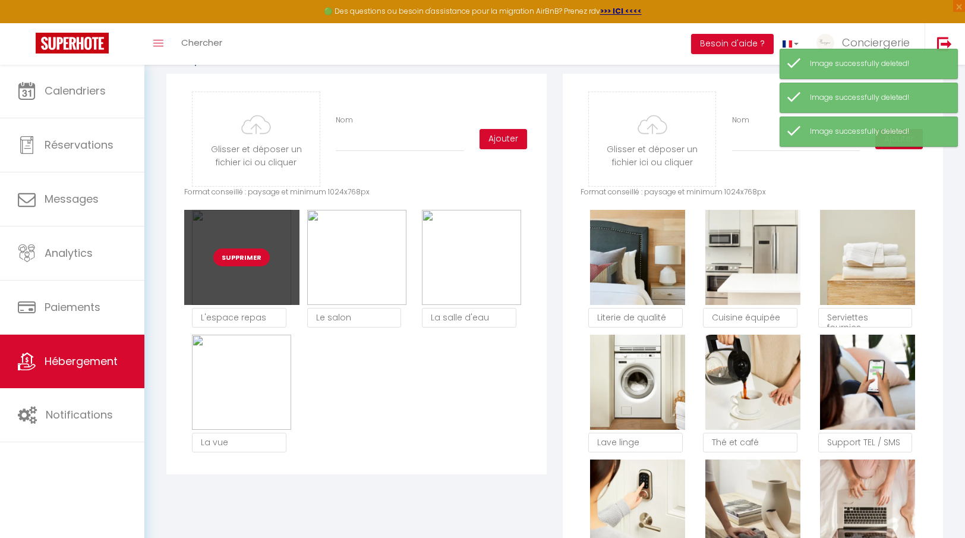
click at [244, 259] on button "Supprimer" at bounding box center [241, 257] width 56 height 18
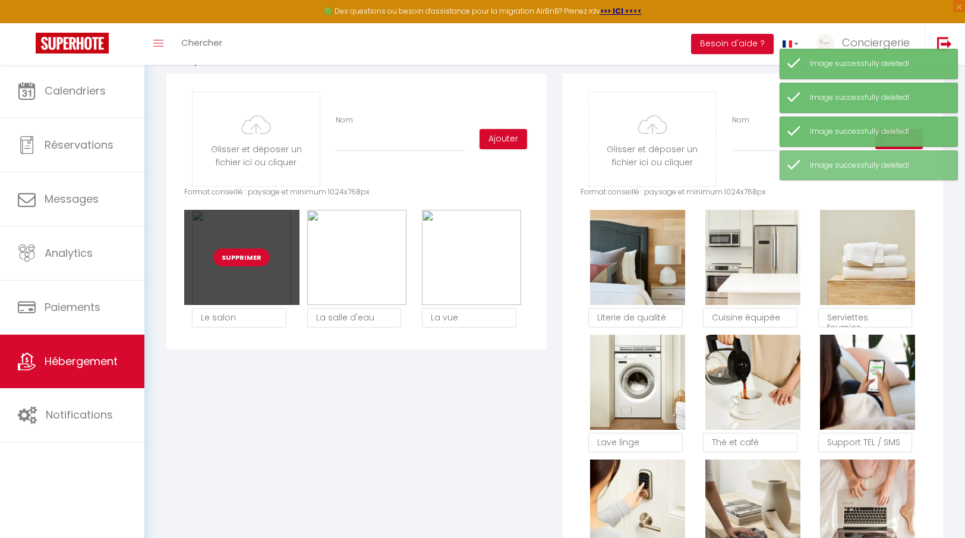
click at [247, 260] on button "Supprimer" at bounding box center [241, 257] width 56 height 18
click at [249, 254] on button "Supprimer" at bounding box center [241, 257] width 56 height 18
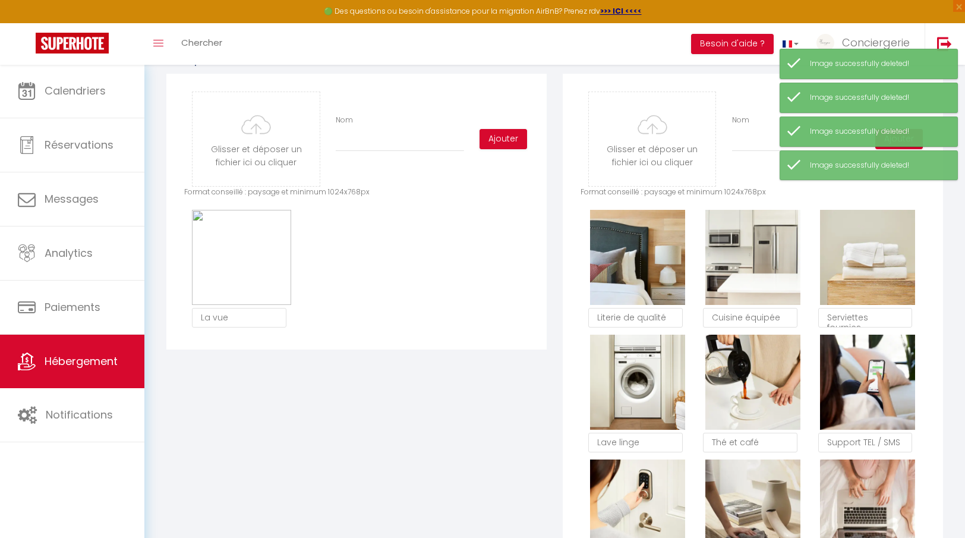
click at [249, 254] on button "Supprimer" at bounding box center [241, 257] width 56 height 18
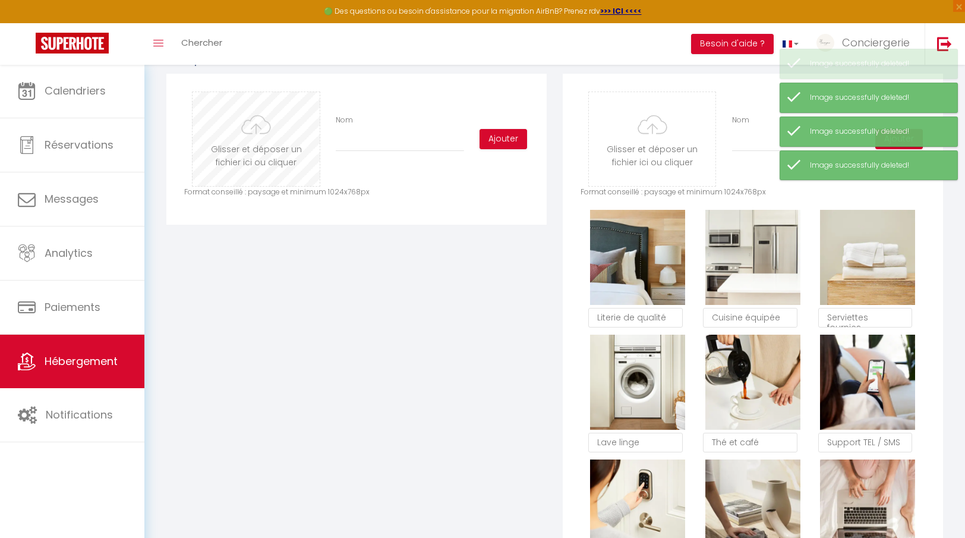
click at [269, 146] on input "file" at bounding box center [256, 139] width 127 height 94
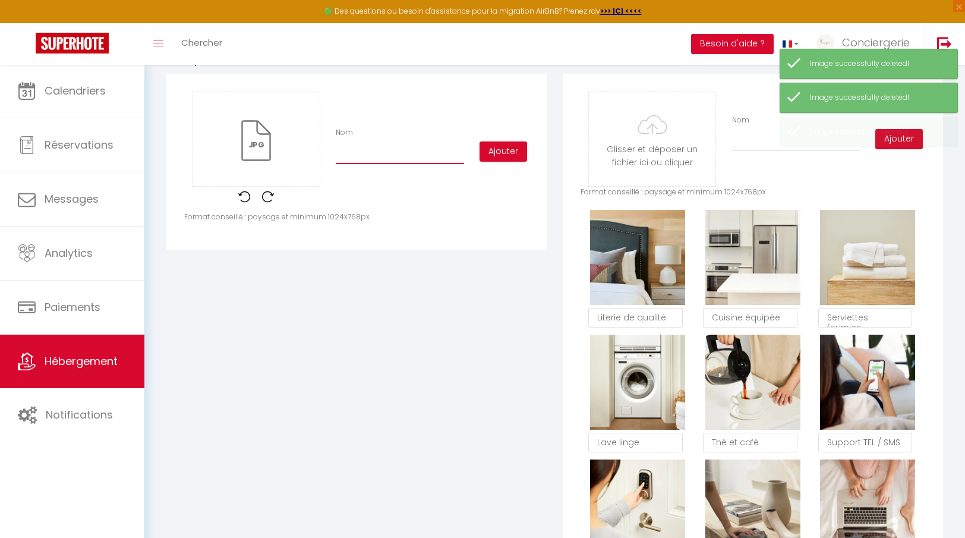
click at [391, 162] on input "Nom" at bounding box center [400, 153] width 128 height 21
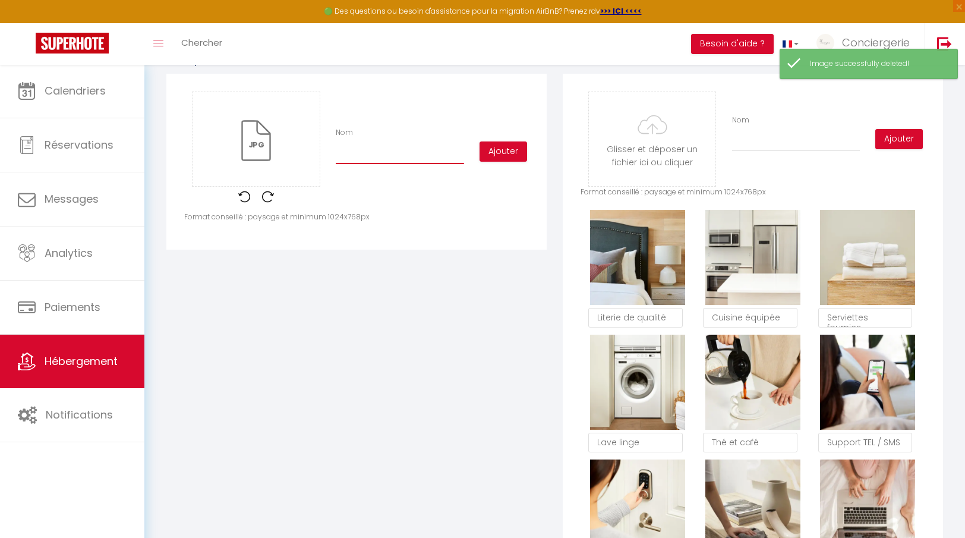
click at [385, 162] on input "Nom" at bounding box center [400, 153] width 128 height 21
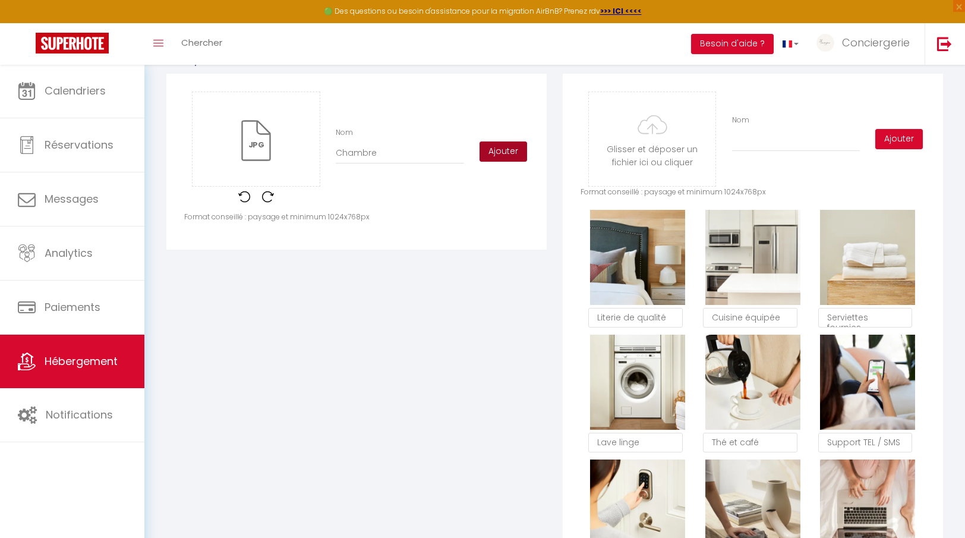
click at [505, 143] on button "Ajouter" at bounding box center [504, 151] width 48 height 20
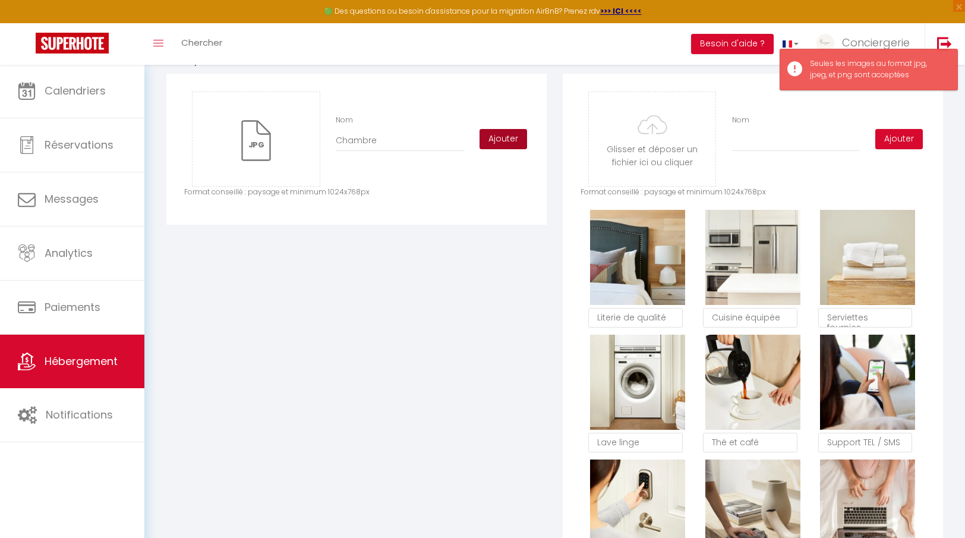
click at [505, 143] on button "Ajouter" at bounding box center [504, 139] width 48 height 20
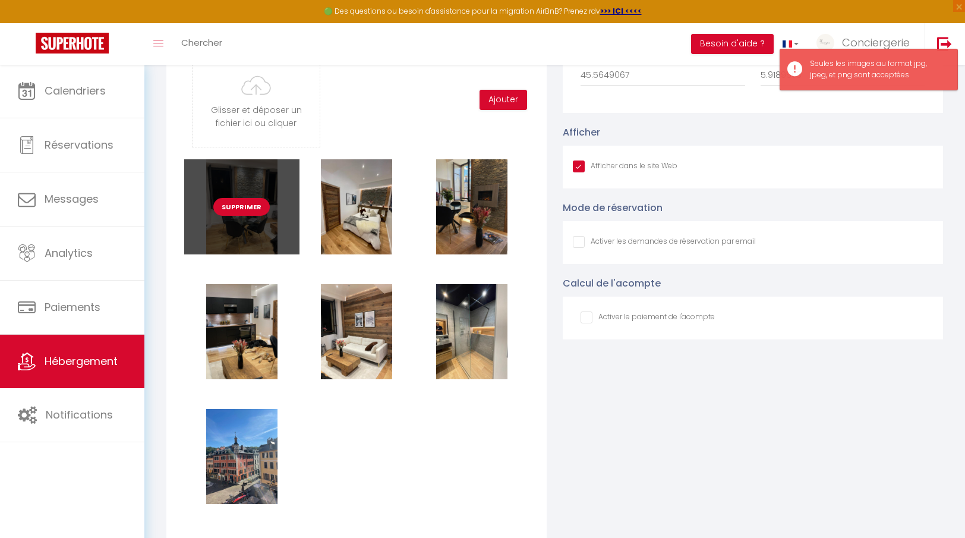
click at [249, 210] on button "Supprimer" at bounding box center [241, 207] width 56 height 18
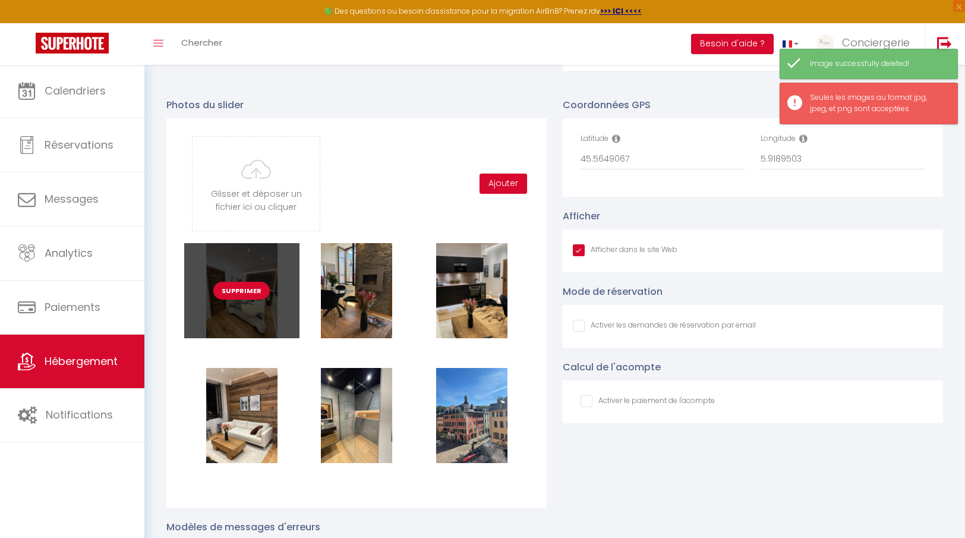
click at [257, 289] on button "Supprimer" at bounding box center [241, 291] width 56 height 18
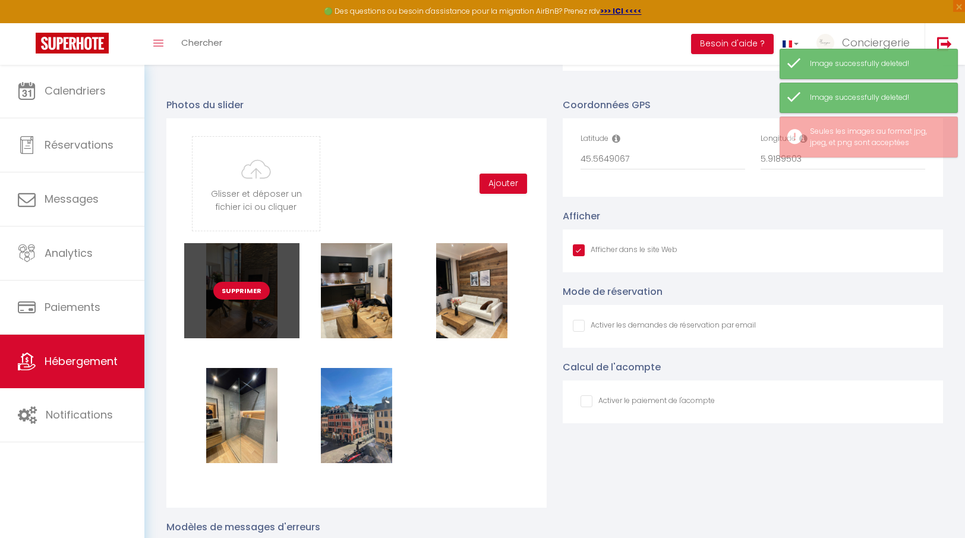
click at [251, 294] on button "Supprimer" at bounding box center [241, 291] width 56 height 18
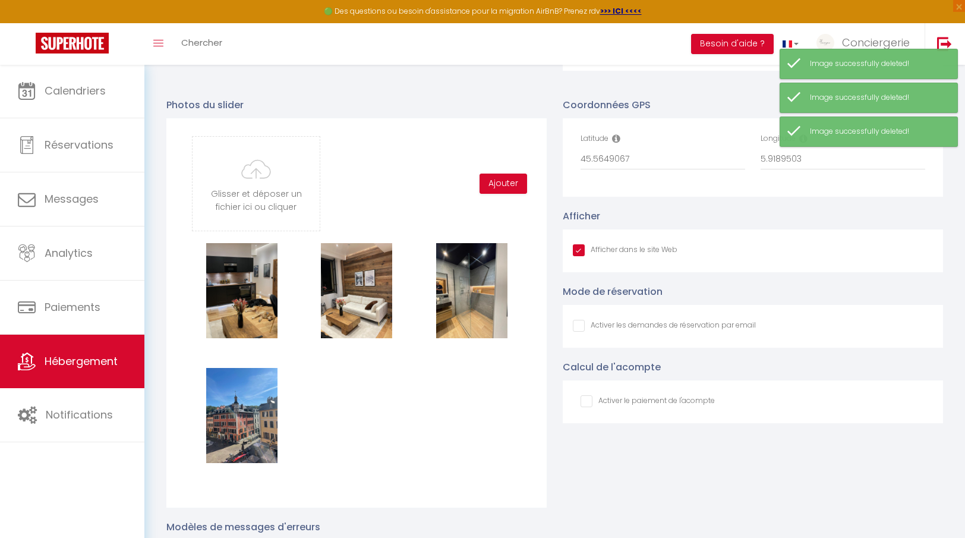
click at [251, 294] on button "Supprimer" at bounding box center [241, 291] width 56 height 18
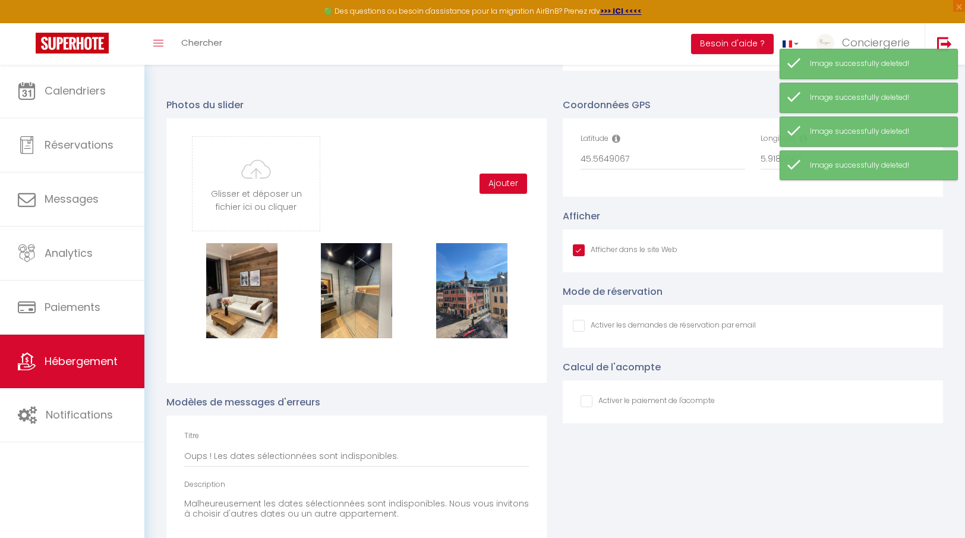
click at [251, 294] on button "Supprimer" at bounding box center [241, 291] width 56 height 18
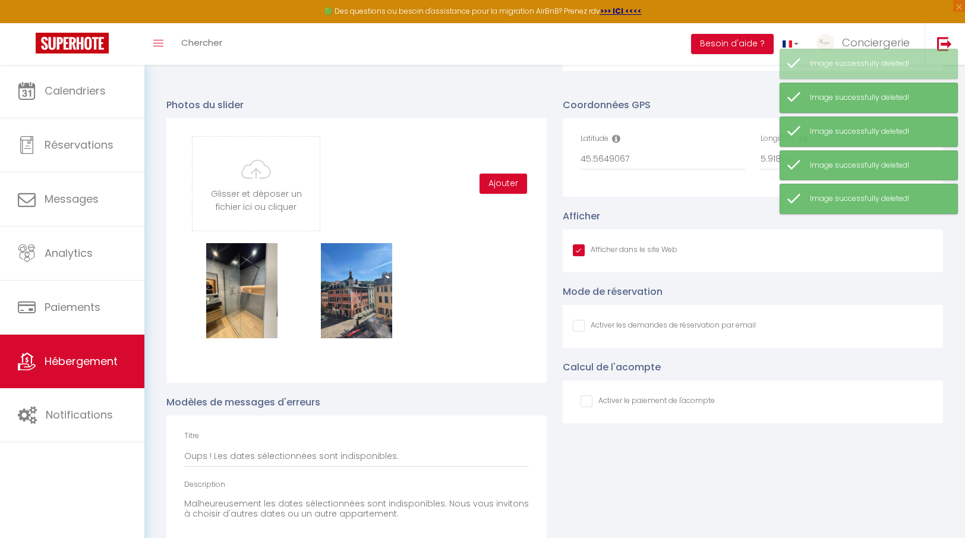
click at [251, 294] on button "Supprimer" at bounding box center [241, 291] width 56 height 18
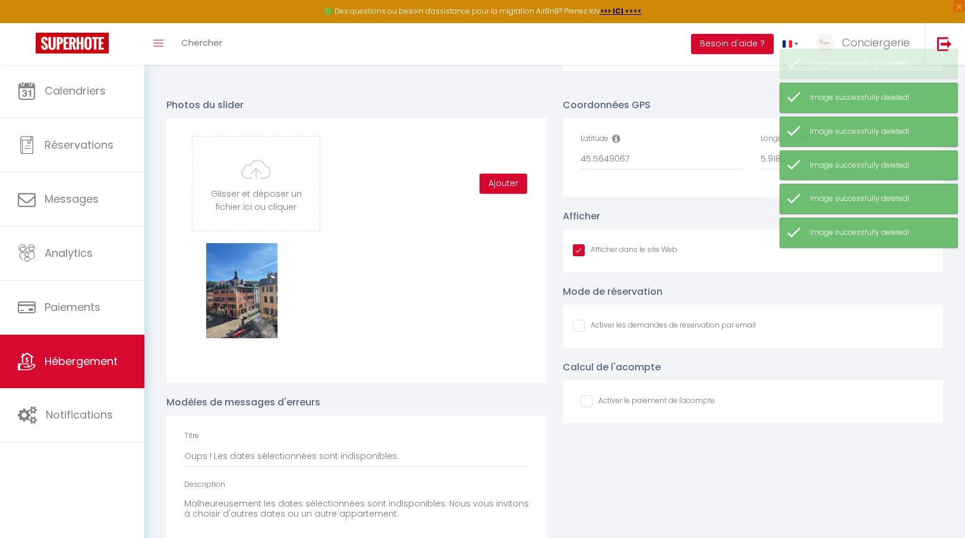
click at [251, 294] on button "Supprimer" at bounding box center [241, 291] width 56 height 18
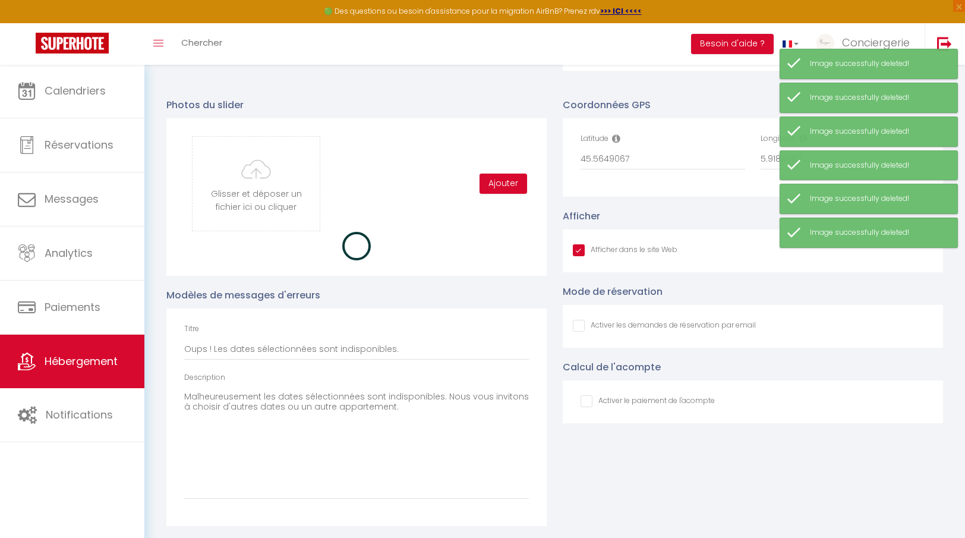
scroll to position [1210, 0]
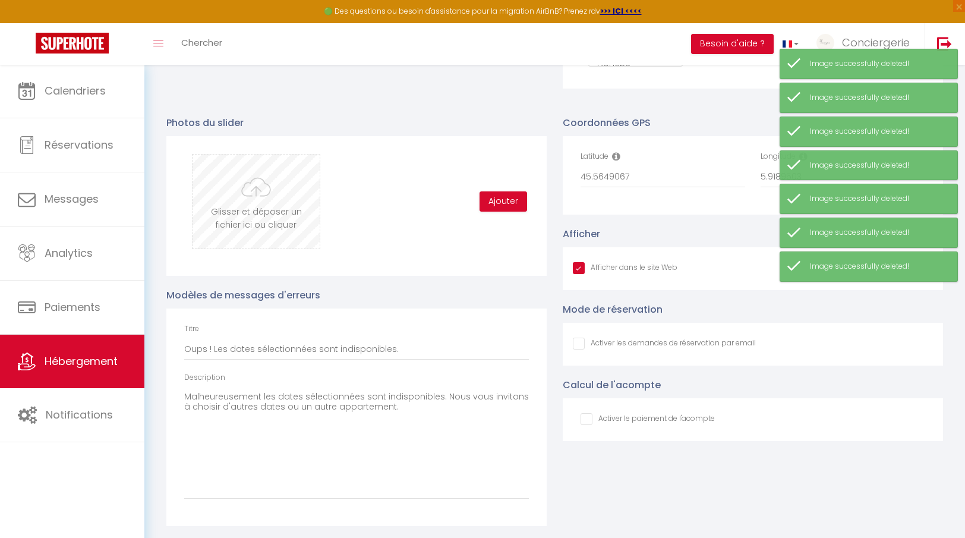
click at [250, 224] on input "file" at bounding box center [256, 202] width 127 height 94
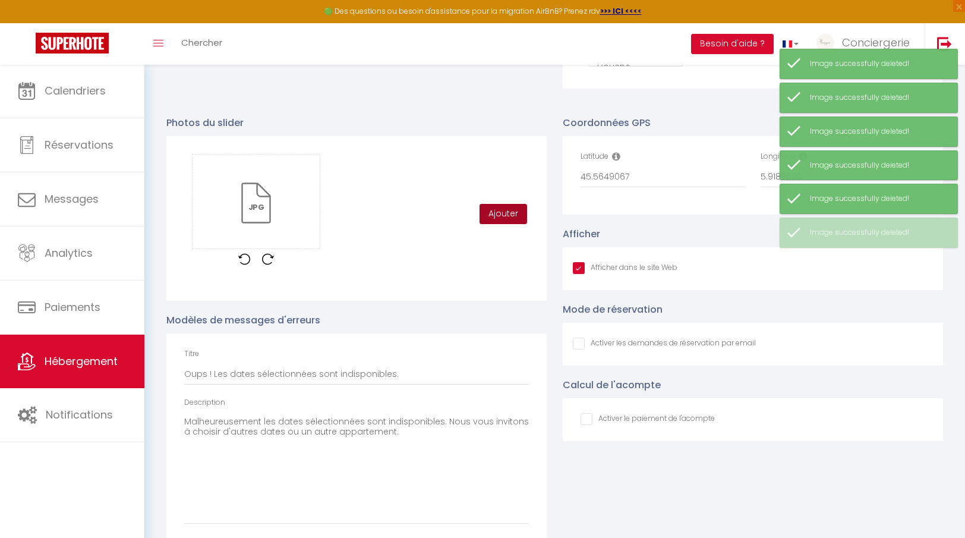
click at [503, 215] on button "Ajouter" at bounding box center [504, 214] width 48 height 20
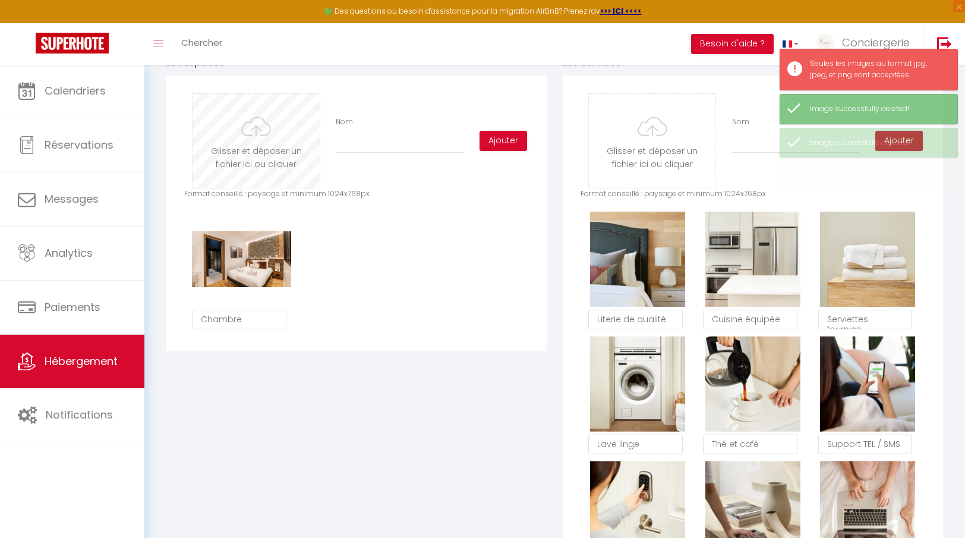
scroll to position [570, 0]
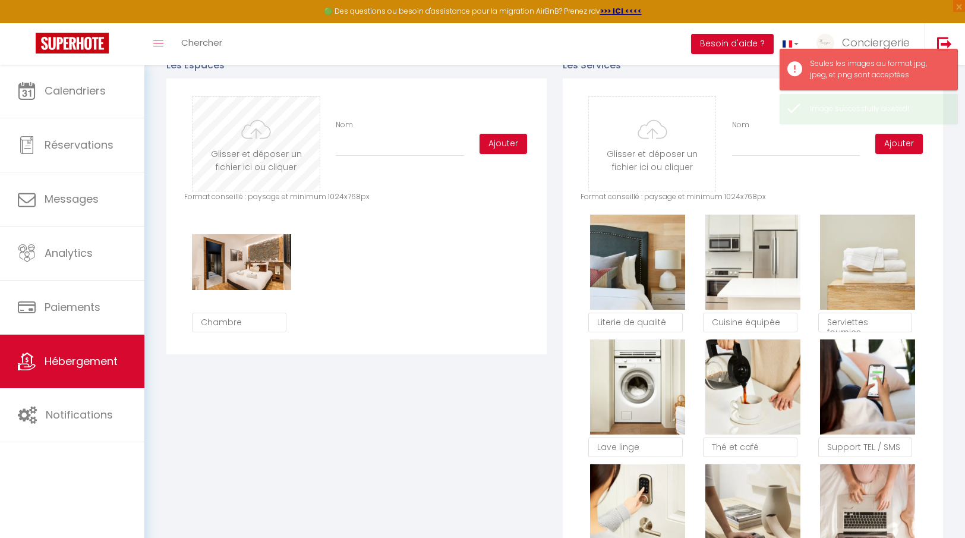
click at [284, 150] on input "file" at bounding box center [256, 144] width 127 height 94
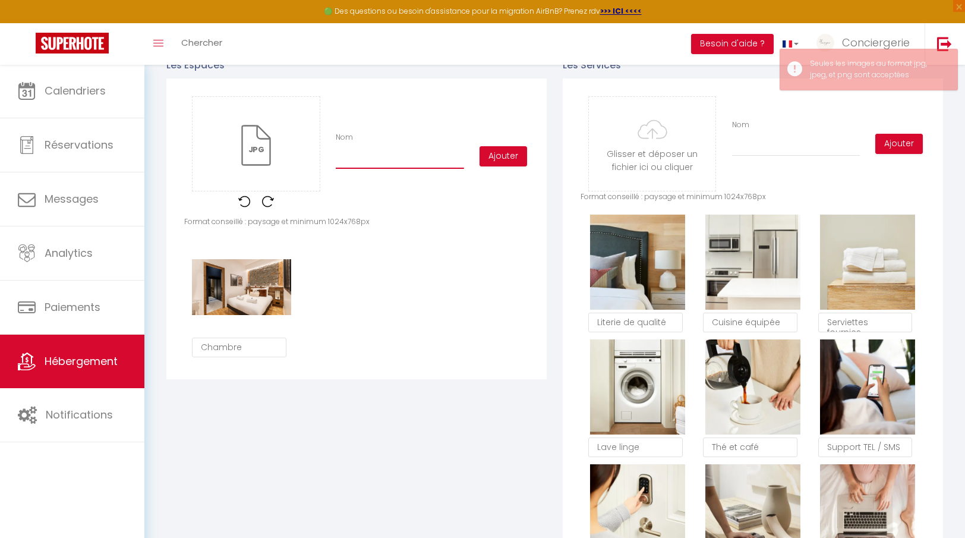
click at [367, 160] on input "Nom" at bounding box center [400, 157] width 128 height 21
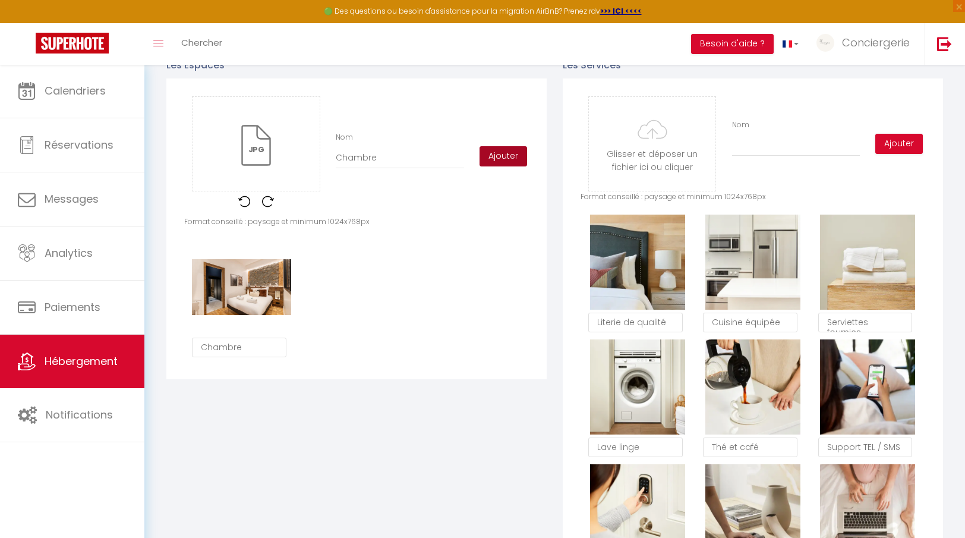
click at [495, 162] on button "Ajouter" at bounding box center [504, 156] width 48 height 20
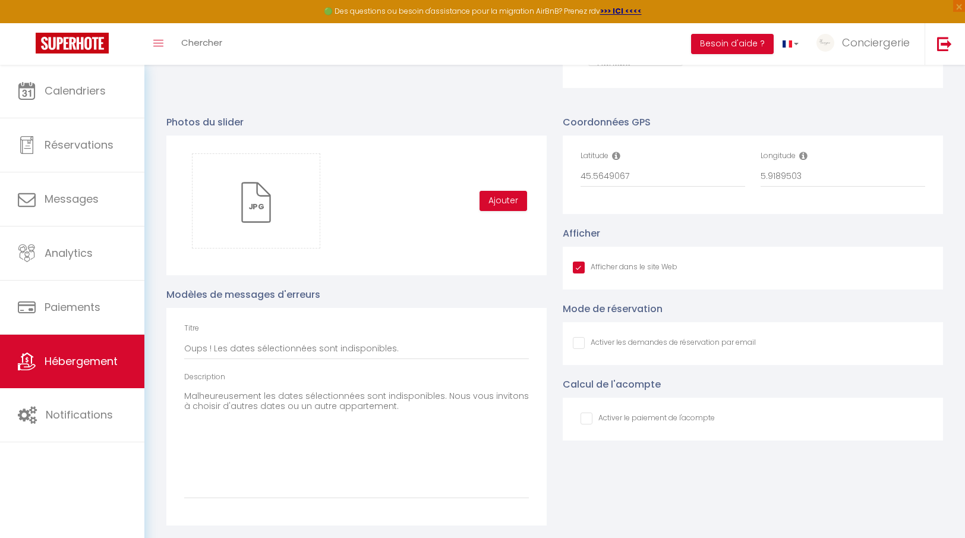
scroll to position [1210, 0]
click at [492, 195] on button "Ajouter" at bounding box center [504, 201] width 48 height 20
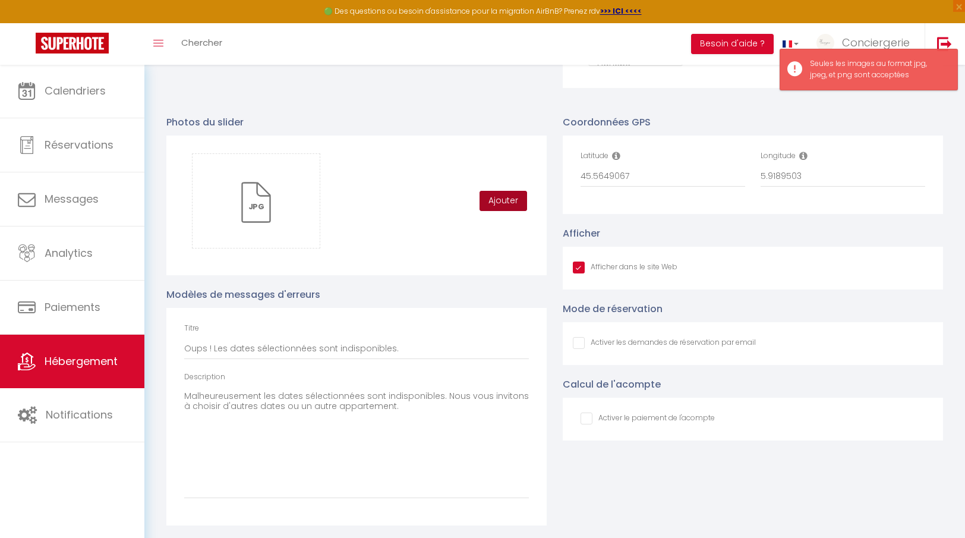
click at [517, 195] on button "Ajouter" at bounding box center [504, 201] width 48 height 20
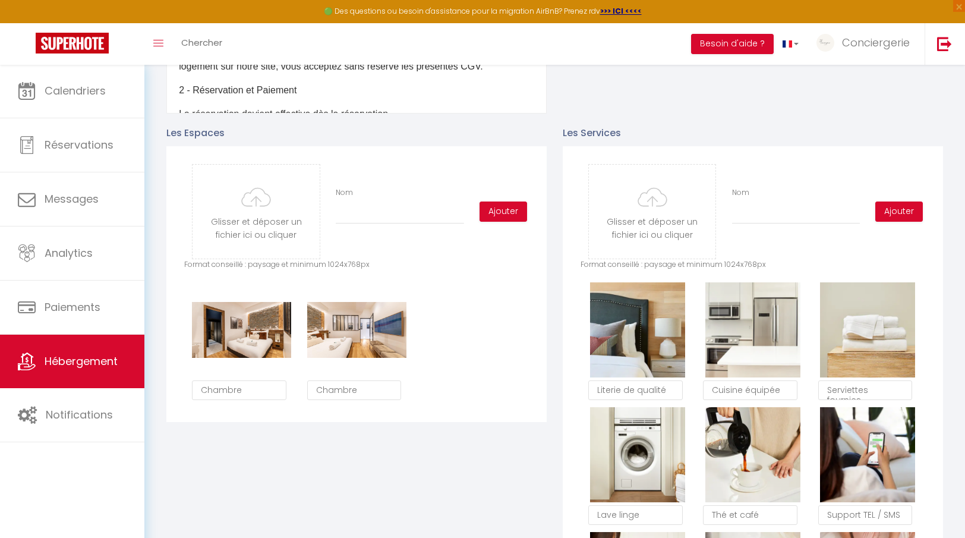
scroll to position [502, 0]
click at [240, 207] on input "file" at bounding box center [256, 212] width 127 height 94
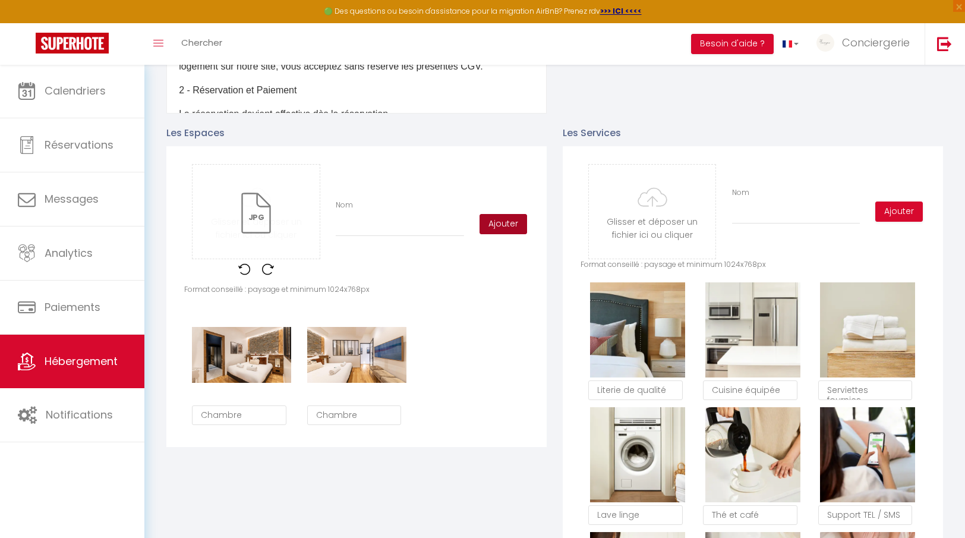
click at [521, 218] on button "Ajouter" at bounding box center [504, 224] width 48 height 20
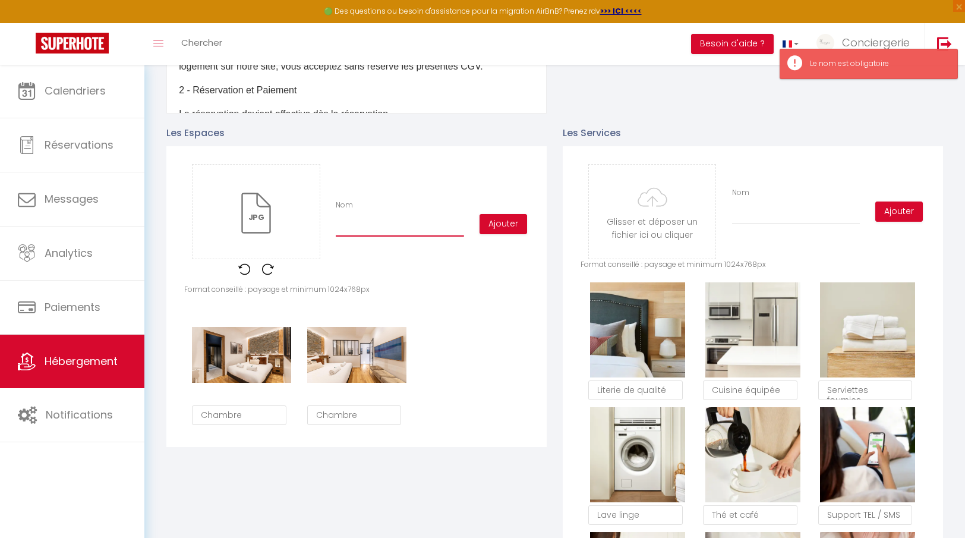
click at [349, 235] on input "Nom" at bounding box center [400, 225] width 128 height 21
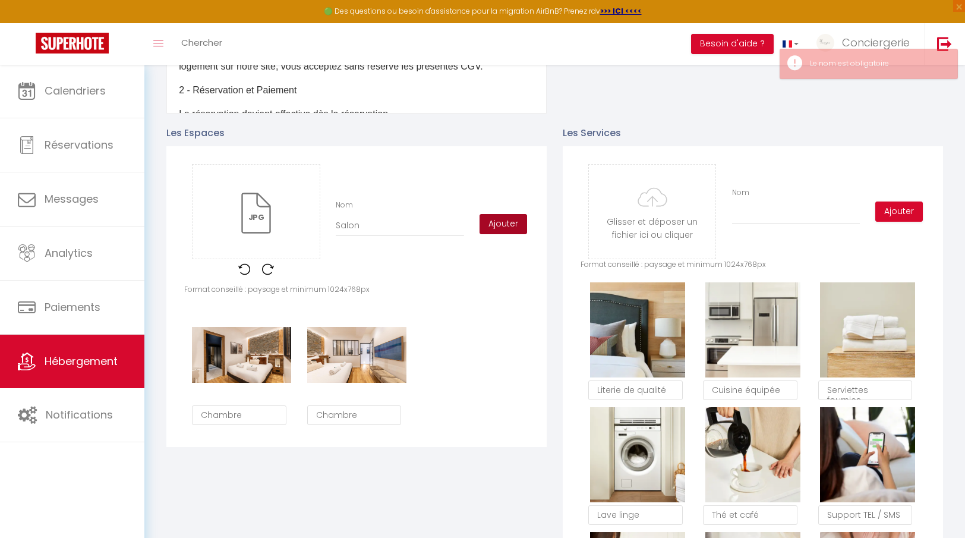
click at [512, 227] on button "Ajouter" at bounding box center [504, 224] width 48 height 20
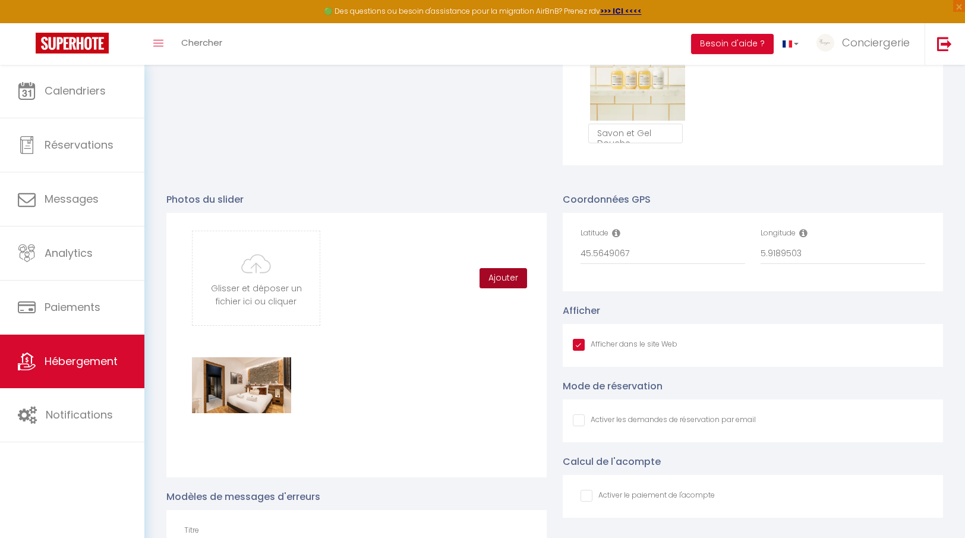
scroll to position [1134, 0]
click at [259, 275] on input "file" at bounding box center [256, 278] width 127 height 94
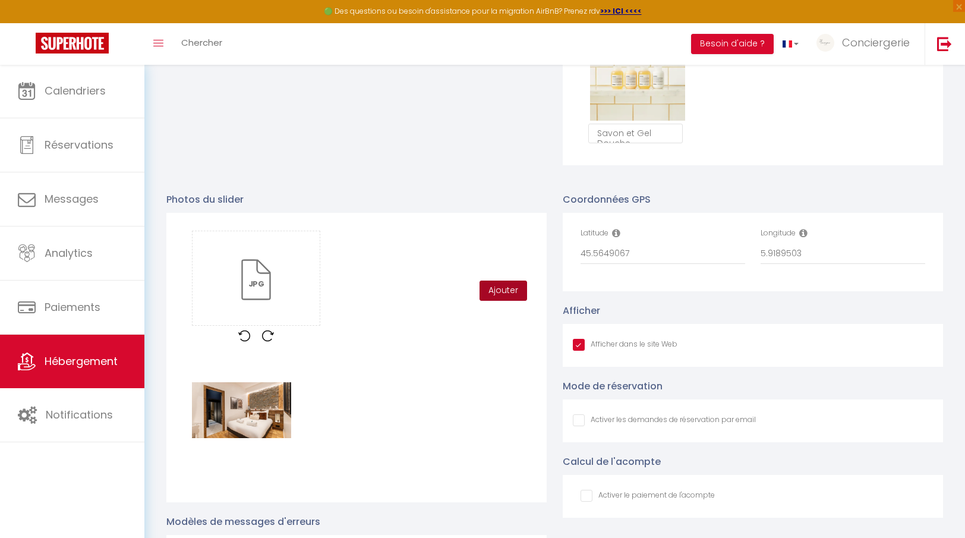
click at [489, 289] on button "Ajouter" at bounding box center [504, 291] width 48 height 20
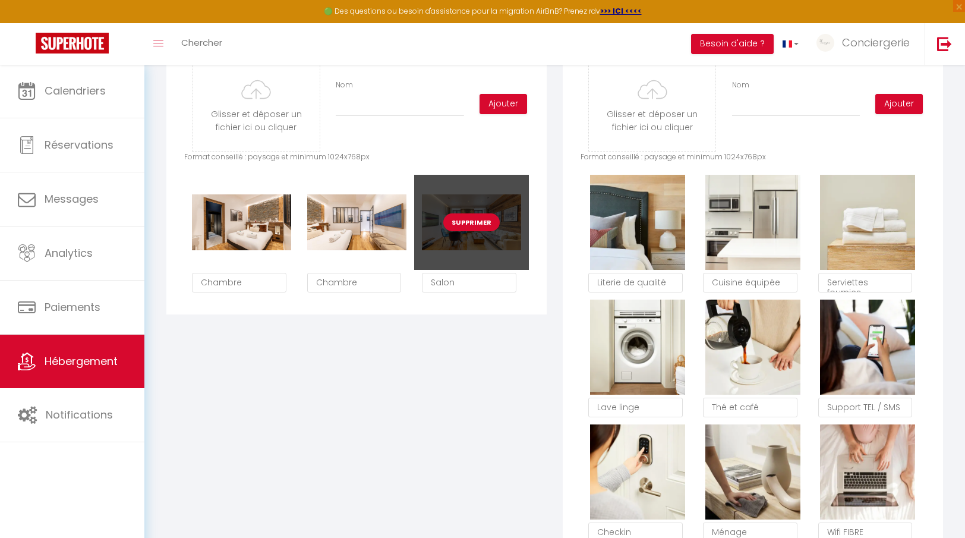
scroll to position [597, 0]
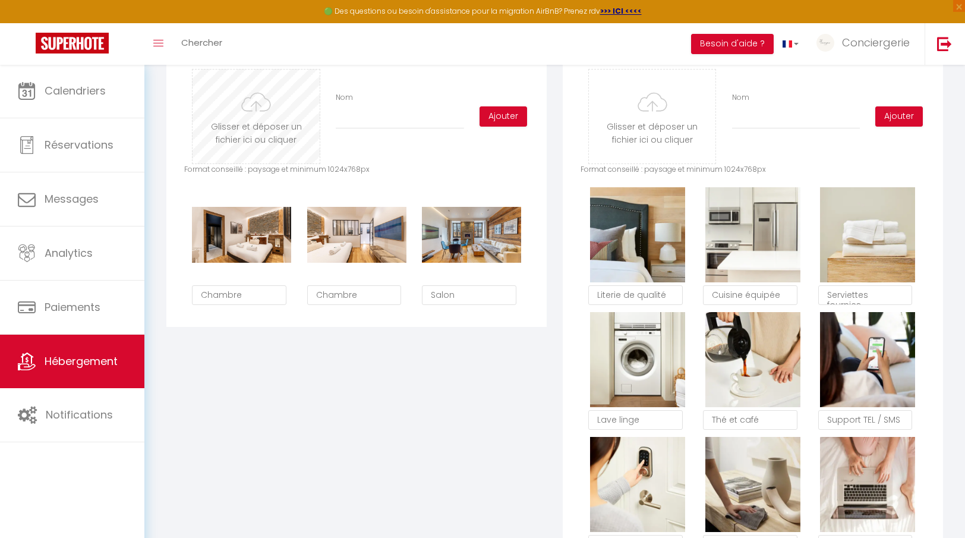
click at [260, 125] on input "file" at bounding box center [256, 117] width 127 height 94
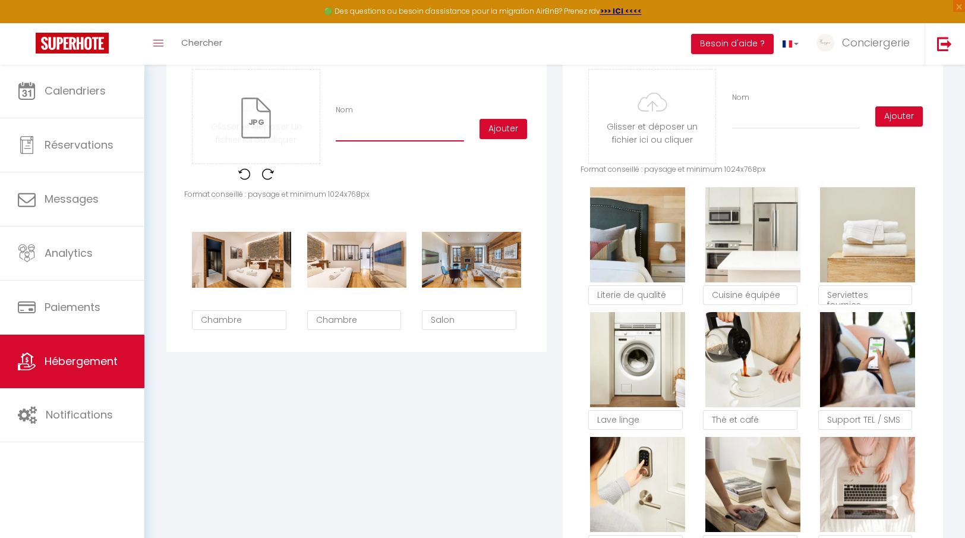
click at [370, 136] on input "Nom" at bounding box center [400, 130] width 128 height 21
click at [522, 126] on button "Ajouter" at bounding box center [504, 129] width 48 height 20
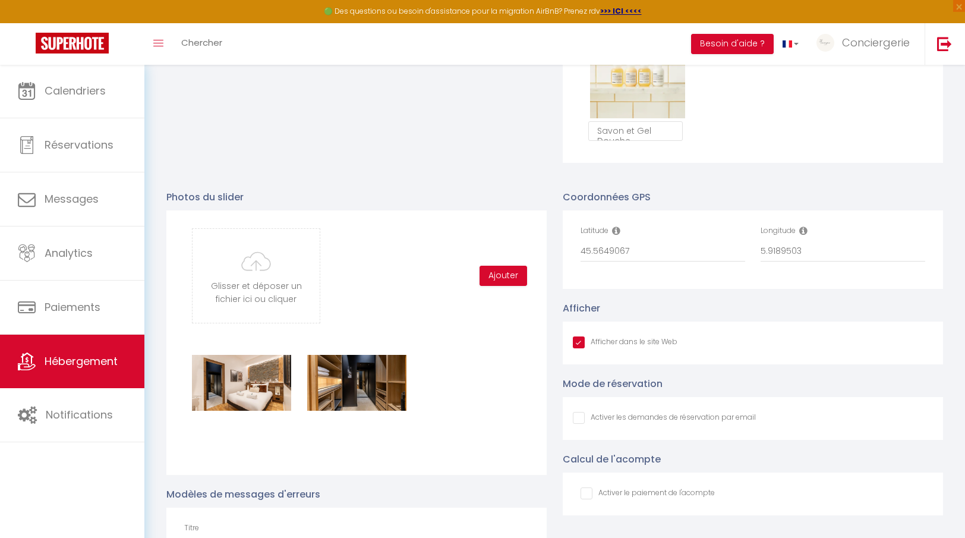
scroll to position [1136, 0]
click at [305, 274] on input "file" at bounding box center [256, 275] width 127 height 94
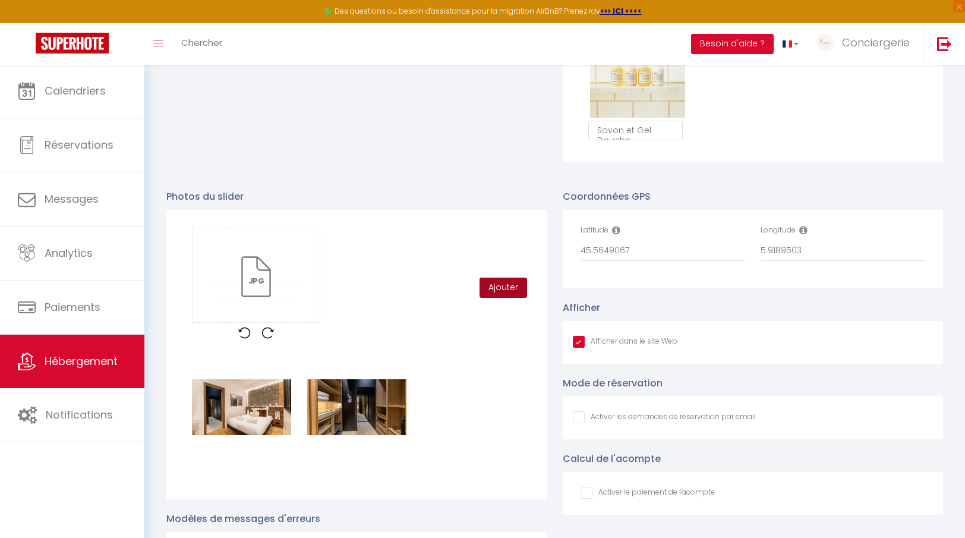
click at [503, 280] on button "Ajouter" at bounding box center [504, 288] width 48 height 20
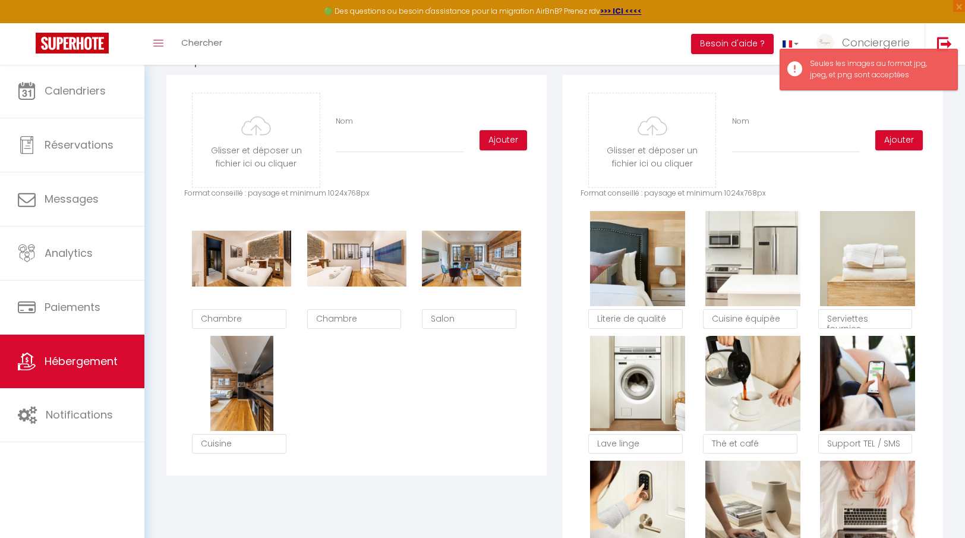
scroll to position [578, 0]
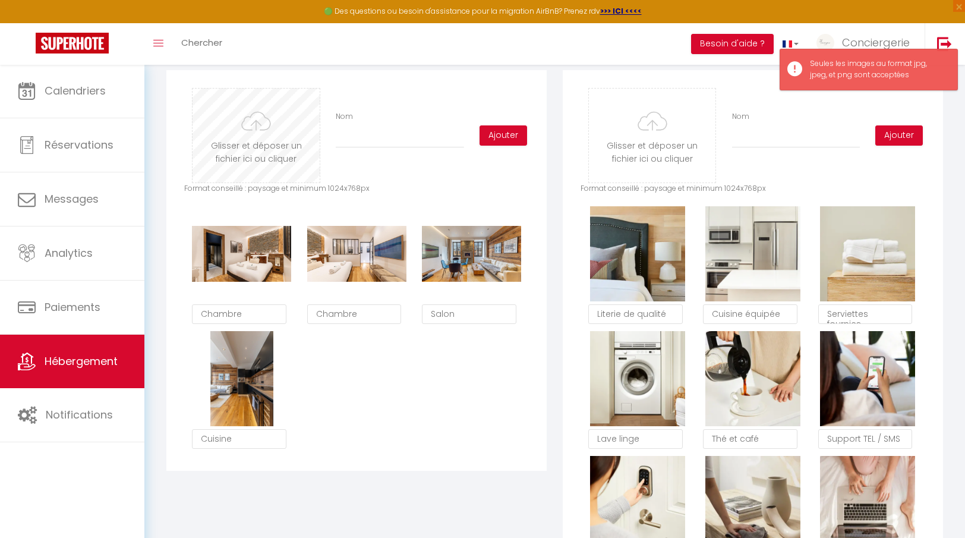
click at [289, 134] on input "file" at bounding box center [256, 136] width 127 height 94
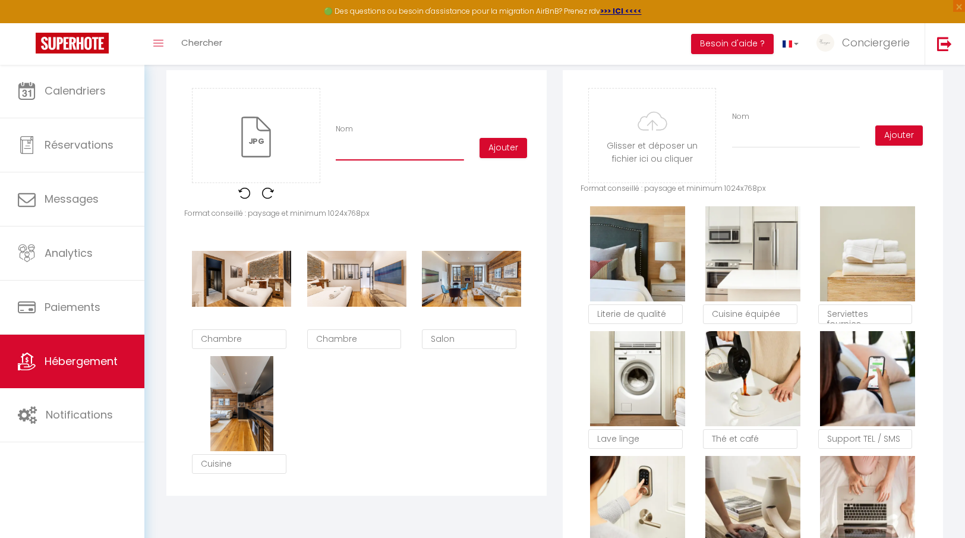
click at [379, 156] on input "Nom" at bounding box center [400, 149] width 128 height 21
click at [503, 141] on button "Ajouter" at bounding box center [504, 148] width 48 height 20
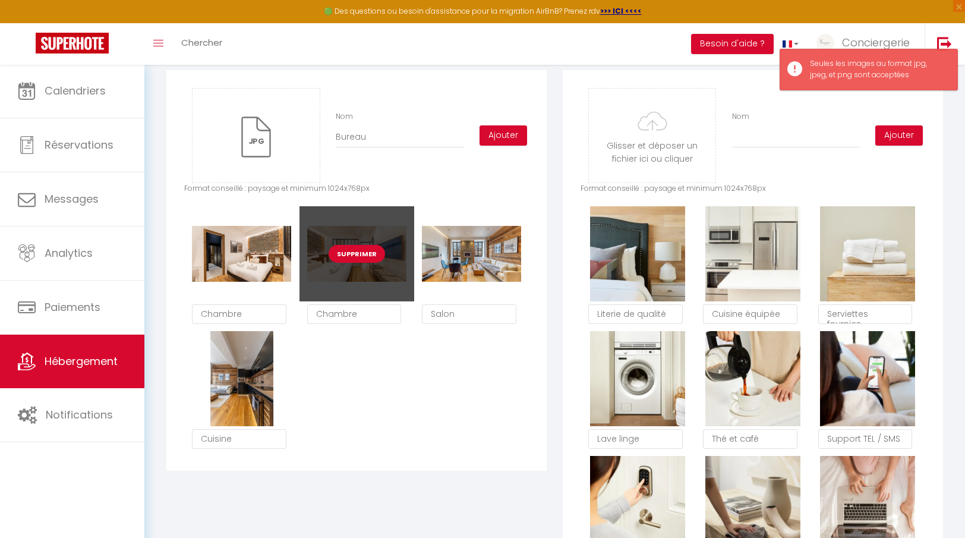
click at [366, 256] on button "Supprimer" at bounding box center [357, 254] width 56 height 18
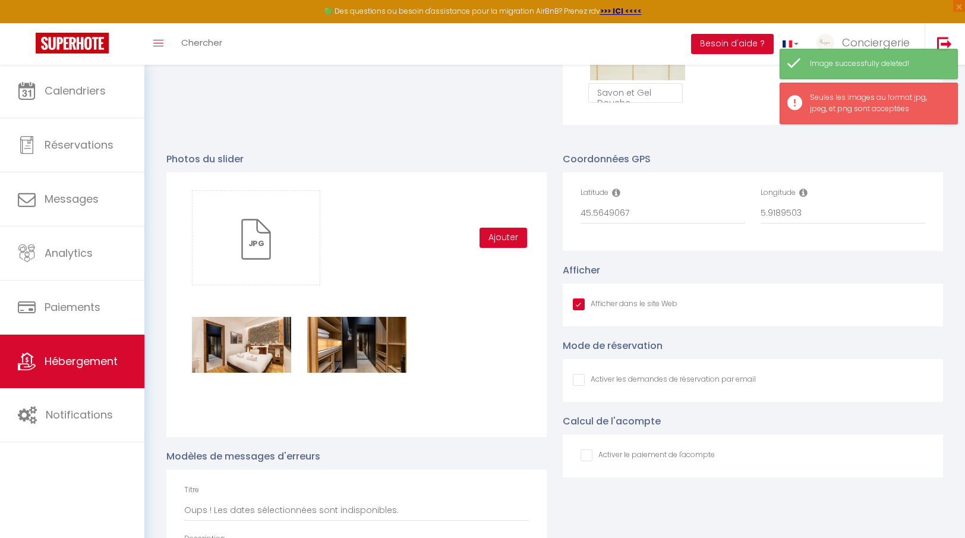
scroll to position [1197, 0]
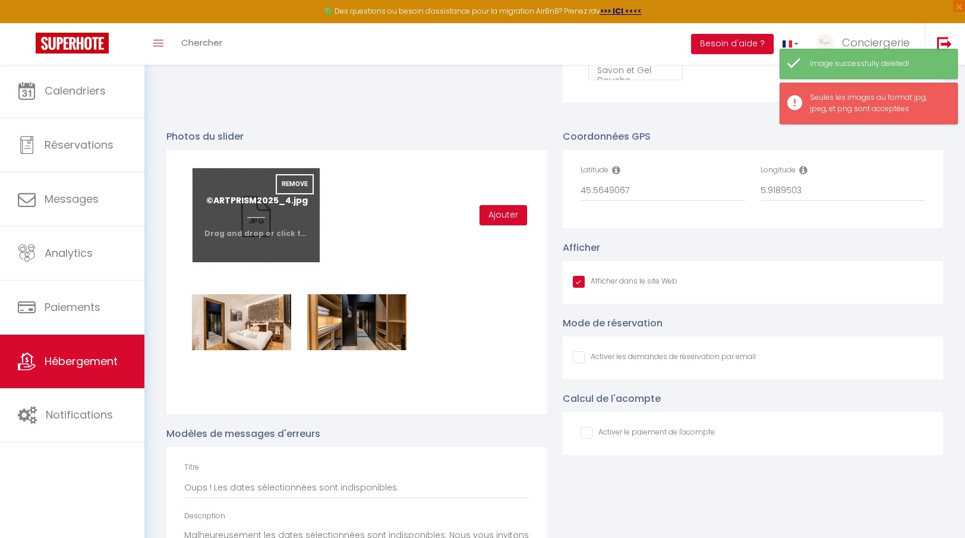
click at [284, 239] on input "file" at bounding box center [256, 215] width 127 height 94
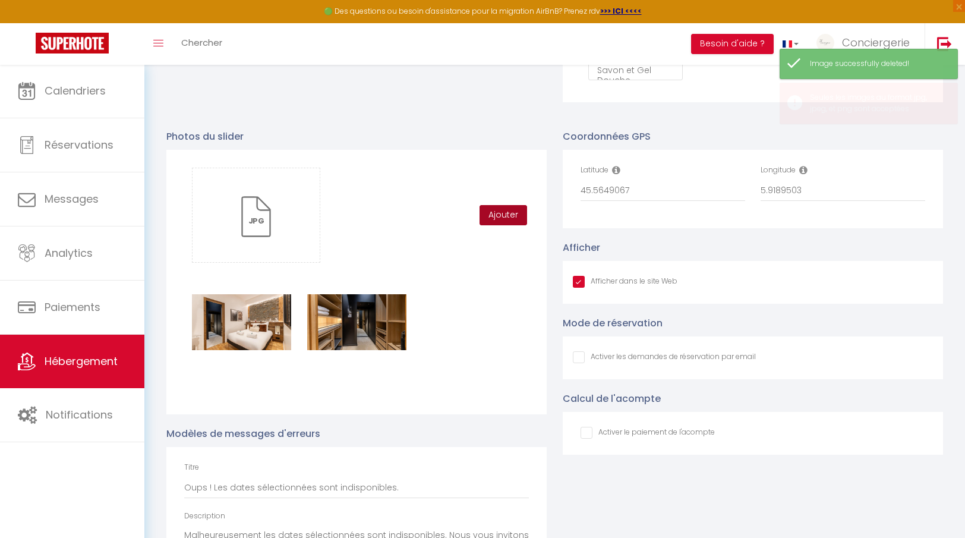
click at [506, 213] on button "Ajouter" at bounding box center [504, 215] width 48 height 20
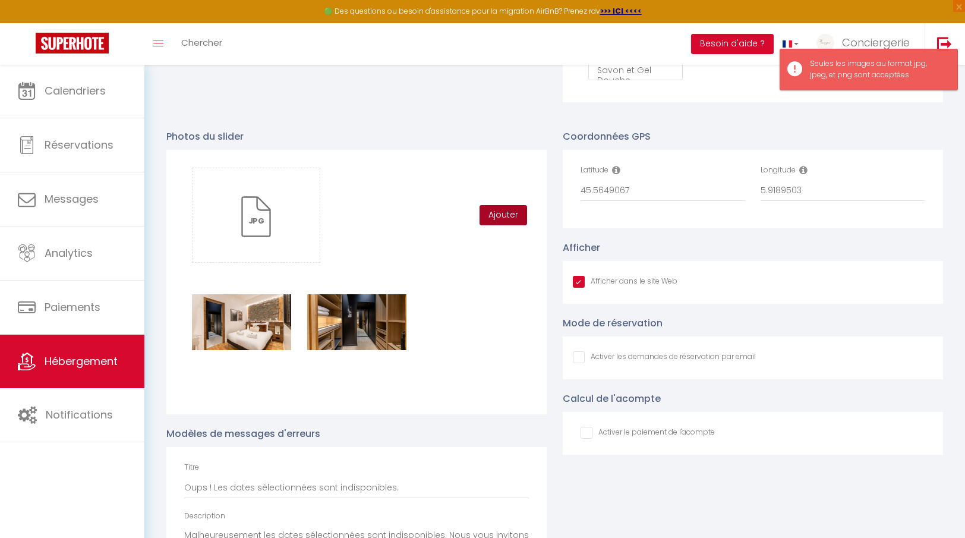
click at [515, 212] on button "Ajouter" at bounding box center [504, 215] width 48 height 20
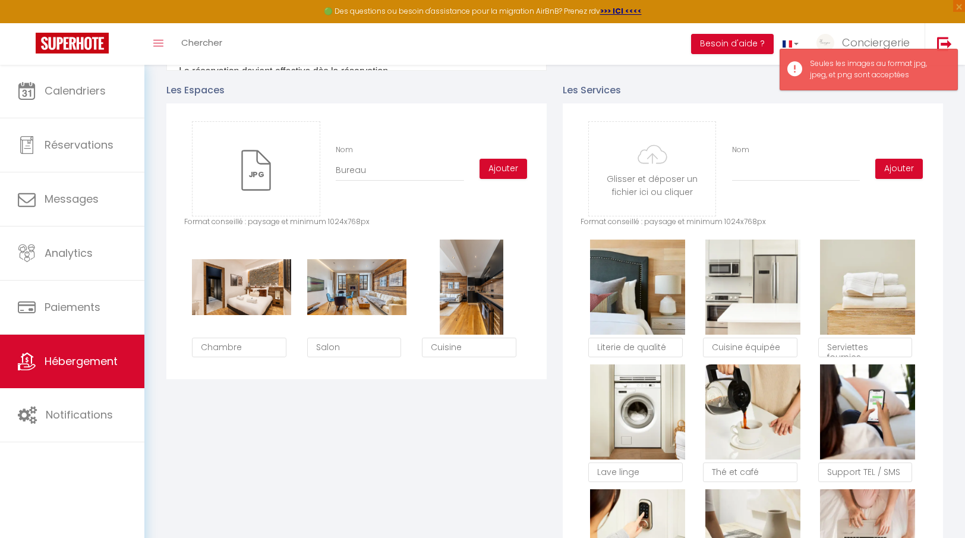
scroll to position [534, 0]
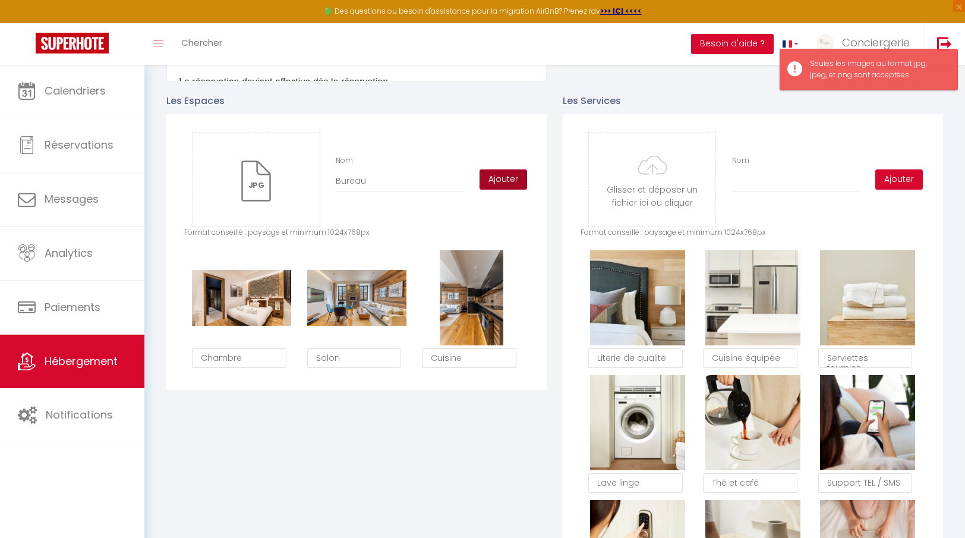
click at [498, 180] on button "Ajouter" at bounding box center [504, 179] width 48 height 20
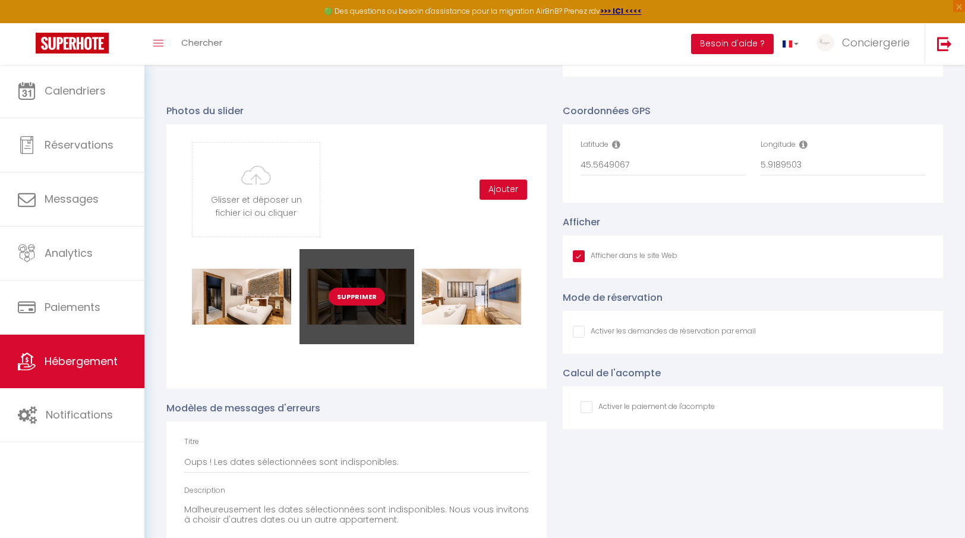
scroll to position [1225, 0]
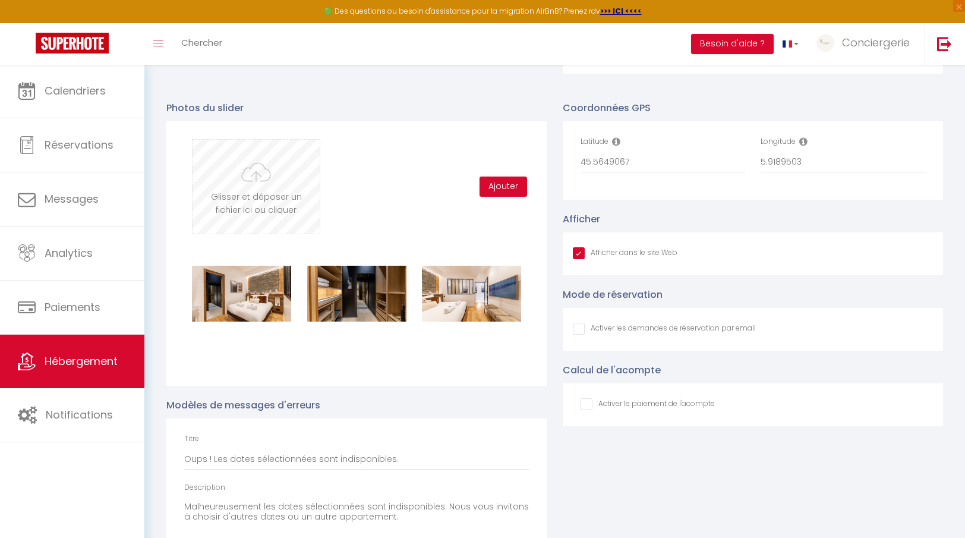
click at [290, 202] on input "file" at bounding box center [256, 187] width 127 height 94
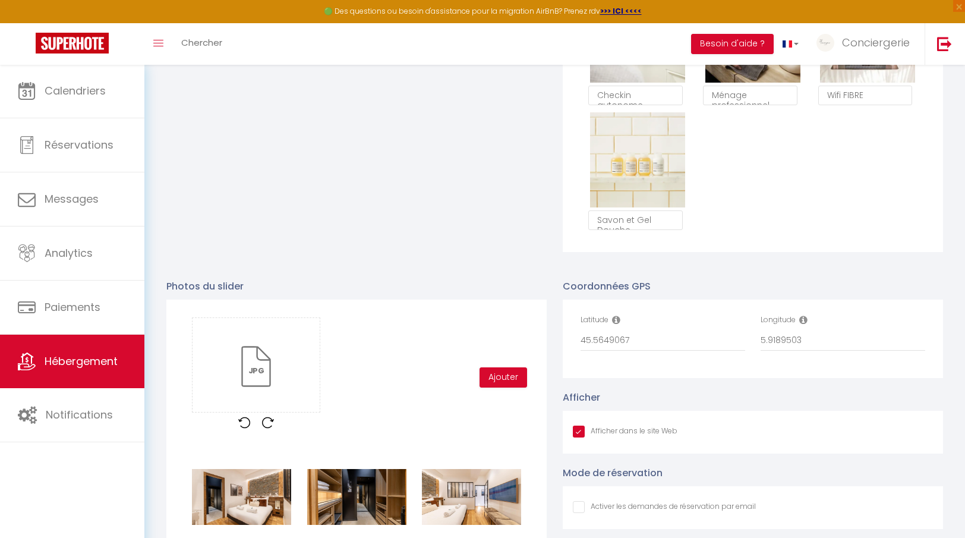
scroll to position [1006, 0]
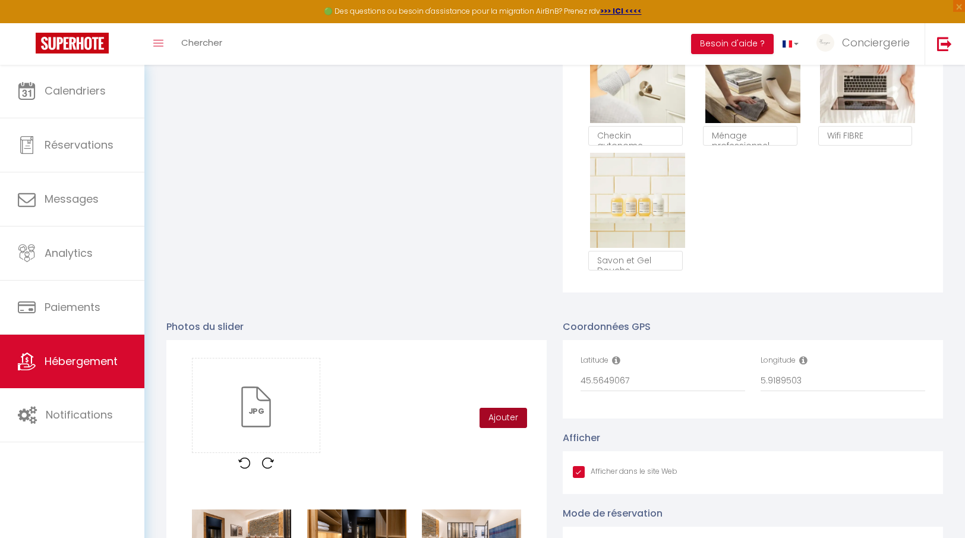
click at [509, 419] on button "Ajouter" at bounding box center [504, 418] width 48 height 20
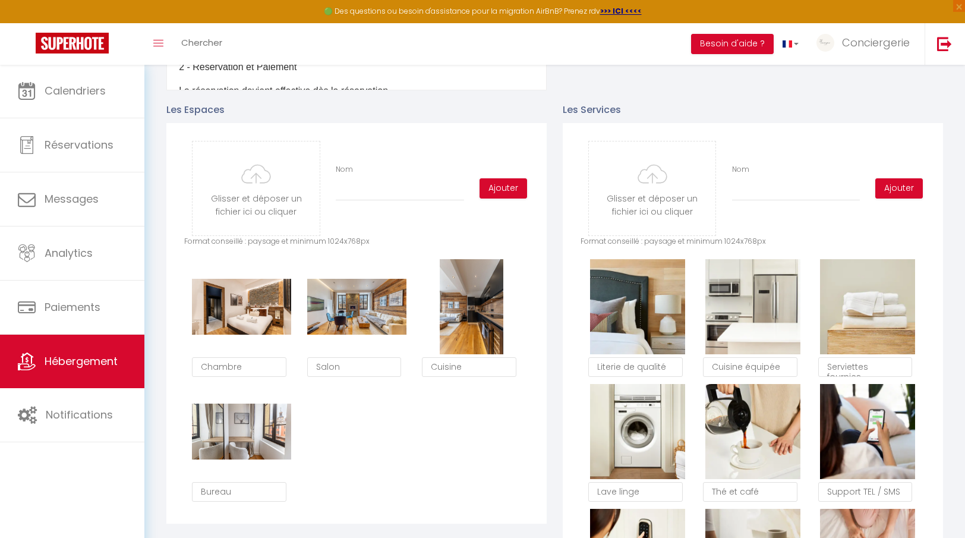
scroll to position [524, 0]
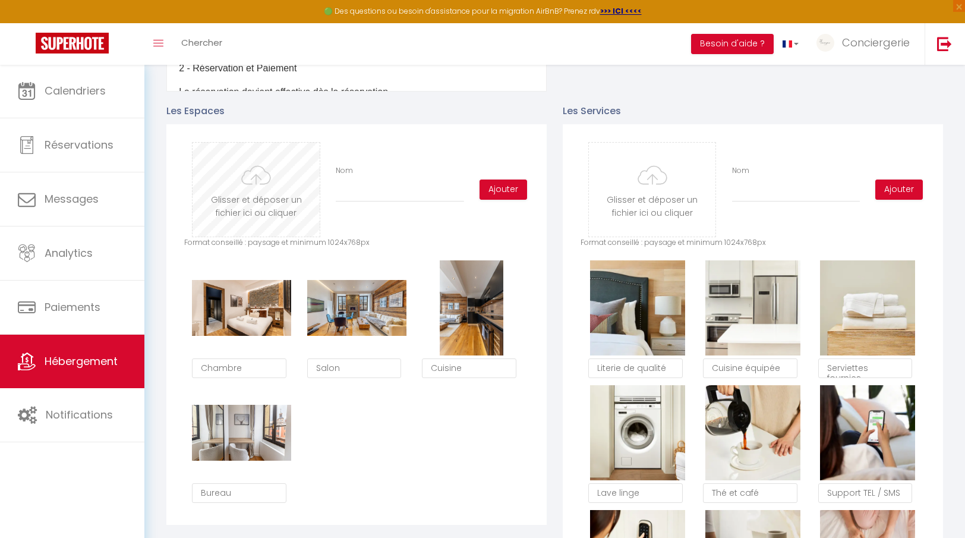
click at [263, 203] on input "file" at bounding box center [256, 190] width 127 height 94
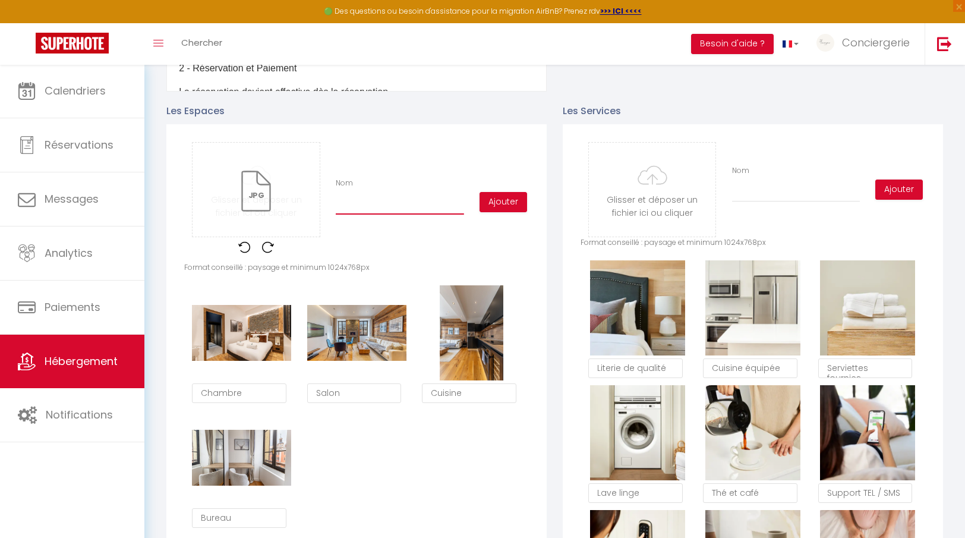
click at [358, 202] on input "Nom" at bounding box center [400, 203] width 128 height 21
click at [507, 192] on button "Ajouter" at bounding box center [504, 202] width 48 height 20
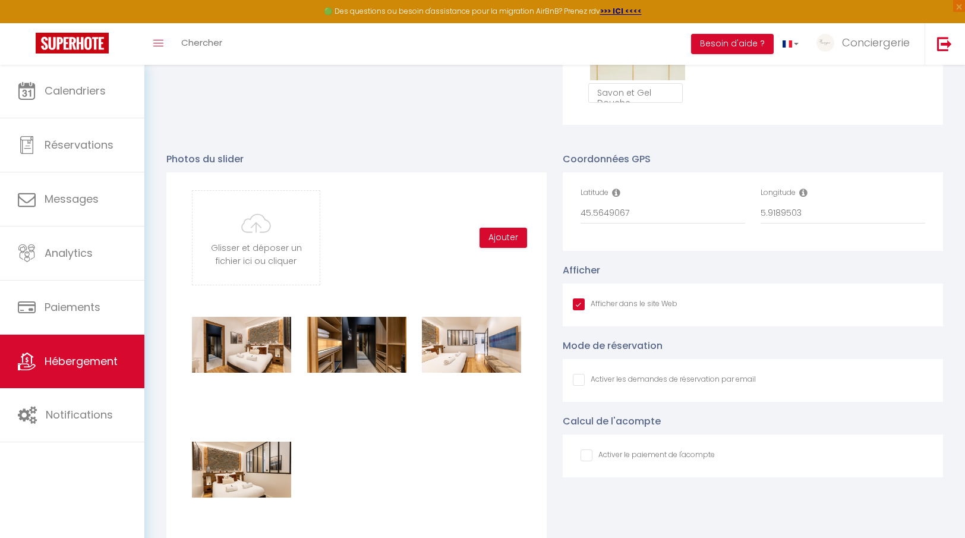
scroll to position [1178, 0]
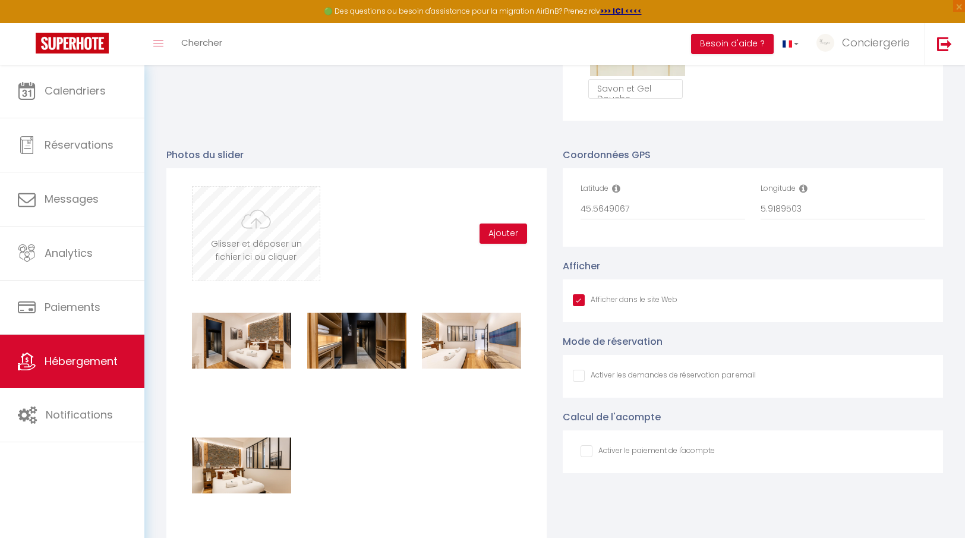
click at [277, 256] on input "file" at bounding box center [256, 234] width 127 height 94
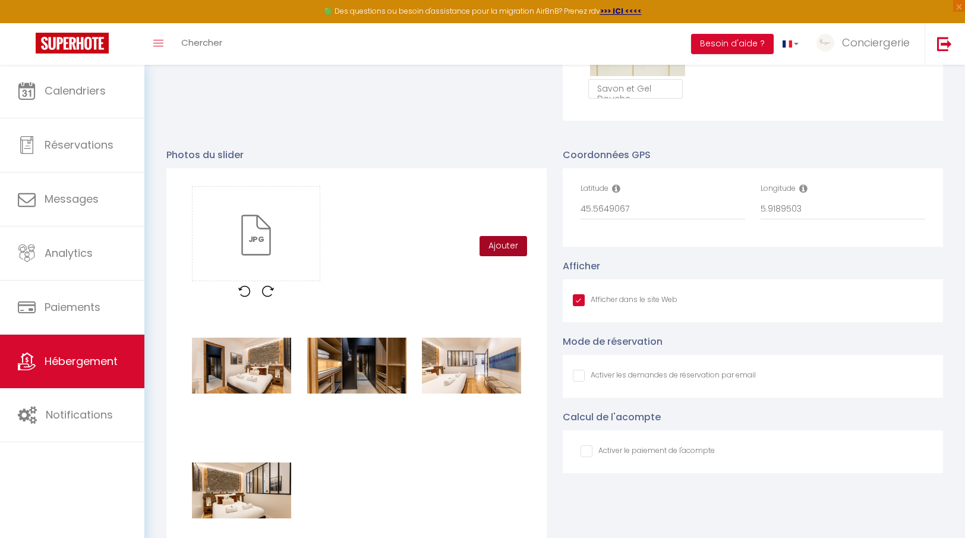
click at [507, 245] on button "Ajouter" at bounding box center [504, 246] width 48 height 20
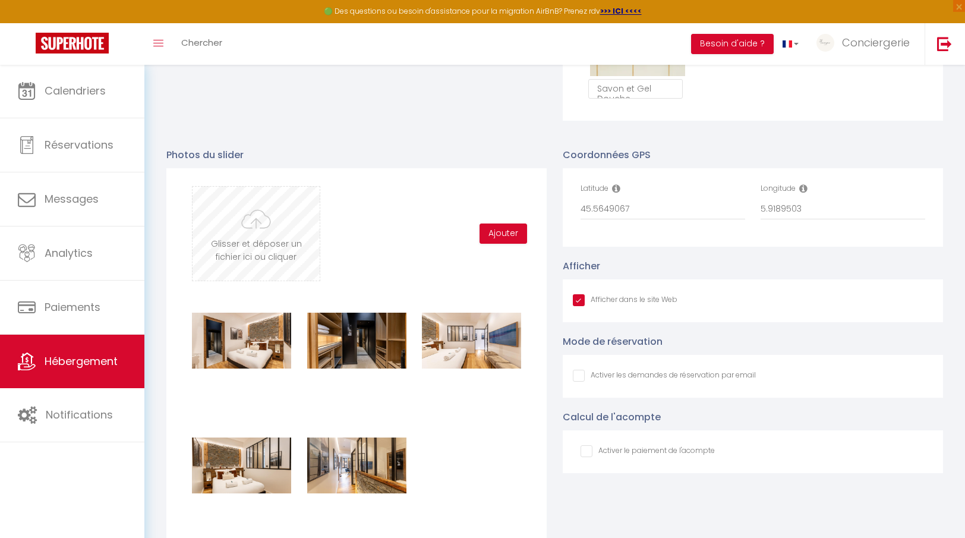
click at [287, 216] on input "file" at bounding box center [256, 234] width 127 height 94
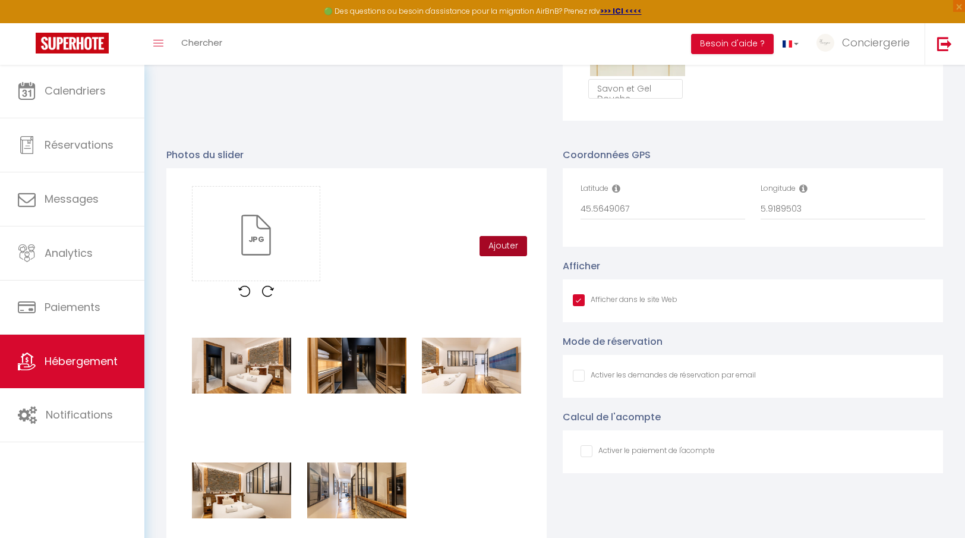
click at [517, 245] on button "Ajouter" at bounding box center [504, 246] width 48 height 20
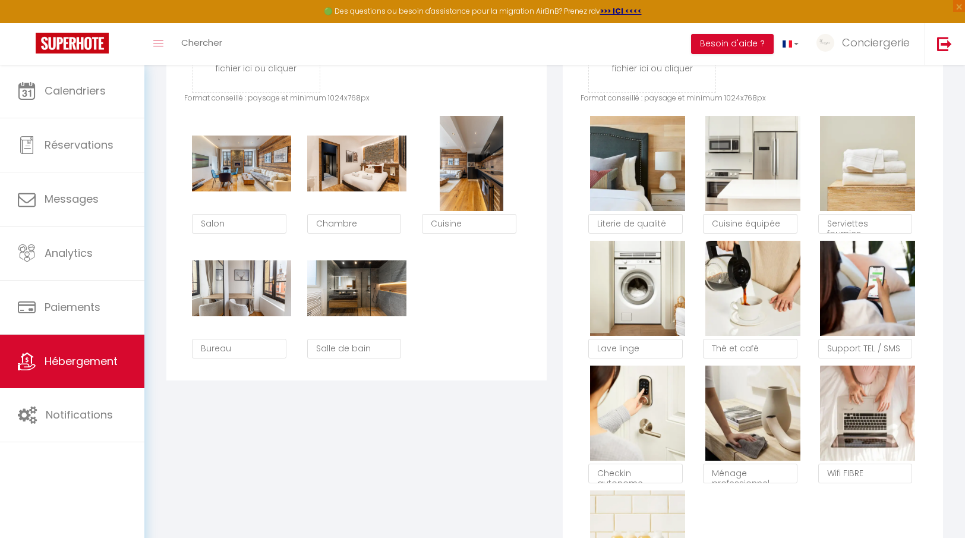
scroll to position [648, 0]
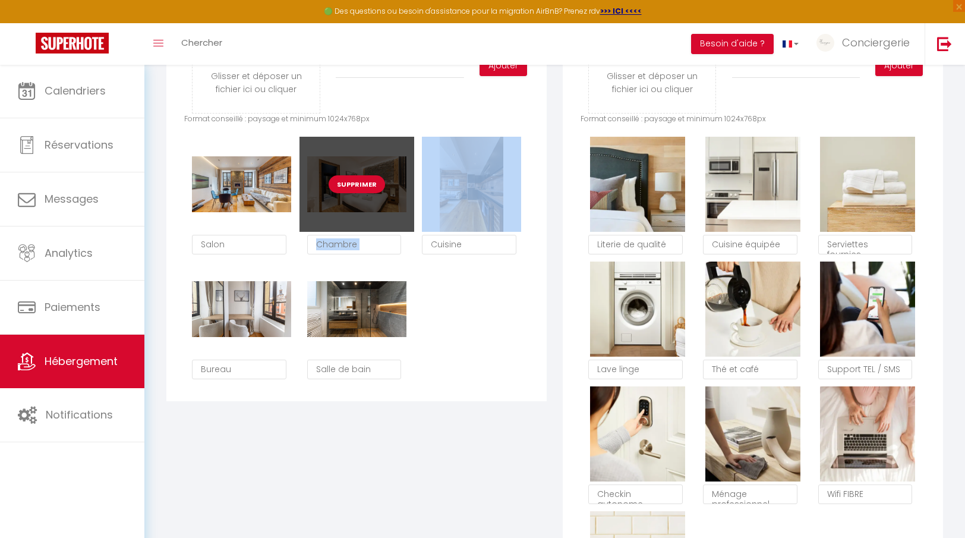
drag, startPoint x: 483, startPoint y: 221, endPoint x: 389, endPoint y: 207, distance: 94.9
click at [374, 206] on div "Supprimer Salon Supprimer Chambre Supprimer Cuisine Supprimer Bureau Supprimer …" at bounding box center [356, 262] width 345 height 250
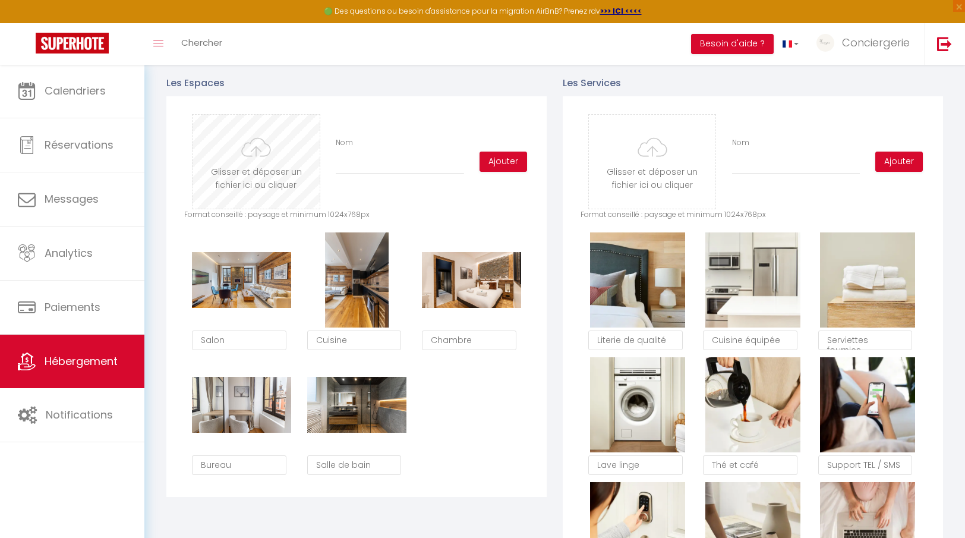
scroll to position [541, 0]
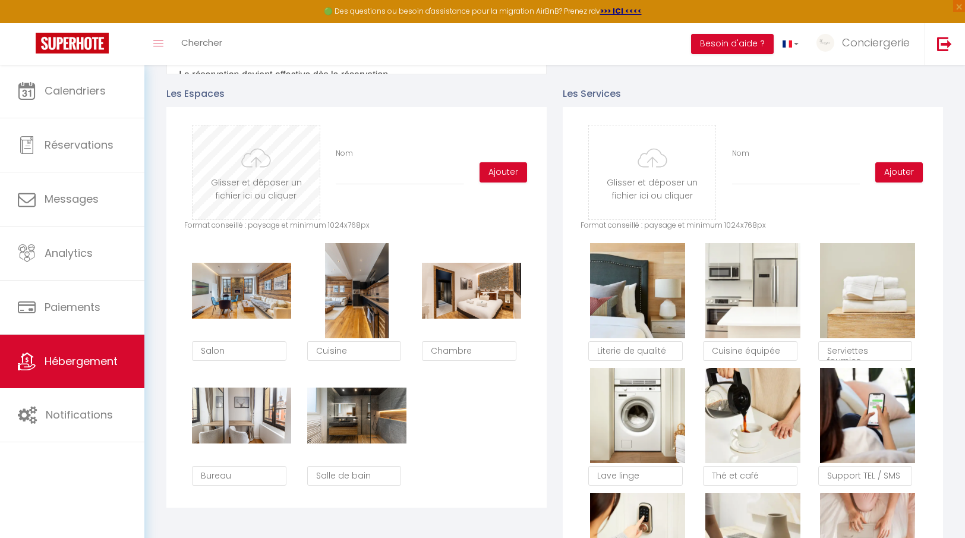
click at [300, 182] on input "file" at bounding box center [256, 172] width 127 height 94
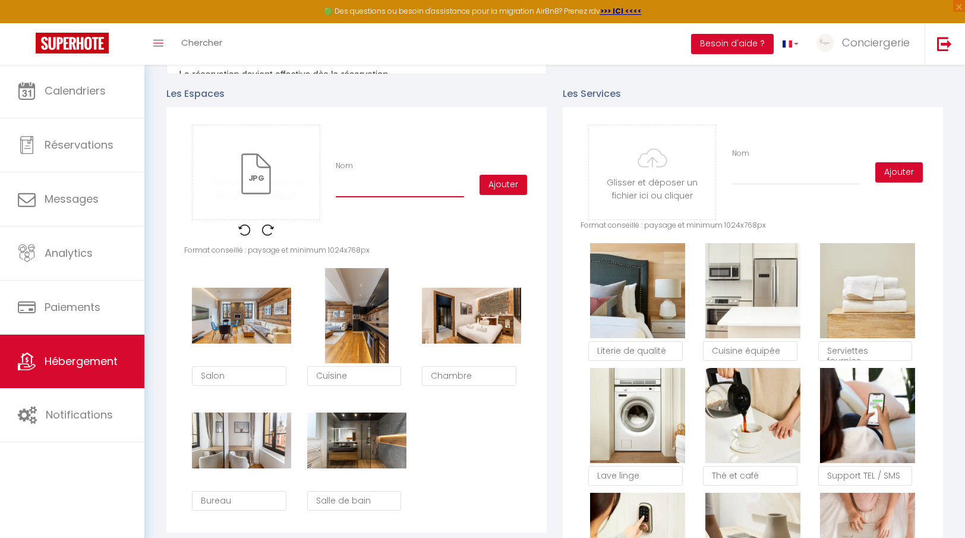
click at [353, 178] on input "Nom" at bounding box center [400, 186] width 128 height 21
click at [495, 180] on button "Ajouter" at bounding box center [504, 185] width 48 height 20
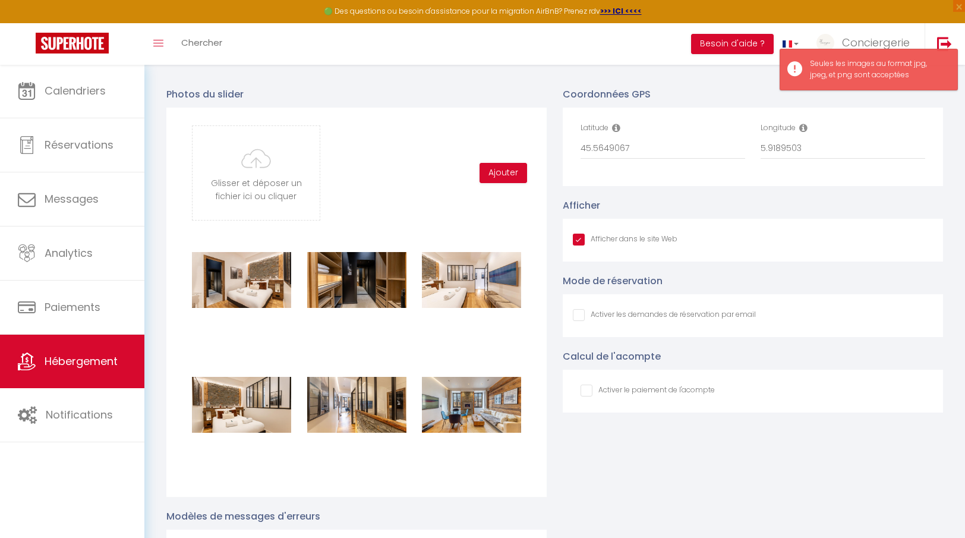
scroll to position [1257, 0]
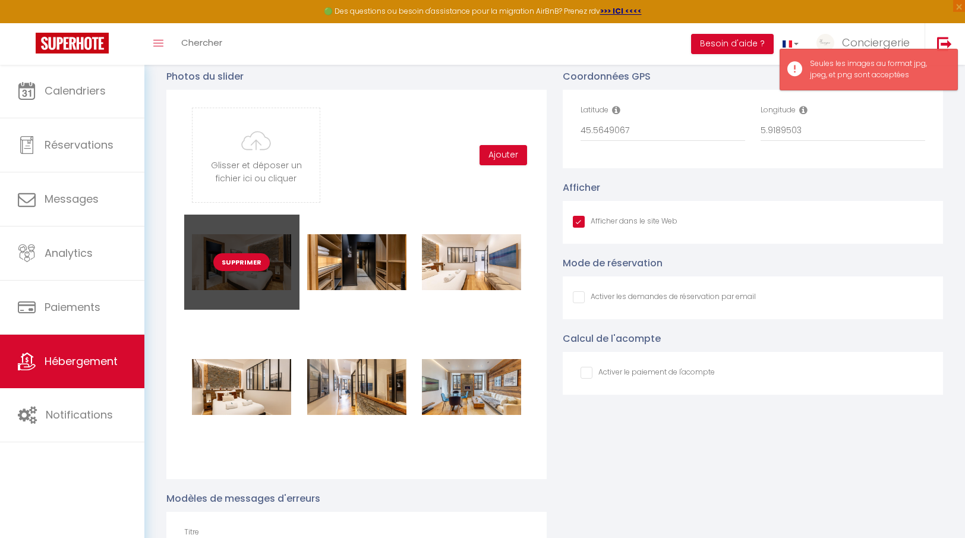
click at [272, 248] on div "Supprimer" at bounding box center [241, 262] width 115 height 95
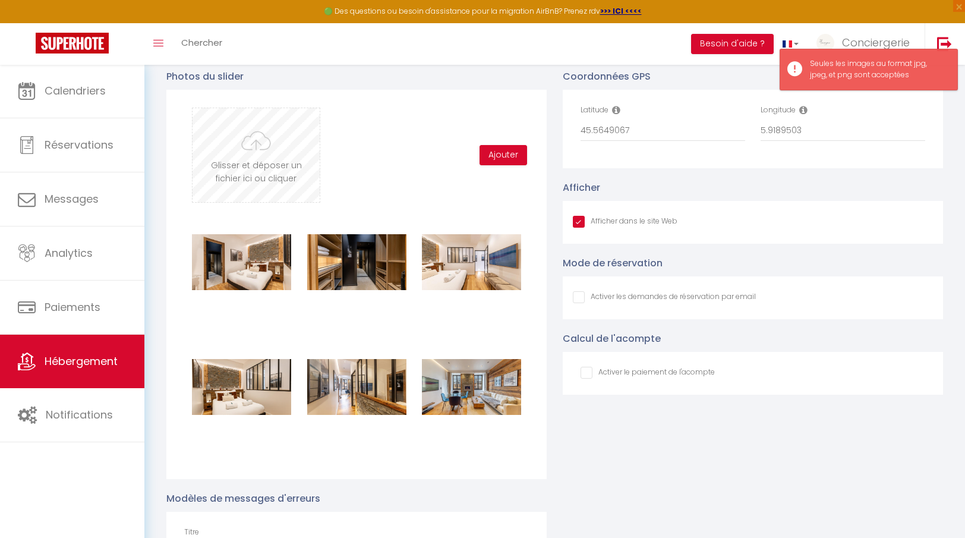
click at [279, 137] on input "file" at bounding box center [256, 155] width 127 height 94
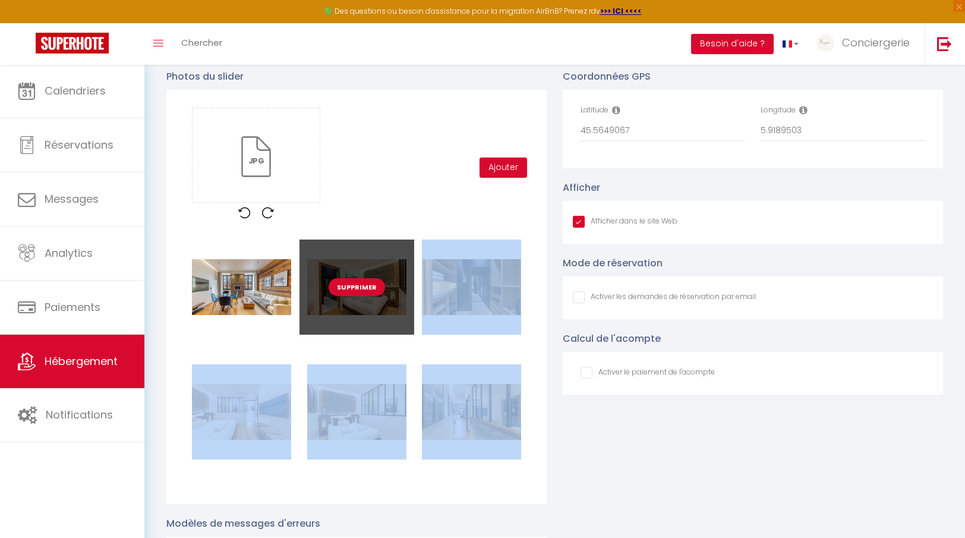
drag, startPoint x: 483, startPoint y: 423, endPoint x: 386, endPoint y: 316, distance: 143.9
click at [363, 307] on div "Supprimer Supprimer Supprimer Supprimer Supprimer Supprimer" at bounding box center [356, 365] width 345 height 250
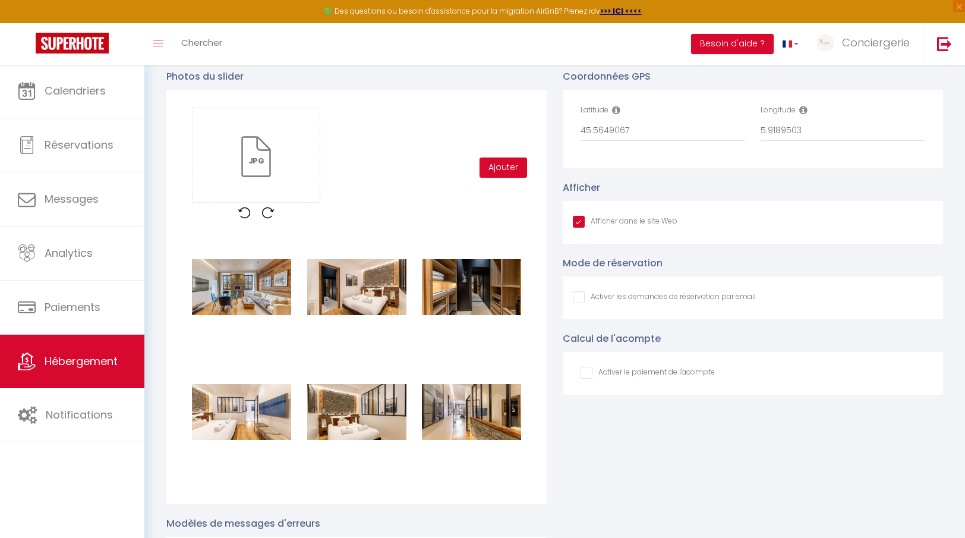
click at [397, 343] on div "Supprimer Supprimer Supprimer Supprimer Supprimer Supprimer" at bounding box center [356, 365] width 345 height 250
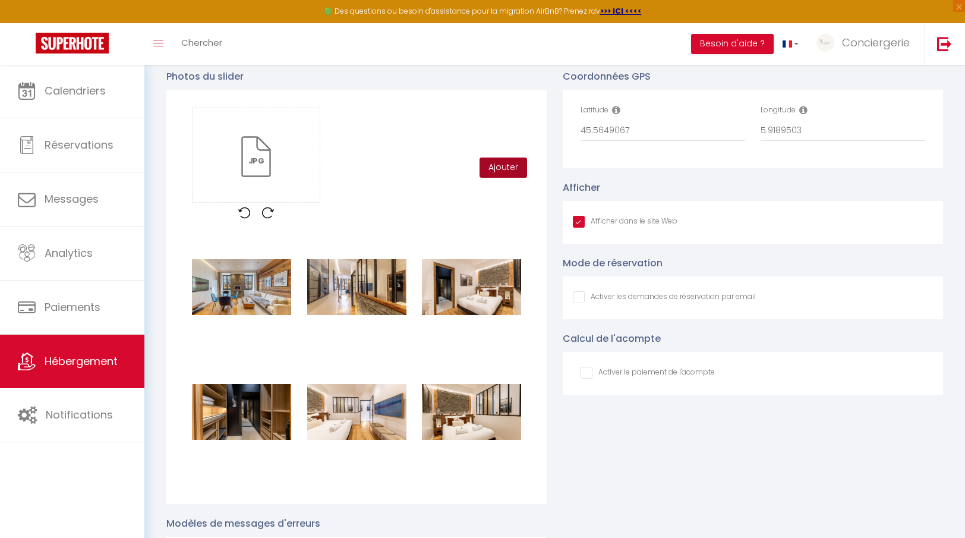
click at [489, 164] on button "Ajouter" at bounding box center [504, 168] width 48 height 20
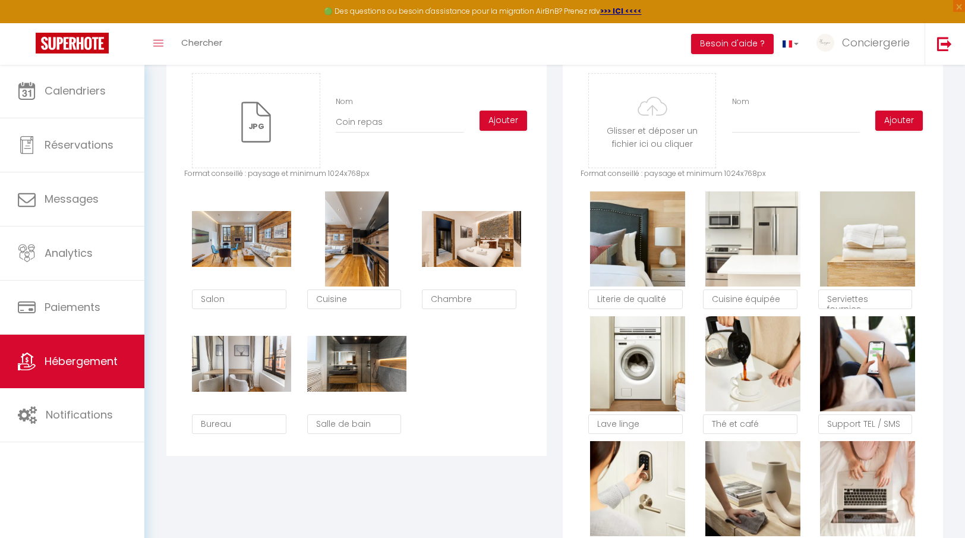
scroll to position [581, 0]
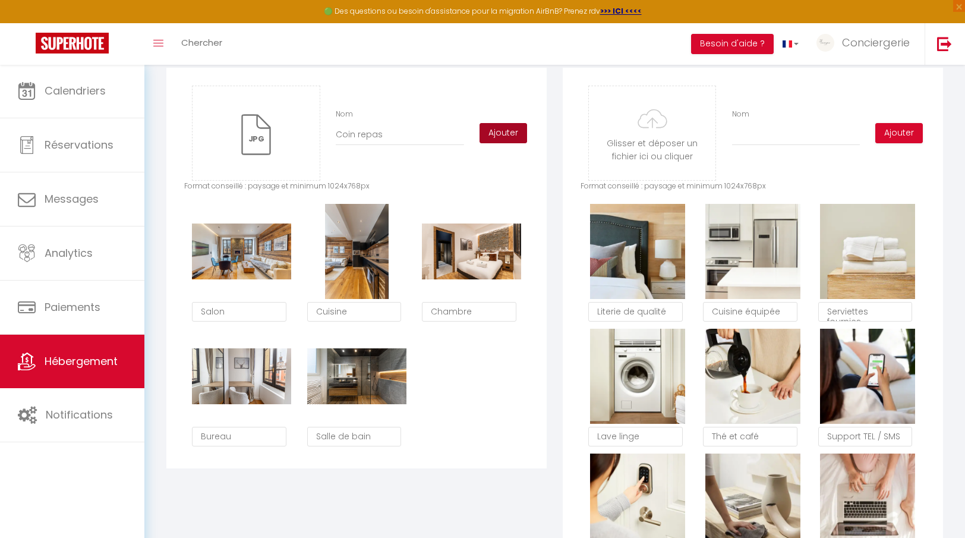
click at [506, 134] on button "Ajouter" at bounding box center [504, 133] width 48 height 20
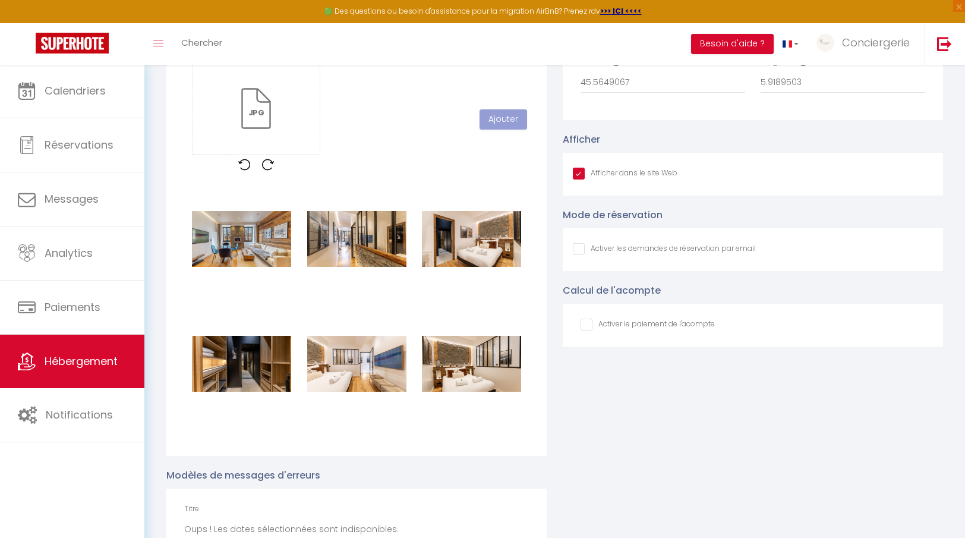
scroll to position [1252, 0]
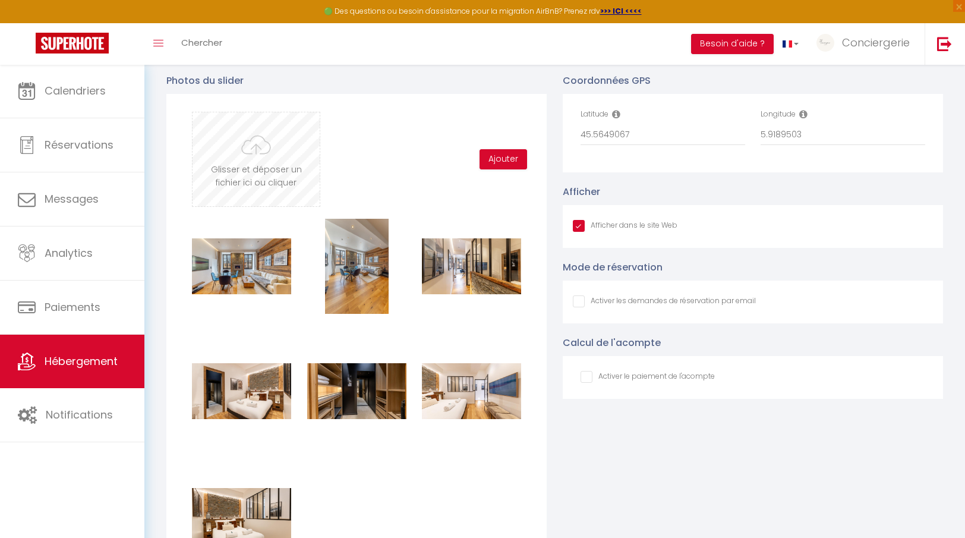
click at [281, 156] on input "file" at bounding box center [256, 159] width 127 height 94
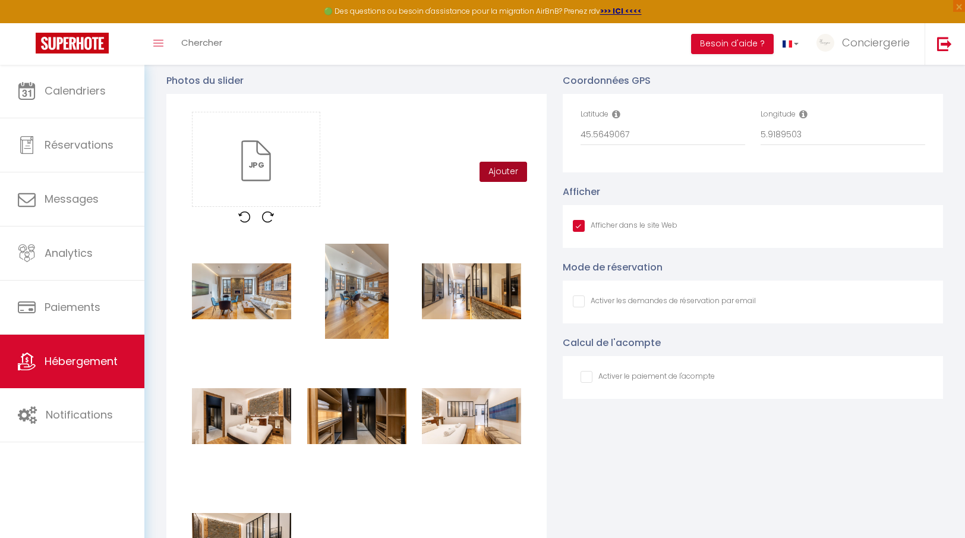
click at [507, 180] on button "Ajouter" at bounding box center [504, 172] width 48 height 20
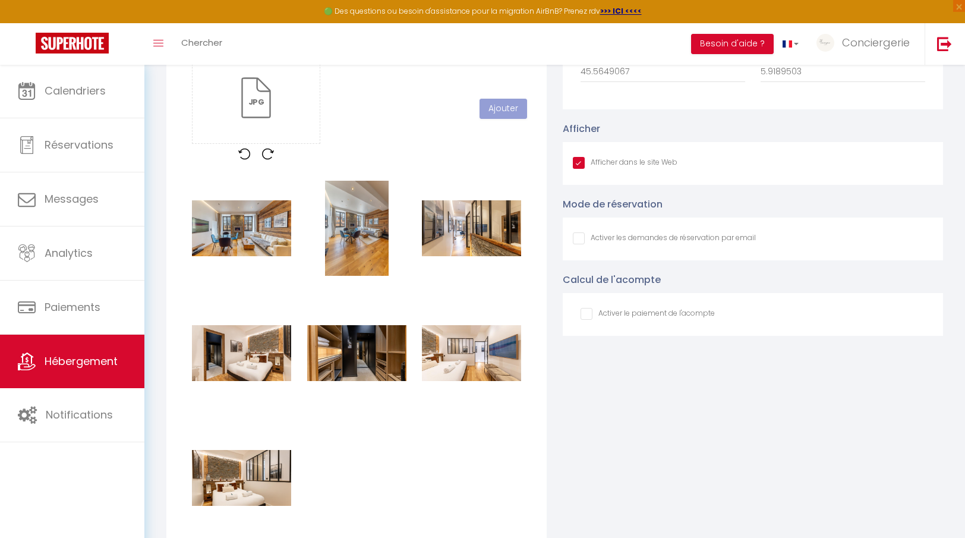
scroll to position [1315, 0]
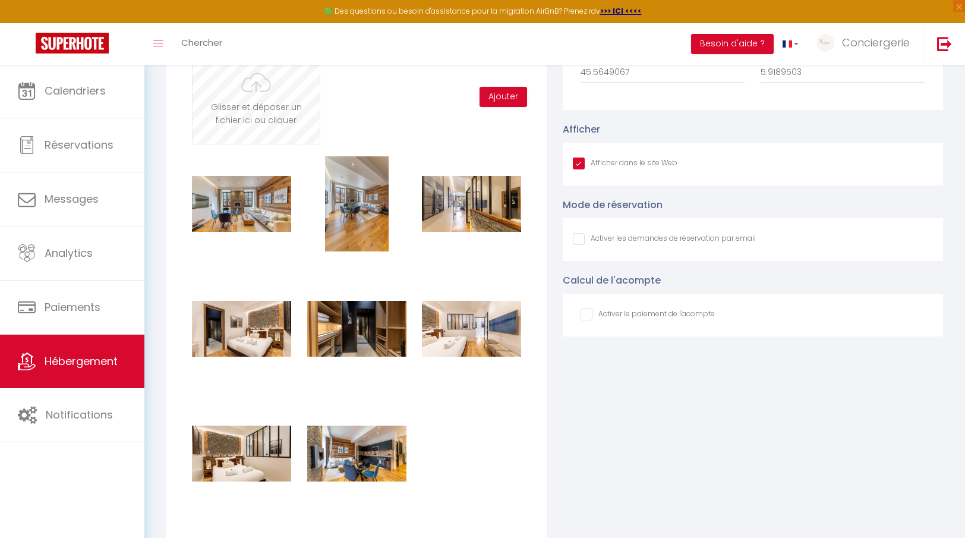
click at [249, 95] on input "file" at bounding box center [256, 97] width 127 height 94
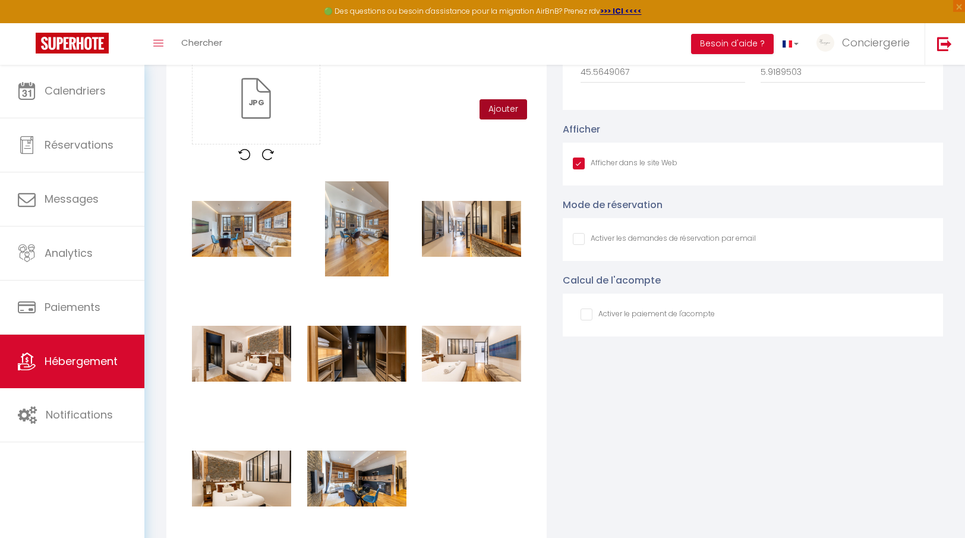
click at [516, 107] on button "Ajouter" at bounding box center [504, 109] width 48 height 20
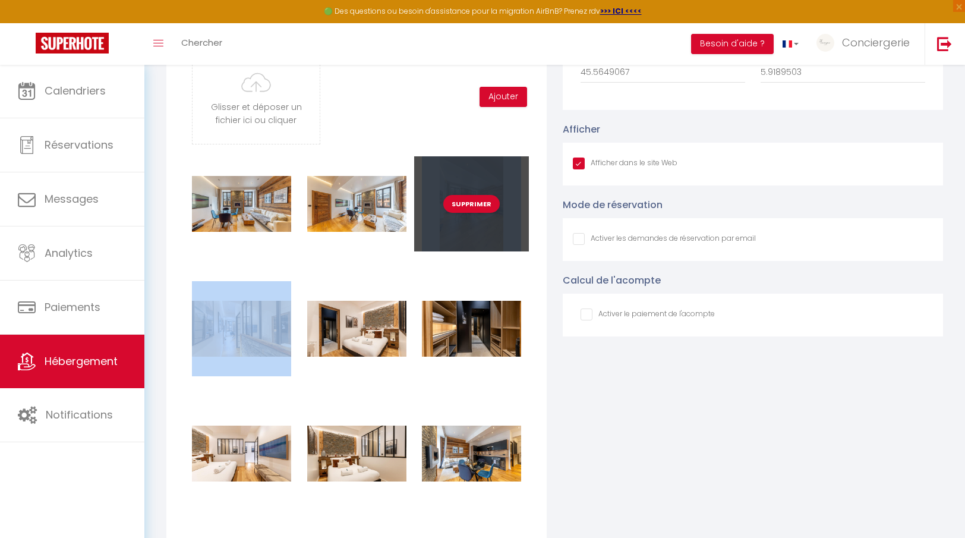
drag, startPoint x: 376, startPoint y: 216, endPoint x: 468, endPoint y: 217, distance: 92.1
click at [468, 217] on div "Supprimer Supprimer Supprimer Supprimer Supprimer Supprimer Supprimer Supprimer…" at bounding box center [356, 343] width 345 height 374
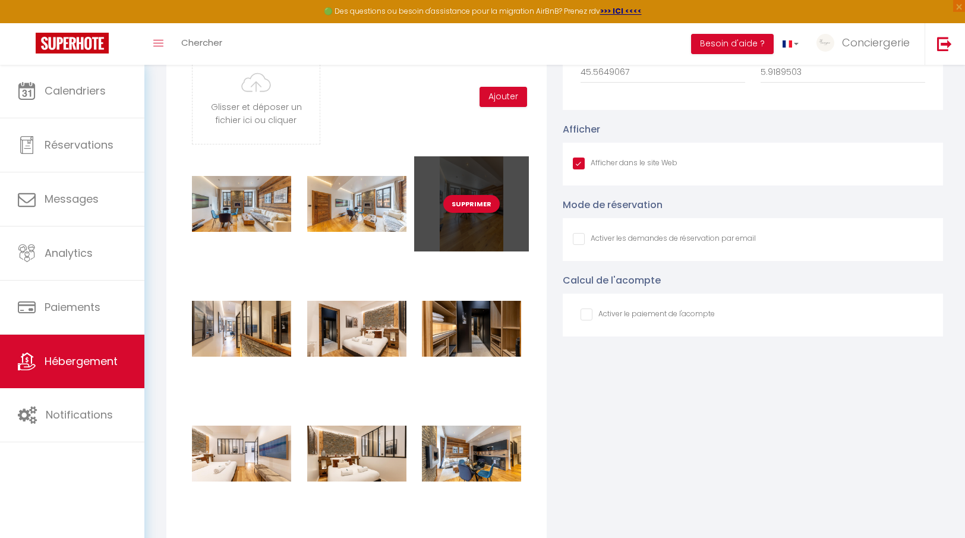
click at [468, 217] on div "Supprimer" at bounding box center [471, 203] width 115 height 95
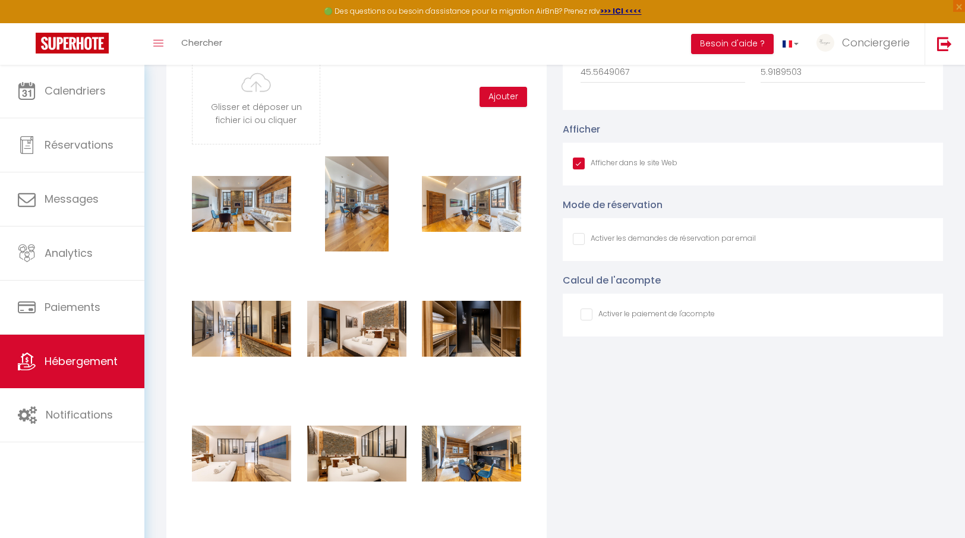
click at [321, 93] on div "Glisser et déposer un fichier ici ou cliquer Ooops, something wrong happened. R…" at bounding box center [256, 96] width 144 height 95
click at [294, 97] on input "file" at bounding box center [256, 97] width 127 height 94
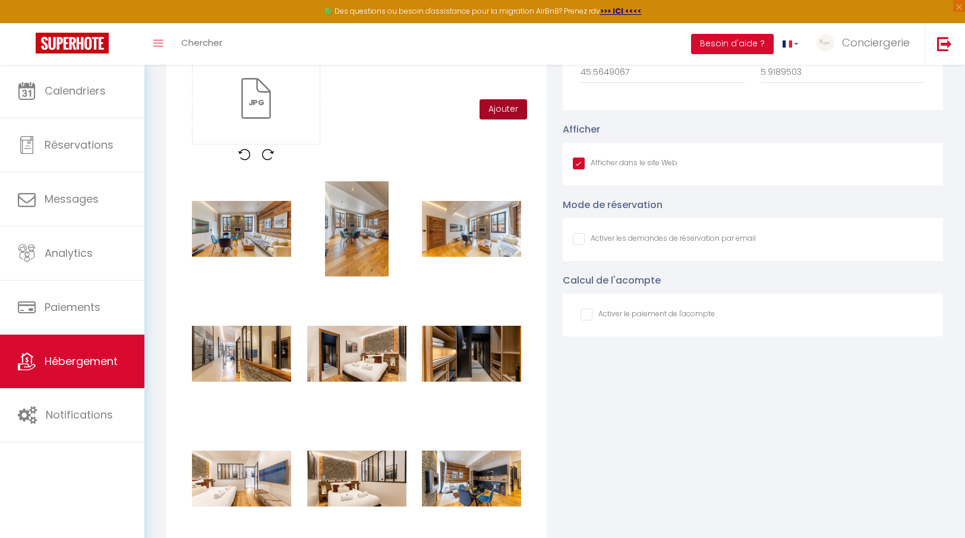
click at [522, 99] on button "Ajouter" at bounding box center [504, 109] width 48 height 20
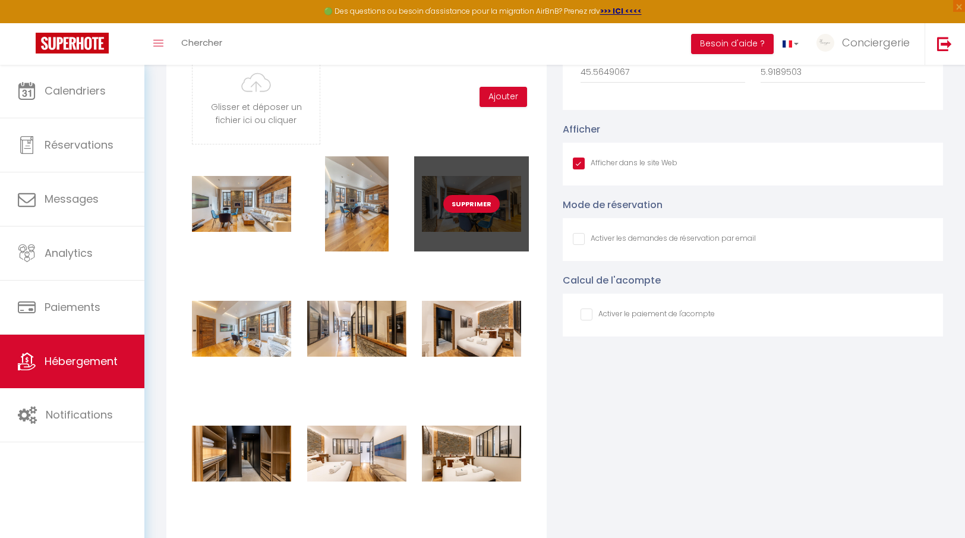
click at [513, 241] on div "Supprimer" at bounding box center [471, 203] width 115 height 95
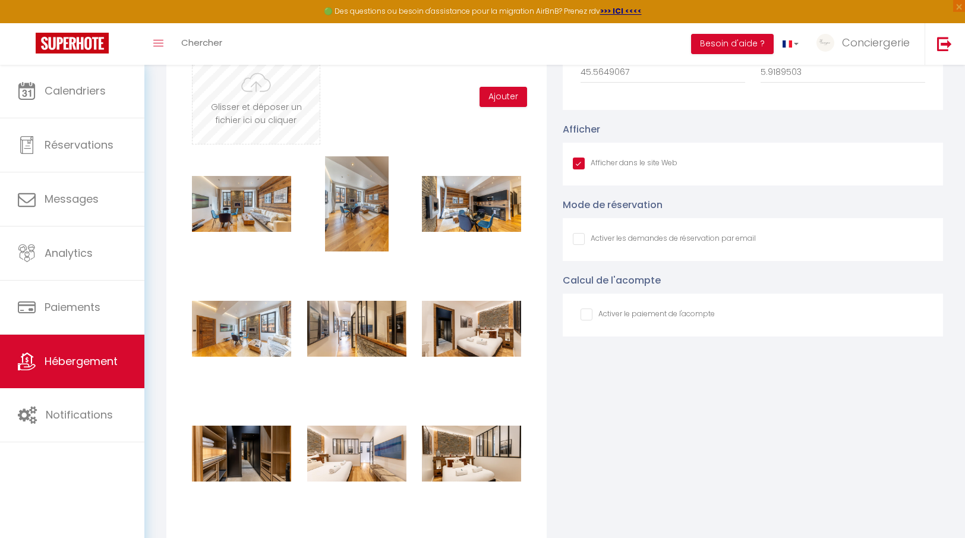
click at [248, 83] on input "file" at bounding box center [256, 97] width 127 height 94
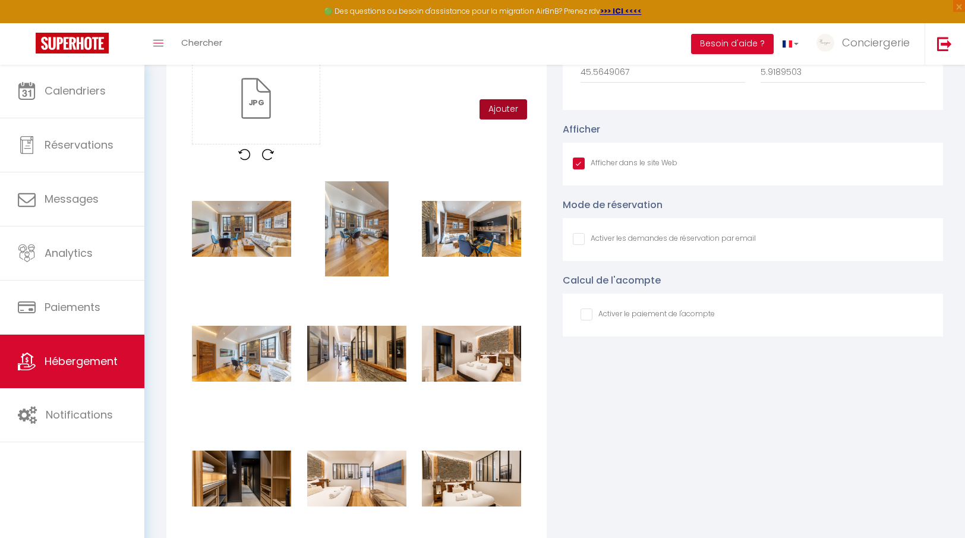
click at [517, 117] on button "Ajouter" at bounding box center [504, 109] width 48 height 20
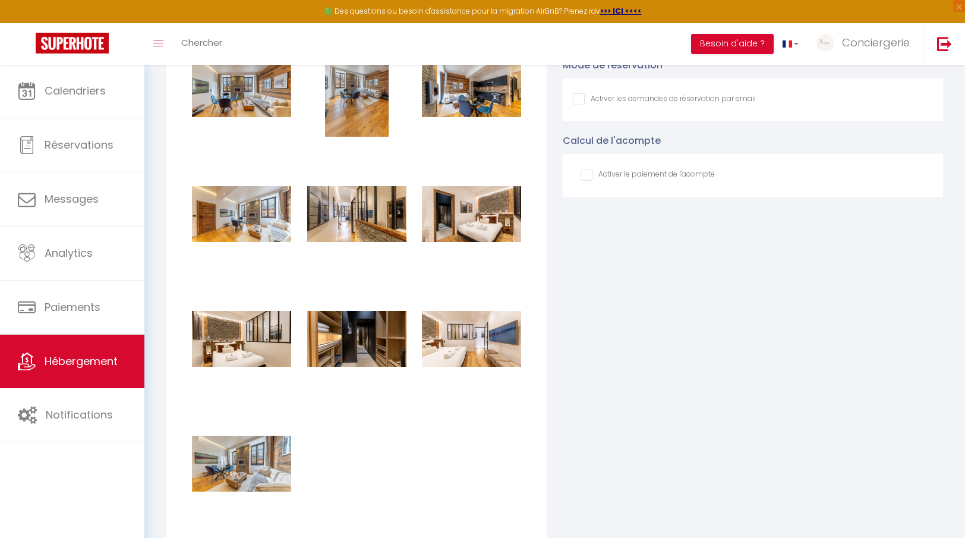
scroll to position [1454, 0]
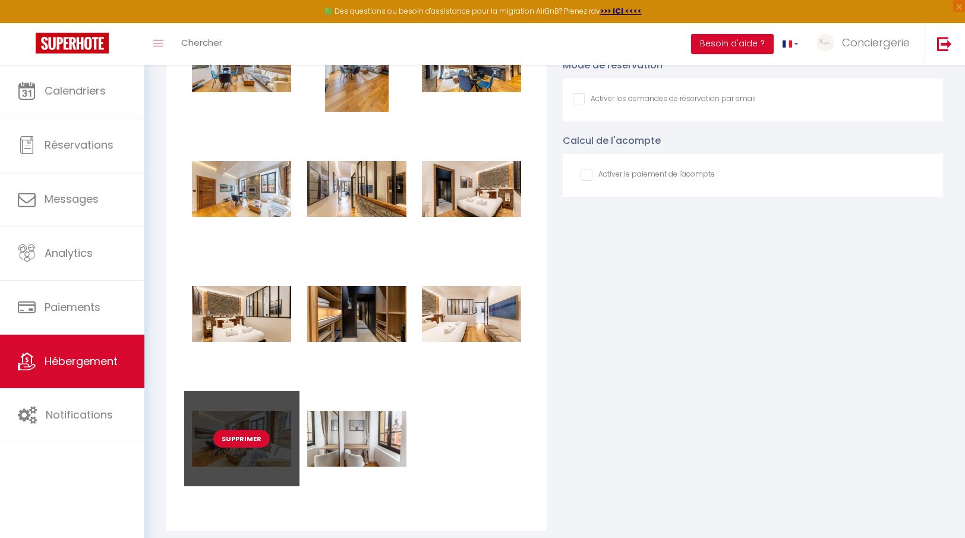
drag, startPoint x: 248, startPoint y: 459, endPoint x: 258, endPoint y: 461, distance: 9.7
click at [258, 461] on div "Supprimer" at bounding box center [241, 438] width 115 height 95
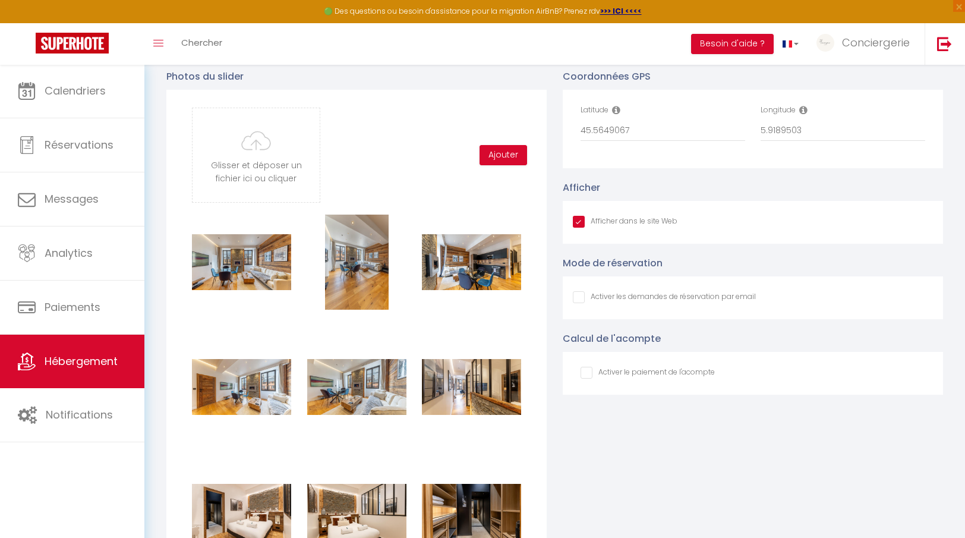
scroll to position [1219, 0]
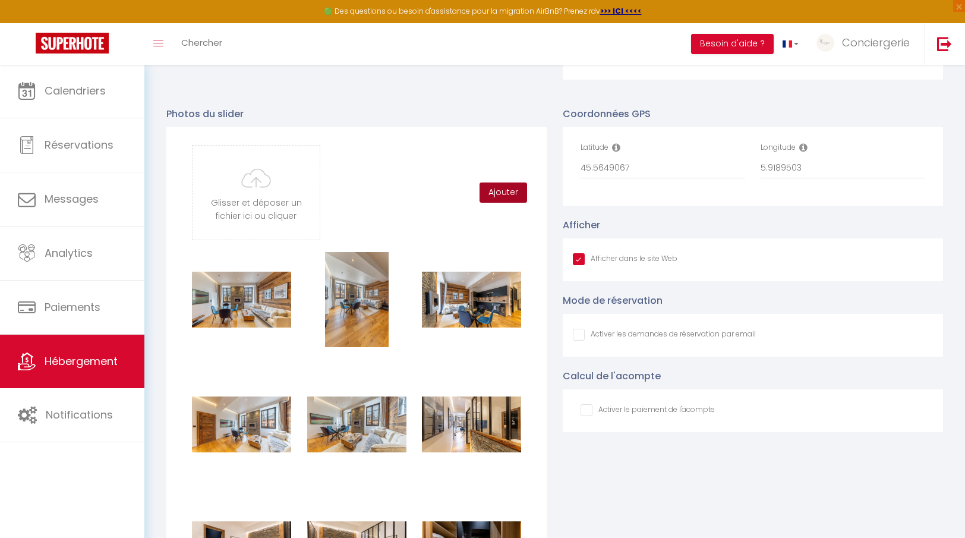
click at [499, 194] on button "Ajouter" at bounding box center [504, 192] width 48 height 20
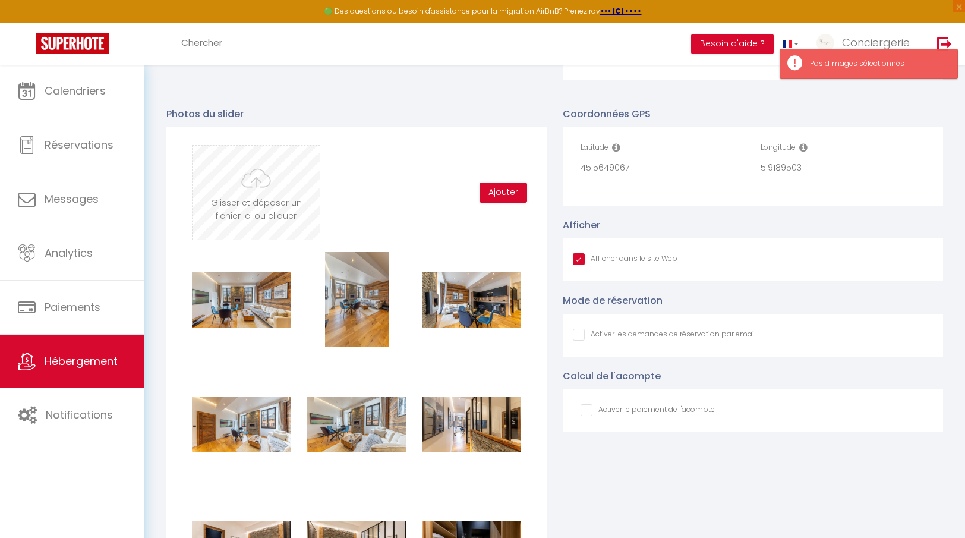
click at [276, 191] on input "file" at bounding box center [256, 193] width 127 height 94
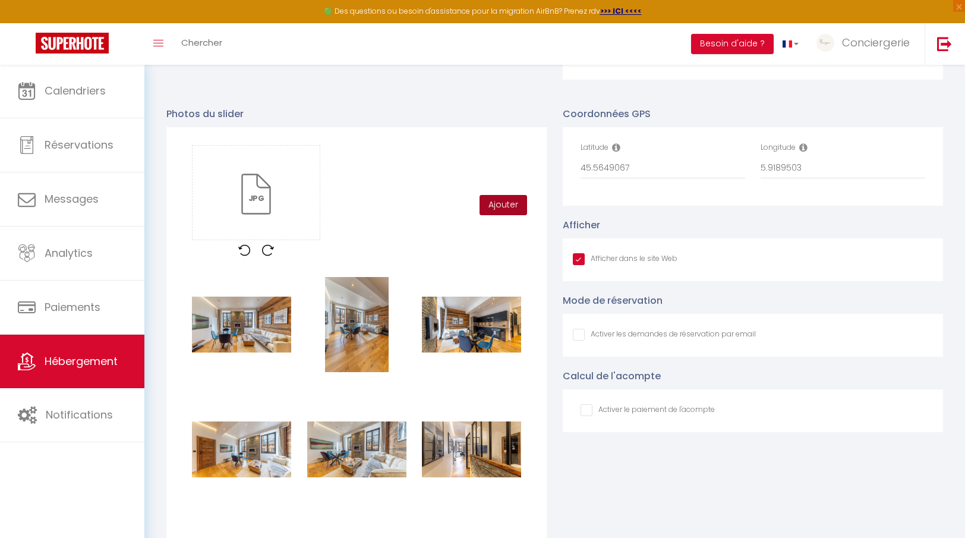
click at [506, 210] on button "Ajouter" at bounding box center [504, 205] width 48 height 20
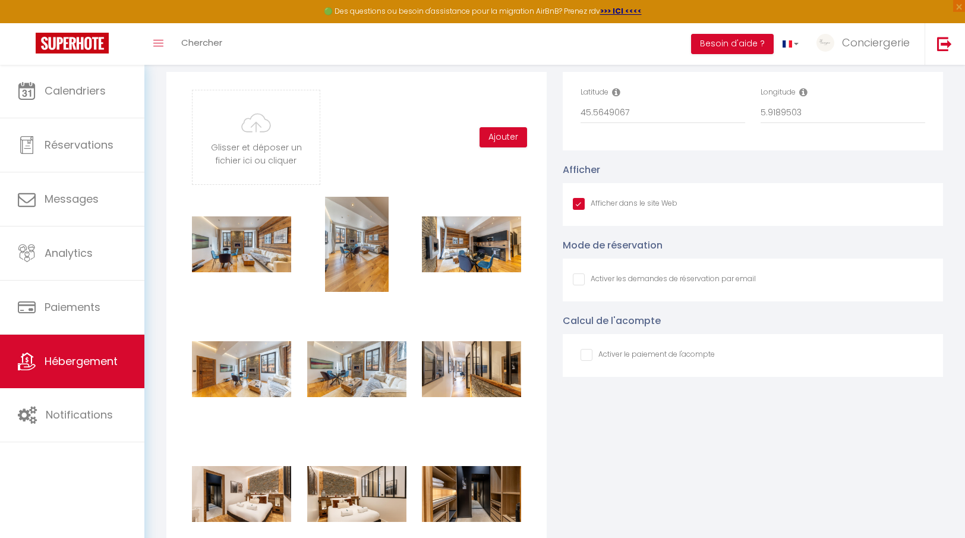
scroll to position [1270, 0]
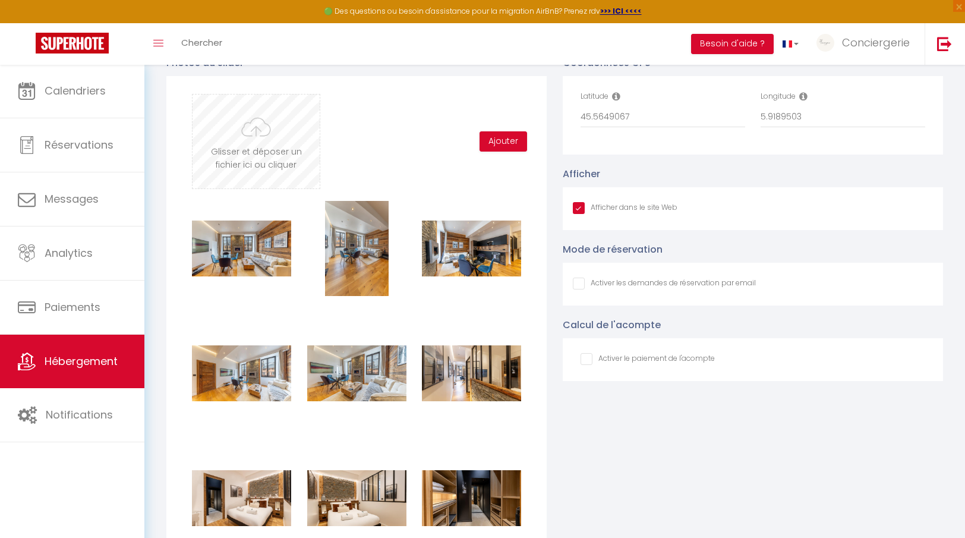
click at [273, 150] on input "file" at bounding box center [256, 142] width 127 height 94
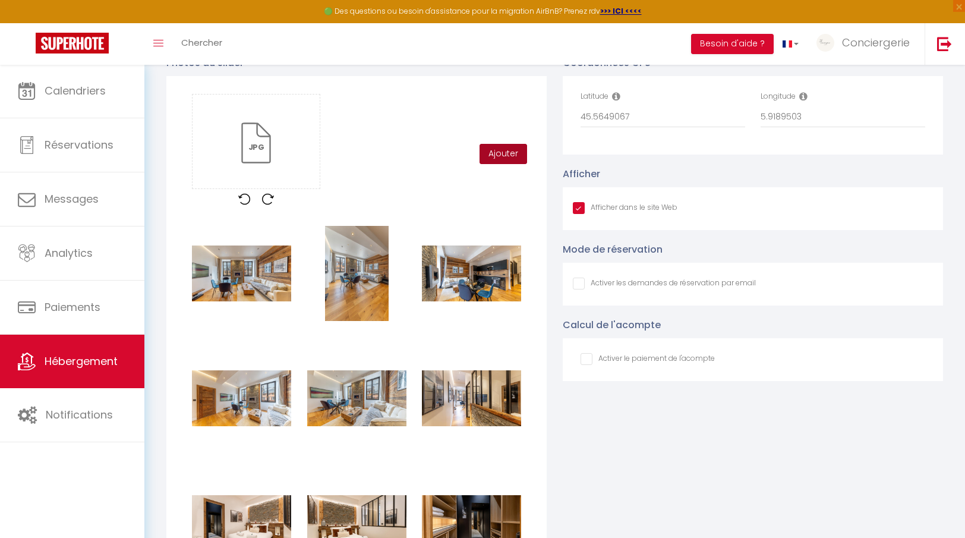
click at [506, 149] on button "Ajouter" at bounding box center [504, 154] width 48 height 20
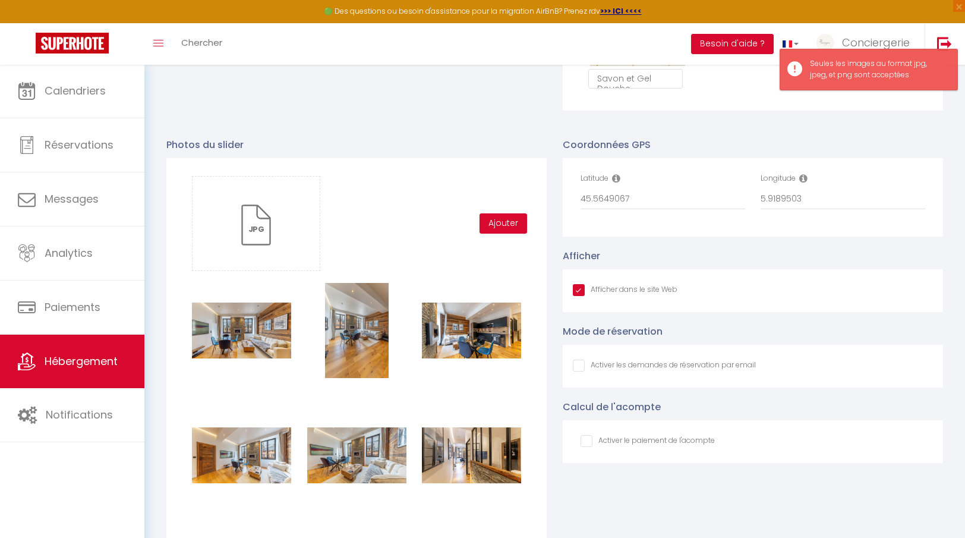
scroll to position [1131, 0]
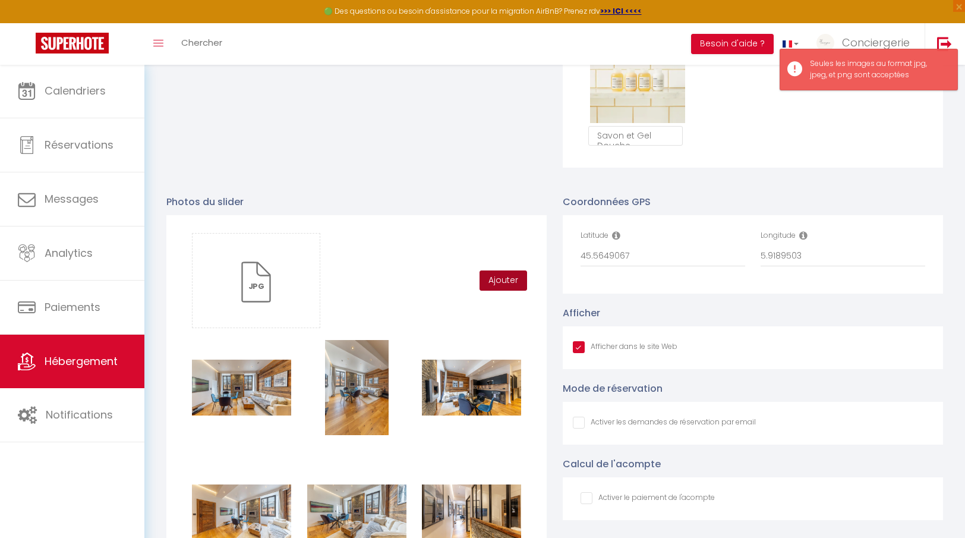
click at [496, 284] on button "Ajouter" at bounding box center [504, 280] width 48 height 20
click at [515, 273] on button "Ajouter" at bounding box center [504, 280] width 48 height 20
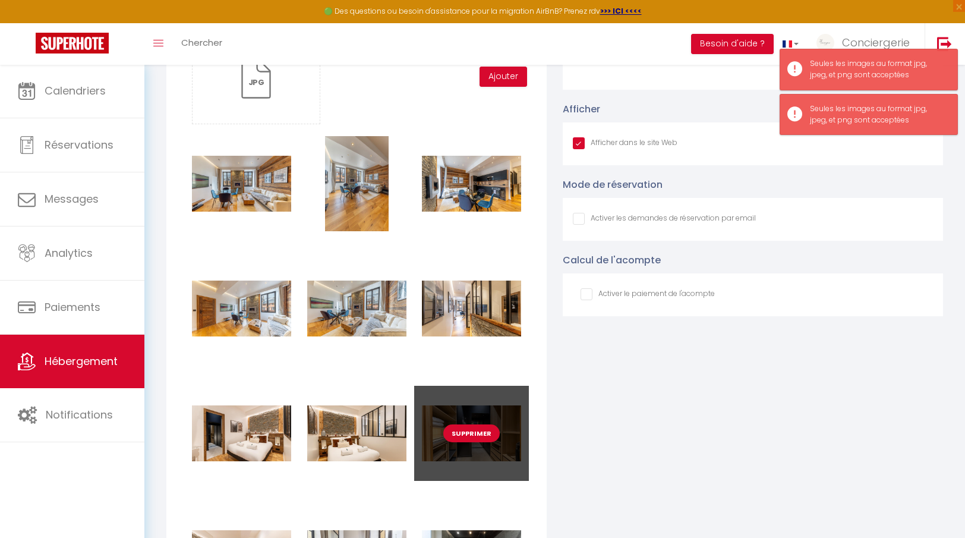
scroll to position [1301, 0]
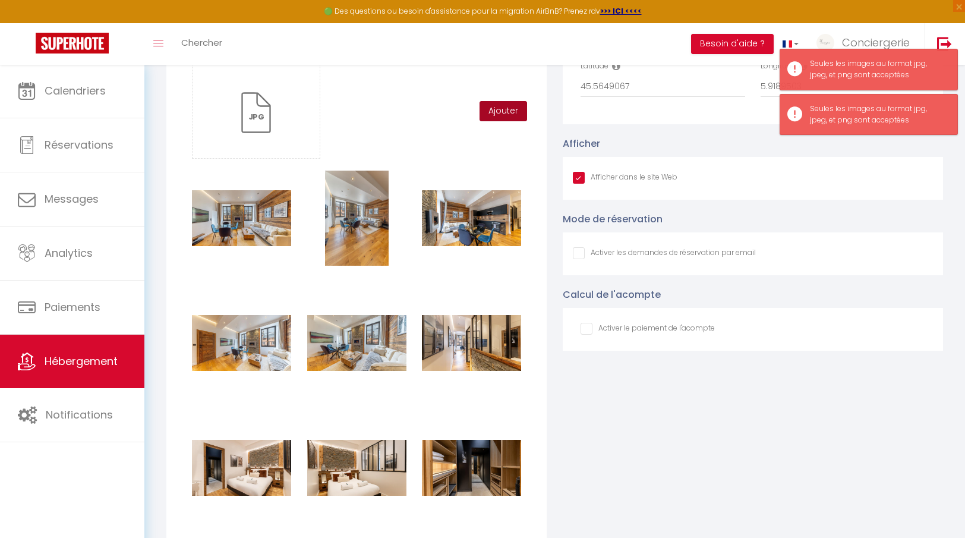
click at [493, 110] on button "Ajouter" at bounding box center [504, 111] width 48 height 20
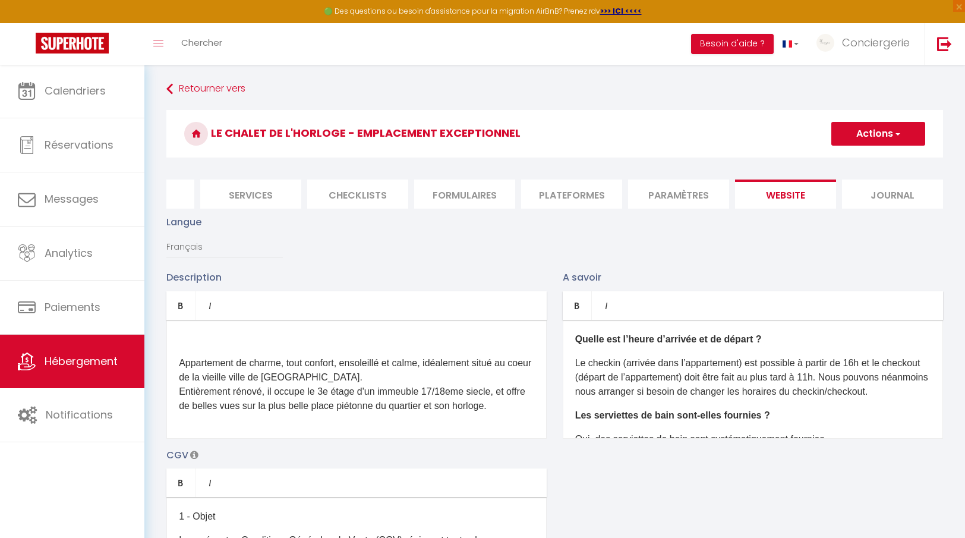
scroll to position [0, 0]
click at [884, 137] on button "Actions" at bounding box center [879, 134] width 94 height 24
click at [873, 158] on input "Enregistrer" at bounding box center [865, 160] width 44 height 12
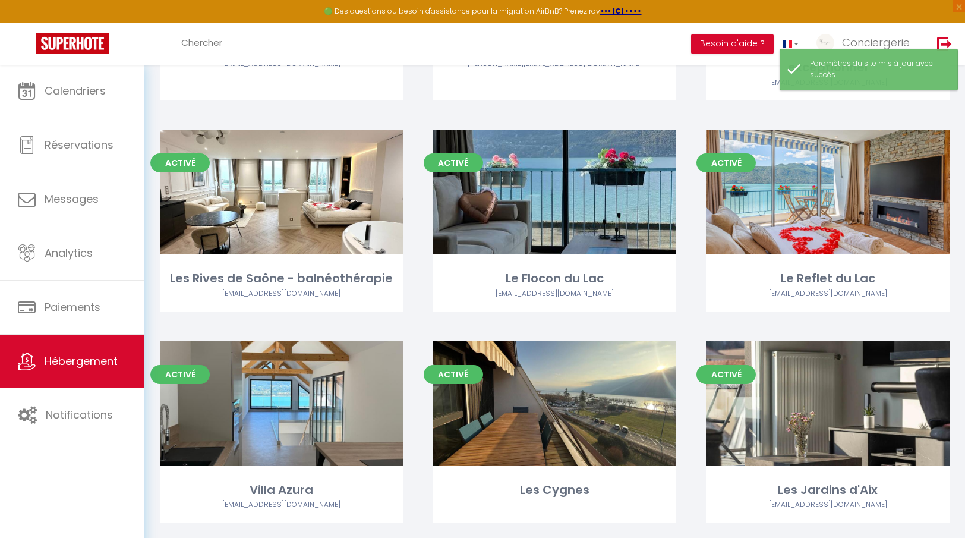
scroll to position [703, 0]
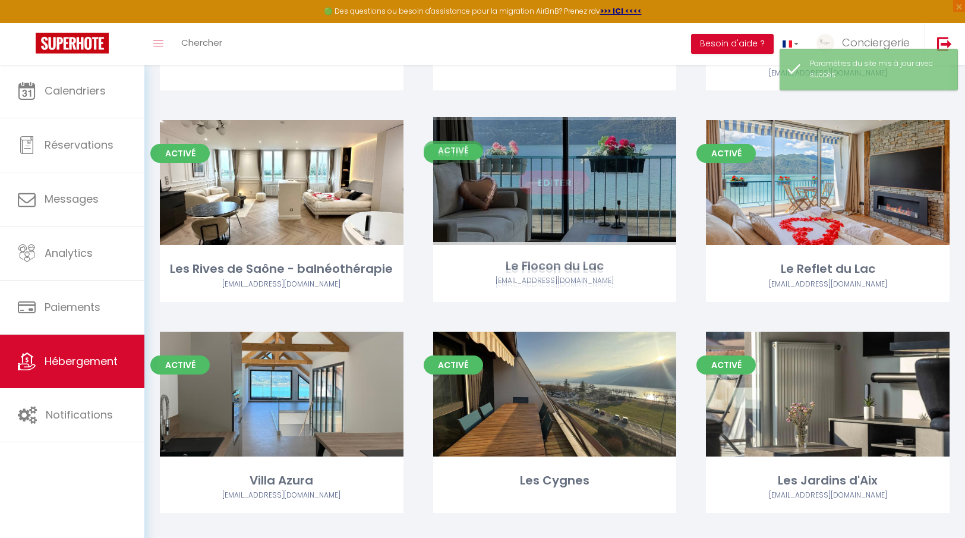
click at [558, 185] on link "Editer" at bounding box center [554, 183] width 71 height 24
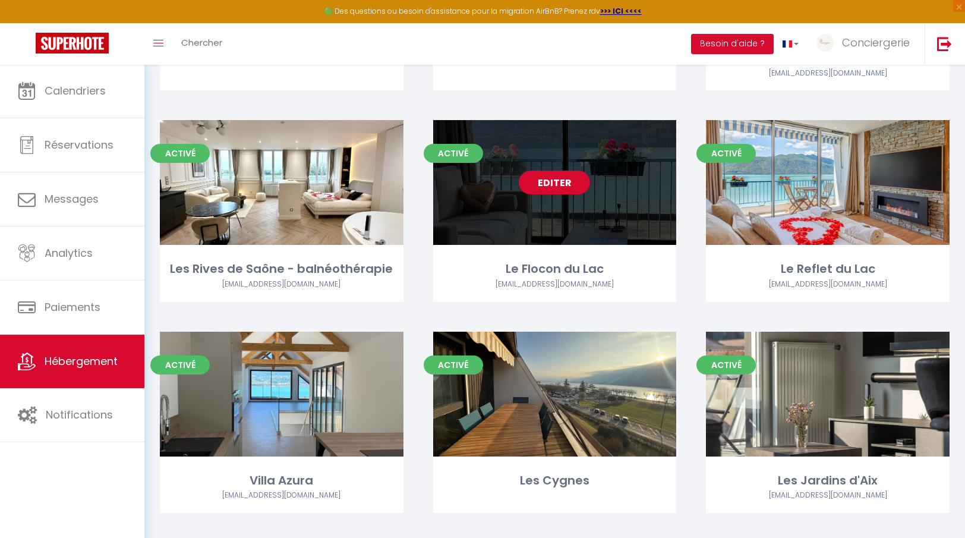
click at [558, 185] on link "Editer" at bounding box center [554, 183] width 71 height 24
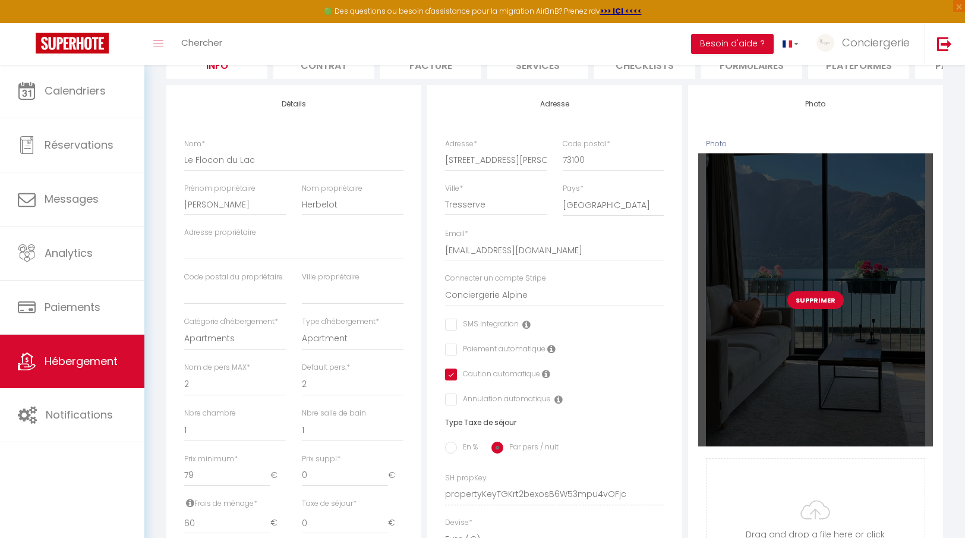
scroll to position [130, 0]
click at [819, 300] on button "Supprimer" at bounding box center [816, 300] width 56 height 18
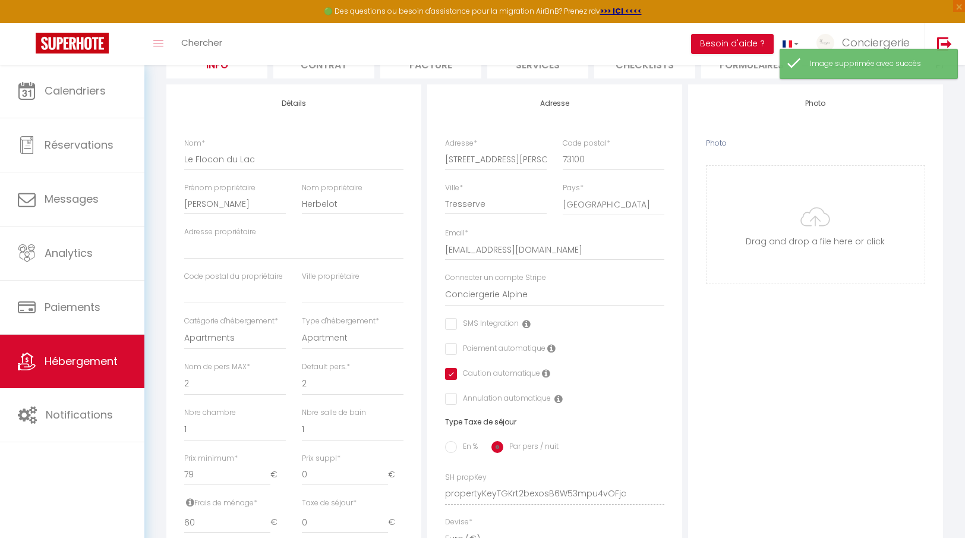
click at [811, 285] on div "Photo Photo Drag and drop a file here or click Ooops, something wrong appended.…" at bounding box center [815, 485] width 255 height 802
click at [808, 251] on input "Photo" at bounding box center [816, 225] width 218 height 118
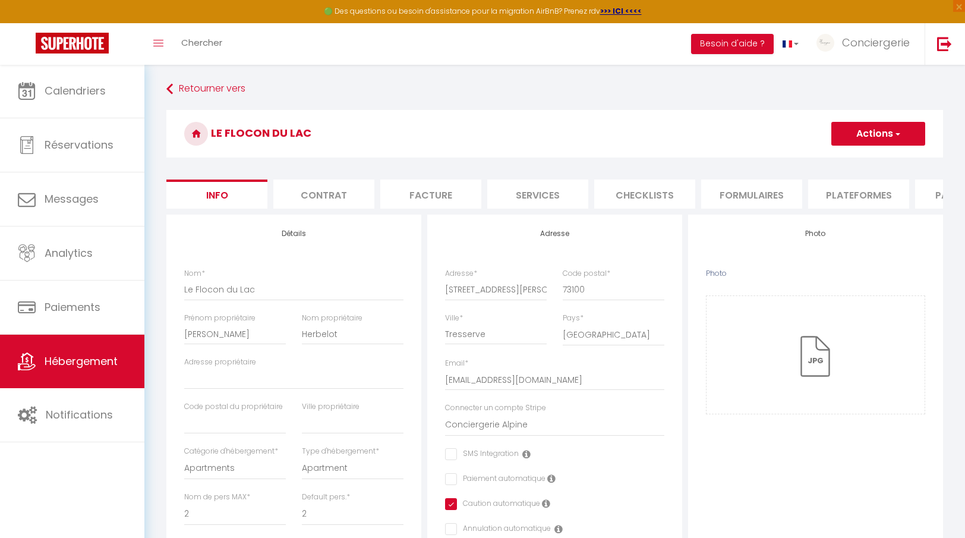
scroll to position [0, 0]
click at [870, 138] on button "Actions" at bounding box center [879, 134] width 94 height 24
click at [848, 158] on input "Enregistrer" at bounding box center [832, 160] width 44 height 12
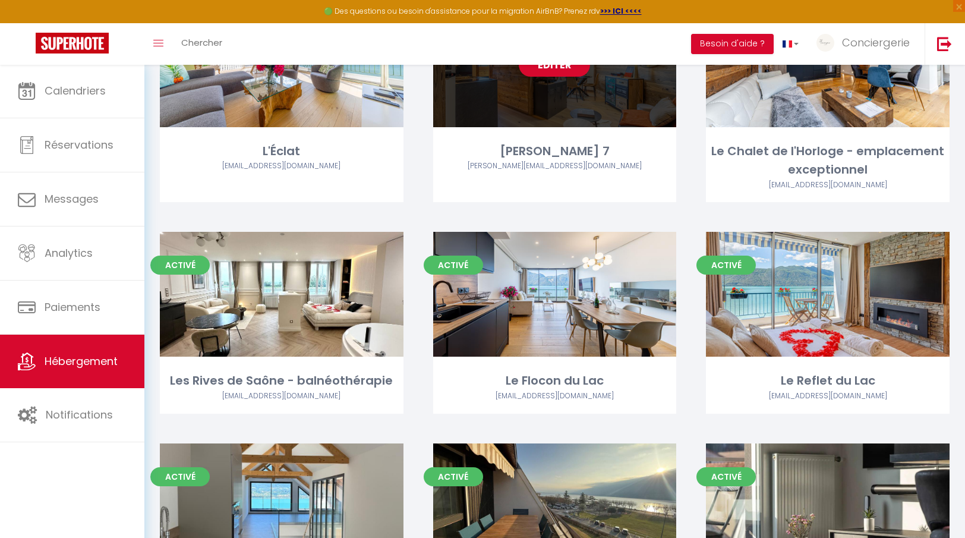
scroll to position [604, 0]
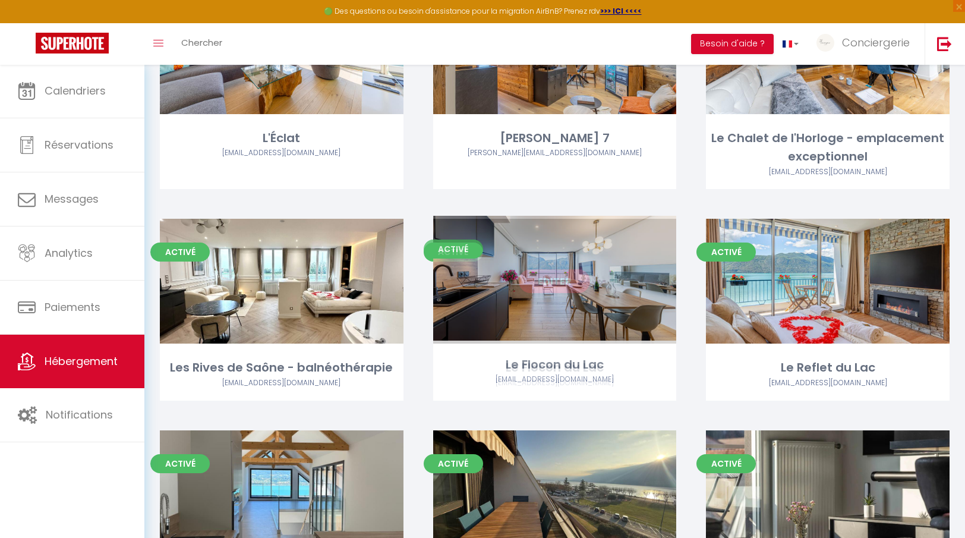
click at [560, 285] on link "Editer" at bounding box center [554, 281] width 71 height 24
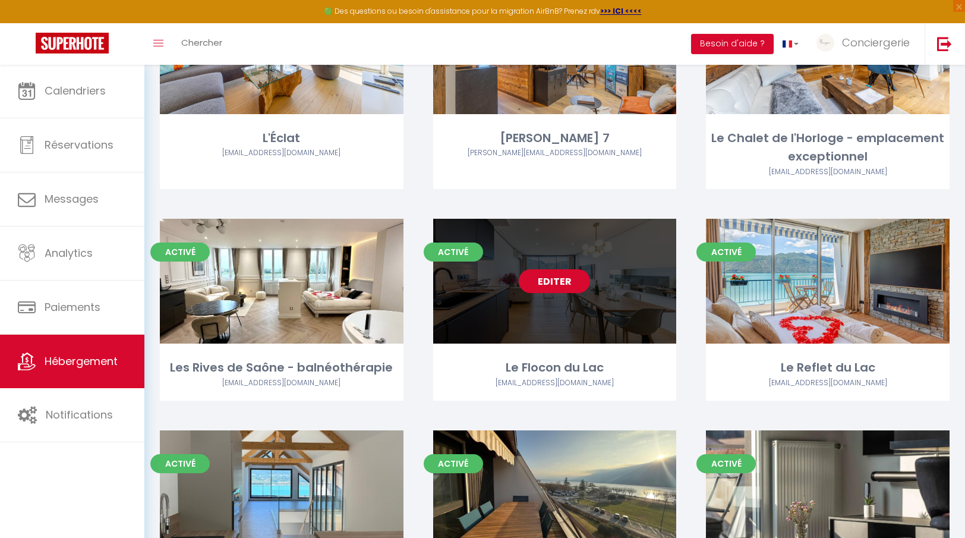
click at [560, 272] on link "Editer" at bounding box center [554, 281] width 71 height 24
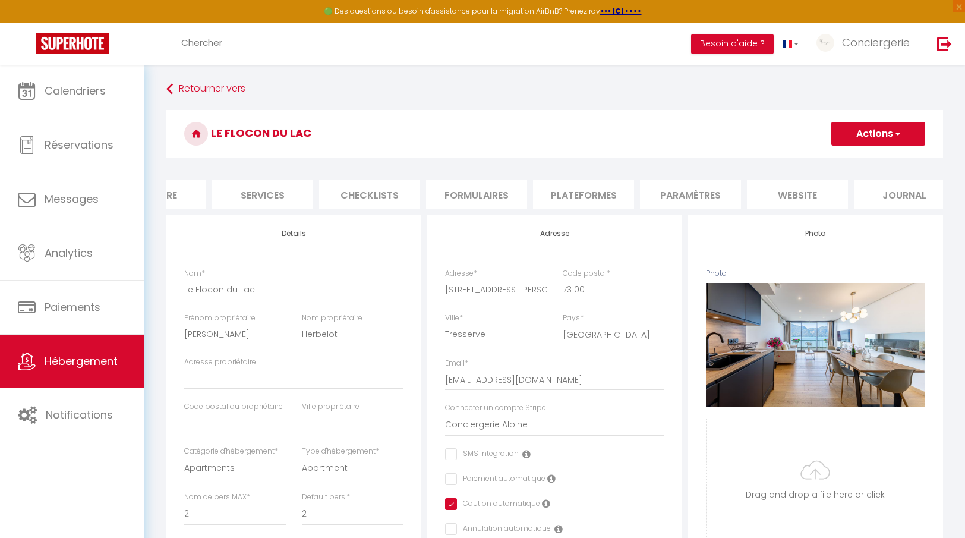
scroll to position [0, 276]
click at [835, 193] on li "website" at bounding box center [797, 194] width 101 height 29
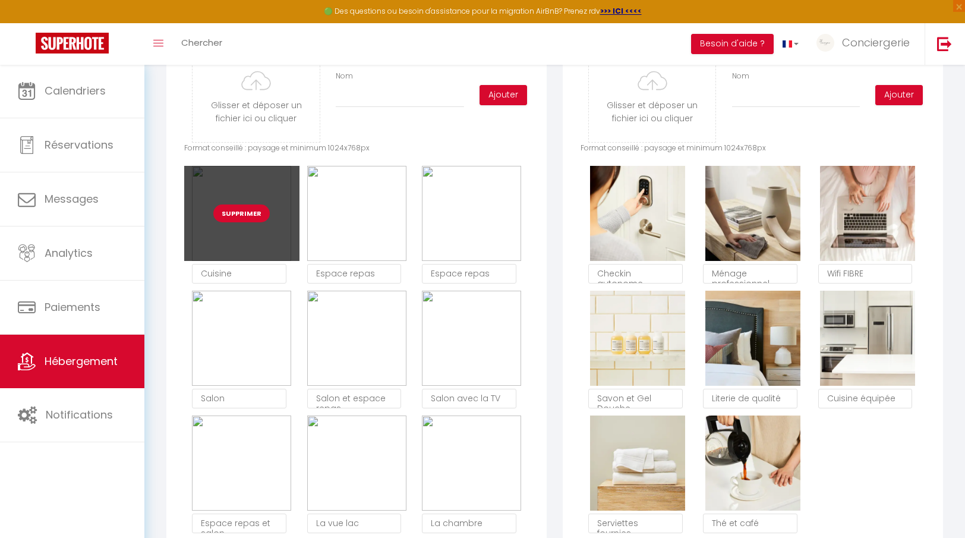
scroll to position [632, 0]
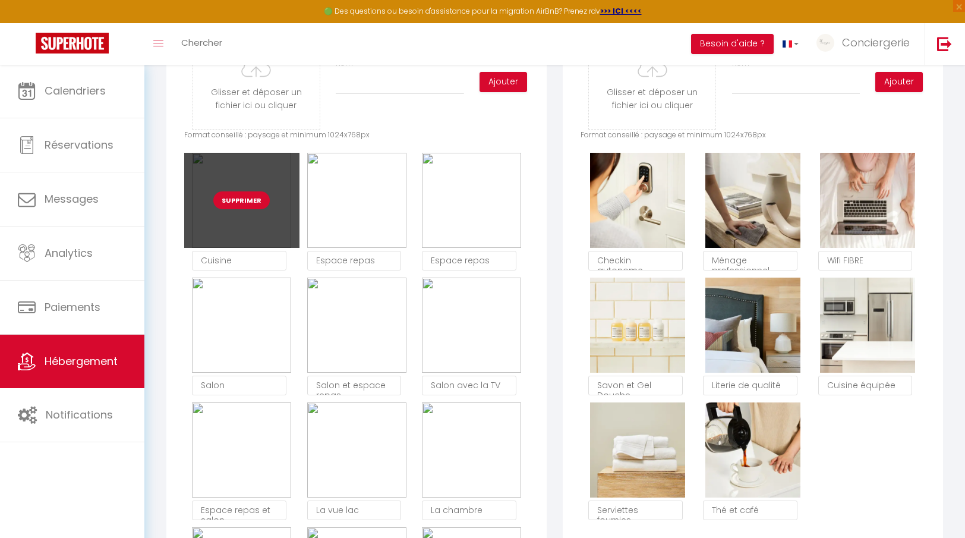
click at [245, 205] on button "Supprimer" at bounding box center [241, 200] width 56 height 18
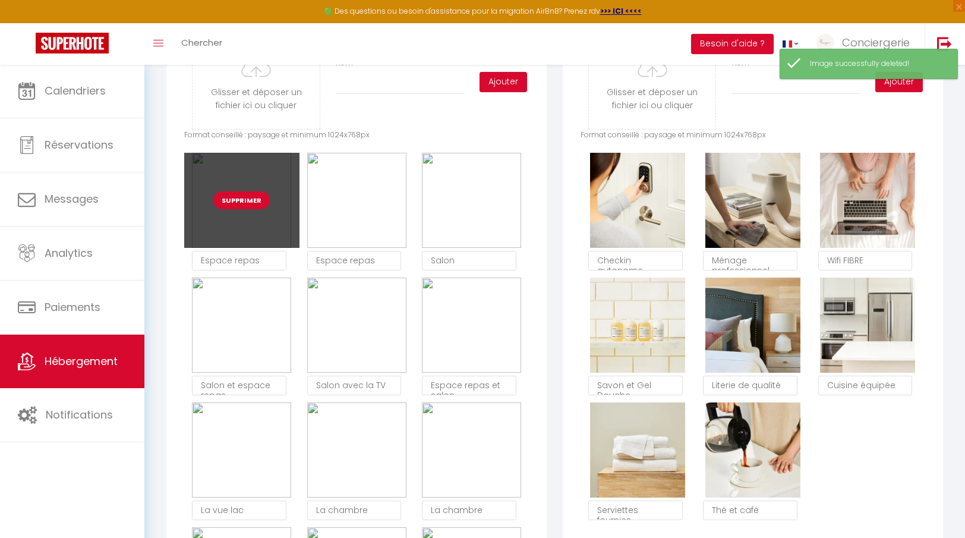
click at [245, 207] on button "Supprimer" at bounding box center [241, 200] width 56 height 18
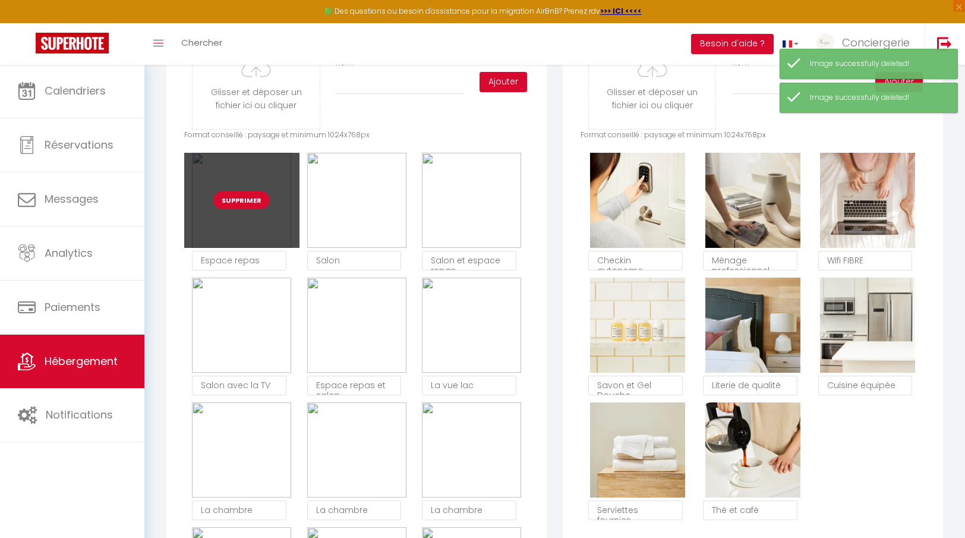
click at [243, 204] on button "Supprimer" at bounding box center [241, 200] width 56 height 18
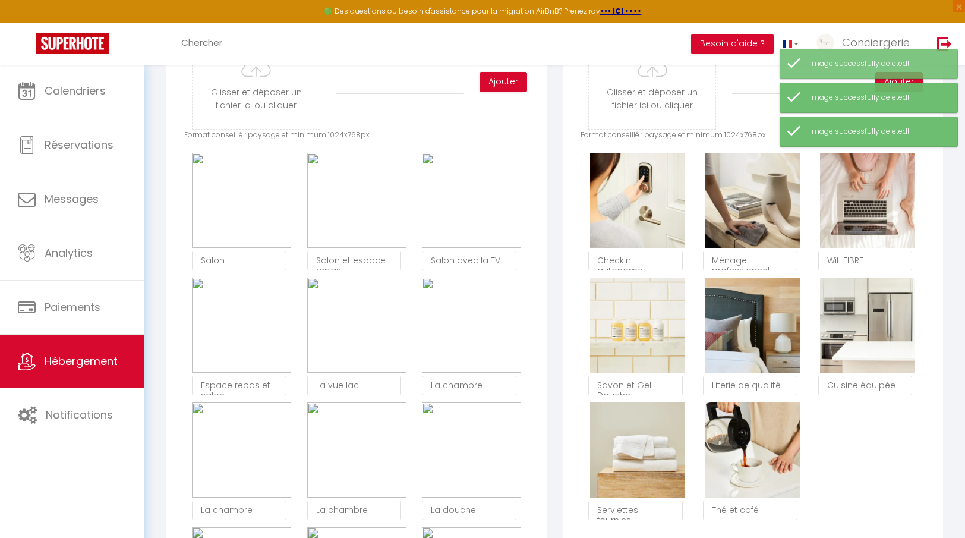
click at [235, 316] on button "Supprimer" at bounding box center [241, 325] width 56 height 18
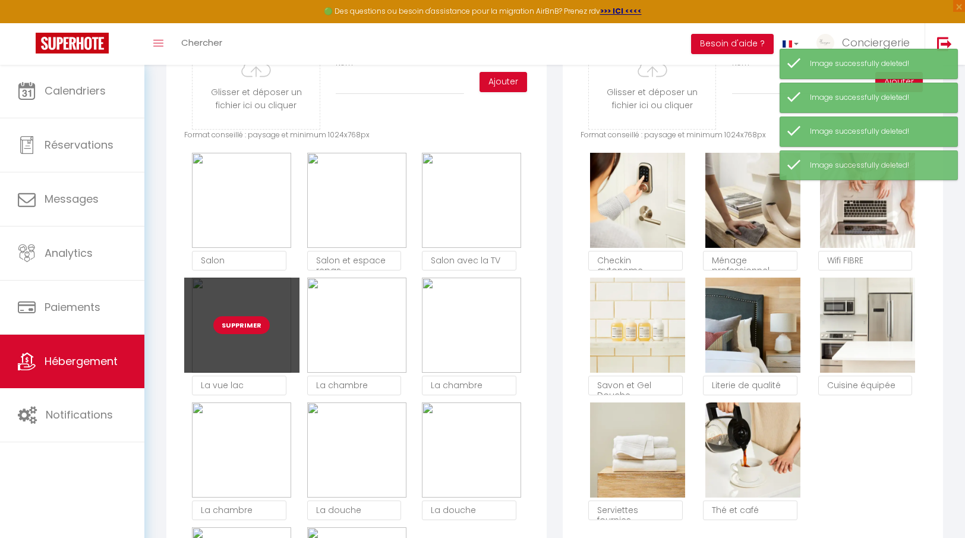
click at [241, 320] on button "Supprimer" at bounding box center [241, 325] width 56 height 18
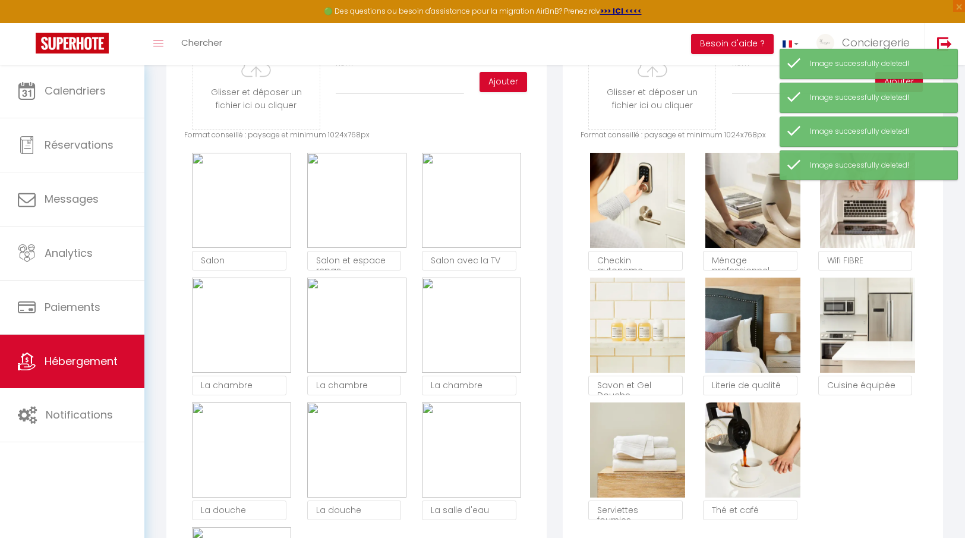
click at [241, 324] on button "Supprimer" at bounding box center [241, 325] width 56 height 18
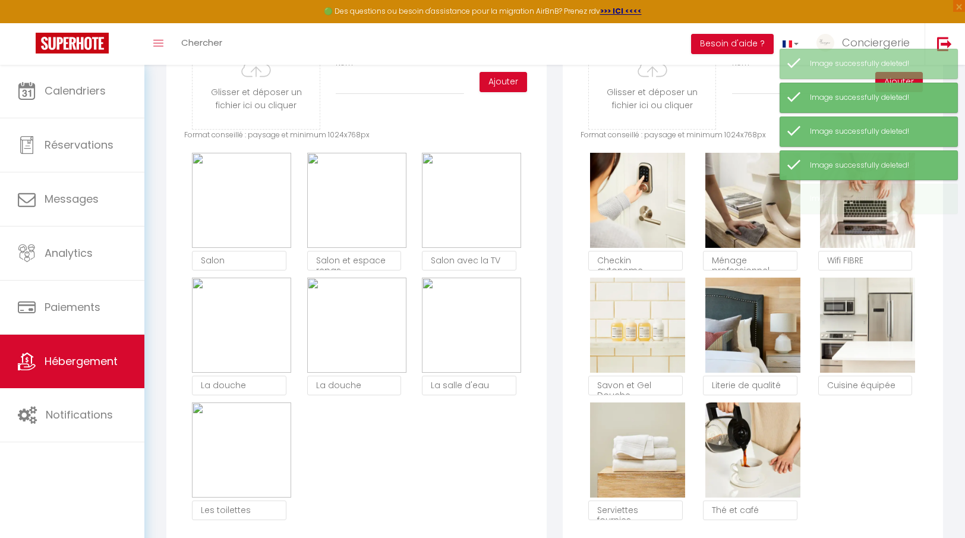
click at [241, 324] on button "Supprimer" at bounding box center [241, 325] width 56 height 18
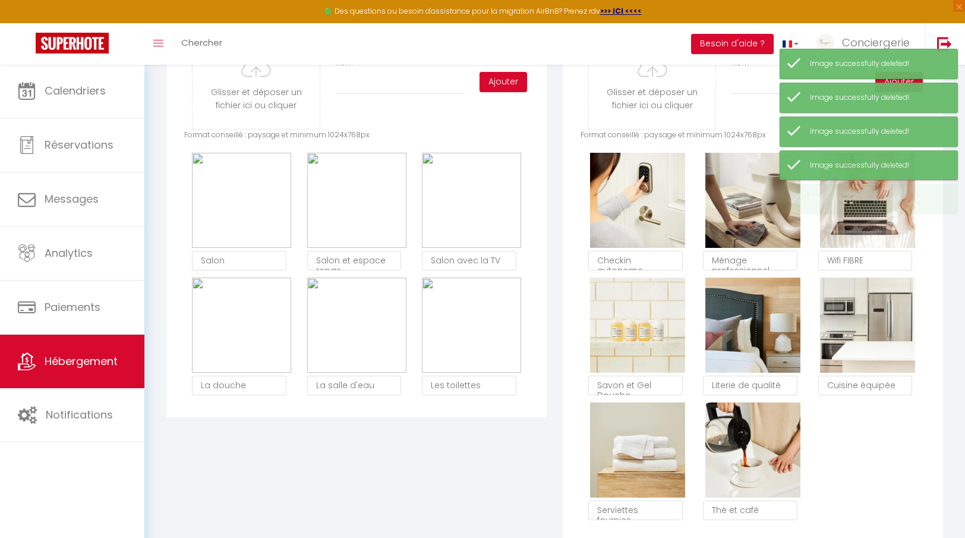
click at [241, 324] on button "Supprimer" at bounding box center [241, 325] width 56 height 18
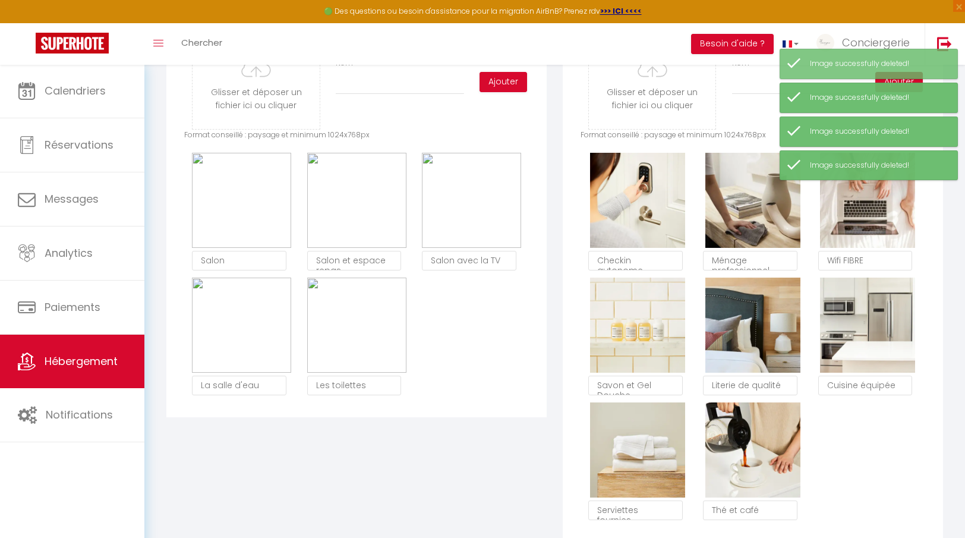
click at [241, 324] on button "Supprimer" at bounding box center [241, 325] width 56 height 18
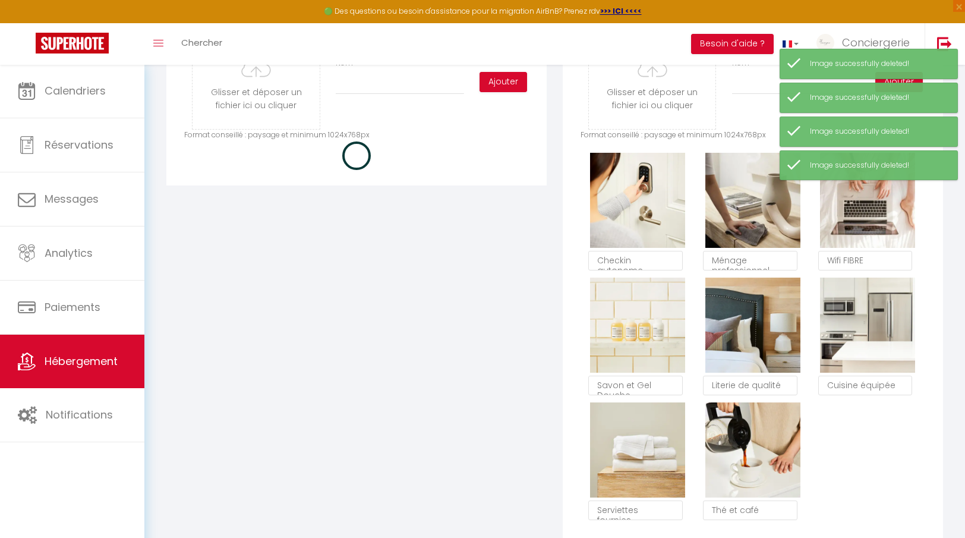
click at [241, 324] on div "Les Espaces Glisser et déposer un fichier ici ou cliquer Ooops, something wrong…" at bounding box center [357, 263] width 396 height 558
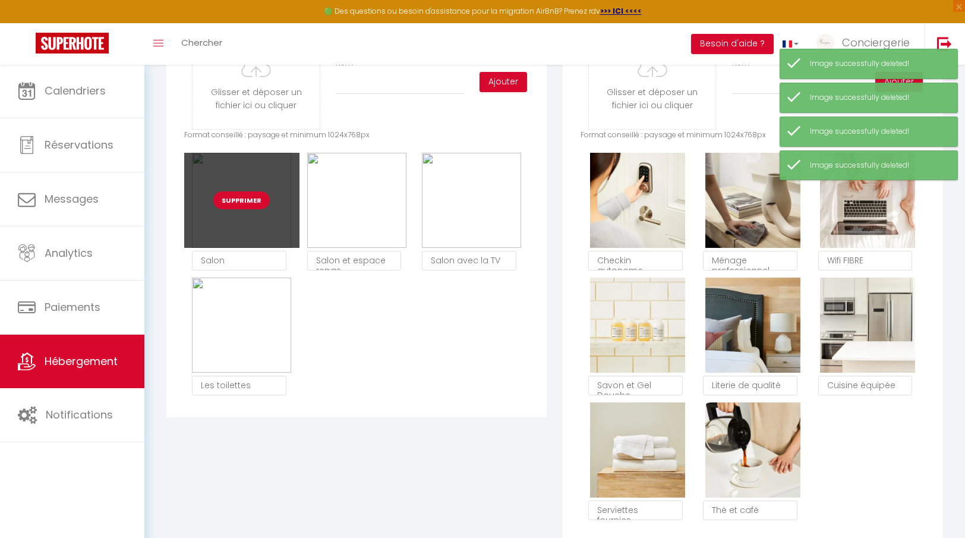
click at [246, 193] on button "Supprimer" at bounding box center [241, 200] width 56 height 18
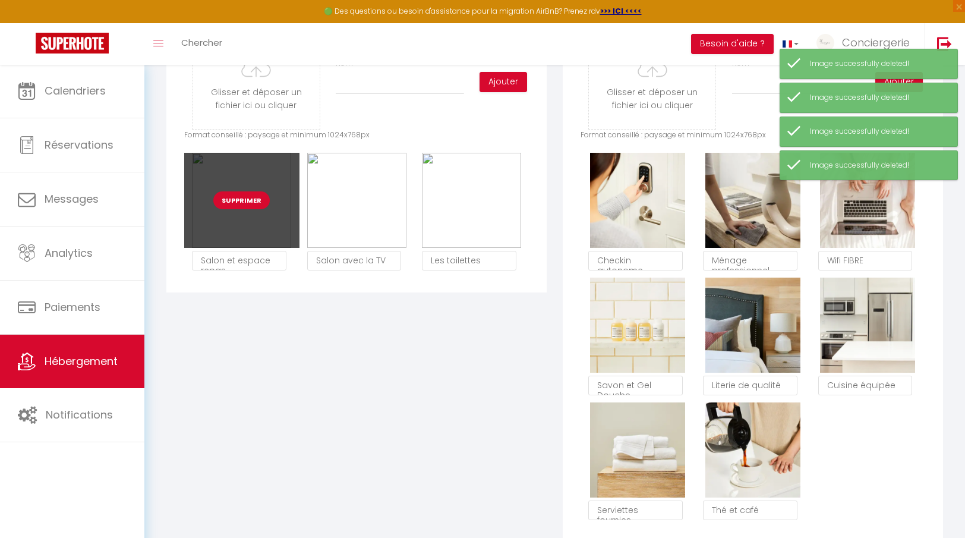
click at [247, 197] on button "Supprimer" at bounding box center [241, 200] width 56 height 18
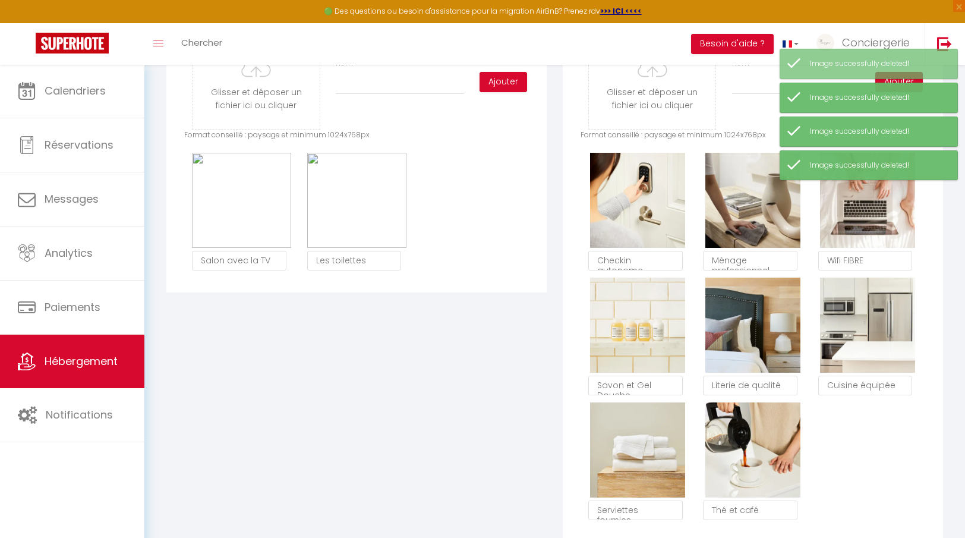
click at [247, 197] on button "Supprimer" at bounding box center [241, 200] width 56 height 18
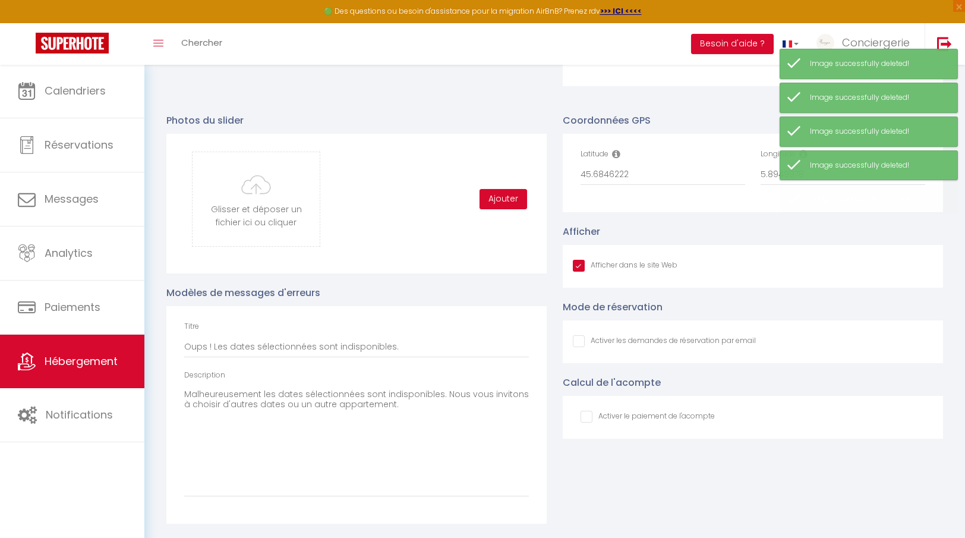
scroll to position [1085, 0]
click at [284, 215] on input "file" at bounding box center [256, 202] width 127 height 94
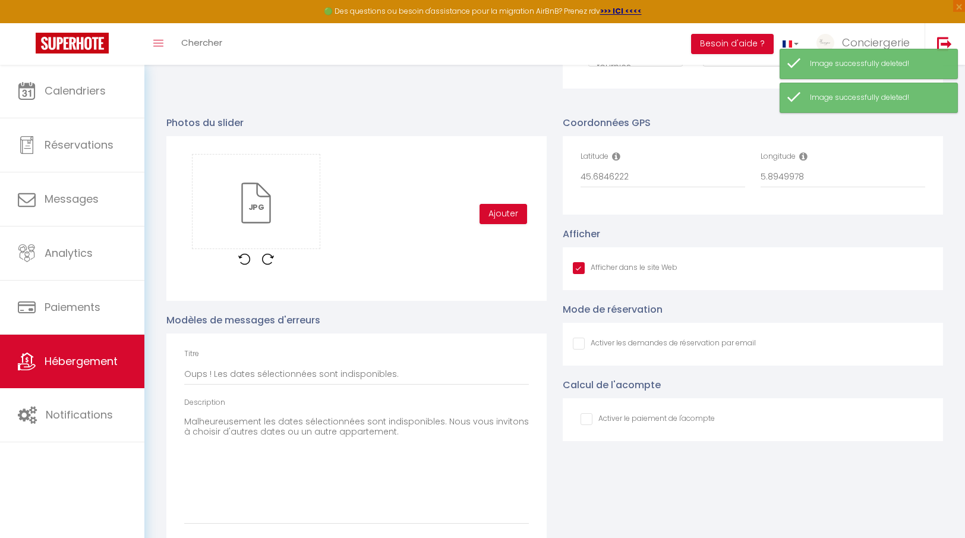
click at [492, 202] on div "Glisser et déposer un fichier ici ou cliquer Ooops, something wrong happened. R…" at bounding box center [356, 214] width 345 height 120
click at [492, 213] on button "Ajouter" at bounding box center [504, 214] width 48 height 20
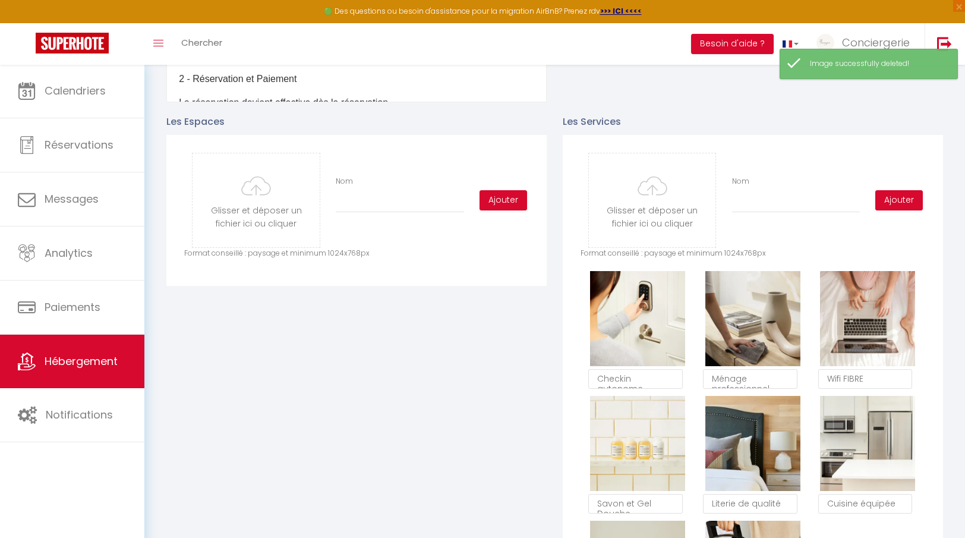
scroll to position [483, 0]
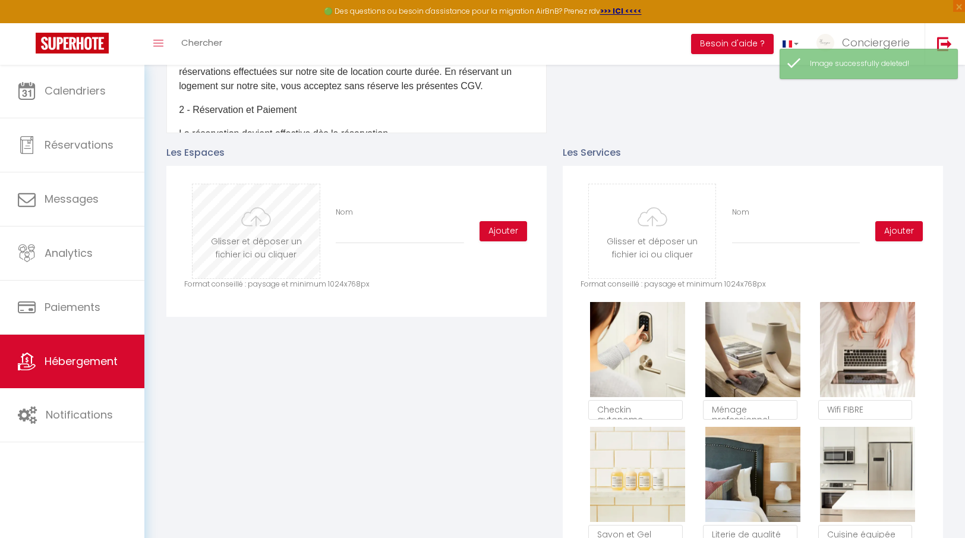
click at [272, 215] on input "file" at bounding box center [256, 231] width 127 height 94
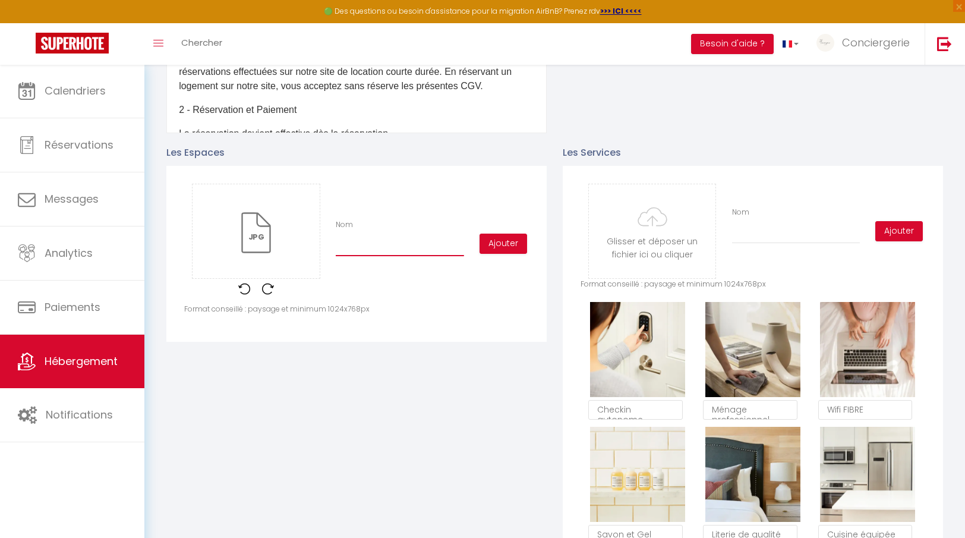
click at [407, 237] on input "Nom" at bounding box center [400, 245] width 128 height 21
click at [490, 253] on button "Ajouter" at bounding box center [504, 244] width 48 height 20
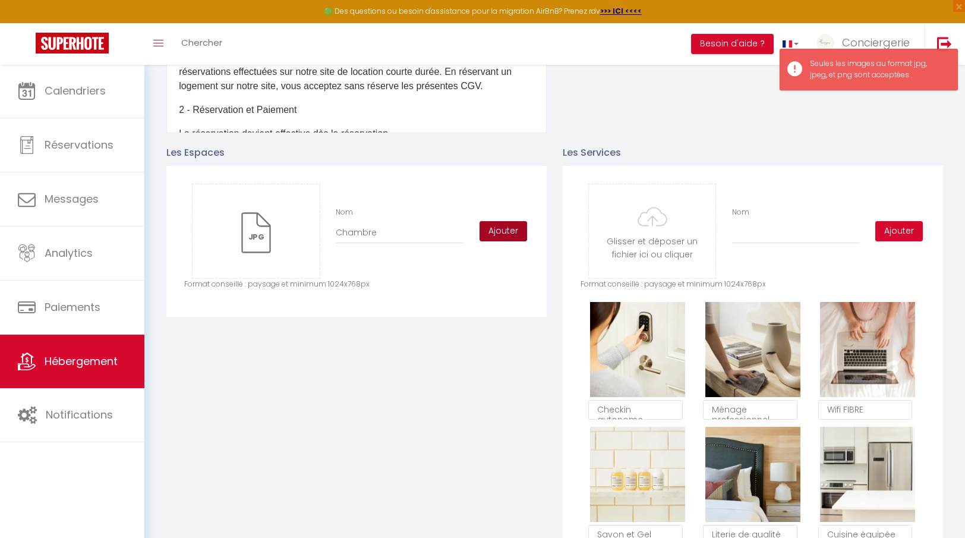
click at [518, 229] on button "Ajouter" at bounding box center [504, 231] width 48 height 20
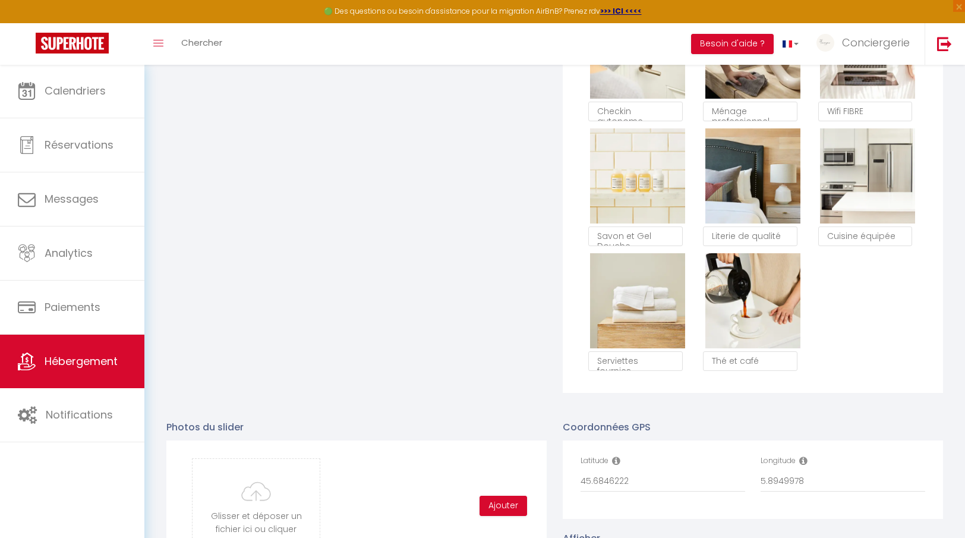
scroll to position [1011, 0]
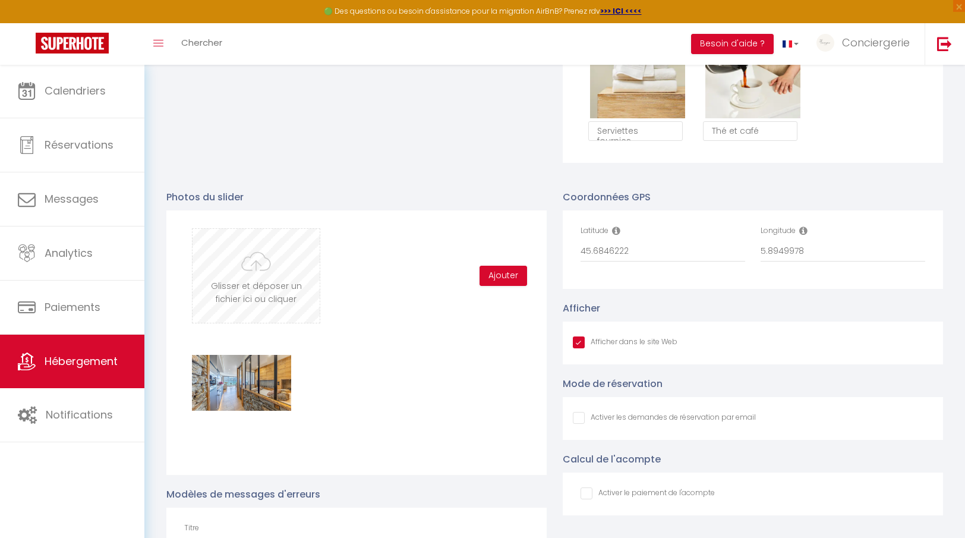
click at [261, 285] on input "file" at bounding box center [256, 276] width 127 height 94
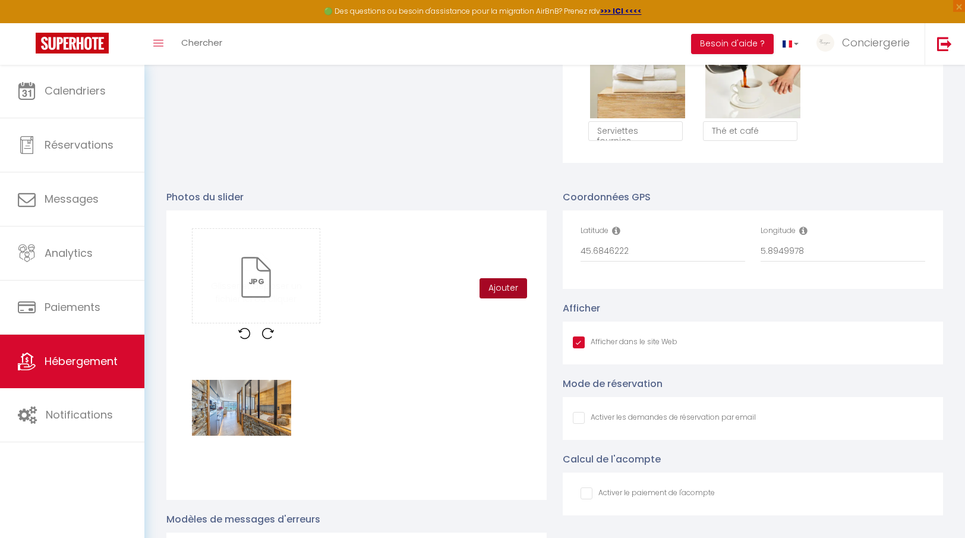
click at [512, 280] on button "Ajouter" at bounding box center [504, 288] width 48 height 20
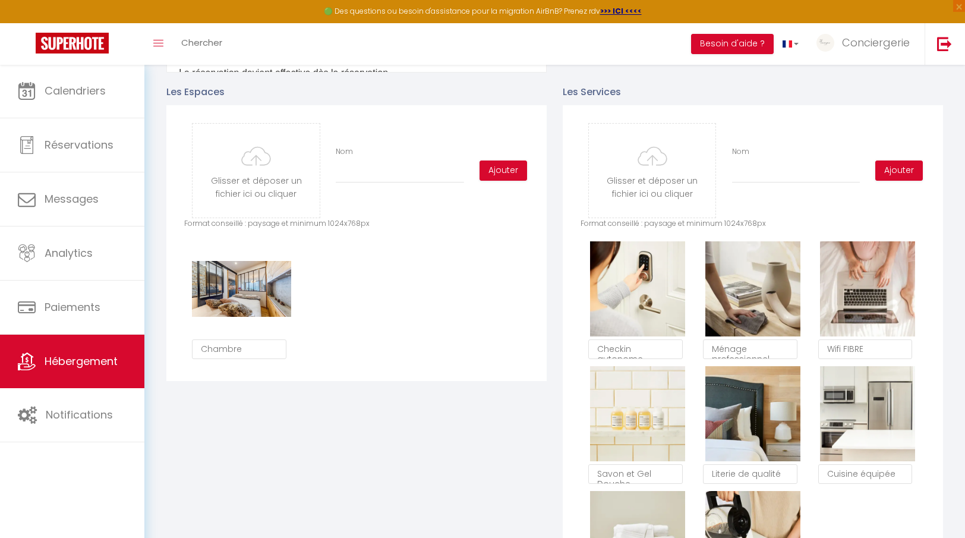
scroll to position [543, 0]
click at [266, 185] on input "file" at bounding box center [256, 171] width 127 height 94
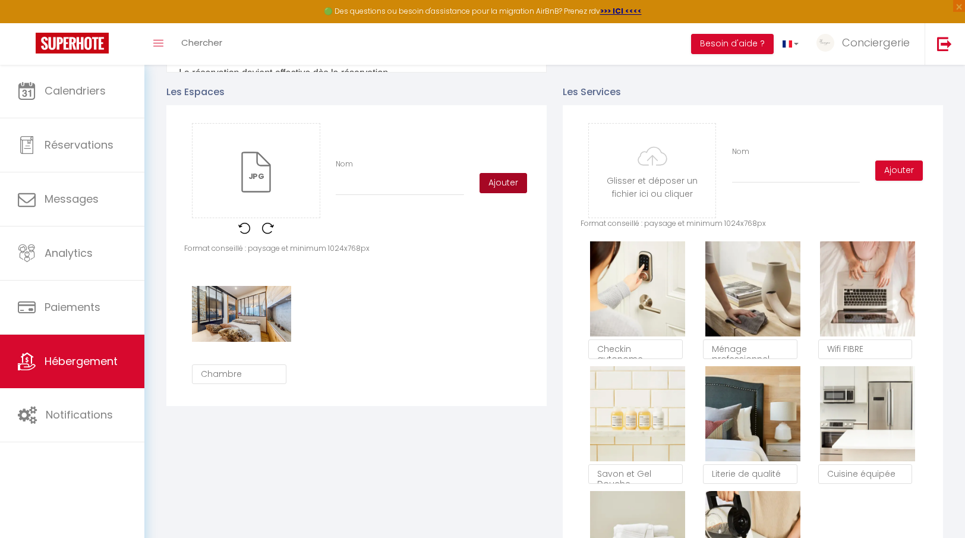
click at [512, 183] on button "Ajouter" at bounding box center [504, 183] width 48 height 20
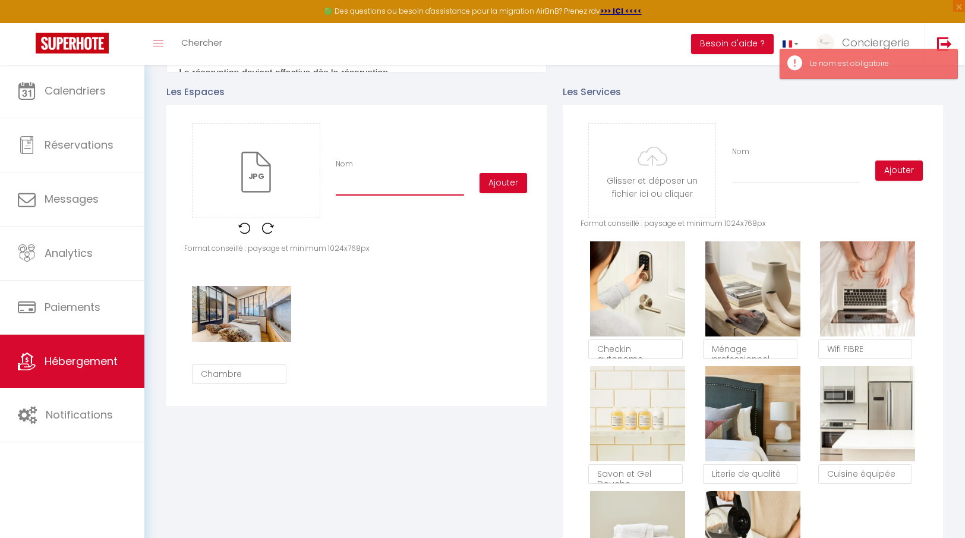
click at [397, 182] on input "Nom" at bounding box center [400, 184] width 128 height 21
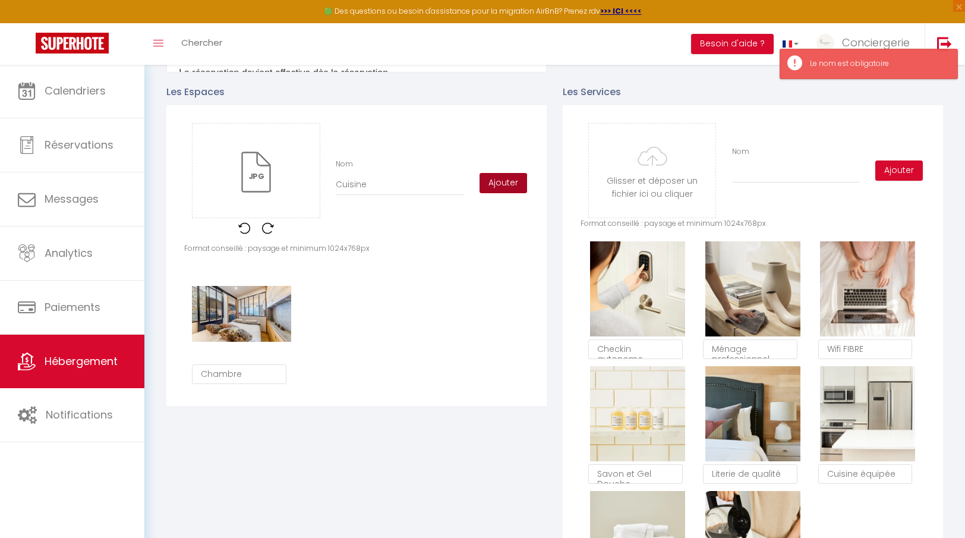
click at [492, 183] on button "Ajouter" at bounding box center [504, 183] width 48 height 20
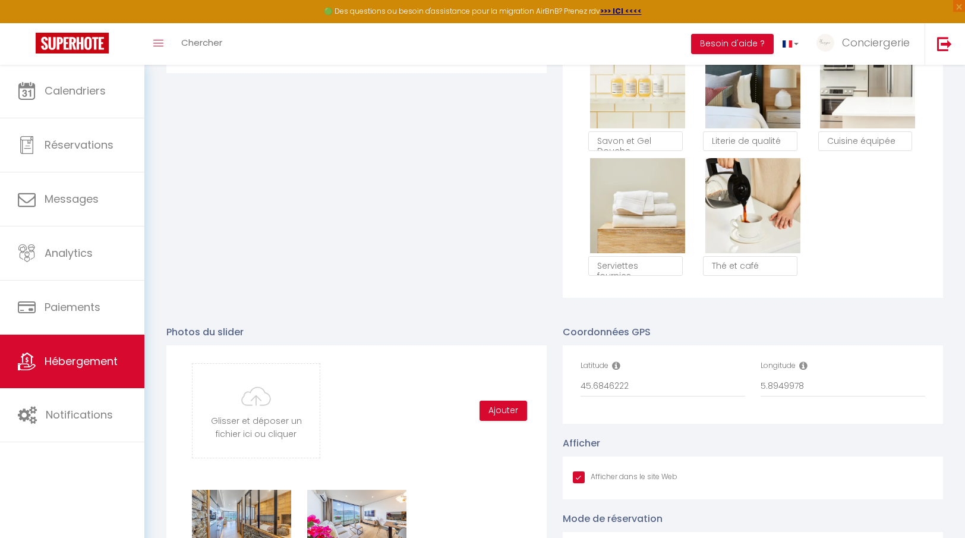
scroll to position [1053, 0]
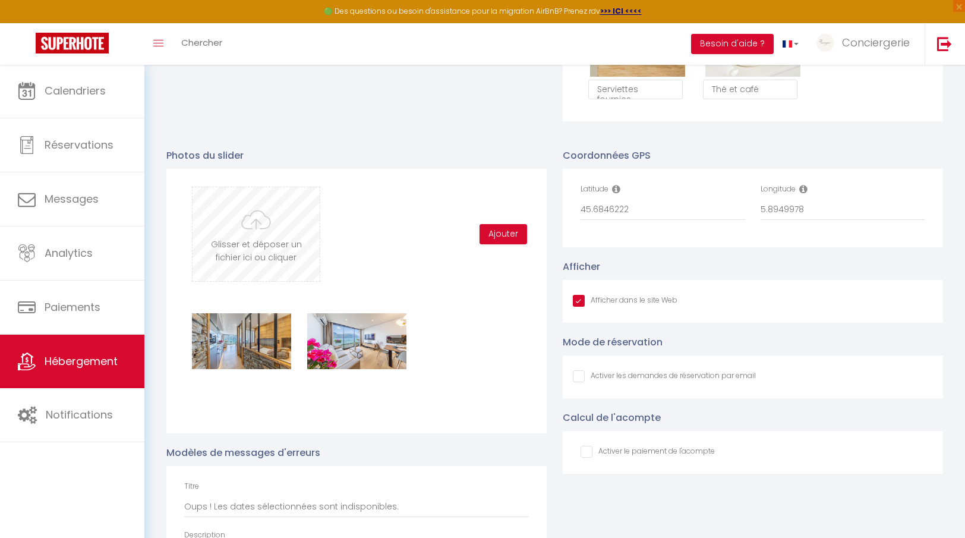
click at [292, 260] on input "file" at bounding box center [256, 234] width 127 height 94
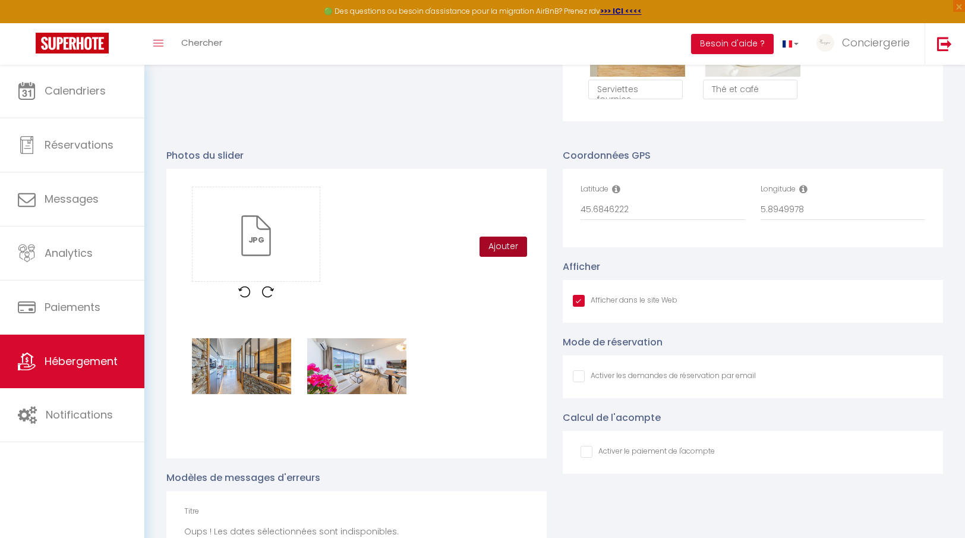
click at [516, 251] on button "Ajouter" at bounding box center [504, 247] width 48 height 20
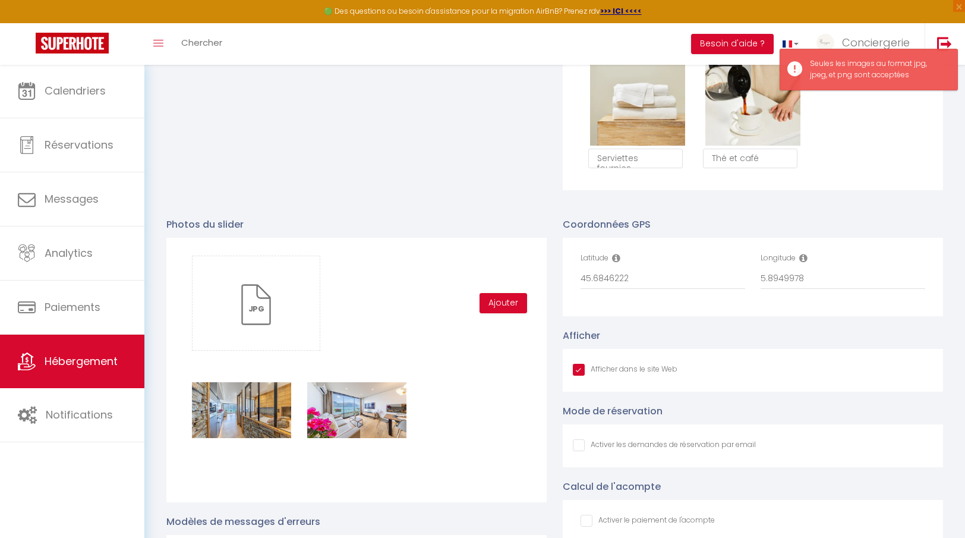
scroll to position [962, 0]
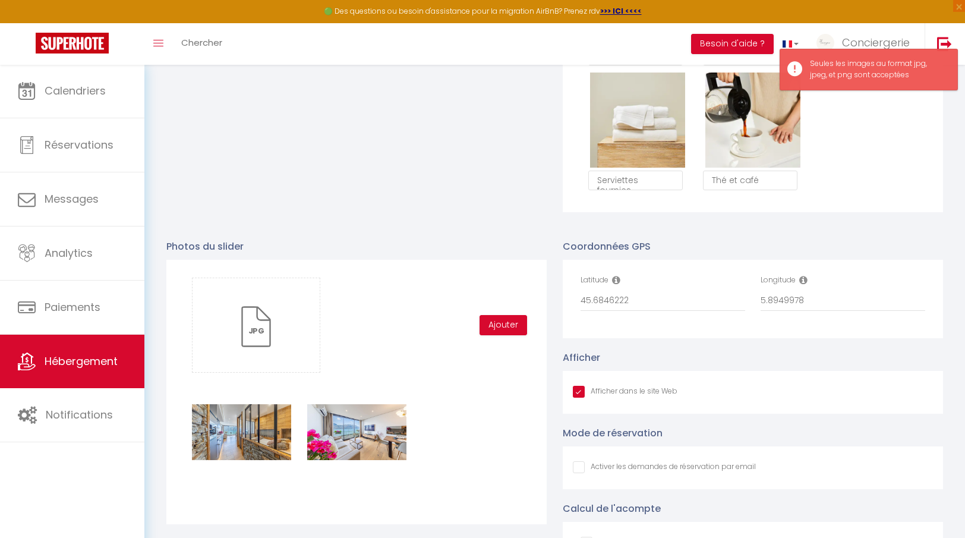
drag, startPoint x: 499, startPoint y: 286, endPoint x: 499, endPoint y: 305, distance: 19.0
click at [499, 288] on div "Glisser et déposer un fichier ici ou cliquer Ooops, something wrong happened. R…" at bounding box center [356, 325] width 345 height 95
click at [499, 316] on button "Ajouter" at bounding box center [504, 325] width 48 height 20
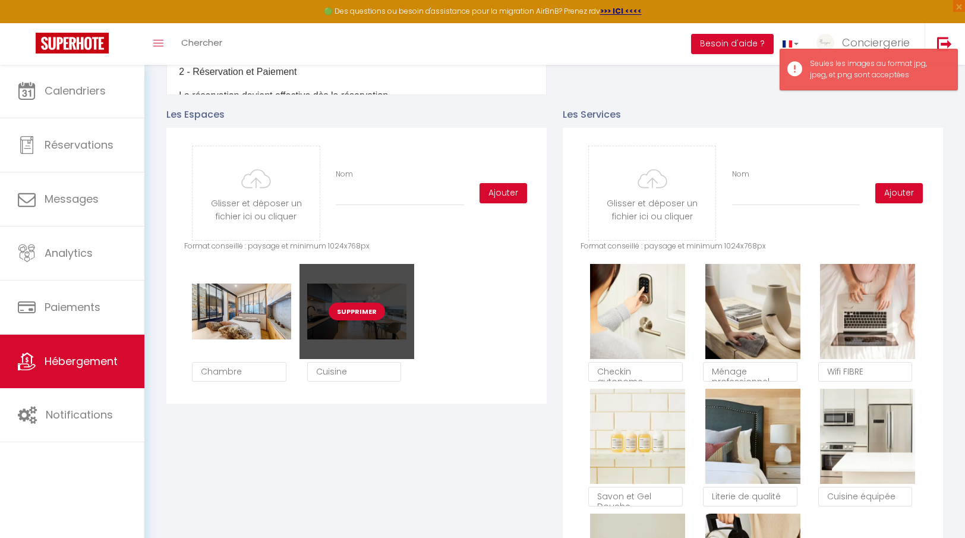
scroll to position [518, 0]
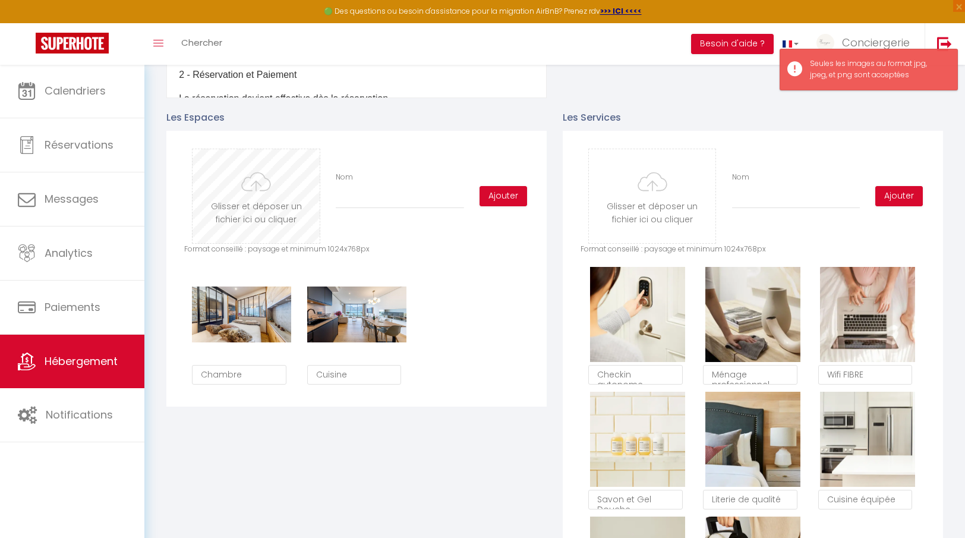
click at [265, 197] on input "file" at bounding box center [256, 196] width 127 height 94
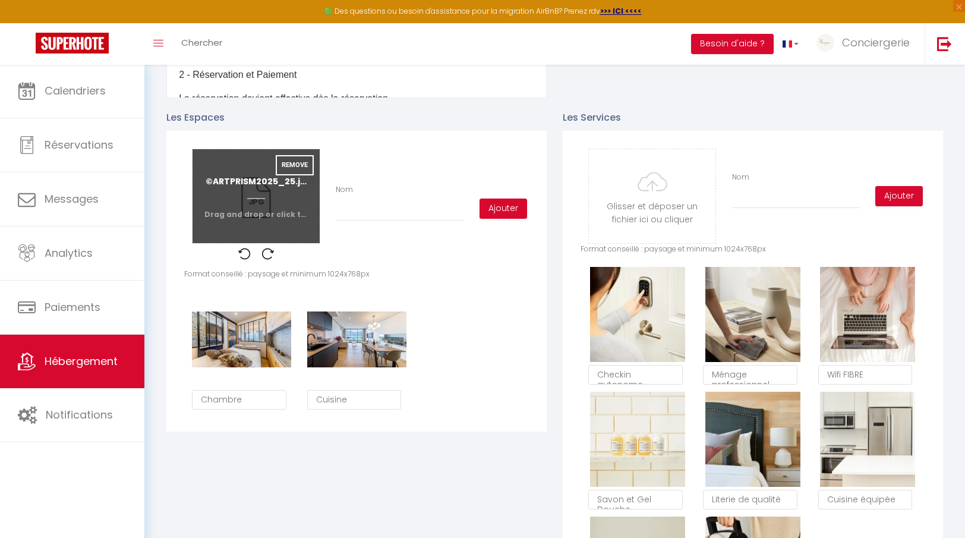
click at [262, 205] on input "file" at bounding box center [256, 196] width 127 height 94
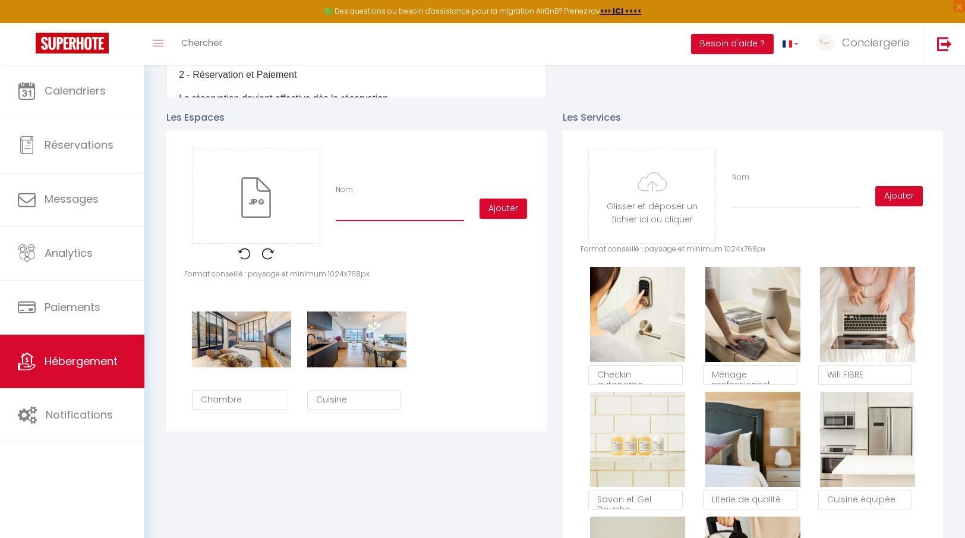
click at [377, 213] on input "Nom" at bounding box center [400, 210] width 128 height 21
click at [491, 207] on button "Ajouter" at bounding box center [504, 209] width 48 height 20
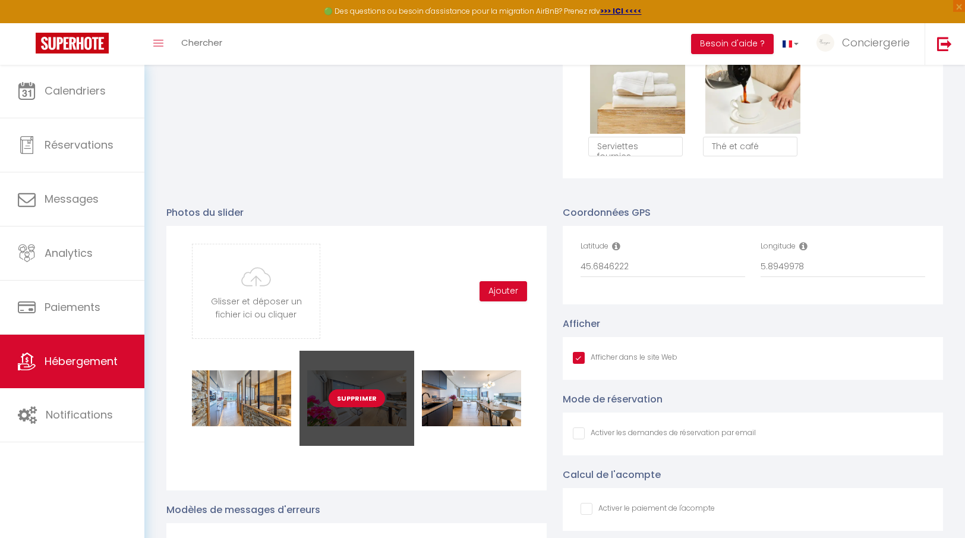
scroll to position [996, 0]
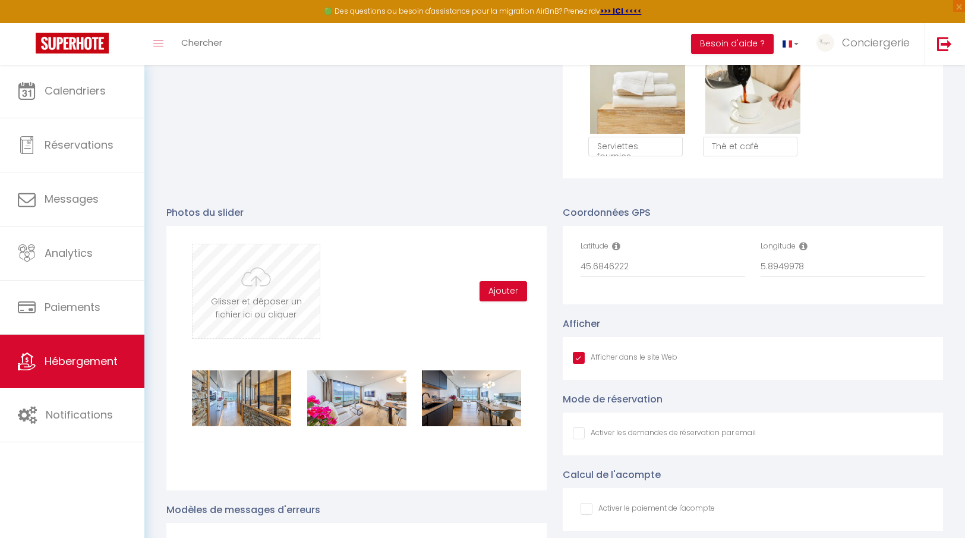
click at [265, 329] on input "file" at bounding box center [256, 291] width 127 height 94
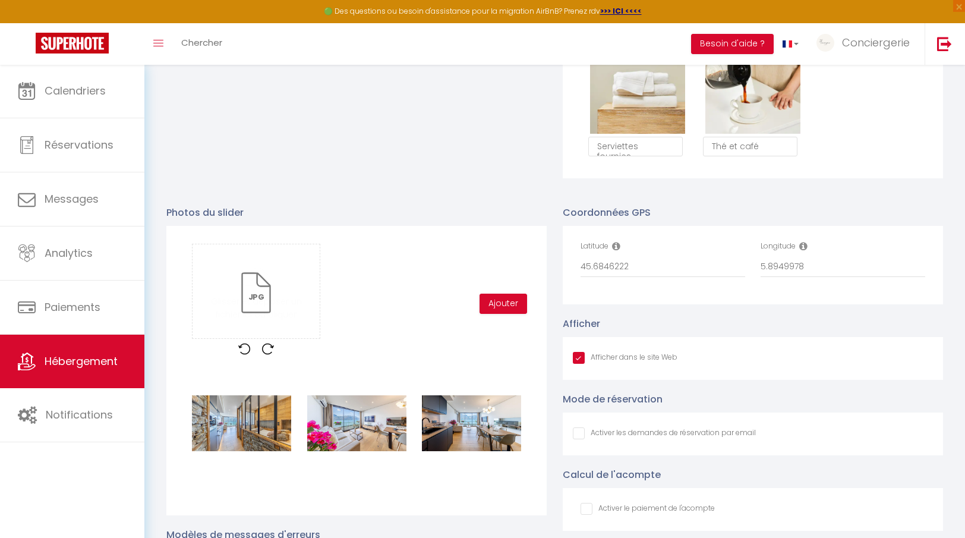
click at [508, 313] on div "Glisser et déposer un fichier ici ou cliquer Ooops, something wrong happened. R…" at bounding box center [356, 304] width 345 height 120
click at [511, 305] on button "Ajouter" at bounding box center [504, 304] width 48 height 20
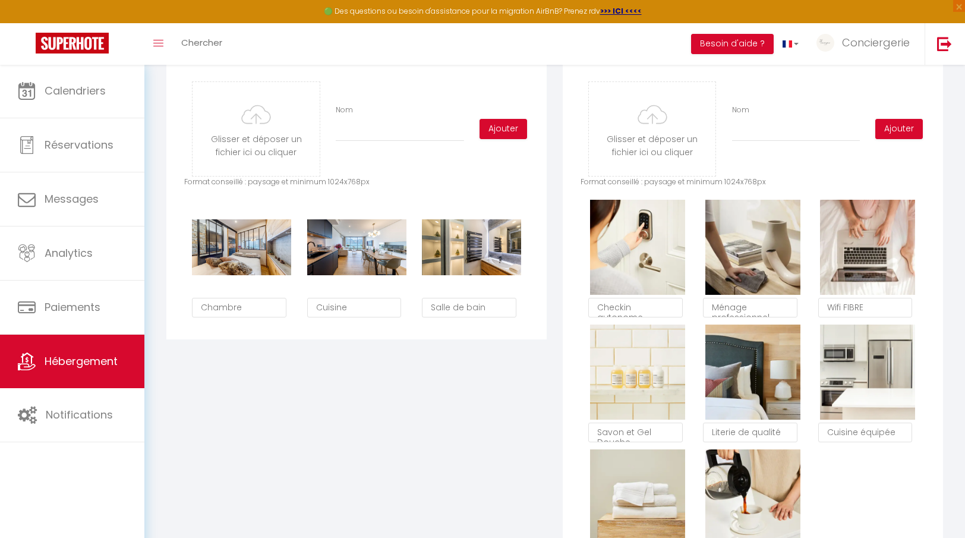
scroll to position [510, 0]
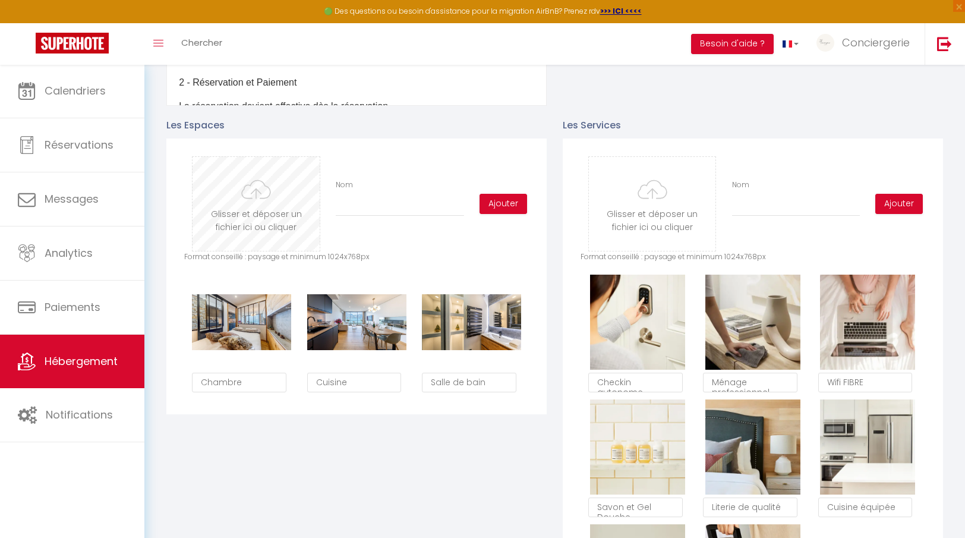
click at [267, 199] on input "file" at bounding box center [256, 204] width 127 height 94
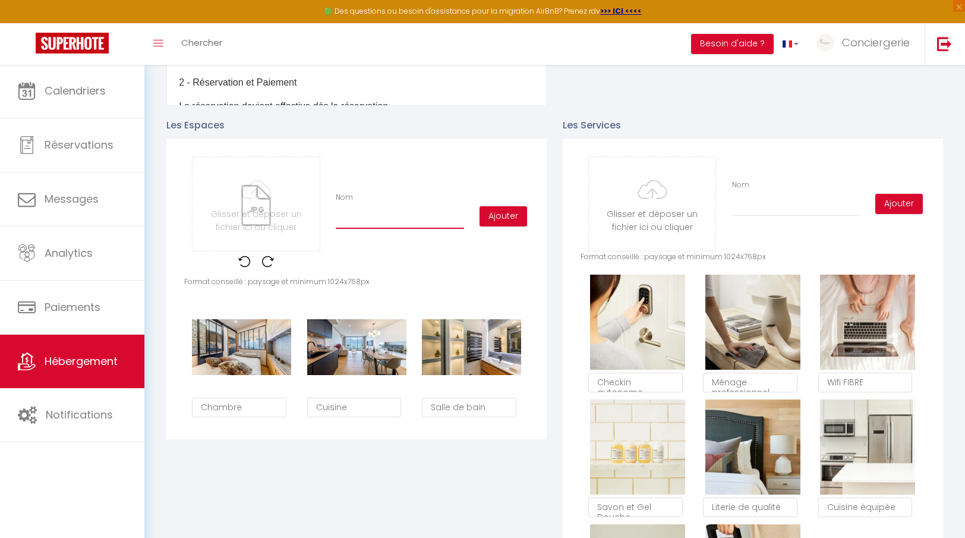
click at [407, 221] on input "Nom" at bounding box center [400, 217] width 128 height 21
click at [505, 204] on div "Glisser et déposer un fichier ici ou cliquer Ooops, something wrong happened. R…" at bounding box center [356, 216] width 345 height 120
click at [507, 216] on button "Ajouter" at bounding box center [504, 216] width 48 height 20
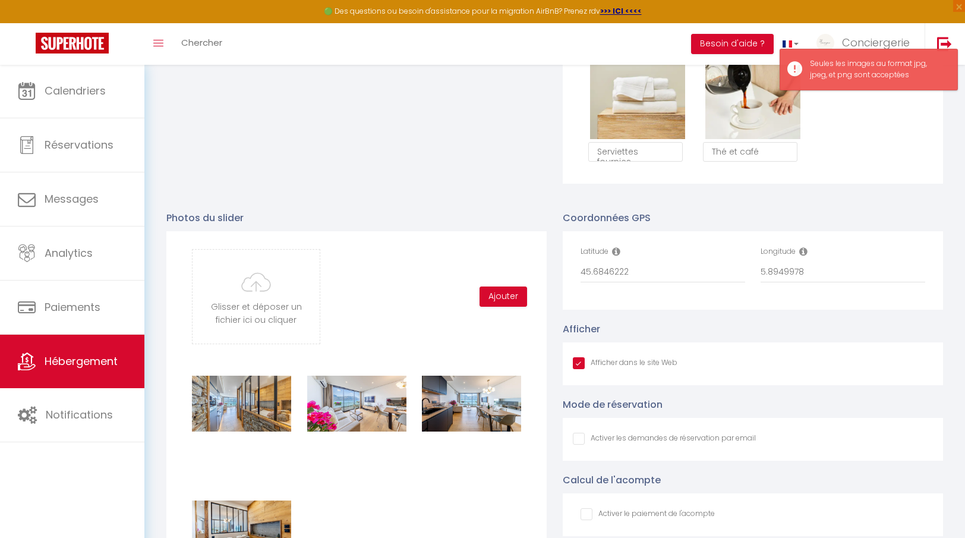
scroll to position [1003, 0]
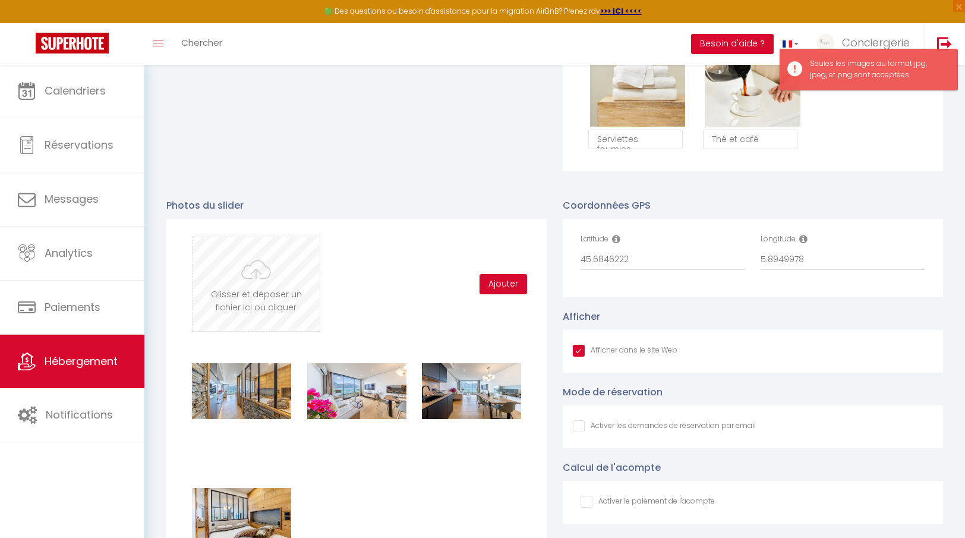
click at [288, 287] on input "file" at bounding box center [256, 284] width 127 height 94
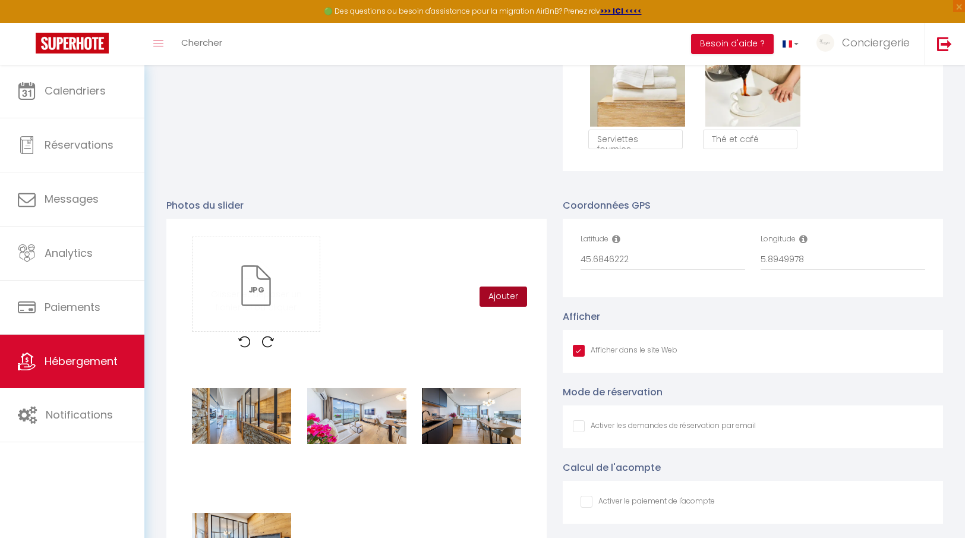
click at [517, 290] on button "Ajouter" at bounding box center [504, 297] width 48 height 20
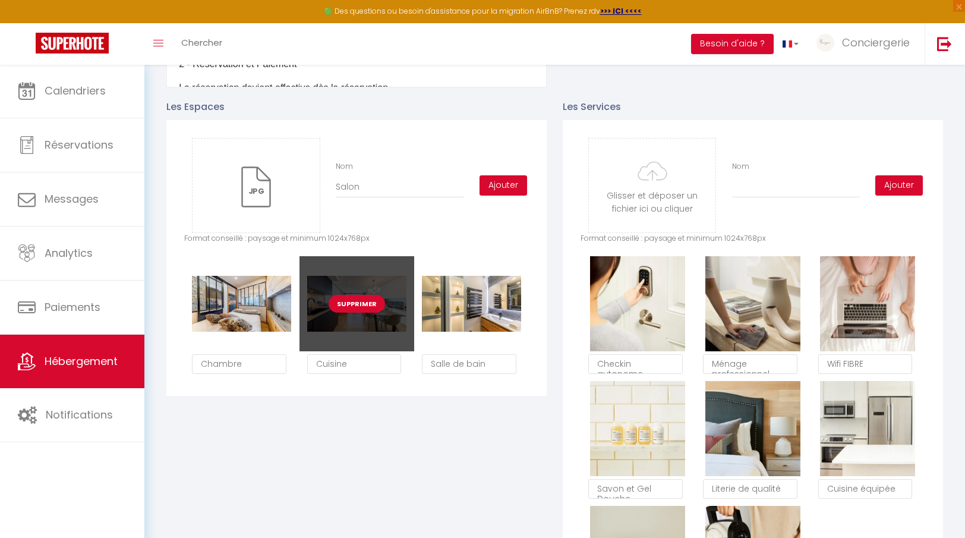
scroll to position [531, 0]
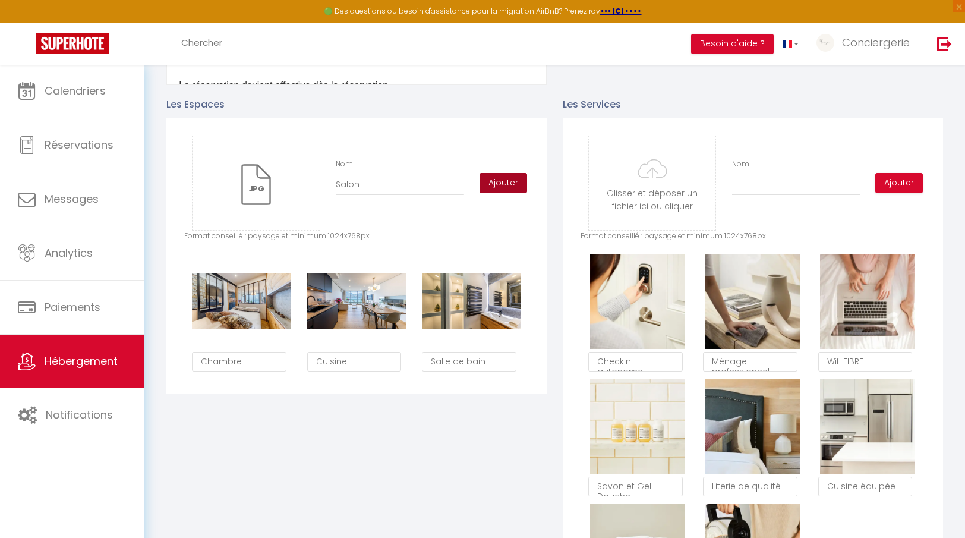
click at [492, 185] on button "Ajouter" at bounding box center [504, 183] width 48 height 20
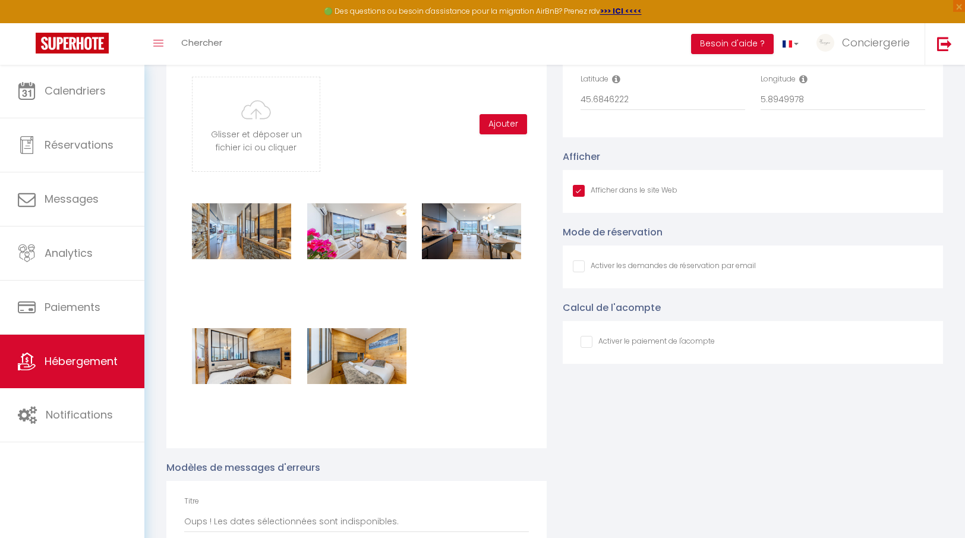
scroll to position [1151, 0]
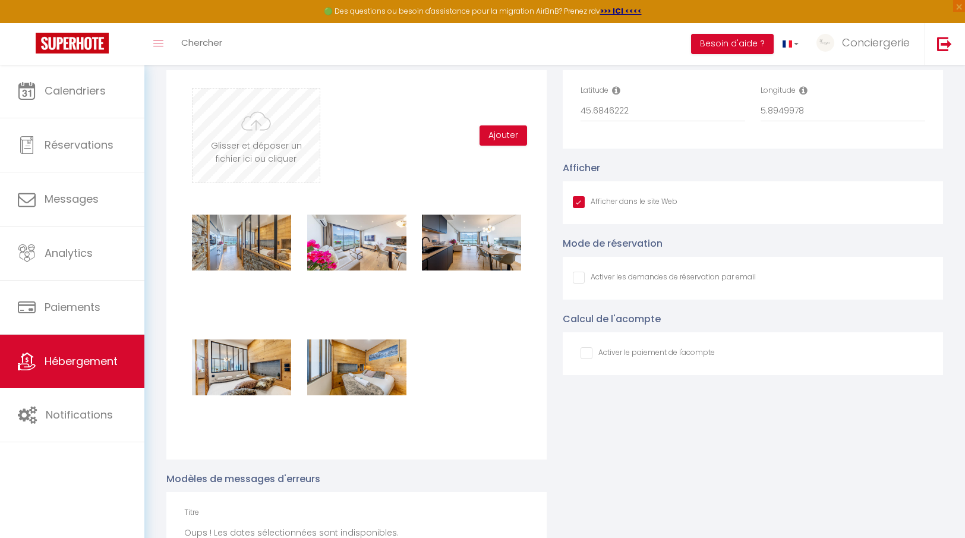
drag, startPoint x: 298, startPoint y: 189, endPoint x: 298, endPoint y: 164, distance: 25.0
click at [298, 188] on div "Glisser et déposer un fichier ici ou cliquer Ooops, something wrong happened. R…" at bounding box center [356, 264] width 380 height 389
click at [297, 153] on input "file" at bounding box center [256, 136] width 127 height 94
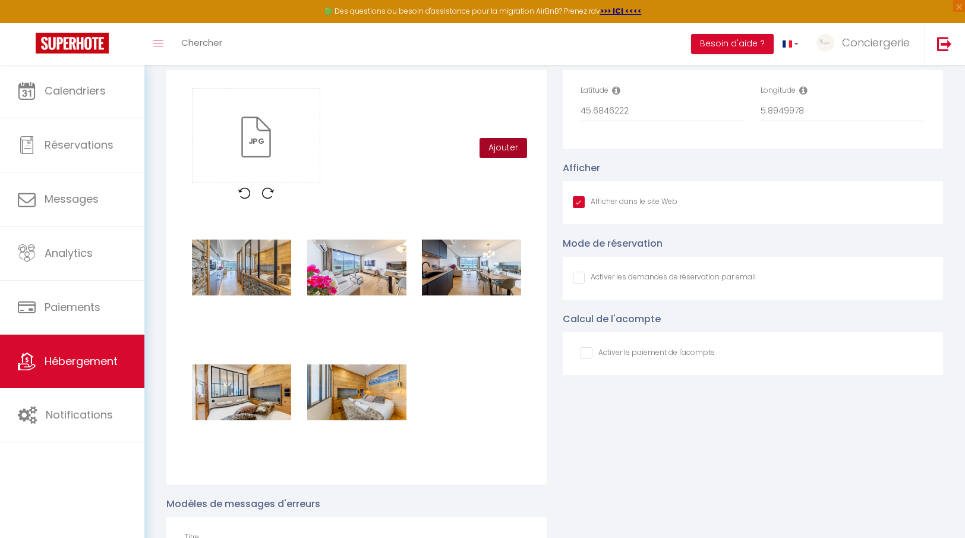
click at [508, 147] on button "Ajouter" at bounding box center [504, 148] width 48 height 20
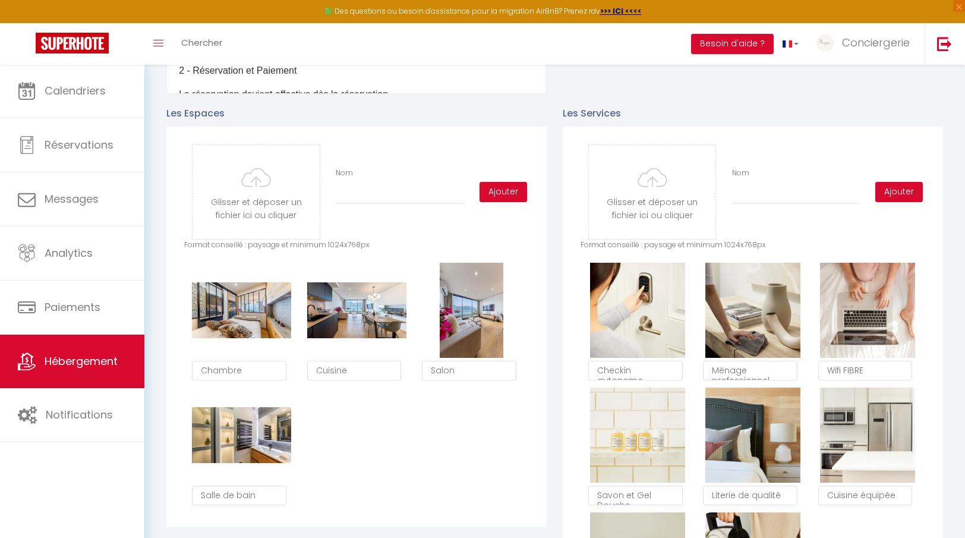
scroll to position [512, 0]
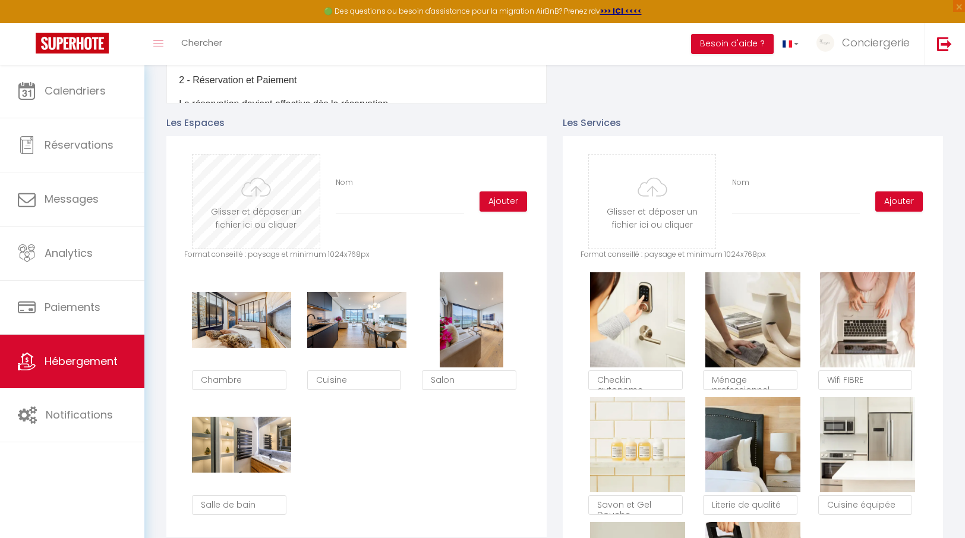
click at [250, 188] on input "file" at bounding box center [256, 202] width 127 height 94
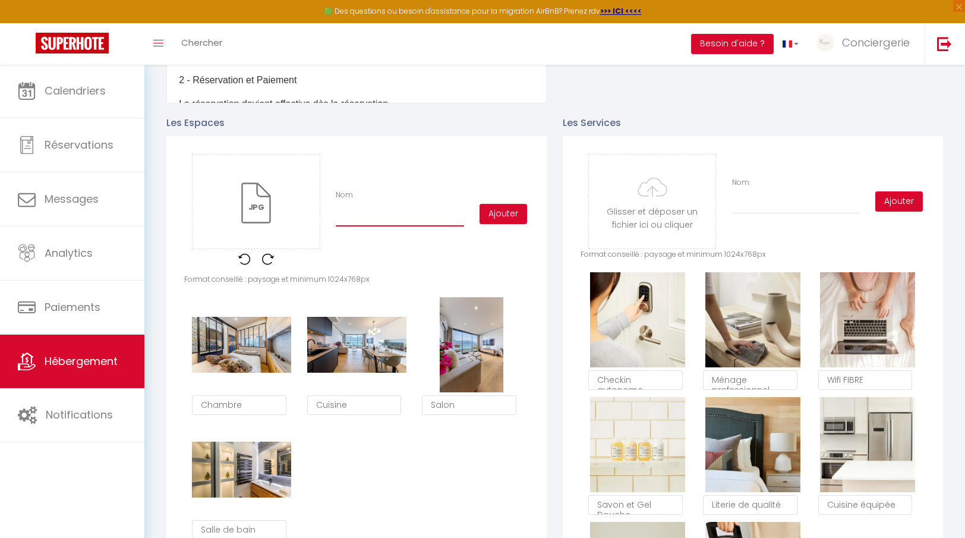
click at [371, 214] on input "Nom" at bounding box center [400, 215] width 128 height 21
click at [492, 210] on button "Ajouter" at bounding box center [504, 214] width 48 height 20
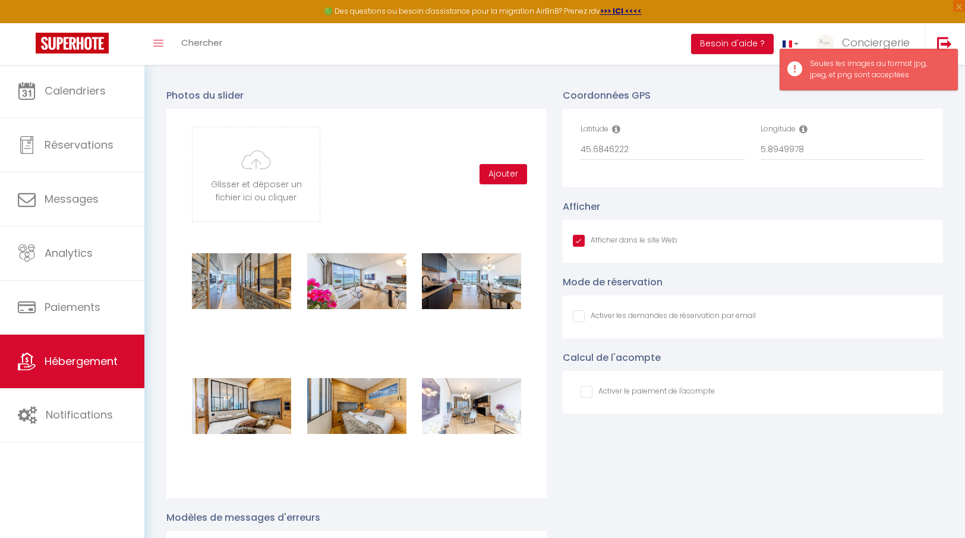
scroll to position [1107, 0]
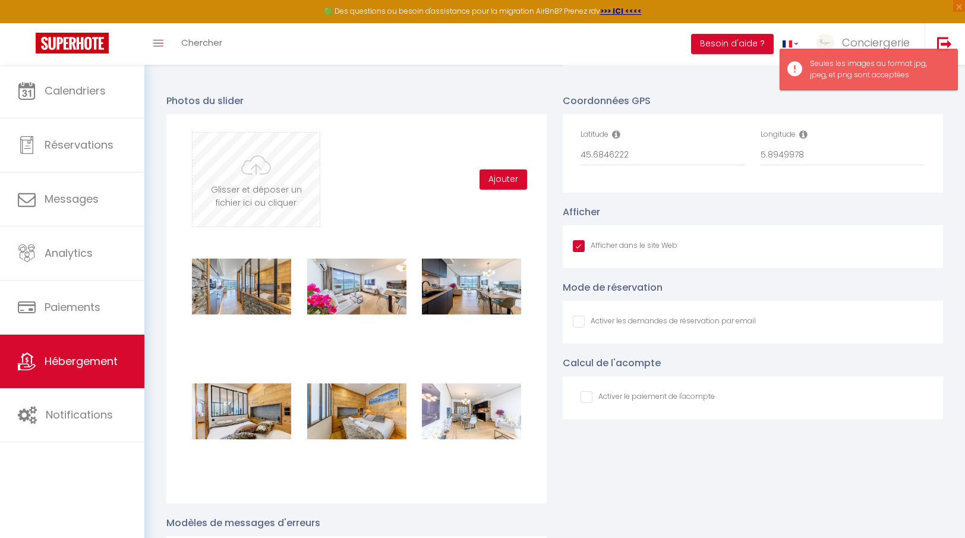
click at [307, 207] on input "file" at bounding box center [256, 180] width 127 height 94
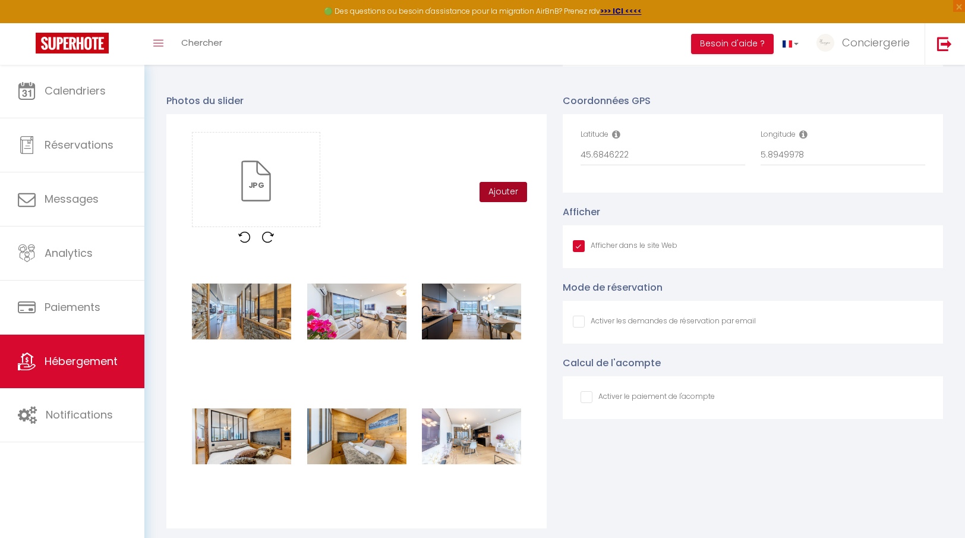
click at [510, 189] on button "Ajouter" at bounding box center [504, 192] width 48 height 20
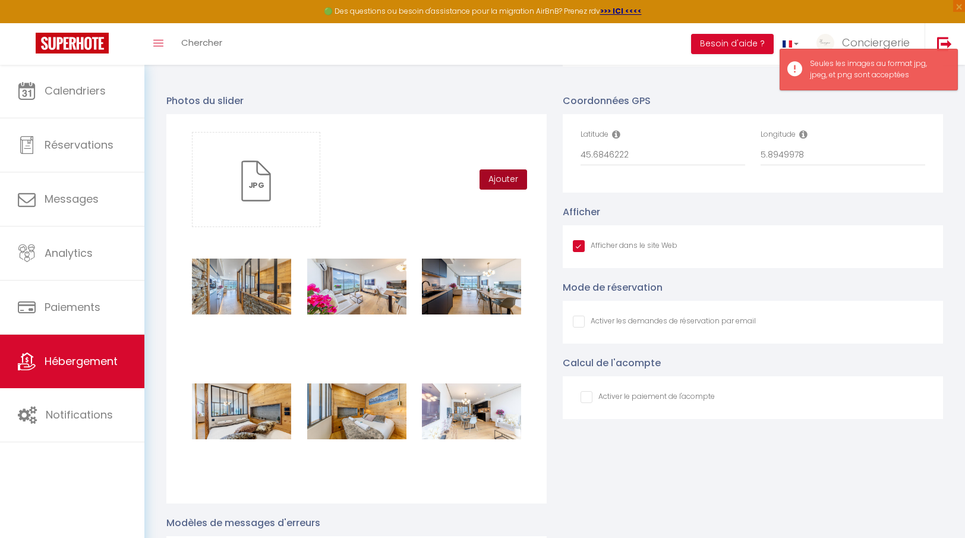
click at [519, 176] on button "Ajouter" at bounding box center [504, 179] width 48 height 20
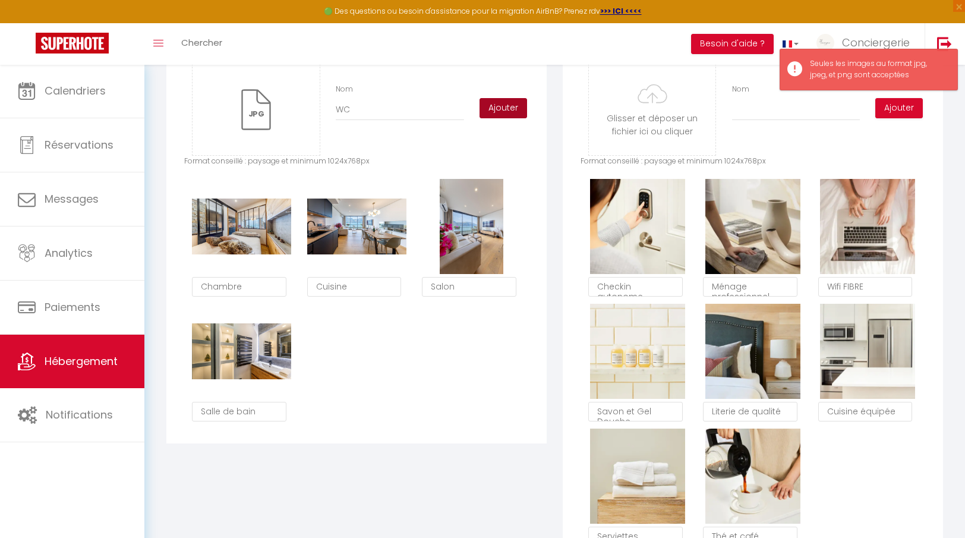
scroll to position [606, 0]
click at [487, 107] on button "Ajouter" at bounding box center [504, 108] width 48 height 20
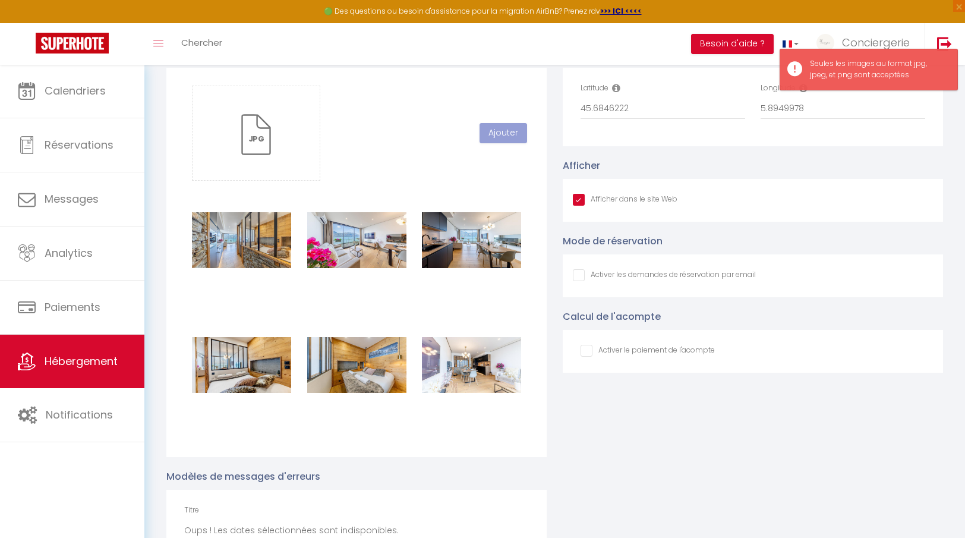
scroll to position [1154, 0]
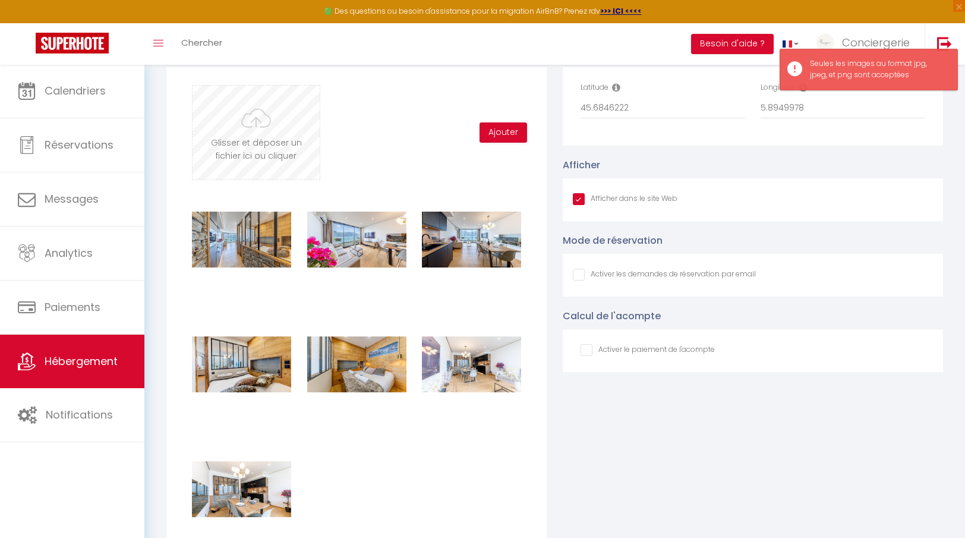
click at [295, 138] on input "file" at bounding box center [256, 133] width 127 height 94
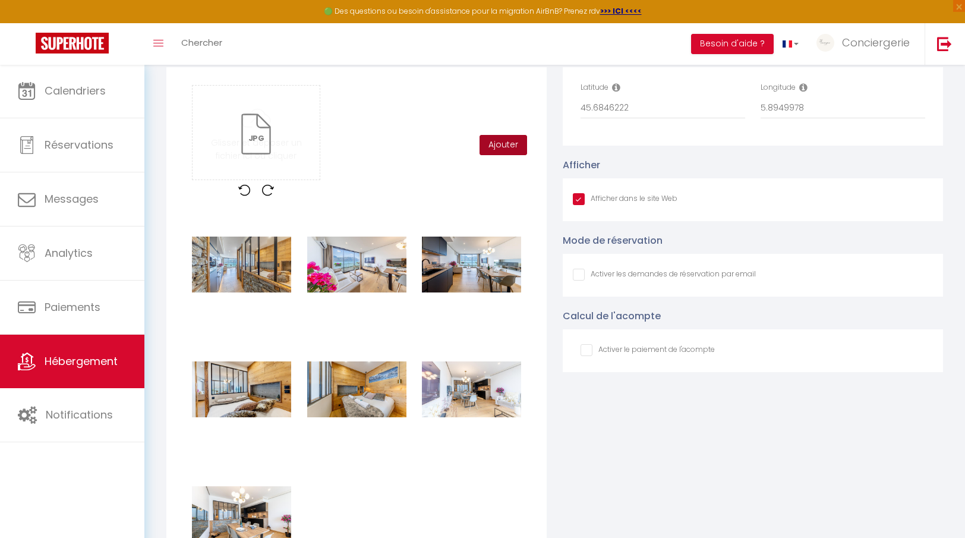
click at [499, 144] on button "Ajouter" at bounding box center [504, 145] width 48 height 20
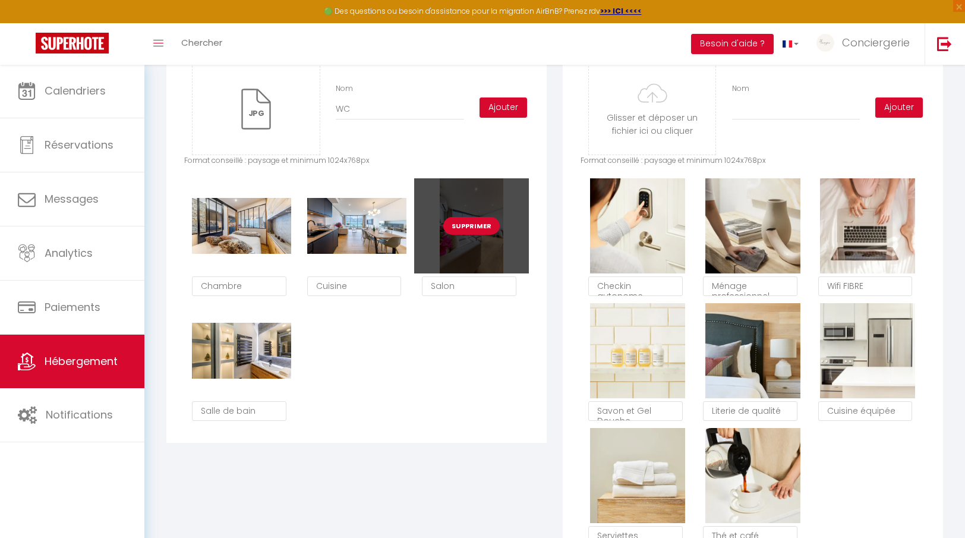
scroll to position [605, 0]
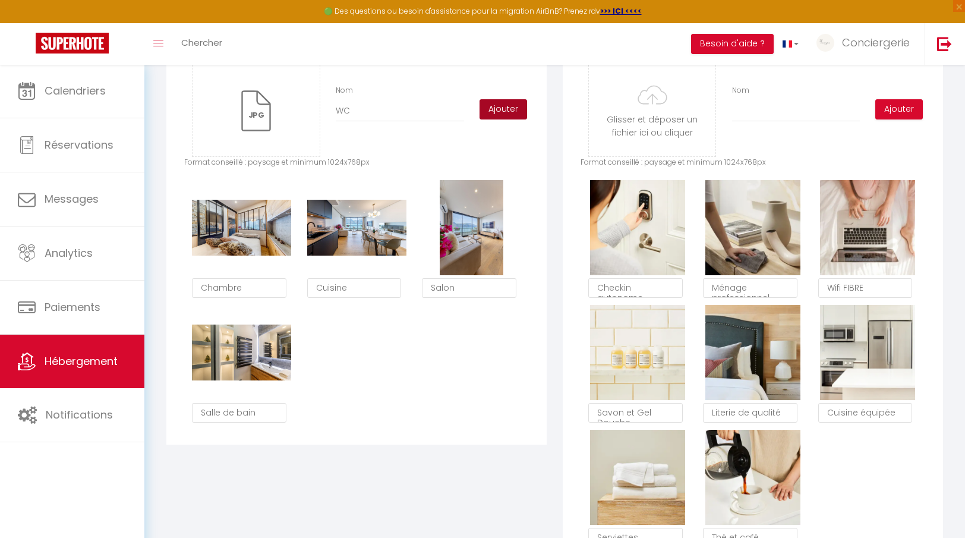
click at [484, 100] on button "Ajouter" at bounding box center [504, 109] width 48 height 20
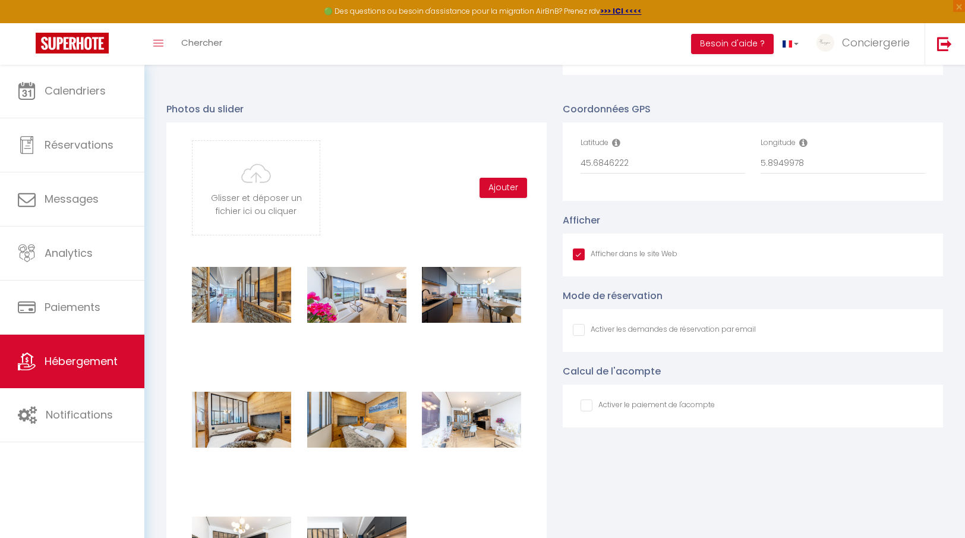
scroll to position [1095, 0]
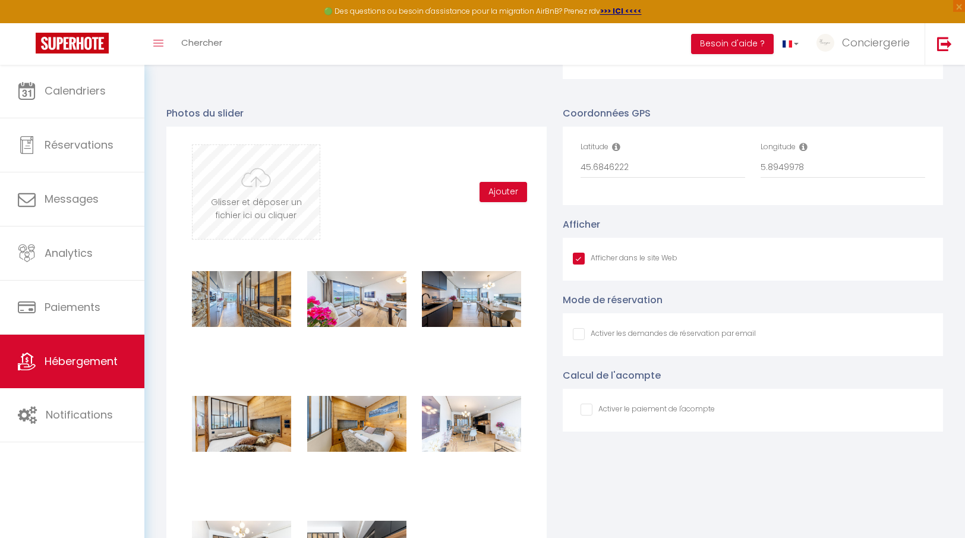
click at [298, 218] on input "file" at bounding box center [256, 192] width 127 height 94
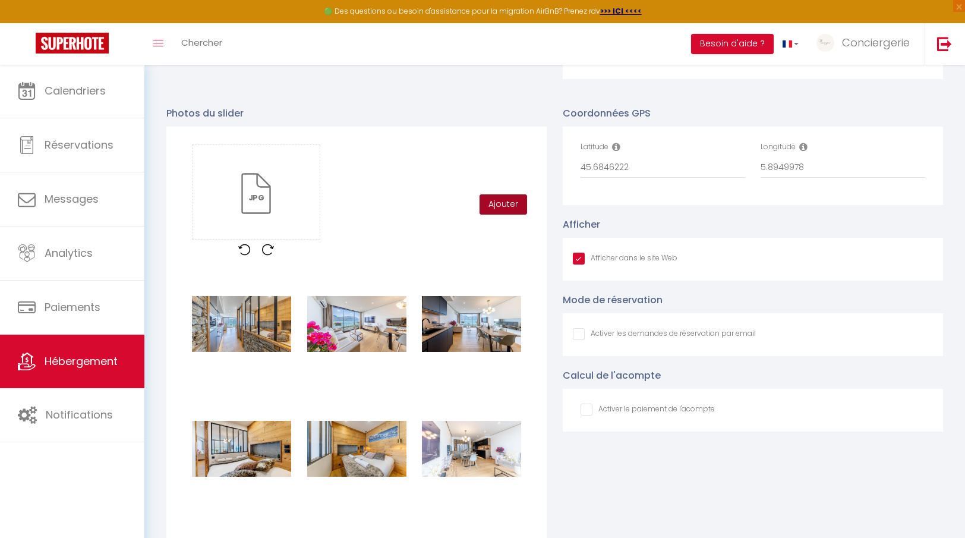
click at [509, 204] on button "Ajouter" at bounding box center [504, 204] width 48 height 20
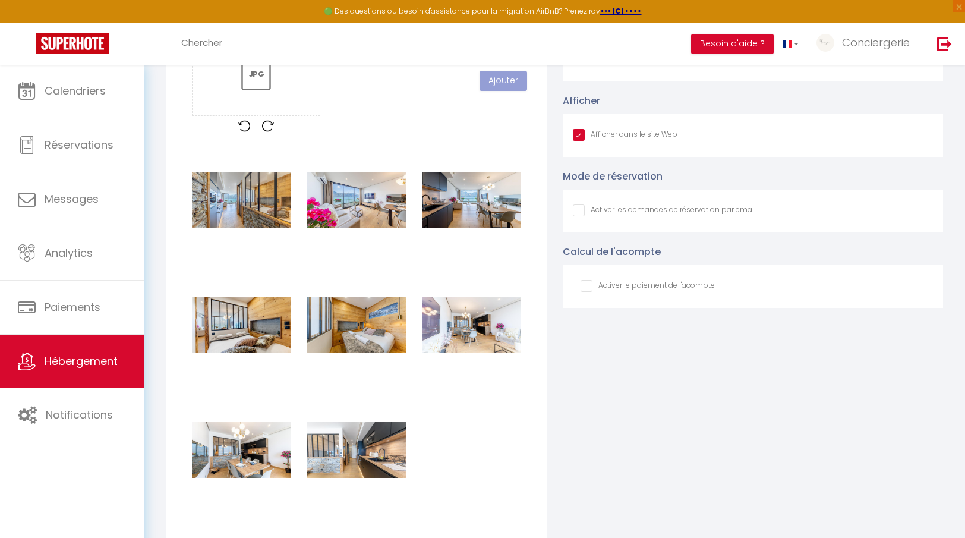
scroll to position [1216, 0]
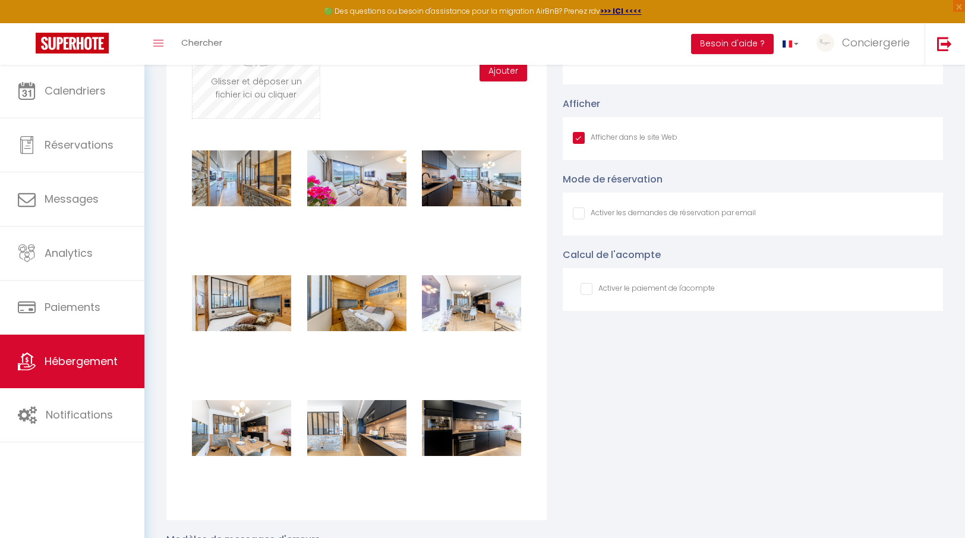
click at [301, 97] on input "file" at bounding box center [256, 71] width 127 height 94
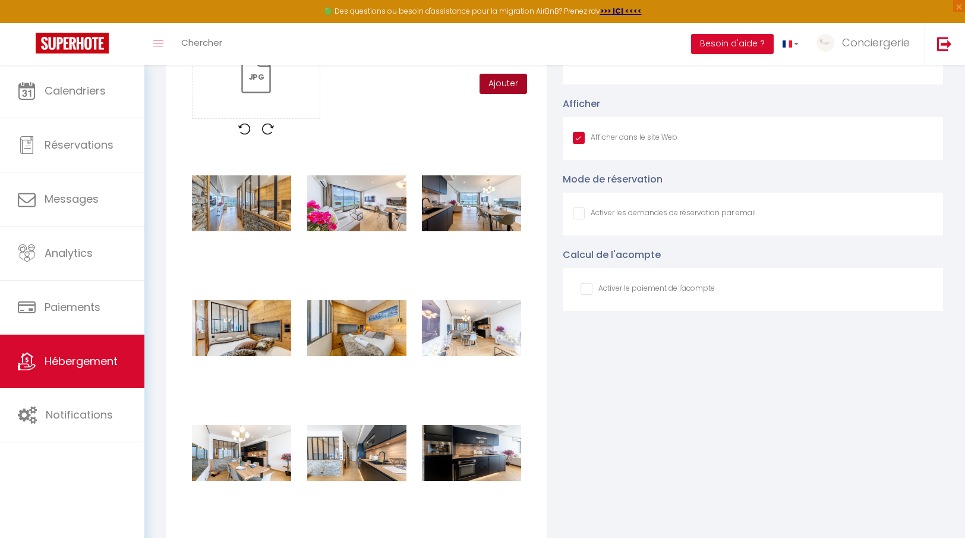
click at [514, 84] on button "Ajouter" at bounding box center [504, 84] width 48 height 20
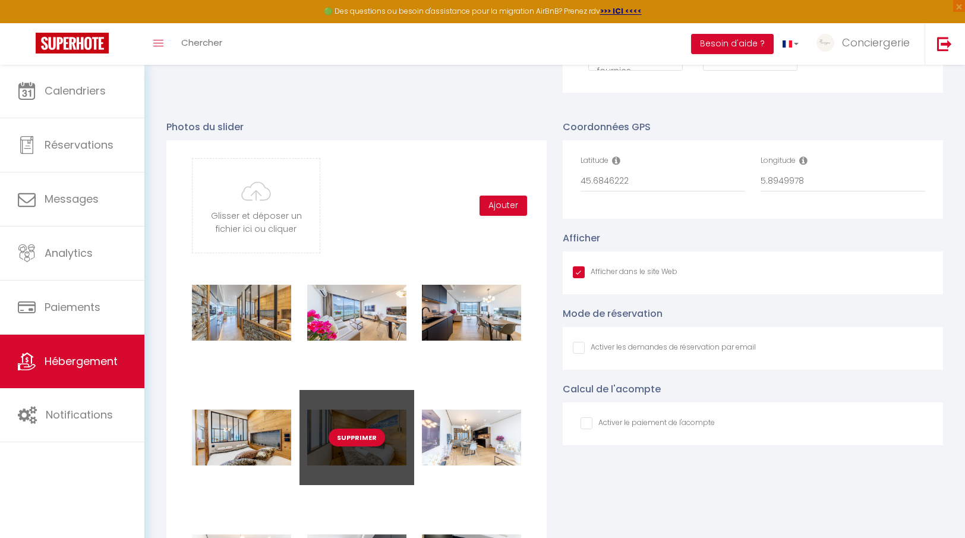
scroll to position [1078, 0]
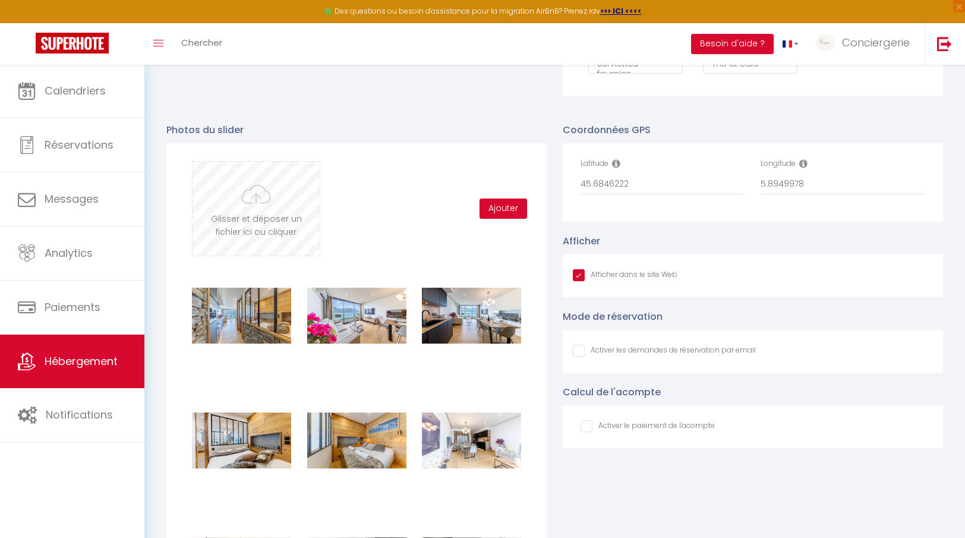
click at [296, 237] on input "file" at bounding box center [256, 209] width 127 height 94
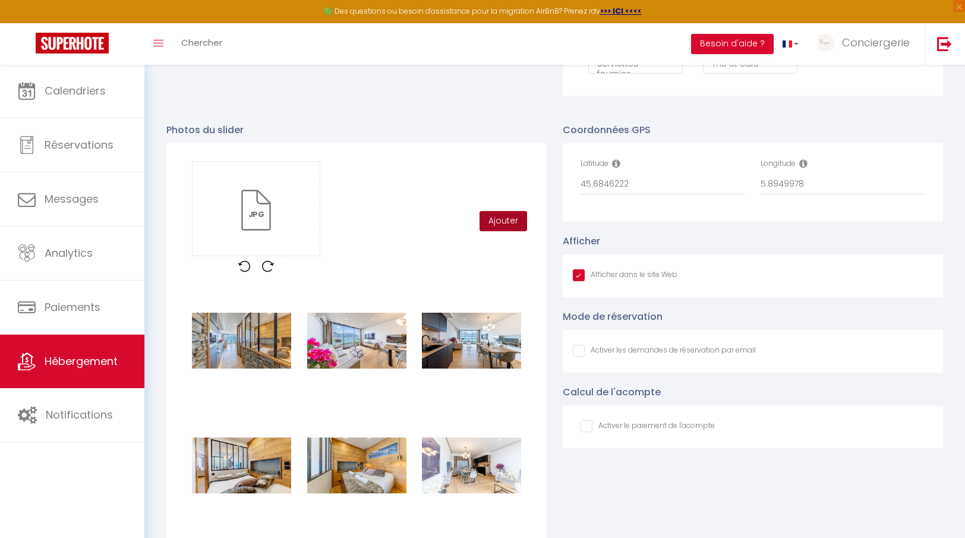
click at [498, 221] on button "Ajouter" at bounding box center [504, 221] width 48 height 20
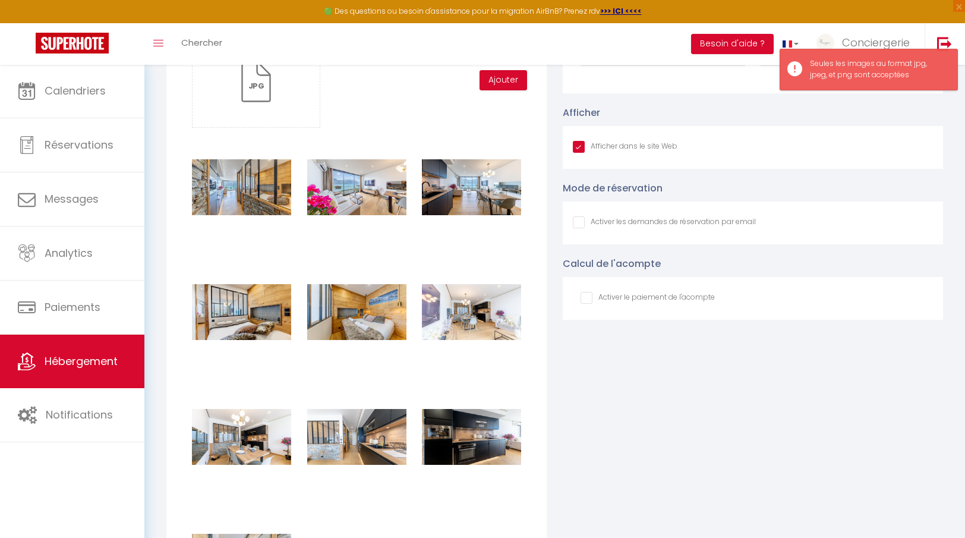
scroll to position [1200, 0]
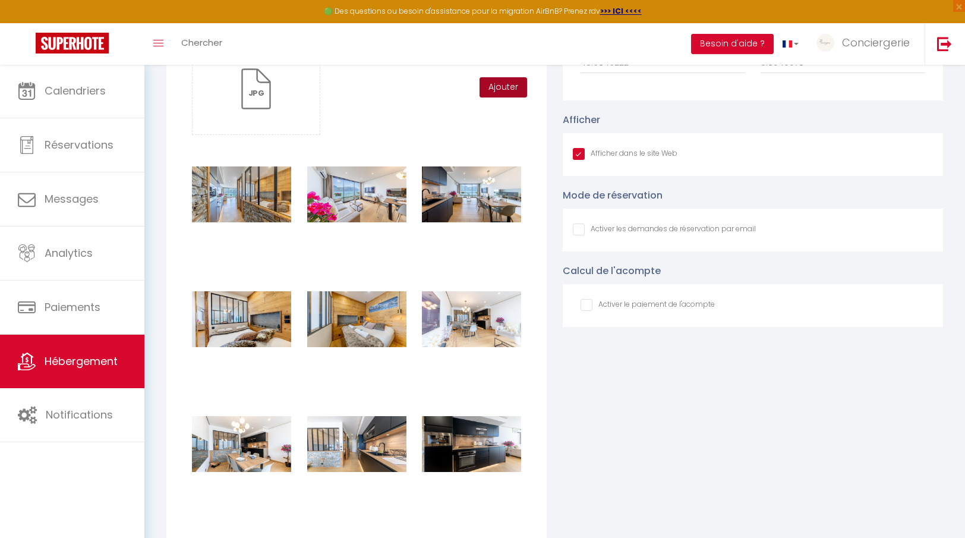
click at [490, 88] on button "Ajouter" at bounding box center [504, 87] width 48 height 20
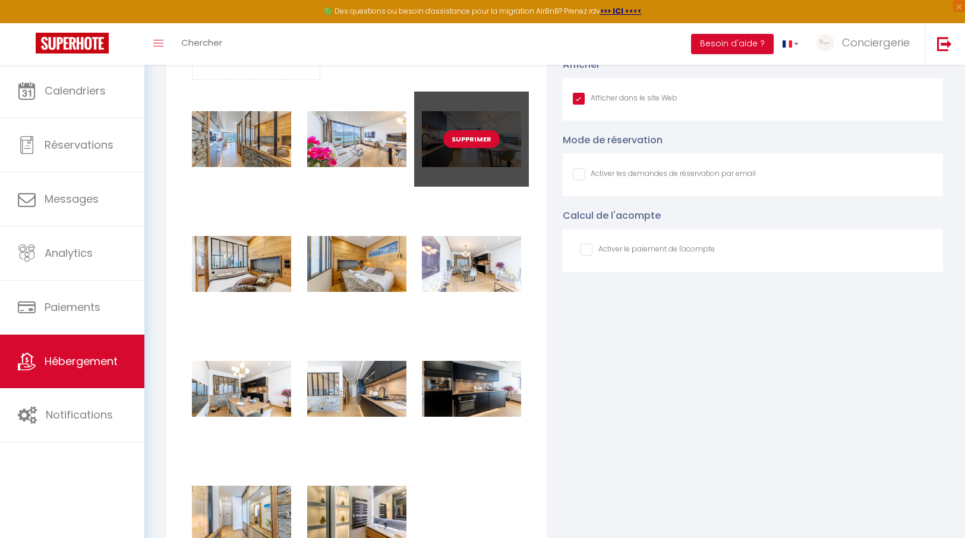
scroll to position [1227, 0]
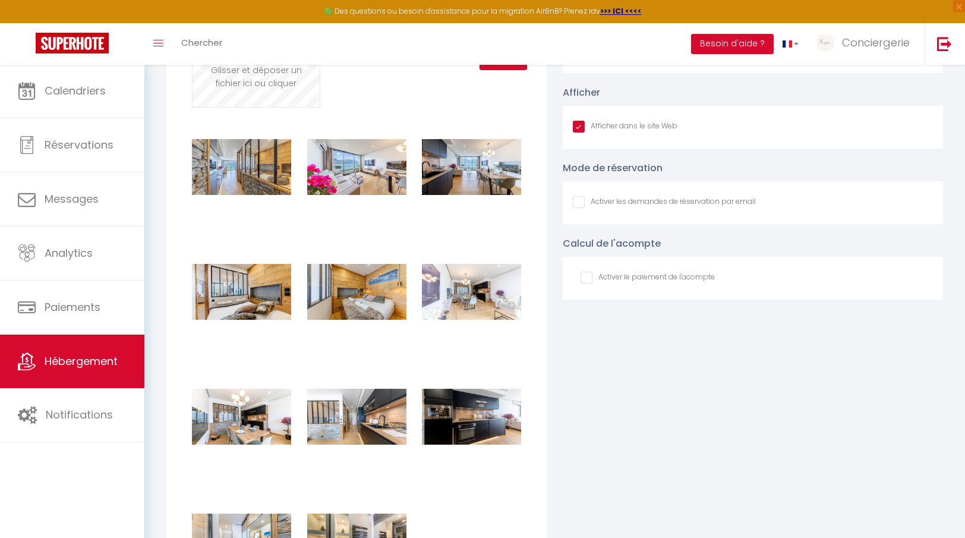
click at [258, 84] on input "file" at bounding box center [256, 60] width 127 height 94
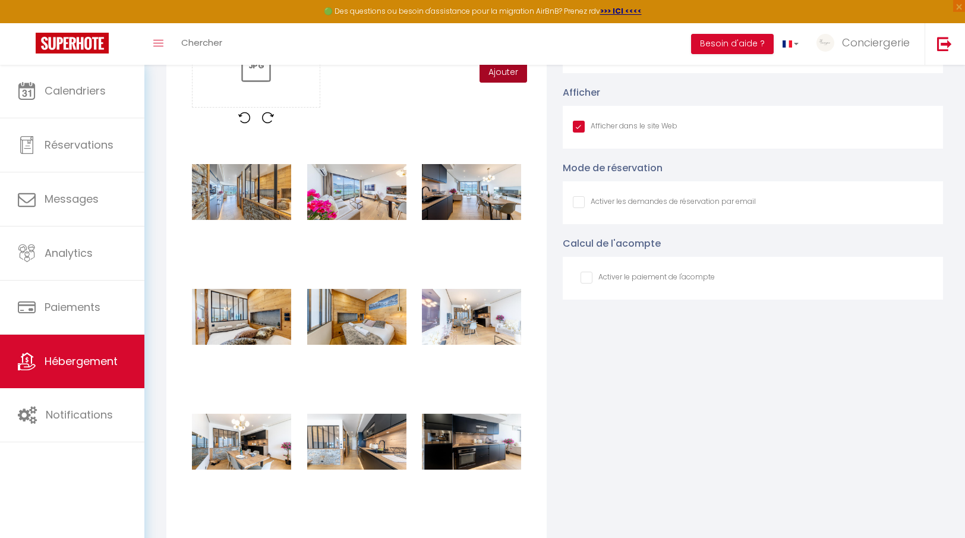
click at [506, 77] on button "Ajouter" at bounding box center [504, 72] width 48 height 20
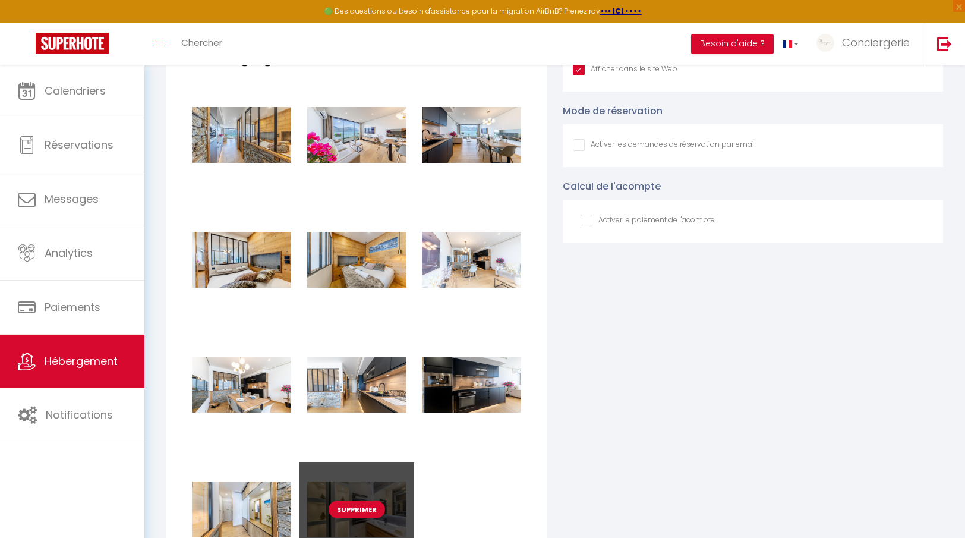
scroll to position [1097, 0]
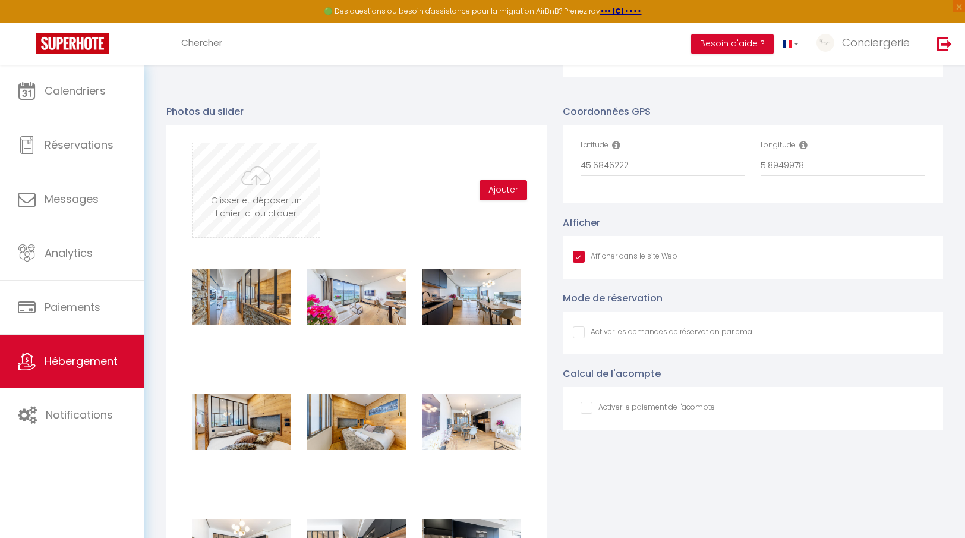
click at [289, 196] on input "file" at bounding box center [256, 190] width 127 height 94
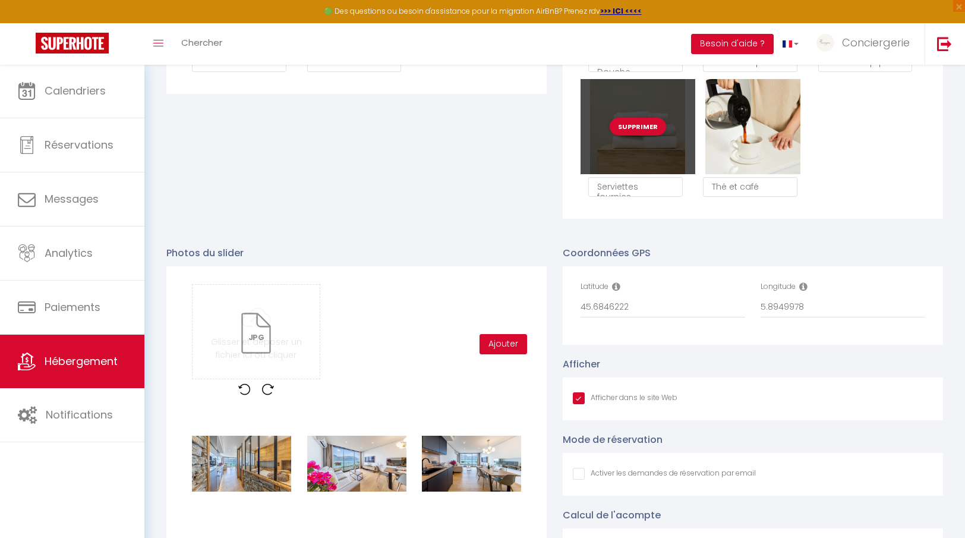
scroll to position [845, 0]
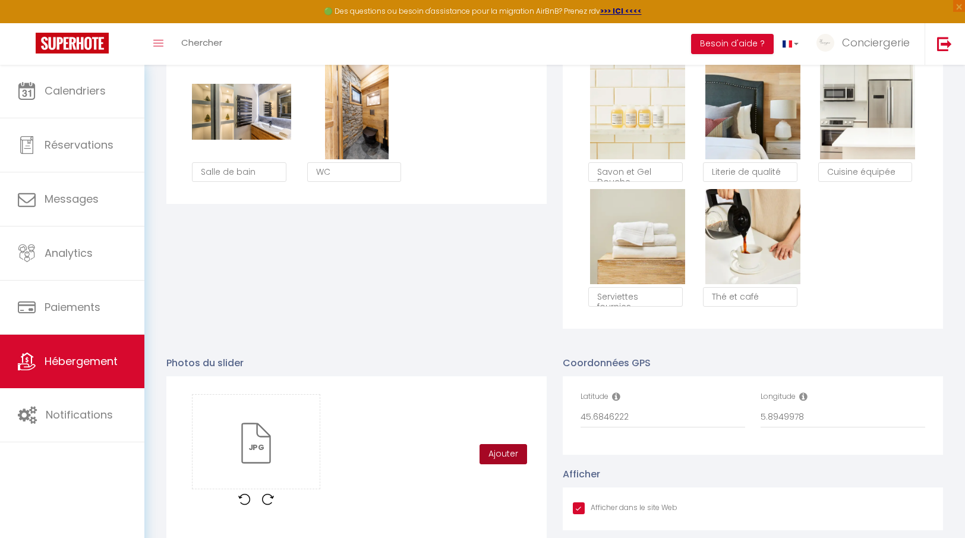
click at [506, 458] on button "Ajouter" at bounding box center [504, 454] width 48 height 20
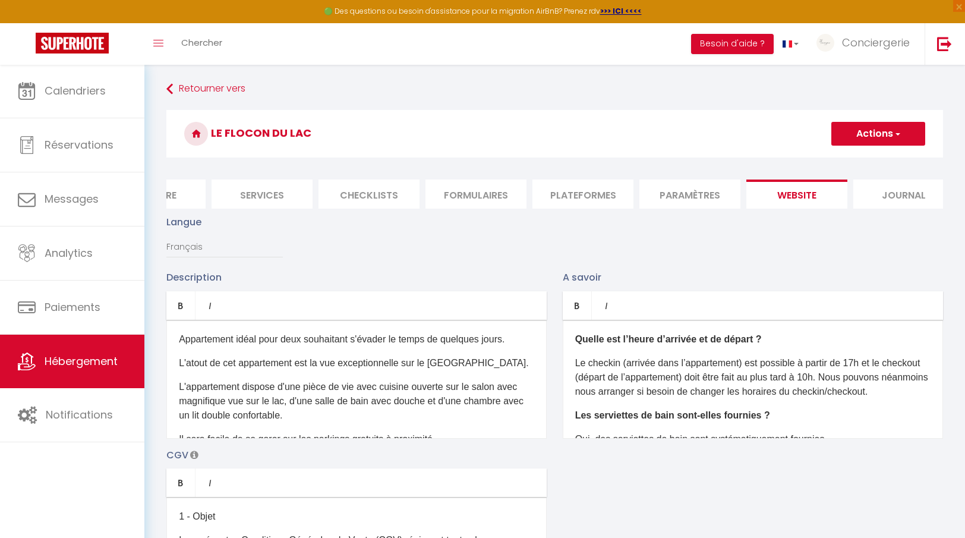
scroll to position [0, 0]
click at [881, 131] on button "Actions" at bounding box center [879, 134] width 94 height 24
click at [856, 157] on input "Enregistrer" at bounding box center [865, 160] width 44 height 12
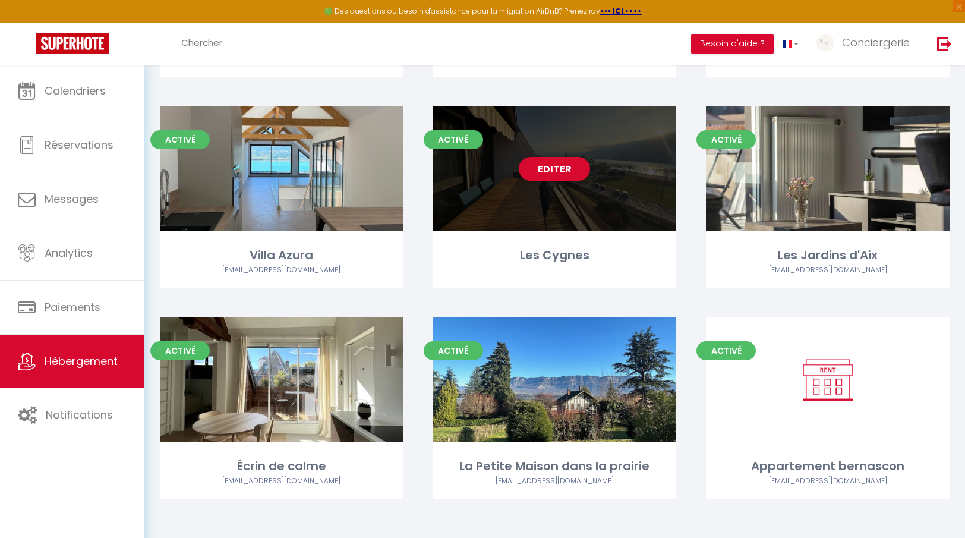
scroll to position [927, 0]
